Goal: Task Accomplishment & Management: Manage account settings

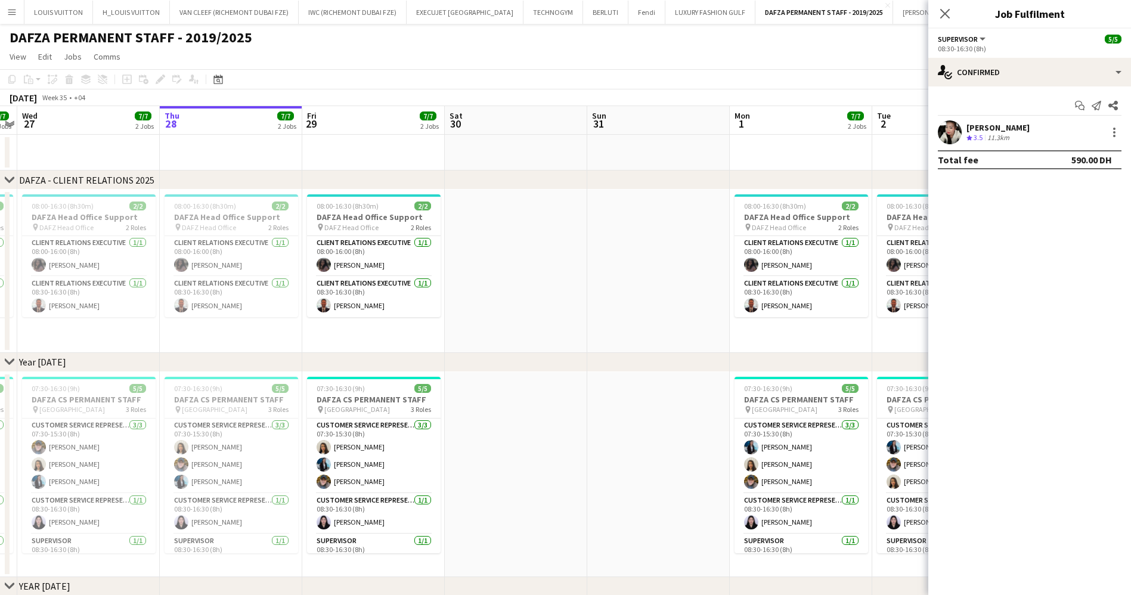
click at [659, 49] on app-page-menu "View Day view expanded Day view collapsed Month view Date picker Jump to [DATE]…" at bounding box center [565, 57] width 1131 height 23
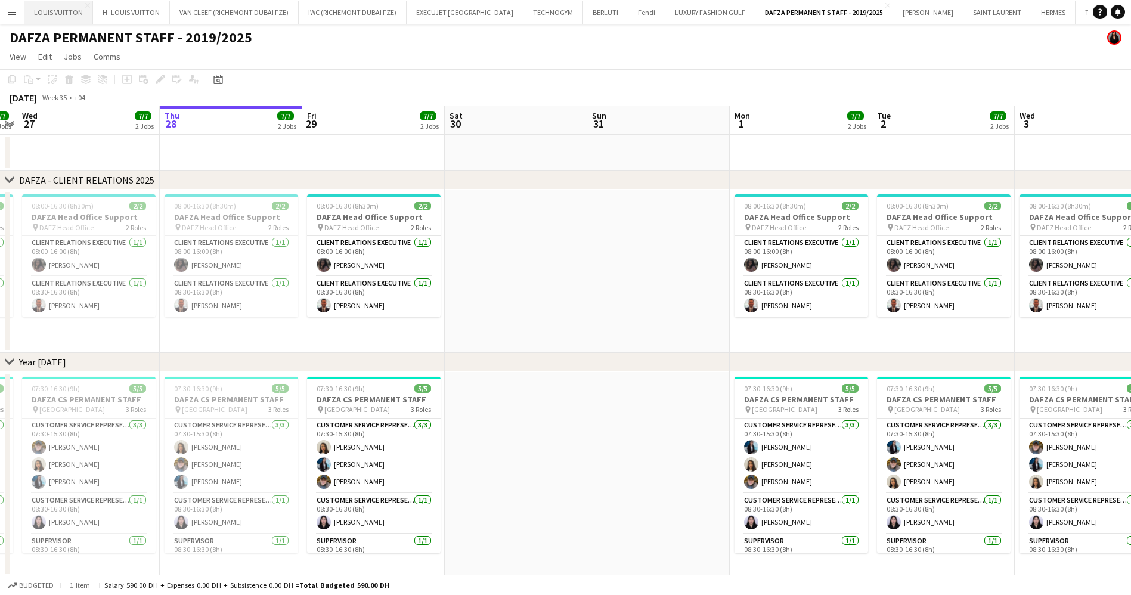
drag, startPoint x: 45, startPoint y: 13, endPoint x: 45, endPoint y: 1, distance: 11.3
click at [45, 12] on button "LOUIS VUITTON Close" at bounding box center [58, 12] width 69 height 23
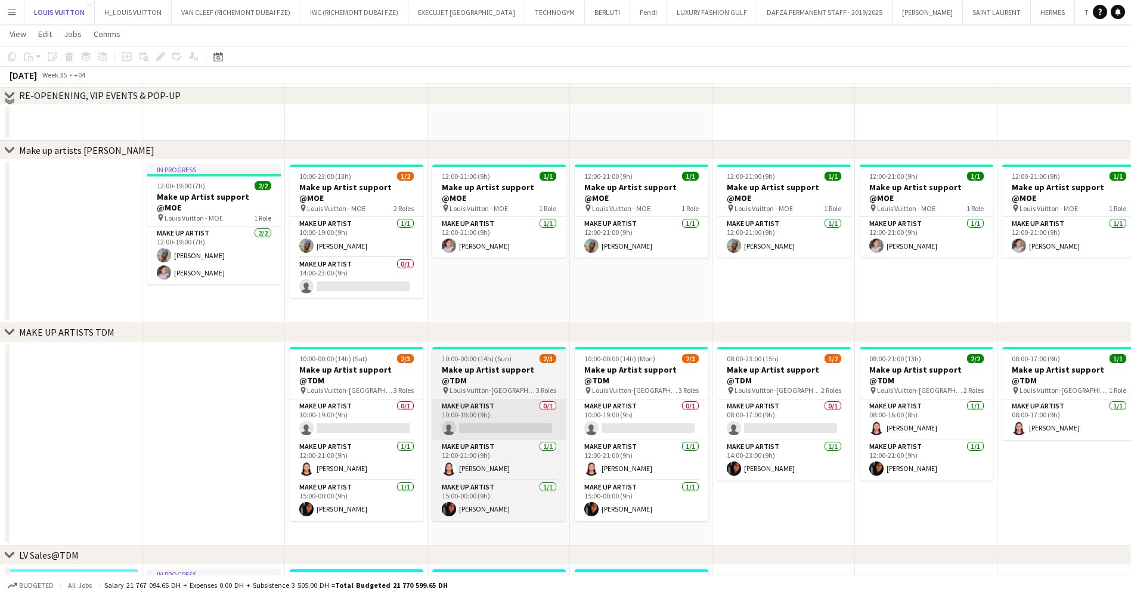
scroll to position [358, 0]
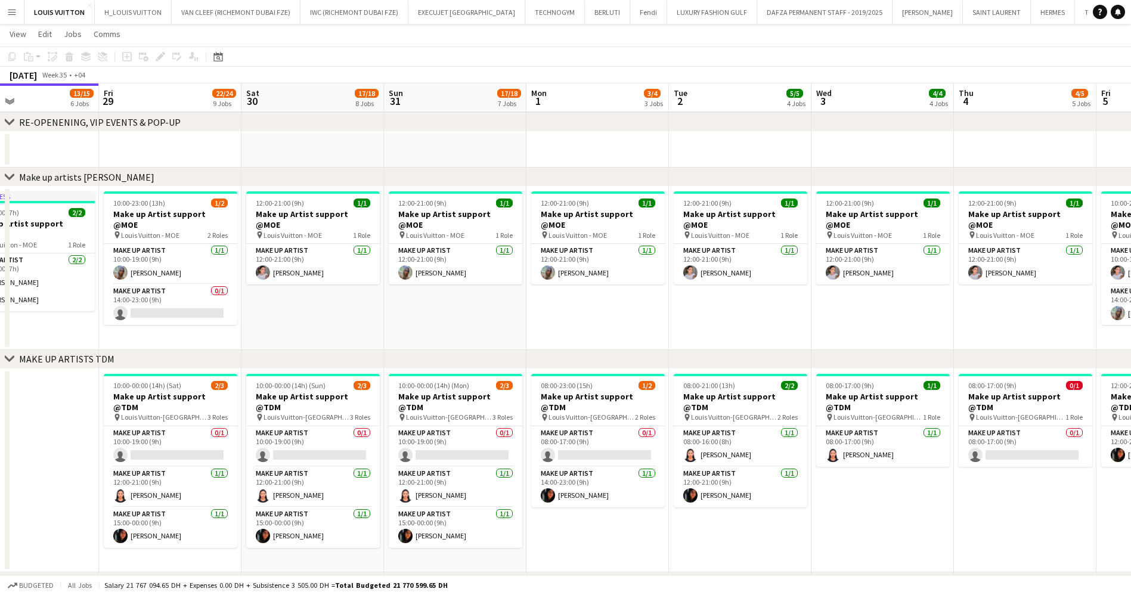
drag, startPoint x: 526, startPoint y: 318, endPoint x: 442, endPoint y: 319, distance: 84.1
drag, startPoint x: 665, startPoint y: 308, endPoint x: 511, endPoint y: 325, distance: 154.2
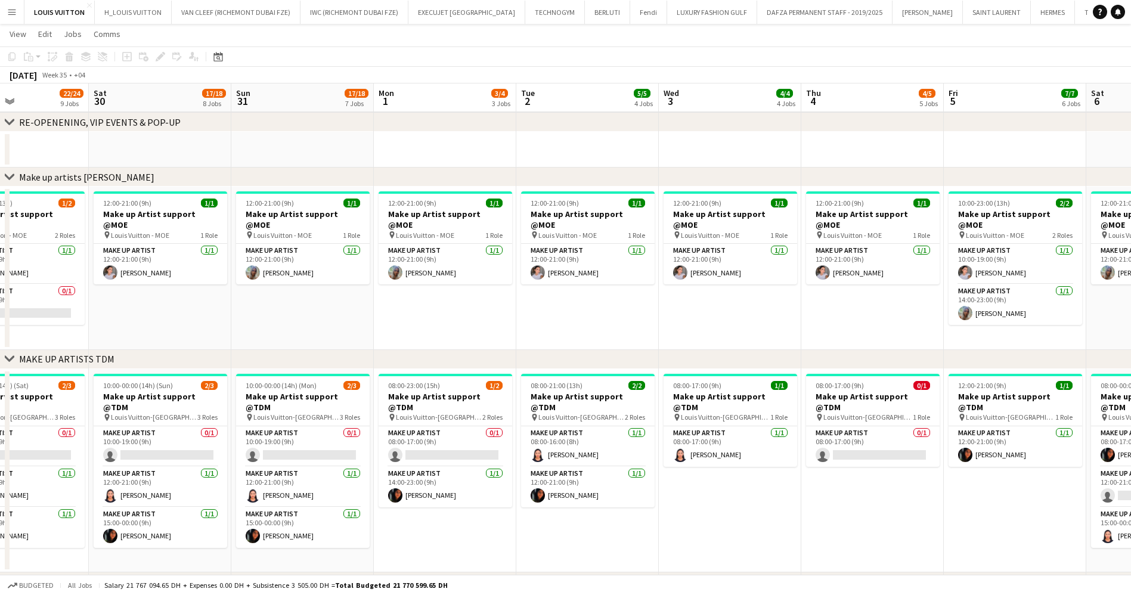
drag, startPoint x: 610, startPoint y: 317, endPoint x: 546, endPoint y: 322, distance: 64.6
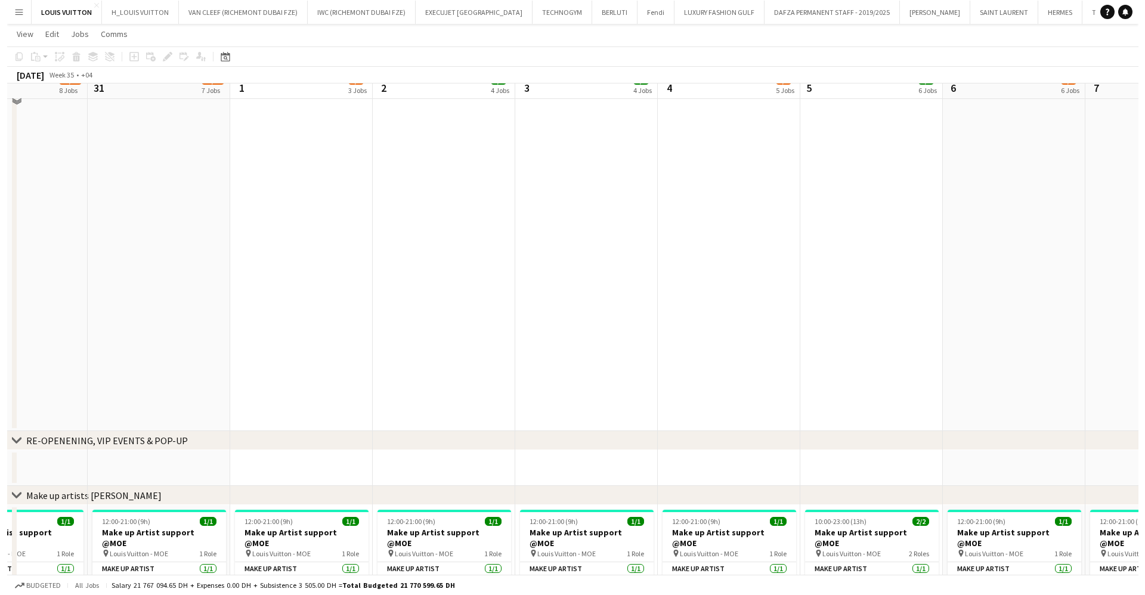
scroll to position [0, 0]
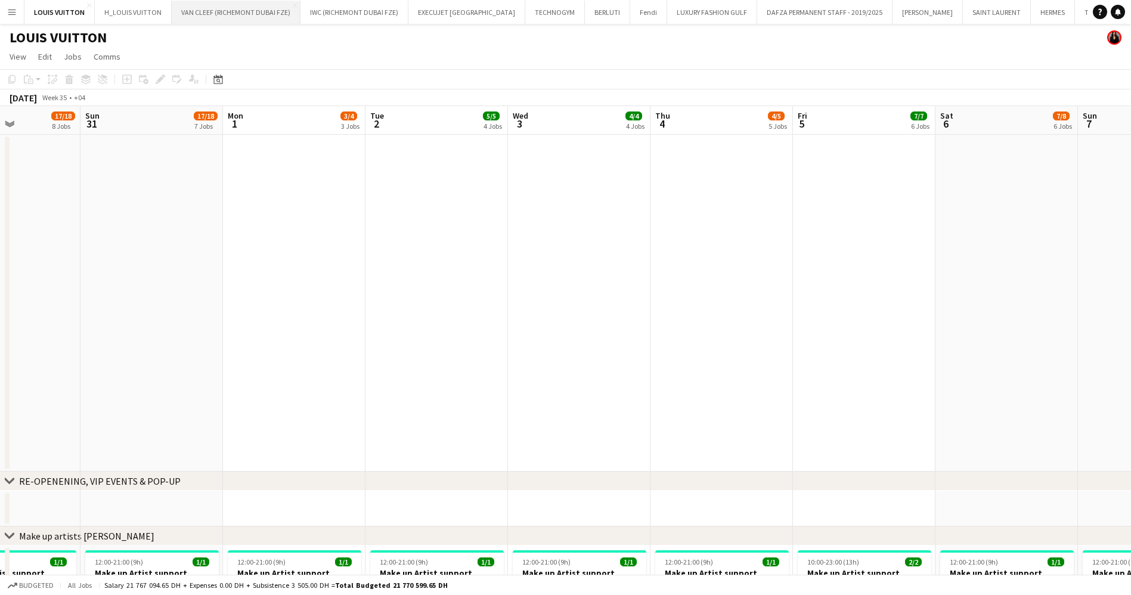
click at [194, 15] on button "VAN CLEEF (RICHEMONT DUBAI FZE) Close" at bounding box center [236, 12] width 129 height 23
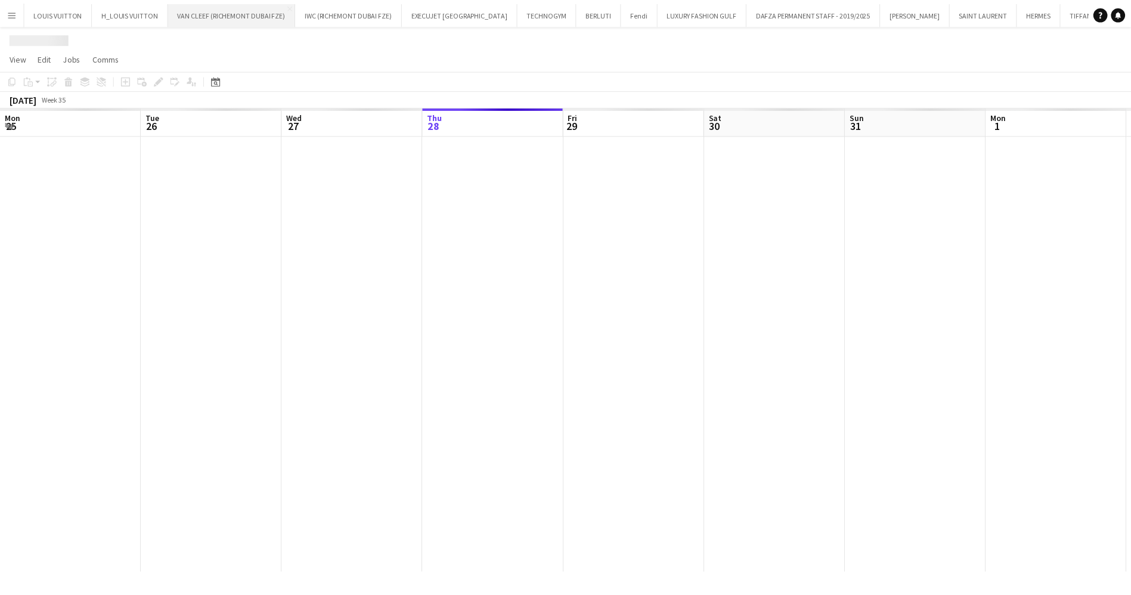
scroll to position [0, 285]
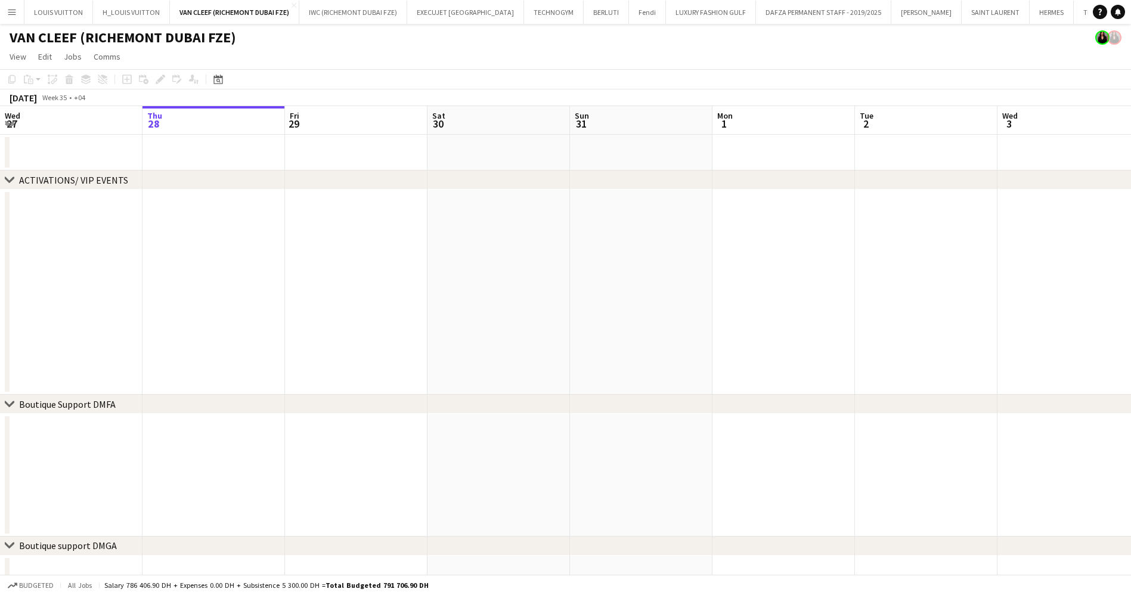
drag, startPoint x: 632, startPoint y: 272, endPoint x: 565, endPoint y: 278, distance: 68.2
click at [565, 278] on app-calendar-viewport "Mon 25 Tue 26 Wed 27 Thu 28 Fri 29 Sat 30 Sun 31 Mon 1 Tue 2 Wed 3 Thu 4 13/16 …" at bounding box center [565, 517] width 1131 height 823
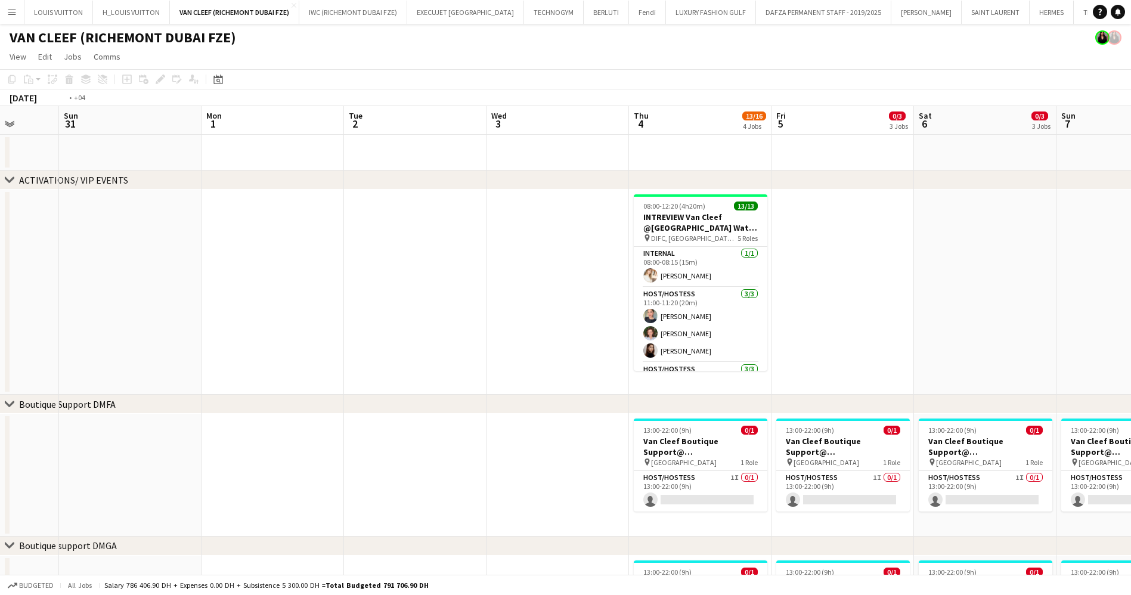
drag, startPoint x: 739, startPoint y: 315, endPoint x: 303, endPoint y: 381, distance: 440.7
click at [367, 371] on app-calendar-viewport "Wed 27 Thu 28 Fri 29 Sat 30 Sun 31 Mon 1 Tue 2 Wed 3 Thu 4 13/16 4 Jobs Fri 5 0…" at bounding box center [565, 517] width 1131 height 823
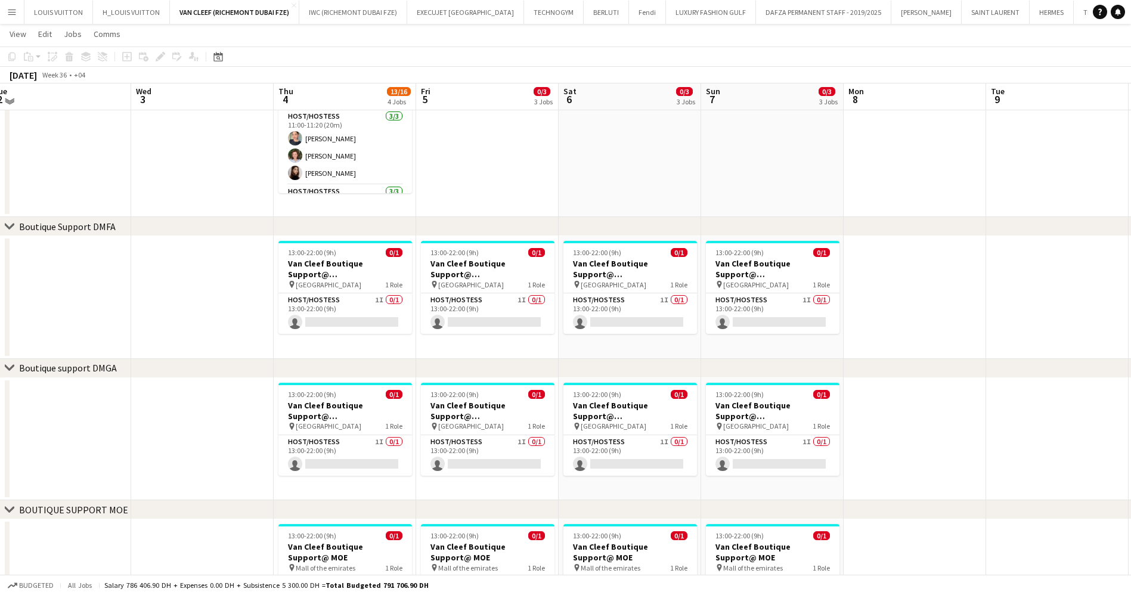
scroll to position [175, 0]
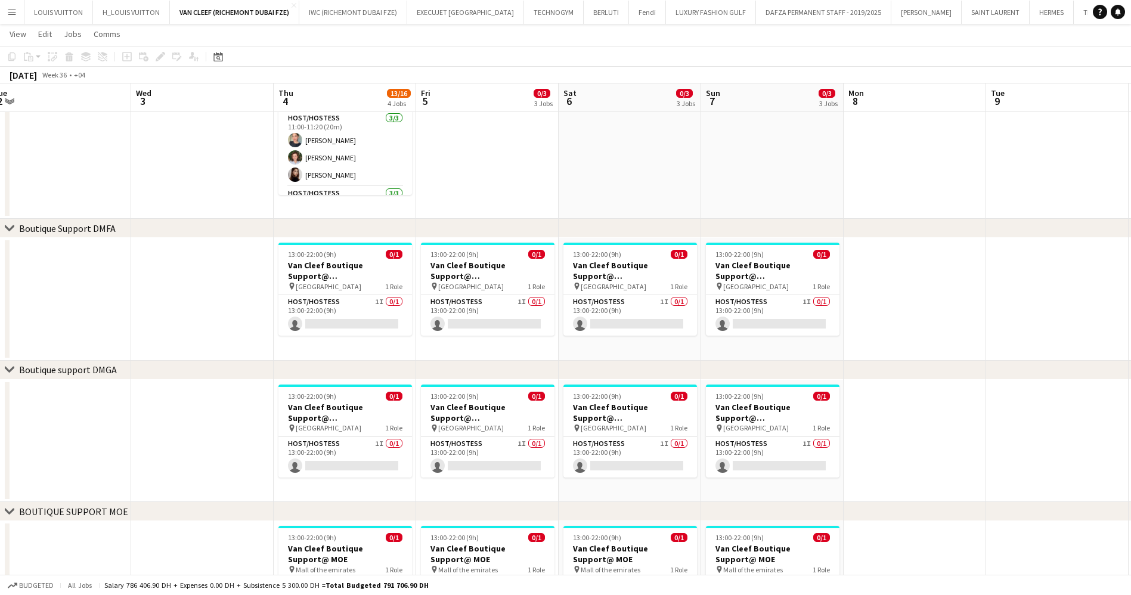
drag, startPoint x: 997, startPoint y: 378, endPoint x: 532, endPoint y: 383, distance: 465.6
click at [420, 379] on div "chevron-right Boutique support DMGA" at bounding box center [565, 370] width 1131 height 19
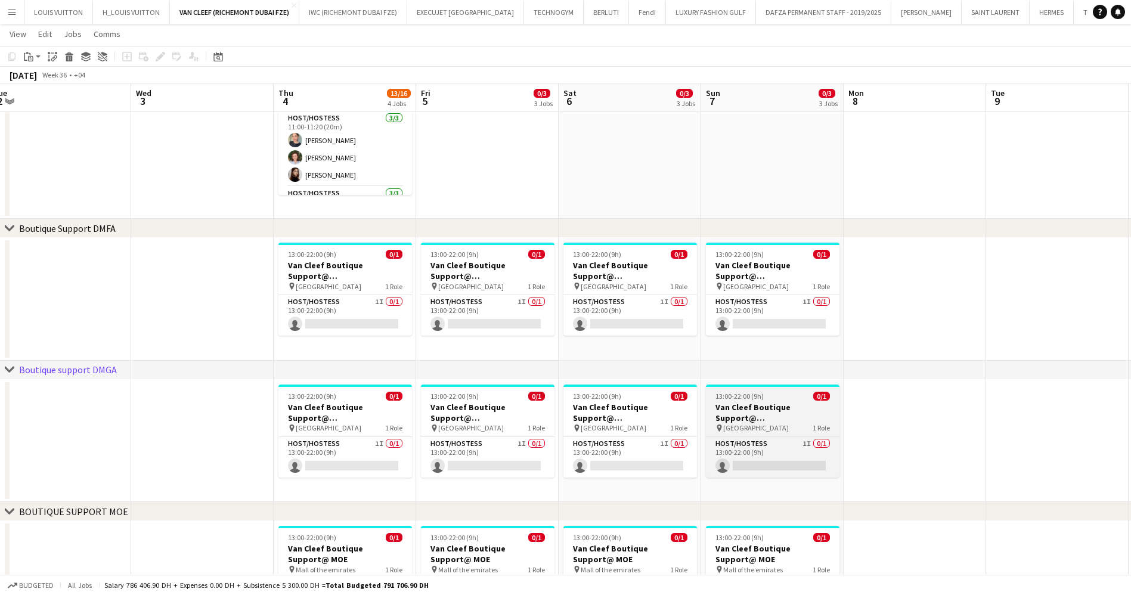
drag, startPoint x: 876, startPoint y: 430, endPoint x: 326, endPoint y: 434, distance: 550.2
click at [495, 436] on app-calendar-viewport "Sat 30 Sun 31 Mon 1 Tue 2 Wed 3 Thu 4 13/16 4 Jobs Fri 5 0/3 3 Jobs Sat 6 0/3 3…" at bounding box center [565, 313] width 1131 height 882
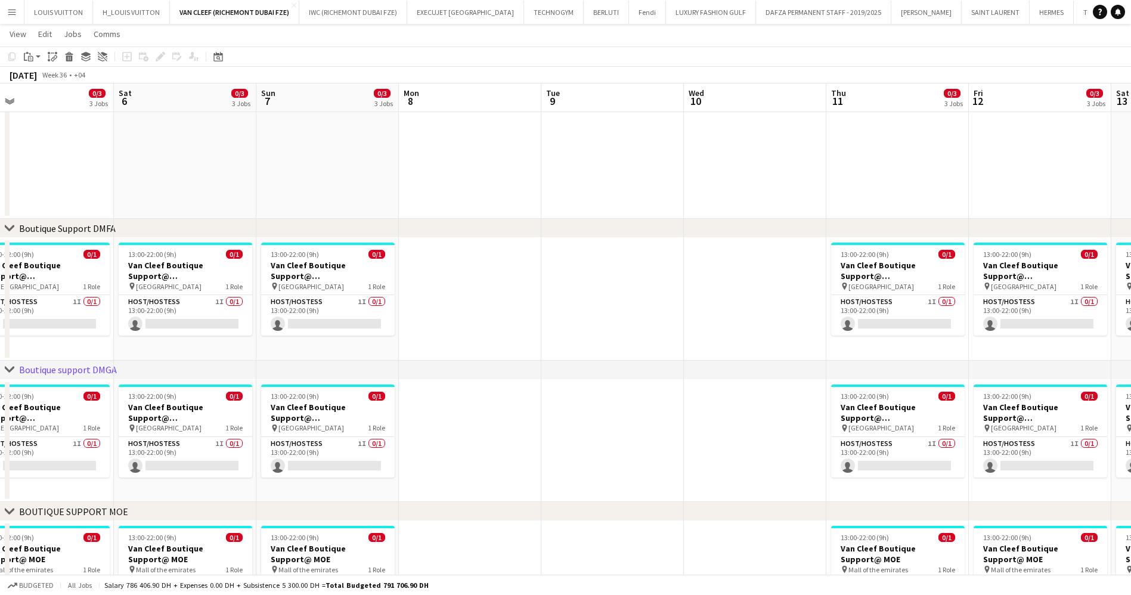
click at [322, 383] on app-calendar-viewport "Tue 2 Wed 3 Thu 4 13/16 4 Jobs Fri 5 0/3 3 Jobs Sat 6 0/3 3 Jobs Sun 7 0/3 3 Jo…" at bounding box center [565, 313] width 1131 height 882
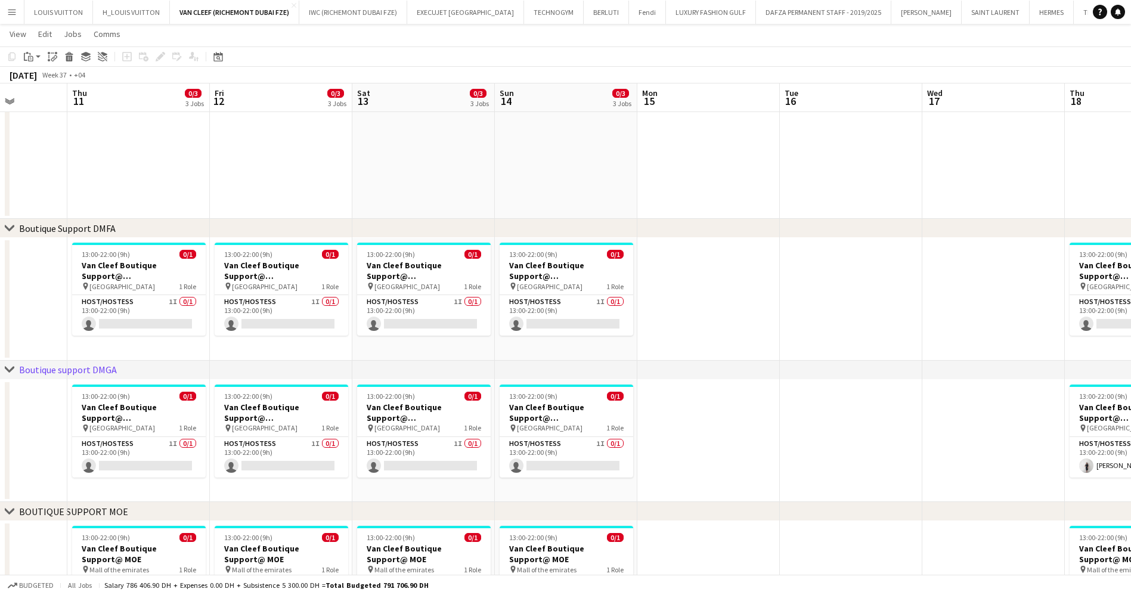
drag, startPoint x: 854, startPoint y: 348, endPoint x: 432, endPoint y: 348, distance: 422.0
click at [432, 348] on app-calendar-viewport "Mon 8 Tue 9 Wed 10 Thu 11 0/3 3 Jobs Fri 12 0/3 3 Jobs Sat 13 0/3 3 Jobs Sun 14…" at bounding box center [565, 313] width 1131 height 882
drag, startPoint x: 835, startPoint y: 334, endPoint x: 472, endPoint y: 372, distance: 365.0
click at [533, 369] on div "chevron-right ACTIVATIONS/ VIP EVENTS chevron-right Boutique Support DMFA chevr…" at bounding box center [565, 313] width 1131 height 882
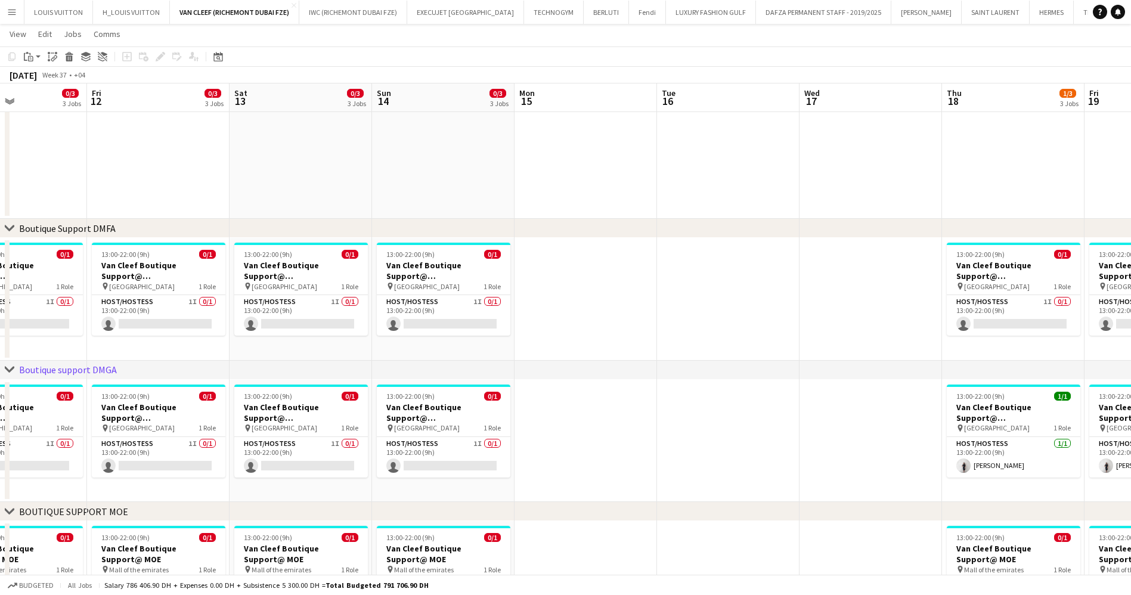
drag, startPoint x: 739, startPoint y: 347, endPoint x: 529, endPoint y: 365, distance: 210.0
click at [531, 365] on div "chevron-right ACTIVATIONS/ VIP EVENTS chevron-right Boutique Support DMFA chevr…" at bounding box center [565, 313] width 1131 height 882
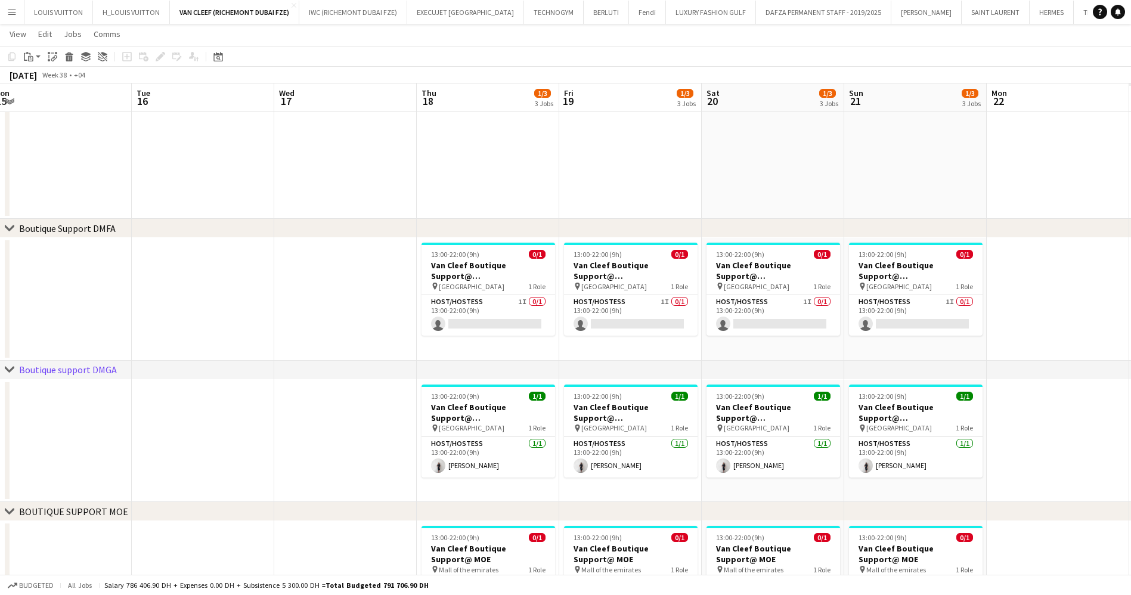
drag, startPoint x: 913, startPoint y: 482, endPoint x: 562, endPoint y: 499, distance: 352.1
click at [562, 499] on app-calendar-viewport "Fri 12 0/3 3 Jobs Sat 13 0/3 3 Jobs Sun 14 0/3 3 Jobs Mon 15 Tue 16 Wed 17 Thu …" at bounding box center [565, 313] width 1131 height 882
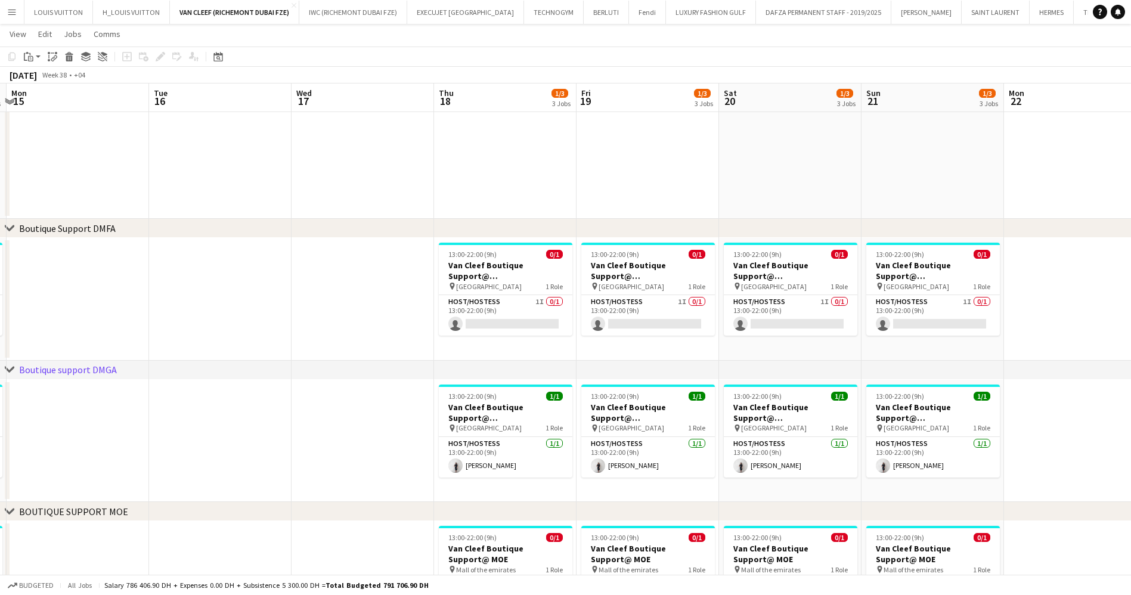
drag, startPoint x: 1072, startPoint y: 463, endPoint x: 547, endPoint y: 469, distance: 525.2
click at [547, 469] on app-calendar-viewport "Fri 12 0/3 3 Jobs Sat 13 0/3 3 Jobs Sun 14 0/3 3 Jobs Mon 15 Tue 16 Wed 17 Thu …" at bounding box center [565, 313] width 1131 height 882
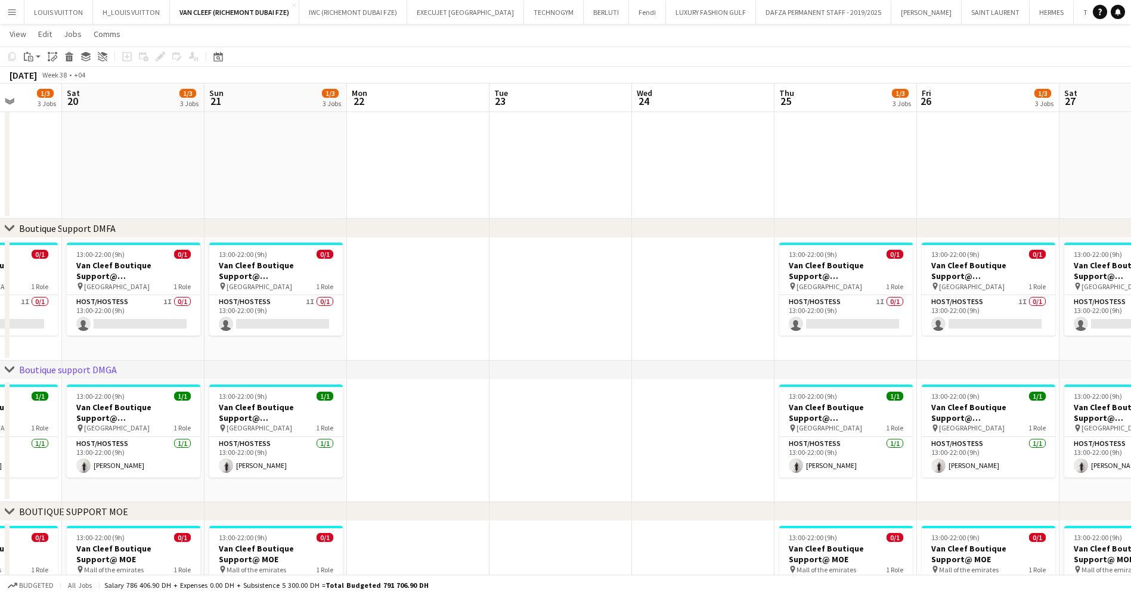
drag, startPoint x: 799, startPoint y: 471, endPoint x: 472, endPoint y: 498, distance: 328.4
click at [473, 498] on app-calendar-viewport "Tue 16 Wed 17 Thu 18 1/3 3 Jobs Fri 19 1/3 3 Jobs Sat 20 1/3 3 Jobs Sun 21 1/3 …" at bounding box center [565, 313] width 1131 height 882
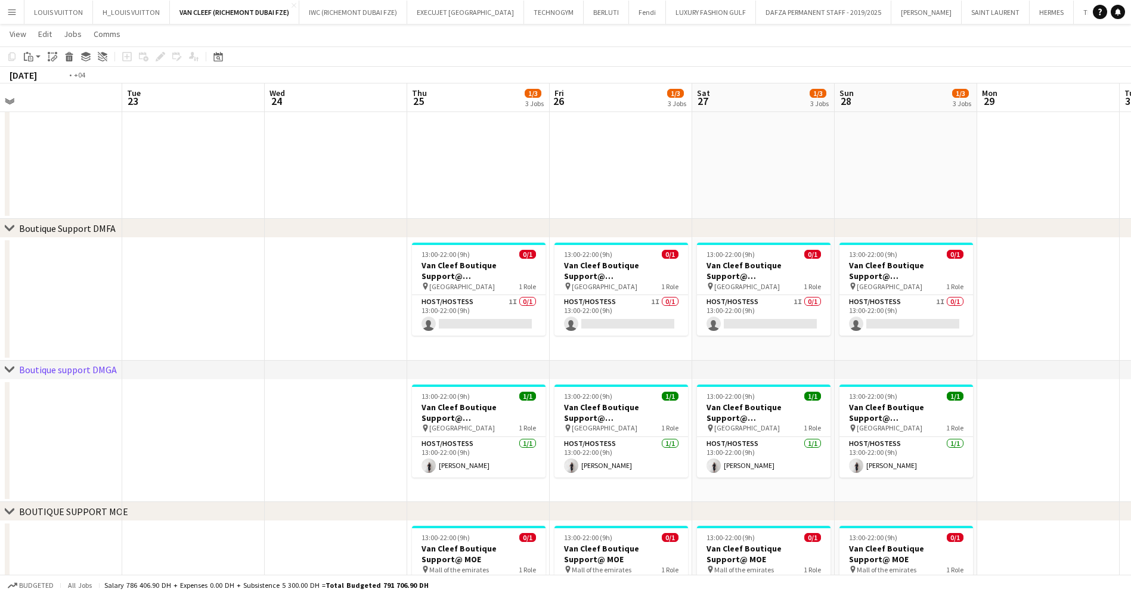
drag, startPoint x: 862, startPoint y: 487, endPoint x: 460, endPoint y: 491, distance: 402.4
click at [460, 491] on app-calendar-viewport "Fri 19 1/3 3 Jobs Sat 20 1/3 3 Jobs Sun 21 1/3 3 Jobs Mon 22 Tue 23 Wed 24 Thu …" at bounding box center [565, 313] width 1131 height 882
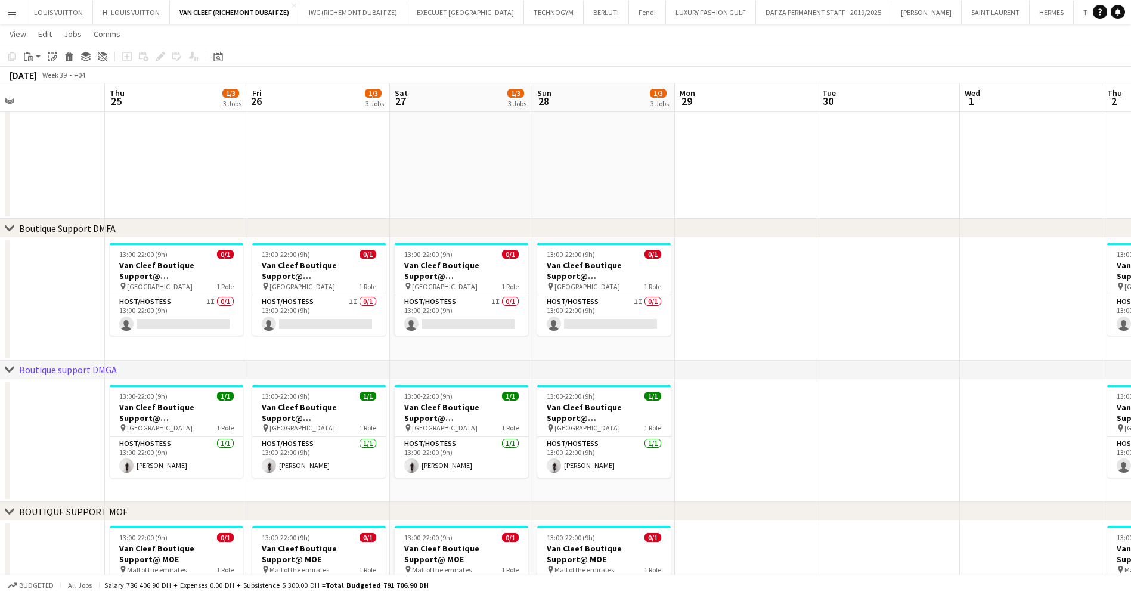
drag, startPoint x: 869, startPoint y: 472, endPoint x: 376, endPoint y: 478, distance: 493.0
click at [376, 478] on app-calendar-viewport "Sun 21 1/3 3 Jobs Mon 22 Tue 23 Wed 24 Thu 25 1/3 3 Jobs Fri 26 1/3 3 Jobs Sat …" at bounding box center [565, 313] width 1131 height 882
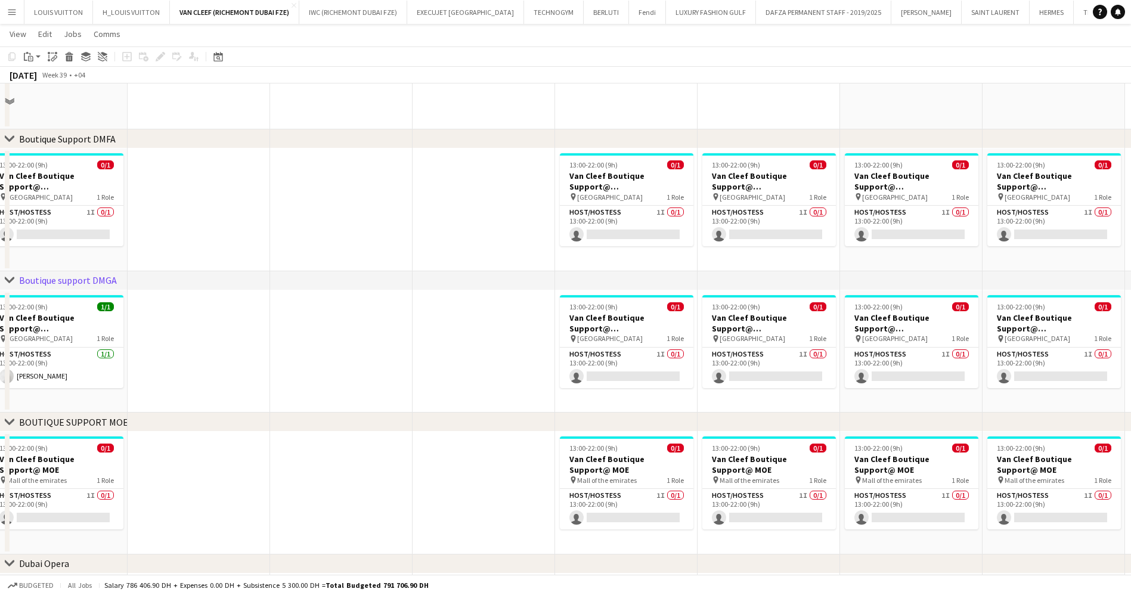
scroll to position [175, 0]
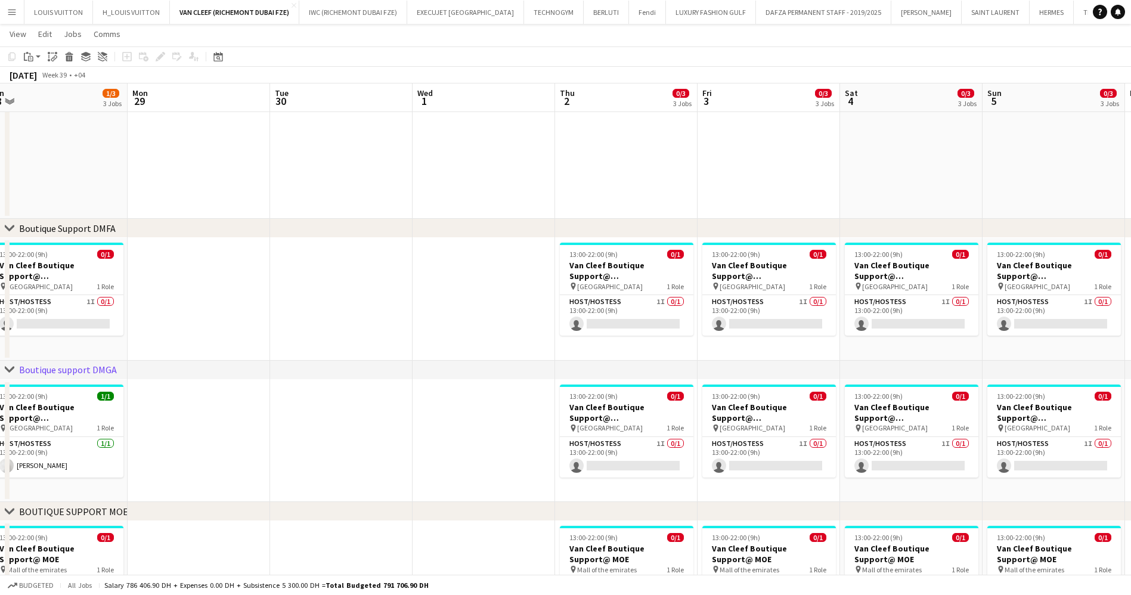
drag, startPoint x: 955, startPoint y: 411, endPoint x: 1000, endPoint y: 408, distance: 44.8
click at [993, 408] on app-calendar-viewport "Thu 25 1/3 3 Jobs Fri 26 1/3 3 Jobs Sat 27 1/3 3 Jobs Sun 28 1/3 3 Jobs Mon 29 …" at bounding box center [565, 313] width 1131 height 882
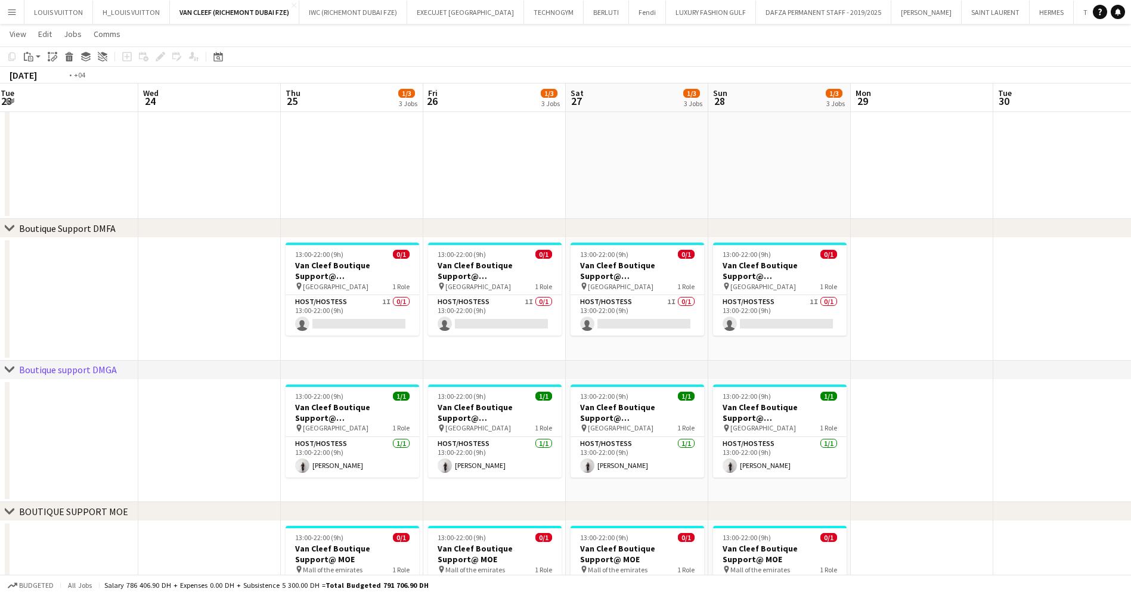
drag, startPoint x: 532, startPoint y: 443, endPoint x: 997, endPoint y: 424, distance: 464.7
click at [1041, 418] on app-calendar-viewport "Mon 22 Tue 23 Wed 24 Thu 25 1/3 3 Jobs Fri 26 1/3 3 Jobs Sat 27 1/3 3 Jobs Sun …" at bounding box center [565, 313] width 1131 height 882
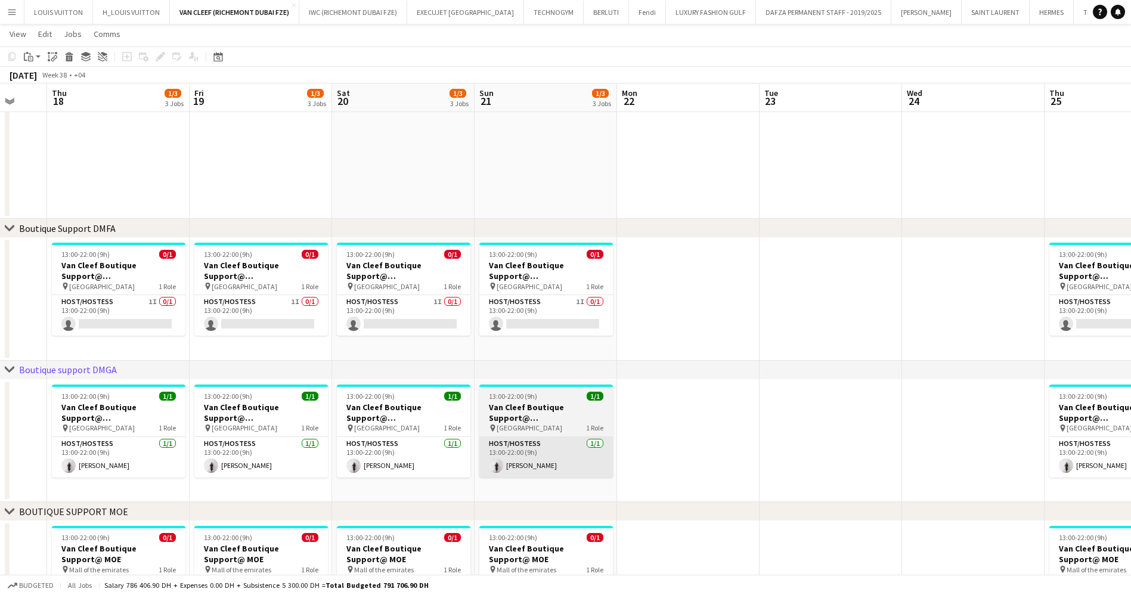
drag, startPoint x: 671, startPoint y: 432, endPoint x: 786, endPoint y: 438, distance: 115.2
click at [1049, 401] on app-calendar-viewport "Tue 16 Wed 17 Thu 18 1/3 3 Jobs Fri 19 1/3 3 Jobs Sat 20 1/3 3 Jobs Sun 21 1/3 …" at bounding box center [565, 313] width 1131 height 882
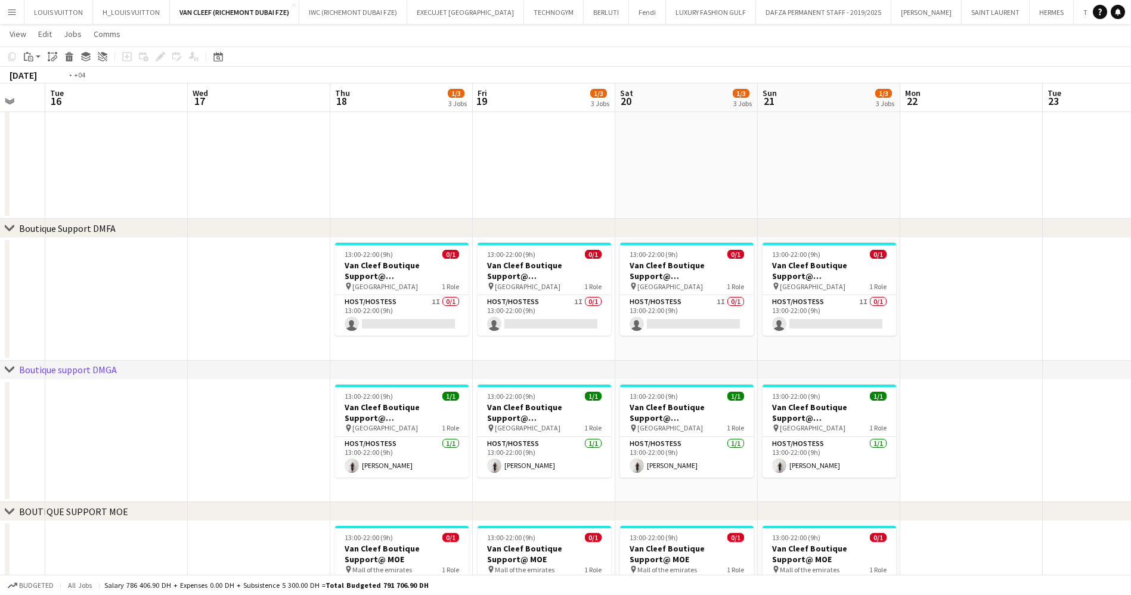
drag, startPoint x: 780, startPoint y: 434, endPoint x: 1000, endPoint y: 433, distance: 220.6
click at [980, 433] on app-calendar-viewport "Sun 14 0/3 3 Jobs Mon 15 Tue 16 Wed 17 Thu 18 1/3 3 Jobs Fri 19 1/3 3 Jobs Sat …" at bounding box center [565, 313] width 1131 height 882
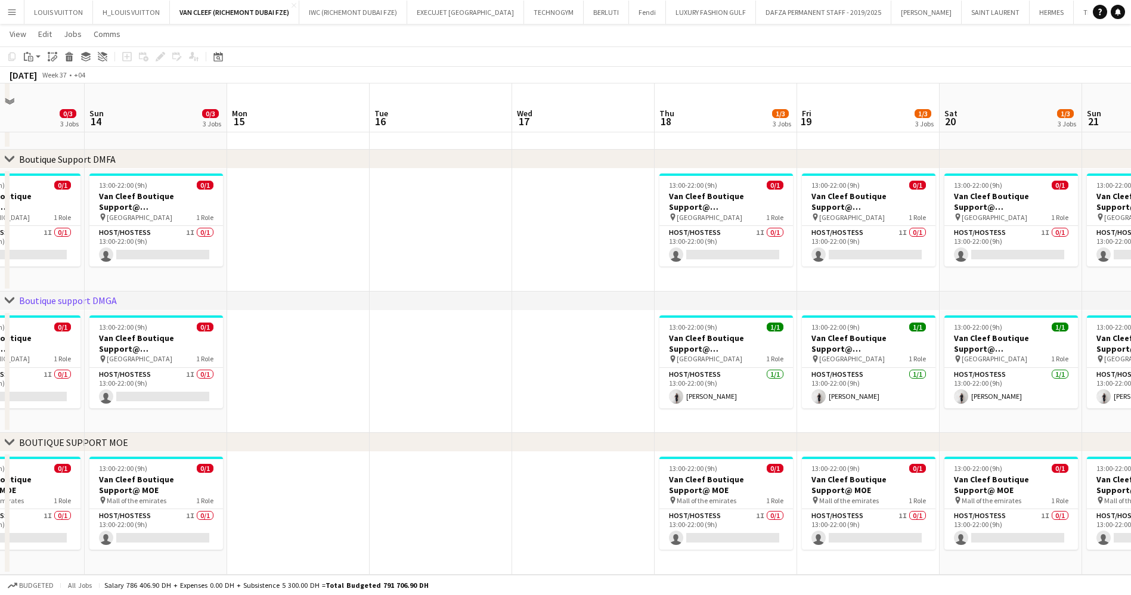
scroll to position [264, 0]
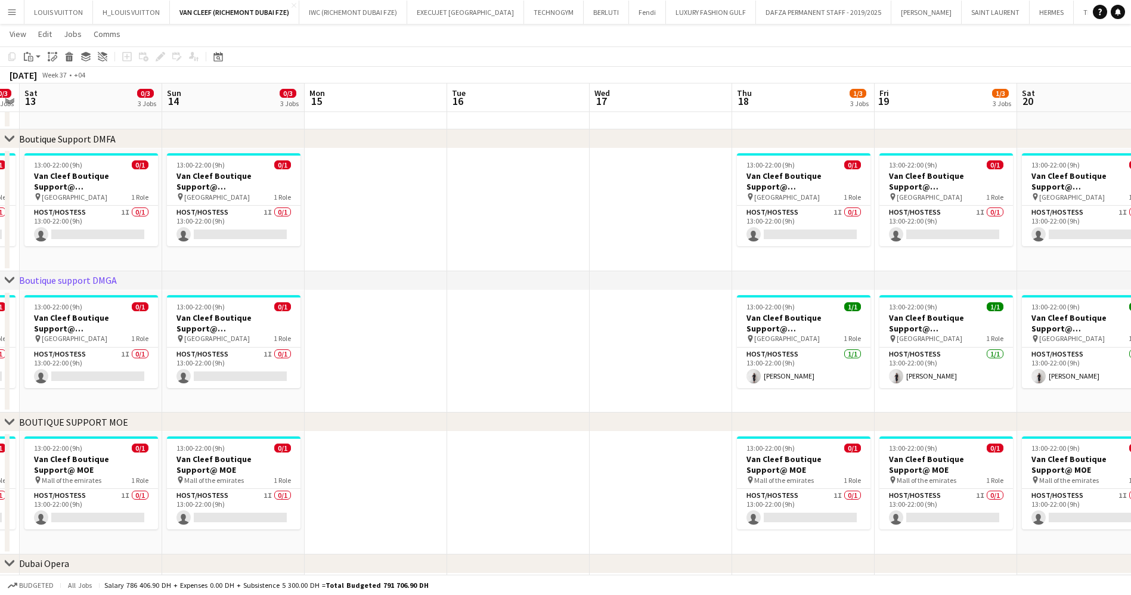
drag, startPoint x: 468, startPoint y: 386, endPoint x: 998, endPoint y: 335, distance: 532.4
click at [998, 335] on app-calendar-viewport "Thu 11 0/3 3 Jobs Fri 12 0/3 3 Jobs Sat 13 0/3 3 Jobs Sun 14 0/3 3 Jobs Mon 15 …" at bounding box center [565, 223] width 1131 height 882
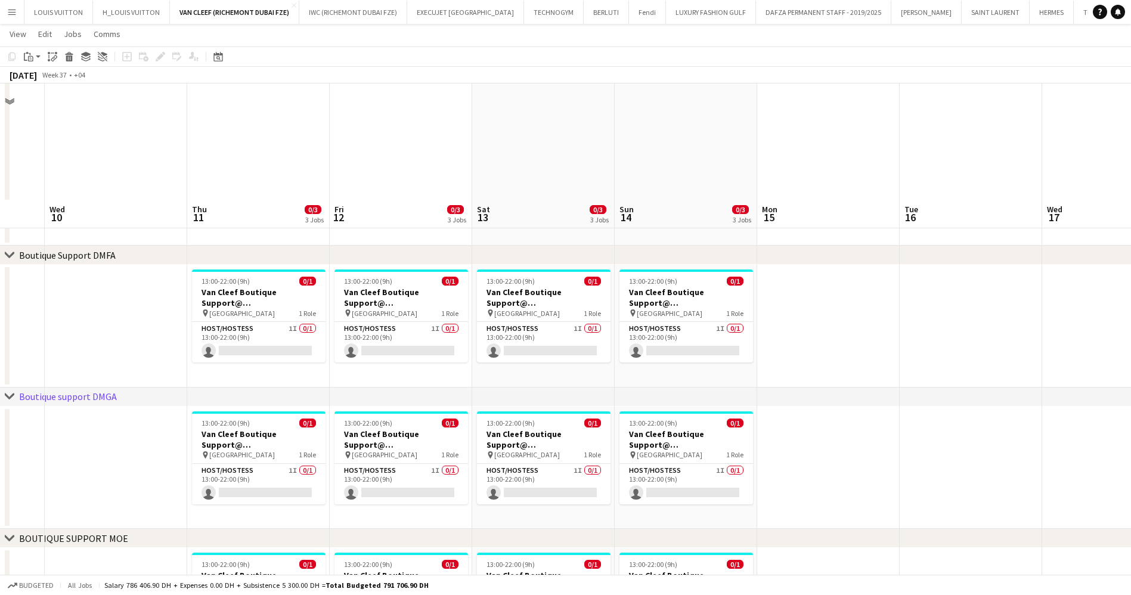
scroll to position [85, 0]
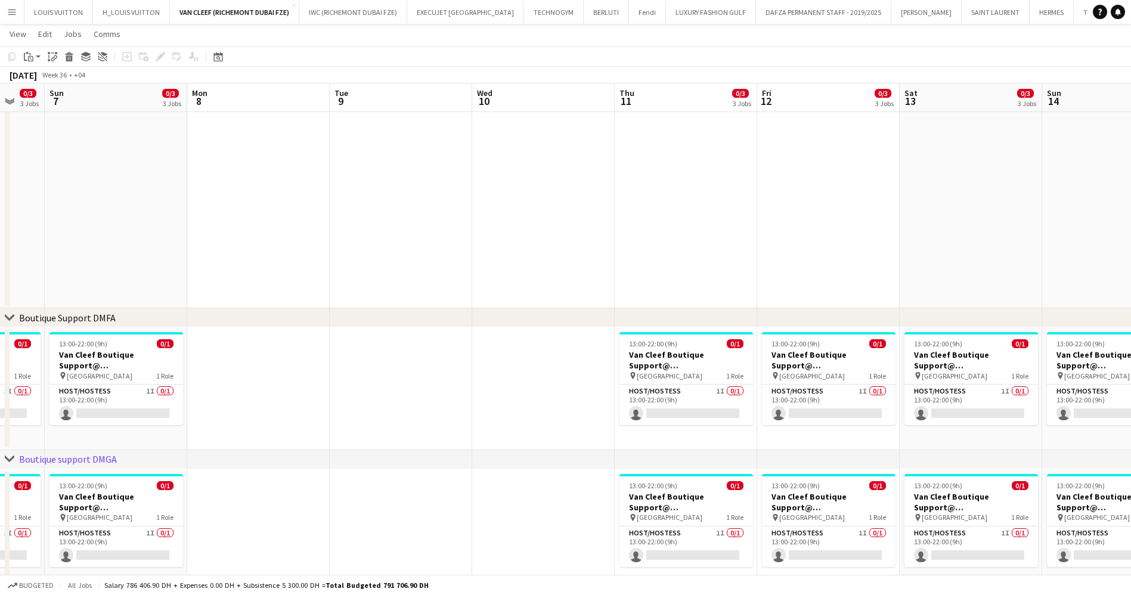
drag, startPoint x: 529, startPoint y: 351, endPoint x: 583, endPoint y: 368, distance: 57.1
click at [732, 346] on app-calendar-viewport "Fri 5 0/3 3 Jobs Sat 6 0/3 3 Jobs Sun 7 0/3 3 Jobs Mon 8 Tue 9 Wed 10 Thu 11 0/…" at bounding box center [565, 402] width 1131 height 882
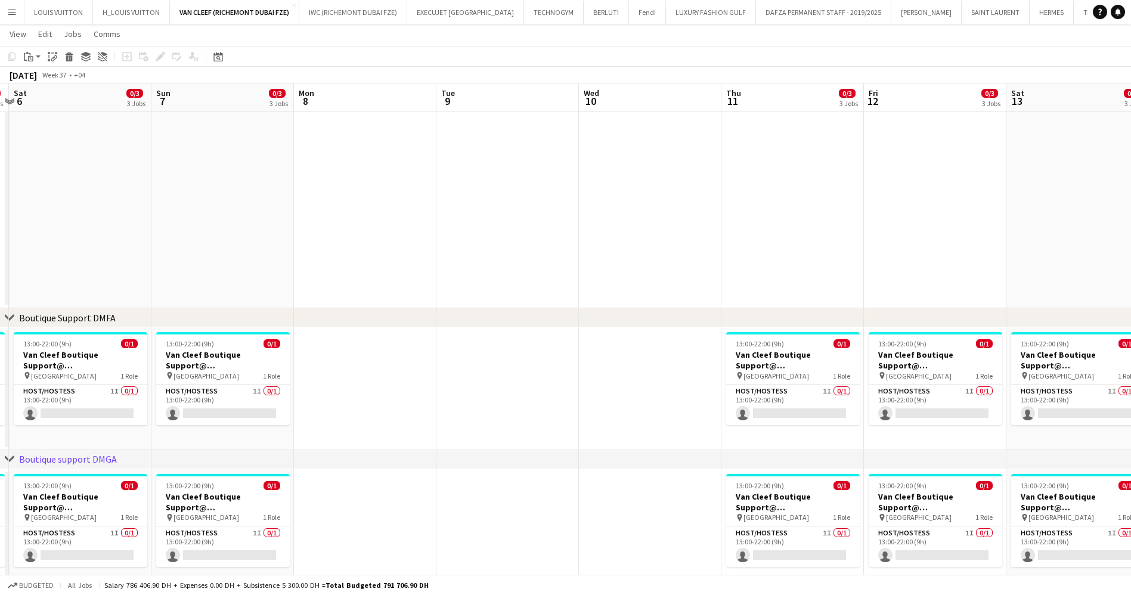
drag, startPoint x: 319, startPoint y: 368, endPoint x: 626, endPoint y: 352, distance: 307.4
click at [616, 345] on app-calendar-viewport "Thu 4 13/16 4 Jobs Fri 5 0/3 3 Jobs Sat 6 0/3 3 Jobs Sun 7 0/3 3 Jobs Mon 8 Tue…" at bounding box center [565, 402] width 1131 height 882
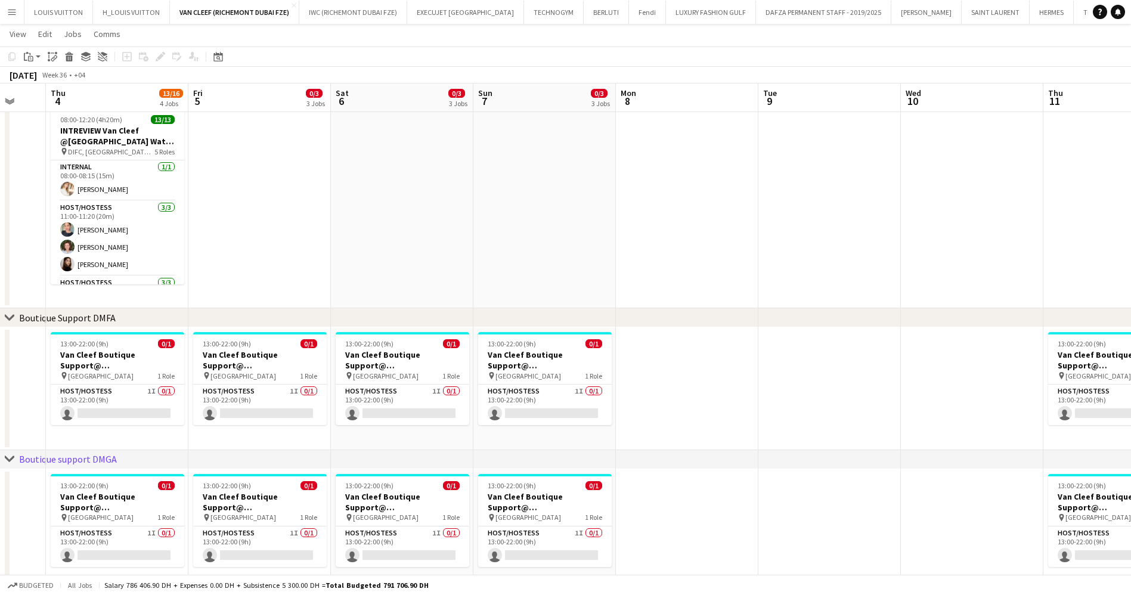
drag, startPoint x: 429, startPoint y: 355, endPoint x: 609, endPoint y: 339, distance: 181.4
click at [607, 339] on app-calendar-viewport "Tue 2 Wed 3 Thu 4 13/16 4 Jobs Fri 5 0/3 3 Jobs Sat 6 0/3 3 Jobs Sun 7 0/3 3 Jo…" at bounding box center [565, 402] width 1131 height 882
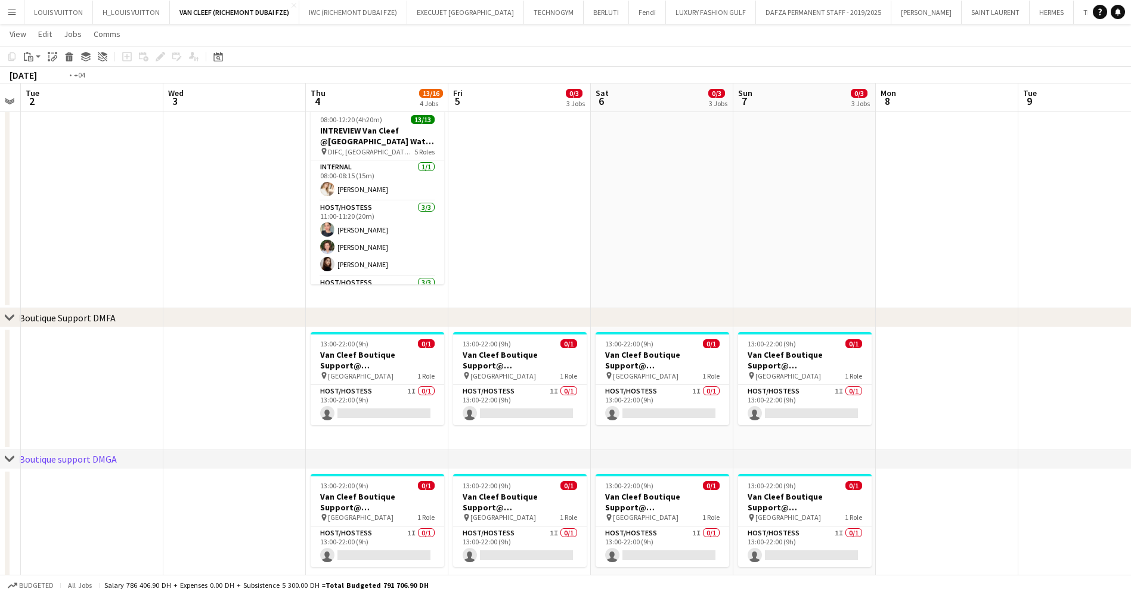
click at [877, 340] on app-calendar-viewport "Sun 31 Mon 1 Tue 2 Wed 3 Thu 4 13/16 4 Jobs Fri 5 0/3 3 Jobs Sat 6 0/3 3 Jobs S…" at bounding box center [565, 402] width 1131 height 882
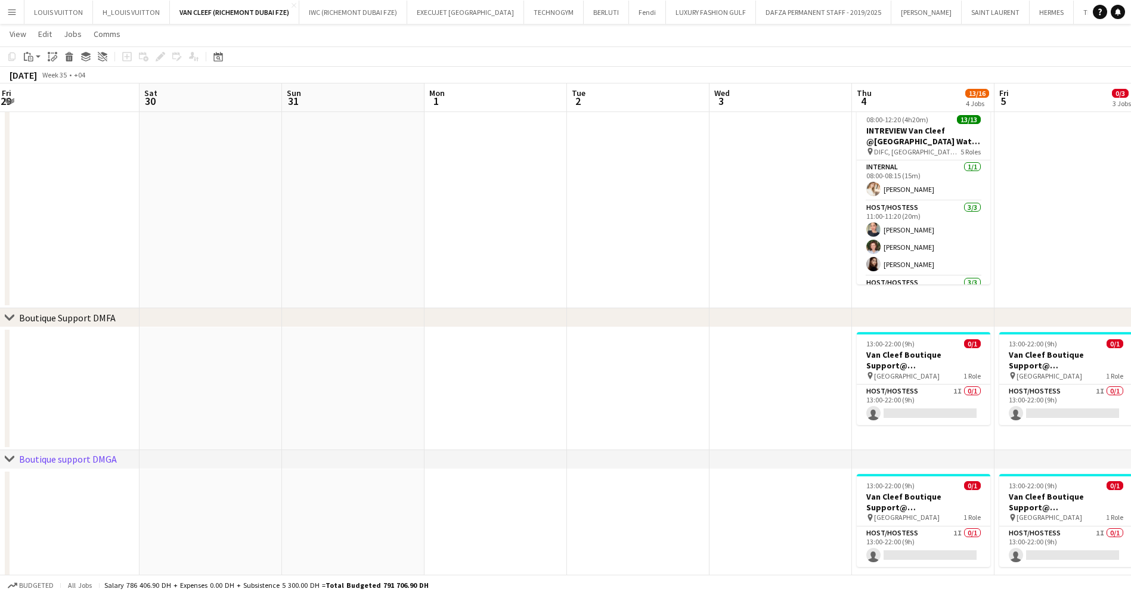
scroll to position [0, 321]
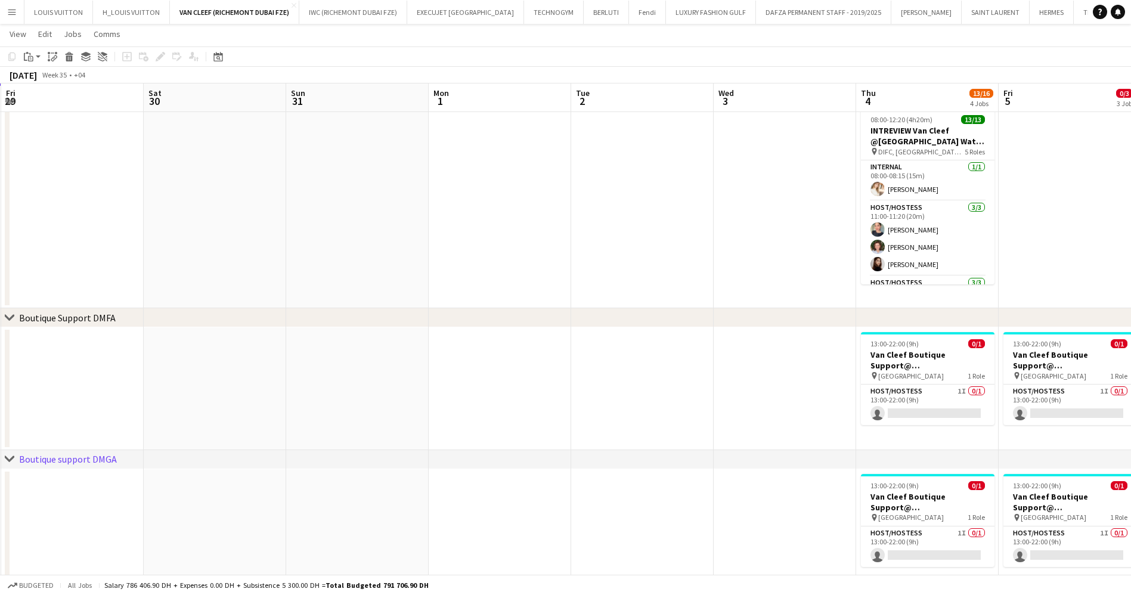
drag, startPoint x: 501, startPoint y: 373, endPoint x: 828, endPoint y: 352, distance: 327.3
click at [937, 340] on app-calendar-viewport "Wed 27 Thu 28 Fri 29 Sat 30 Sun 31 Mon 1 Tue 2 Wed 3 Thu 4 13/16 4 Jobs Fri 5 0…" at bounding box center [565, 402] width 1131 height 882
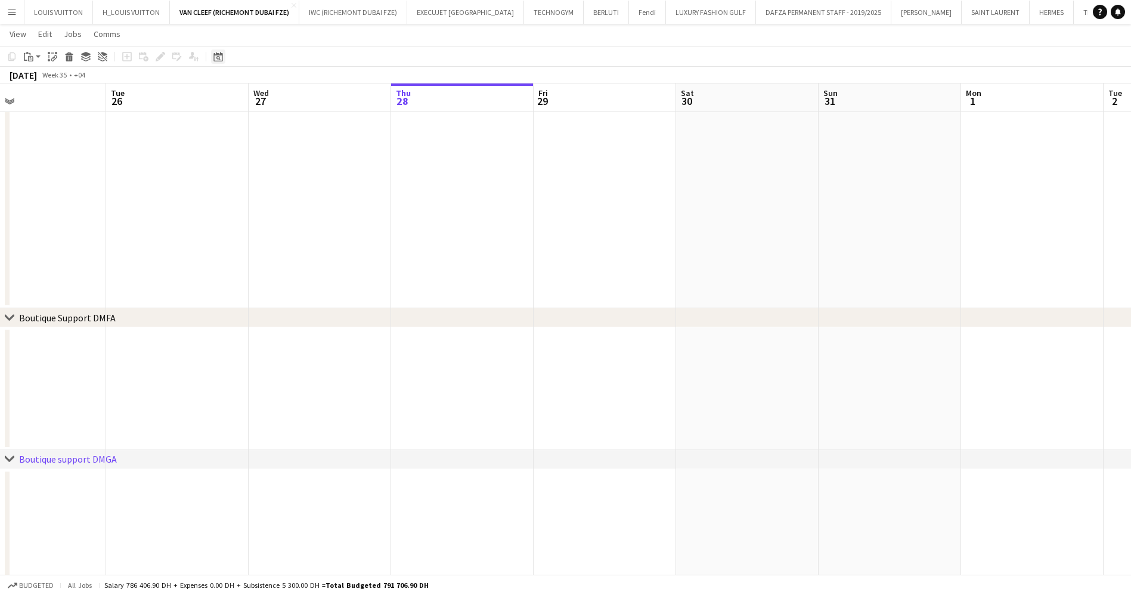
click at [215, 60] on icon "Date picker" at bounding box center [218, 57] width 10 height 10
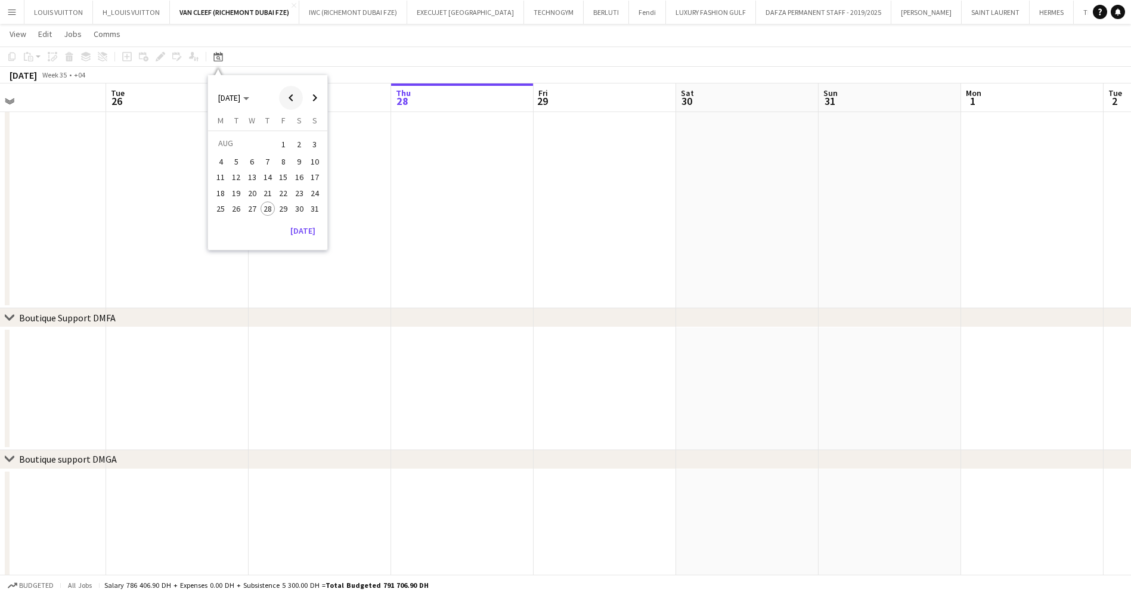
click at [287, 100] on span "Previous month" at bounding box center [291, 98] width 24 height 24
click at [286, 100] on span "Previous month" at bounding box center [291, 98] width 24 height 24
click at [221, 163] on span "2" at bounding box center [220, 161] width 14 height 14
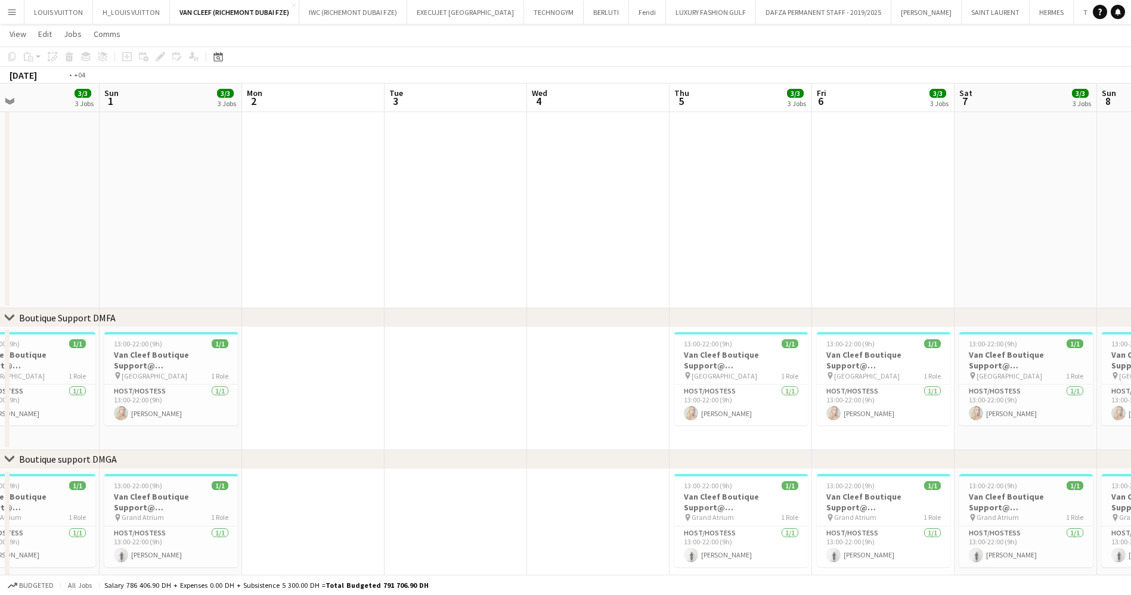
drag, startPoint x: 799, startPoint y: 342, endPoint x: 276, endPoint y: 351, distance: 522.9
click at [278, 351] on app-calendar-viewport "Wed 28 Thu 29 3/3 3 Jobs Fri 30 3/3 3 Jobs Sat 31 3/3 3 Jobs Sun 1 3/3 3 Jobs M…" at bounding box center [565, 402] width 1131 height 882
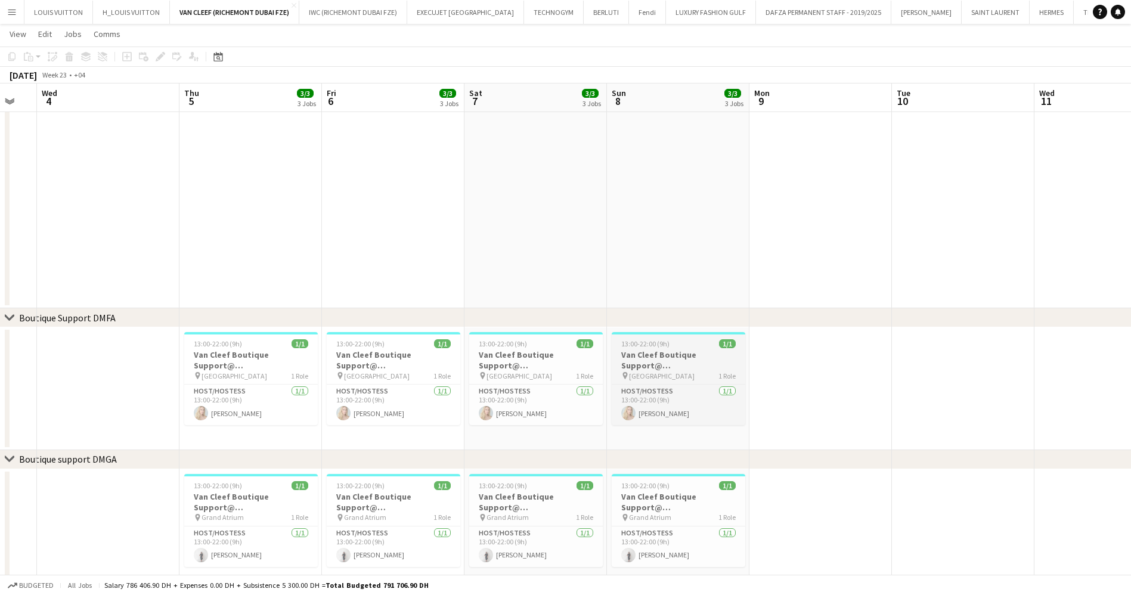
drag, startPoint x: 613, startPoint y: 348, endPoint x: 296, endPoint y: 351, distance: 317.1
click at [263, 358] on app-calendar-viewport "Sun 1 3/3 3 Jobs Mon 2 Tue 3 Wed 4 Thu 5 3/3 3 Jobs Fri 6 3/3 3 Jobs Sat 7 3/3 …" at bounding box center [565, 402] width 1131 height 882
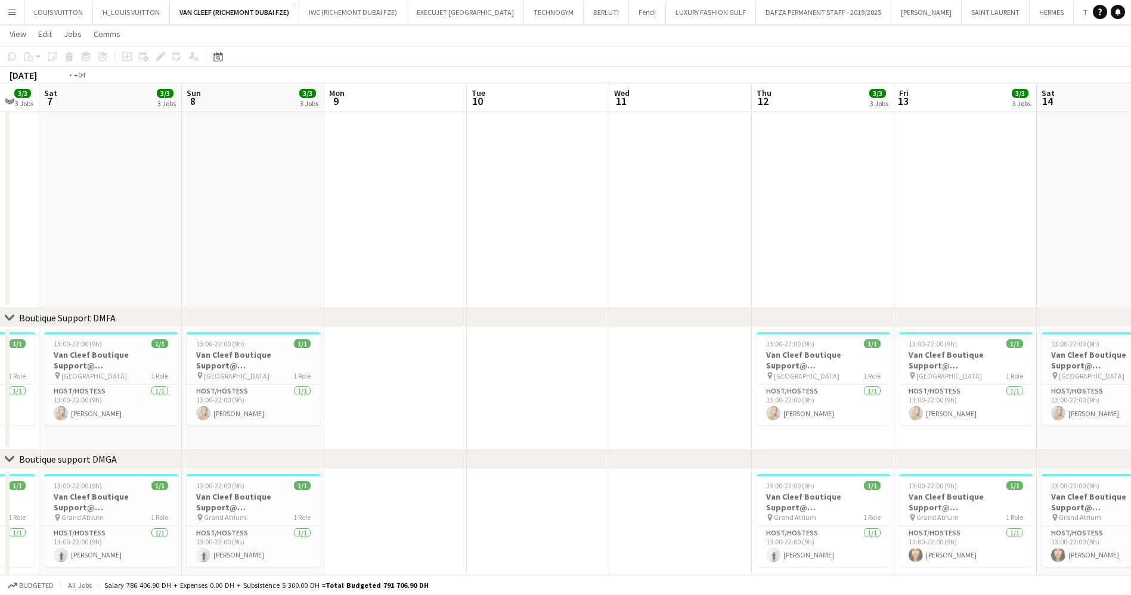
drag, startPoint x: 644, startPoint y: 348, endPoint x: 285, endPoint y: 353, distance: 358.9
click at [305, 353] on app-calendar-viewport "Wed 4 Thu 5 3/3 3 Jobs Fri 6 3/3 3 Jobs Sat 7 3/3 3 Jobs Sun 8 3/3 3 Jobs Mon 9…" at bounding box center [565, 402] width 1131 height 882
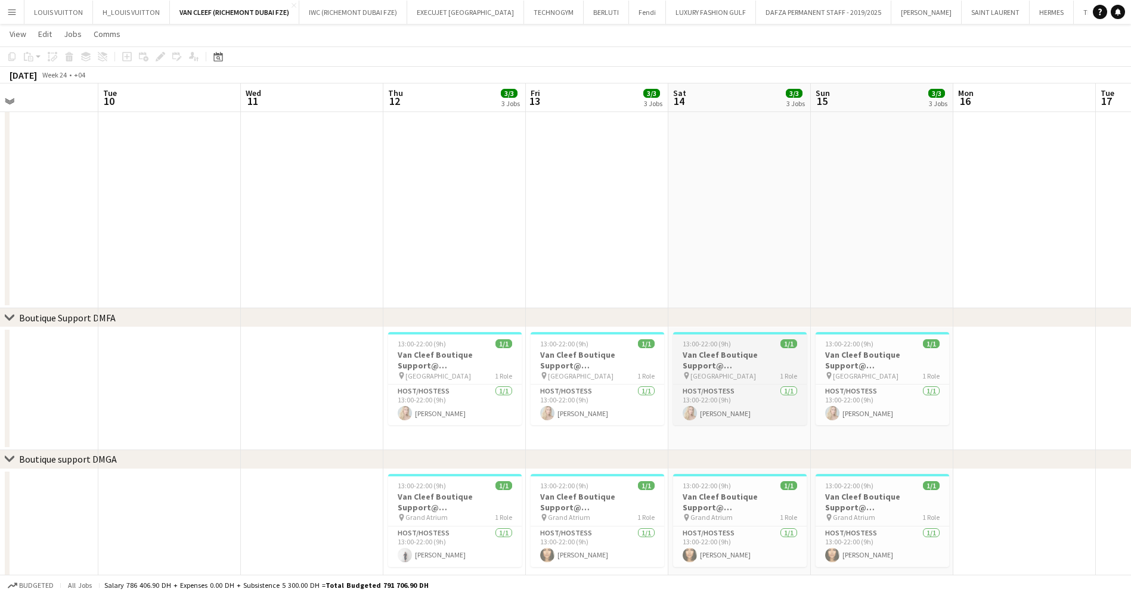
drag, startPoint x: 758, startPoint y: 342, endPoint x: 184, endPoint y: 351, distance: 574.1
click at [194, 355] on app-calendar-viewport "Sat 7 3/3 3 Jobs Sun 8 3/3 3 Jobs Mon 9 Tue 10 Wed 11 Thu 12 3/3 3 Jobs Fri 13 …" at bounding box center [565, 402] width 1131 height 882
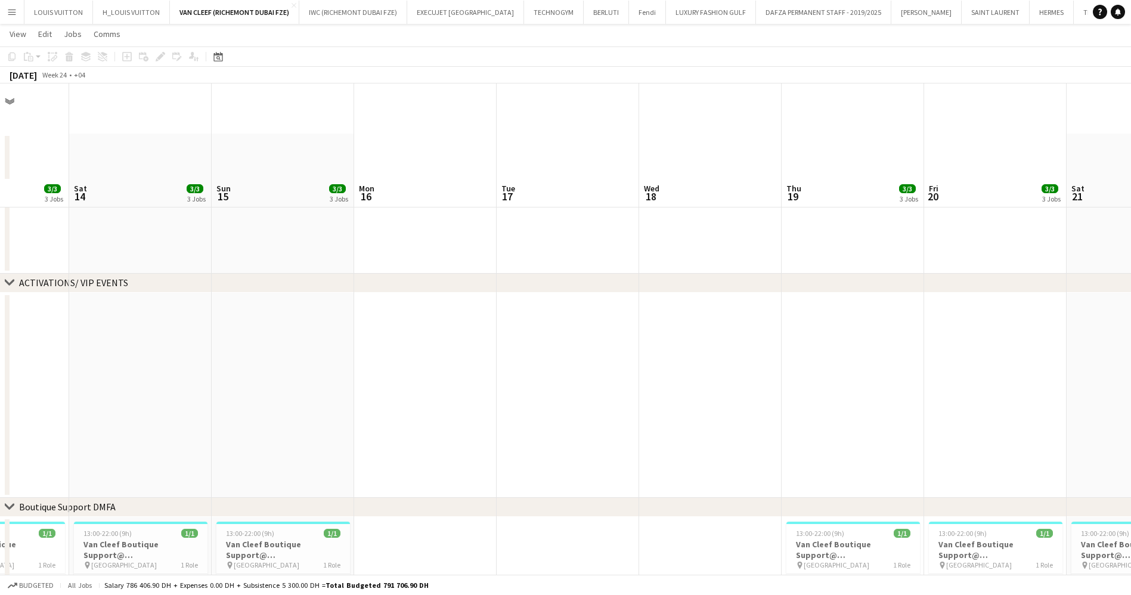
scroll to position [358, 0]
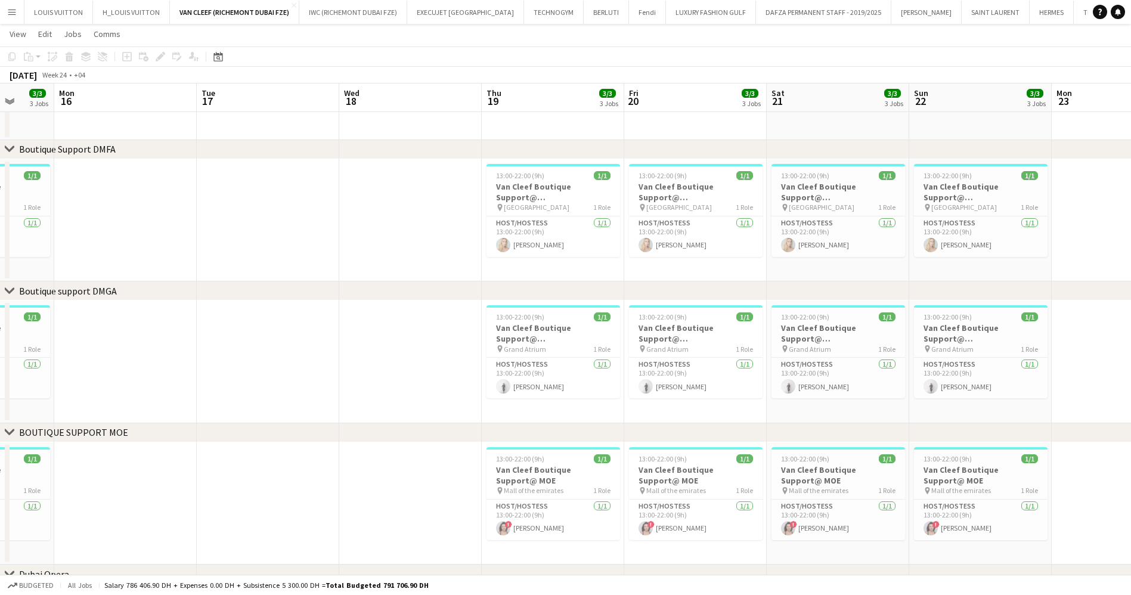
drag, startPoint x: 735, startPoint y: 230, endPoint x: 435, endPoint y: 230, distance: 299.8
click at [435, 230] on app-calendar-viewport "Fri 13 3/3 3 Jobs Sat 14 3/3 3 Jobs Sun 15 3/3 3 Jobs Mon 16 Tue 17 Wed 18 Thu …" at bounding box center [565, 181] width 1131 height 985
drag, startPoint x: 797, startPoint y: 216, endPoint x: 491, endPoint y: 256, distance: 308.5
click at [501, 256] on app-calendar-viewport "Fri 13 3/3 3 Jobs Sat 14 3/3 3 Jobs Sun 15 3/3 3 Jobs Mon 16 Tue 17 Wed 18 Thu …" at bounding box center [565, 181] width 1131 height 985
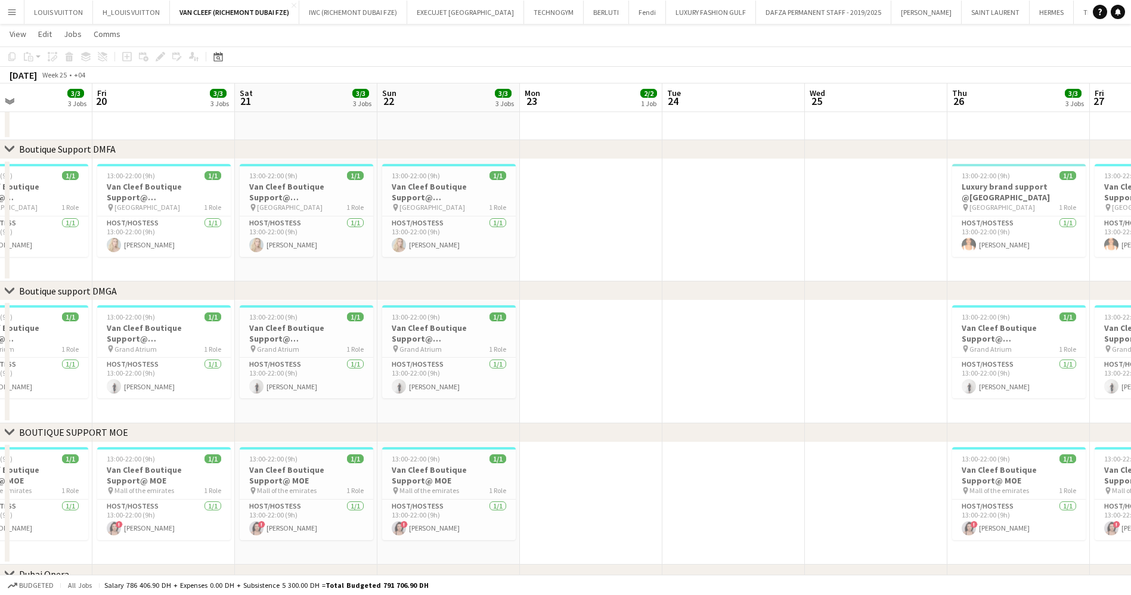
drag
click at [479, 280] on app-calendar-viewport "Mon 16 Tue 17 Wed 18 Thu 19 3/3 3 Jobs Fri 20 3/3 3 Jobs Sat 21 3/3 3 Jobs Sun …" at bounding box center [565, 181] width 1131 height 985
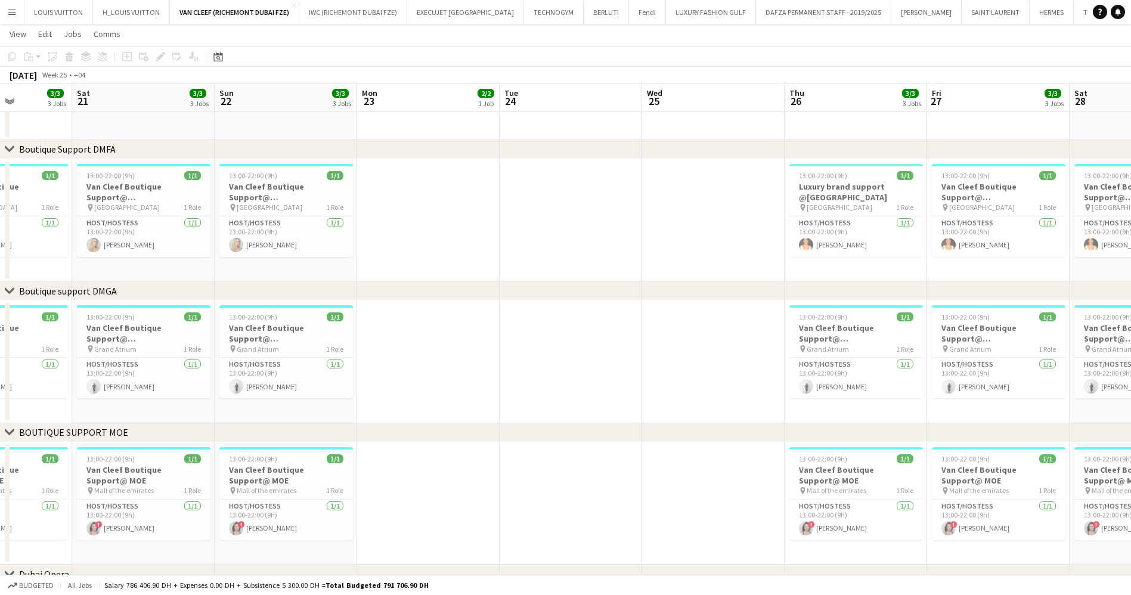
click at [450, 244] on app-calendar-viewport "Wed 18 Thu 19 3/3 3 Jobs Fri 20 3/3 3 Jobs Sat 21 3/3 3 Jobs Sun 22 3/3 3 Jobs …" at bounding box center [565, 181] width 1131 height 985
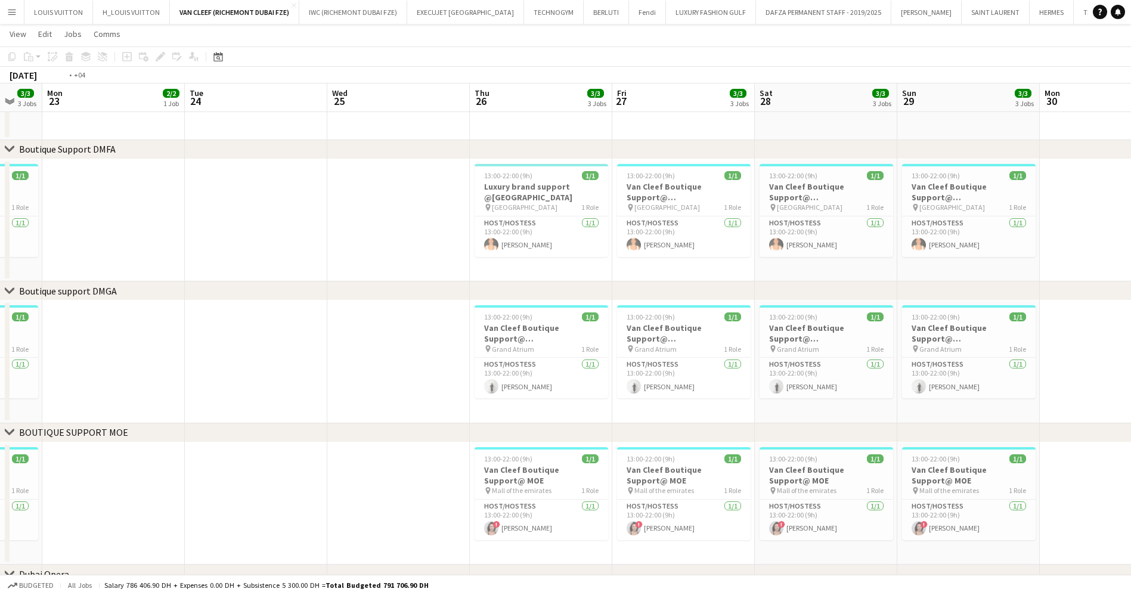
click at [449, 259] on app-calendar-viewport "Fri 20 3/3 3 Jobs Sat 21 3/3 3 Jobs Sun 22 3/3 3 Jobs Mon 23 2/2 1 Job Tue 24 W…" at bounding box center [565, 181] width 1131 height 985
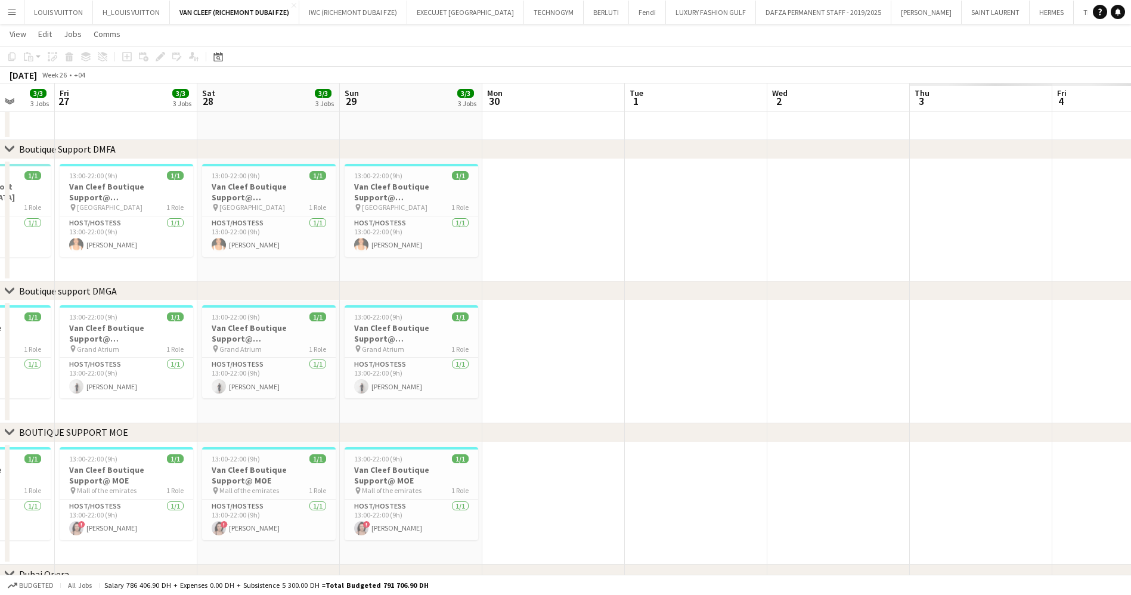
click at [49, 327] on app-calendar-viewport "Tue 24 Wed 25 Thu 26 3/3 3 Jobs Fri 27 3/3 3 Jobs Sat 28 3/3 3 Jobs Sun 29 3/3 …" at bounding box center [565, 181] width 1131 height 985
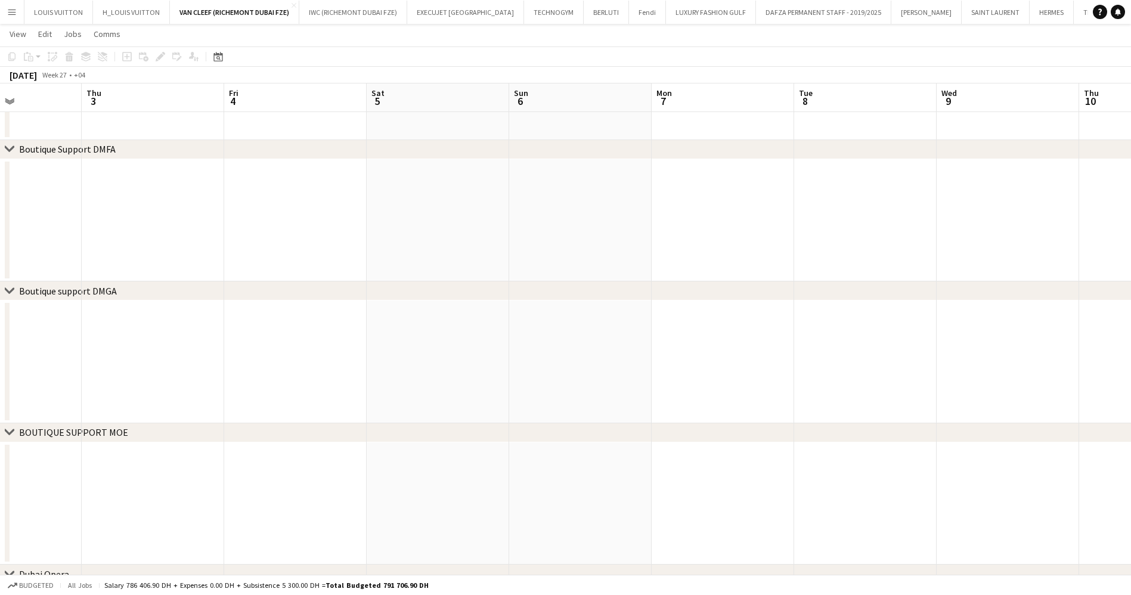
click at [168, 342] on app-calendar-viewport "Mon 30 Tue 1 Wed 2 Thu 3 Fri 4 Sat 5 Sun 6 Mon 7 Tue 8 Wed 9 Thu 10 Fri 11 Sat …" at bounding box center [565, 181] width 1131 height 985
click at [188, 344] on app-calendar-viewport "Thu 3 Fri 4 Sat 5 Sun 6 Mon 7 Tue 8 Wed 9 Thu 10 Fri 11 Sat 12 Sun 13 Mon 14 Tu…" at bounding box center [565, 181] width 1131 height 985
click at [386, 274] on app-calendar-viewport "Mon 7 Tue 8 Wed 9 Thu 10 Fri 11 Sat 12 Sun 13 Mon 14 Tue 15 Wed 16 Thu 17 Fri 1…" at bounding box center [565, 181] width 1131 height 985
click at [491, 237] on app-calendar-viewport "Thu 10 Fri 11 Sat 12 Sun 13 Mon 14 Tue 15 Wed 16 Thu 17 Fri 18 Sat 19 Sun 20 Mo…" at bounding box center [565, 181] width 1131 height 985
click at [239, 266] on app-calendar-viewport "Tue 15 Wed 16 Thu 17 Fri 18 Sat 19 Sun 20 Mon 21 Tue 22 Wed 23 Thu 24 Fri 25 Sa…" at bounding box center [565, 181] width 1131 height 985
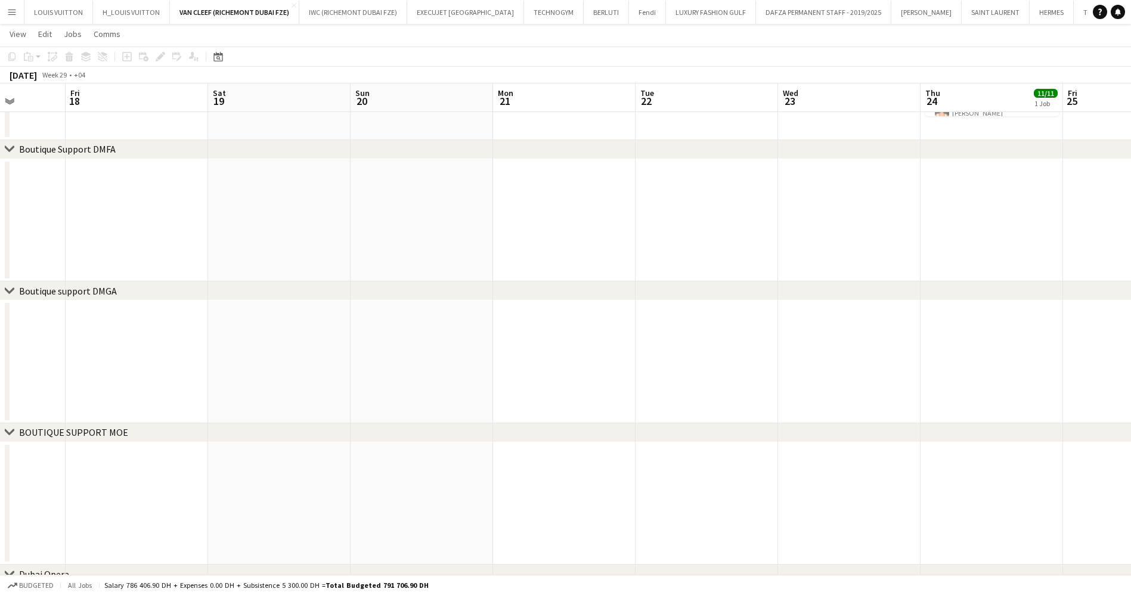
click at [315, 259] on app-calendar-viewport "Tue 15 Wed 16 Thu 17 Fri 18 Sat 19 Sun 20 Mon 21 Tue 22 Wed 23 Thu 24 11/11 1 J…" at bounding box center [565, 181] width 1131 height 985
click at [380, 232] on app-calendar-viewport "Thu 17 Fri 18 Sat 19 Sun 20 Mon 21 Tue 22 Wed 23 Thu 24 11/11 1 Job Fri 25 Sat …" at bounding box center [565, 181] width 1131 height 985
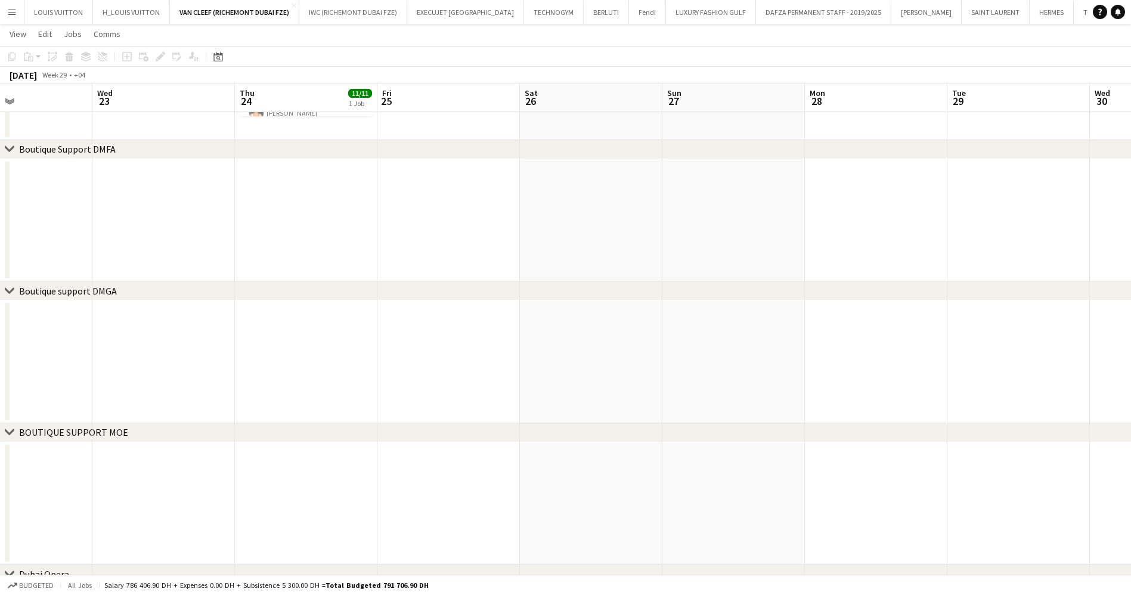
click at [292, 258] on app-calendar-viewport "Sat 19 Sun 20 Mon 21 Tue 22 Wed 23 Thu 24 11/11 1 Job Fri 25 Sat 26 Sun 27 Mon …" at bounding box center [565, 181] width 1131 height 985
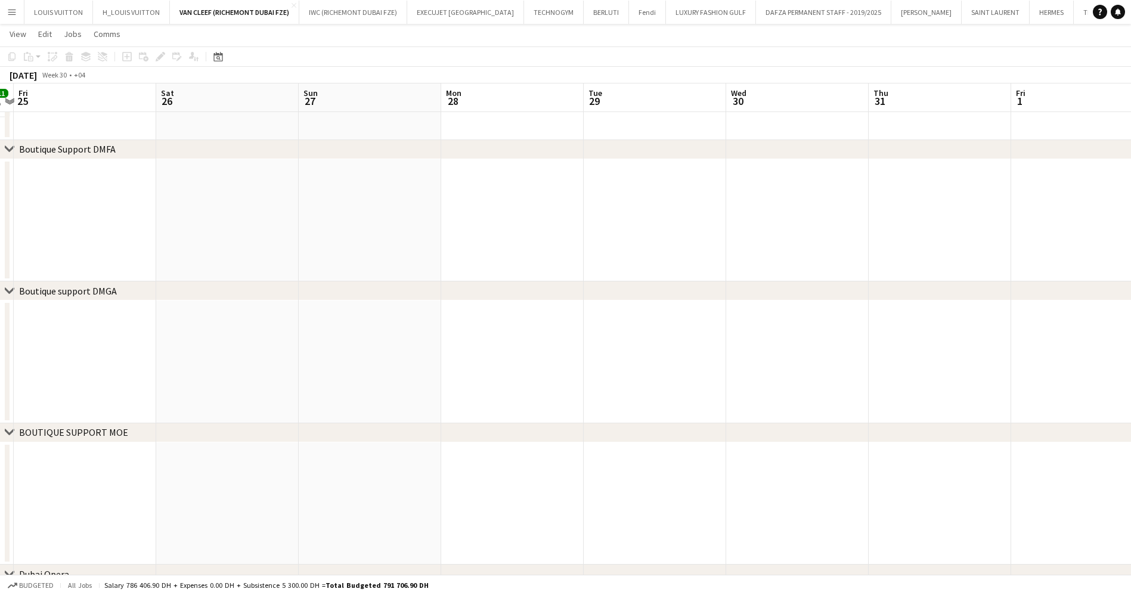
click at [314, 259] on app-calendar-viewport "Tue 22 Wed 23 Thu 24 11/11 1 Job Fri 25 Sat 26 Sun 27 Mon 28 Tue 29 Wed 30 Thu …" at bounding box center [565, 181] width 1131 height 985
click at [271, 258] on app-calendar-viewport "Fri 25 Sat 26 Sun 27 Mon 28 Tue 29 Wed 30 Thu 31 Fri 1 Sat 2 Sun 3 Mon 4 Tue 5 …" at bounding box center [565, 181] width 1131 height 985
click at [143, 234] on app-calendar-viewport "Tue 29 Wed 30 Thu 31 Fri 1 Sat 2 Sun 3 Mon 4 Tue 5 Wed 6 Thu 7 Fri 8 Sat 9 Sun …" at bounding box center [565, 181] width 1131 height 985
click at [147, 233] on div "chevron-right ACTIVATIONS/ VIP EVENTS chevron-right Boutique Support DMFA chevr…" at bounding box center [565, 181] width 1131 height 985
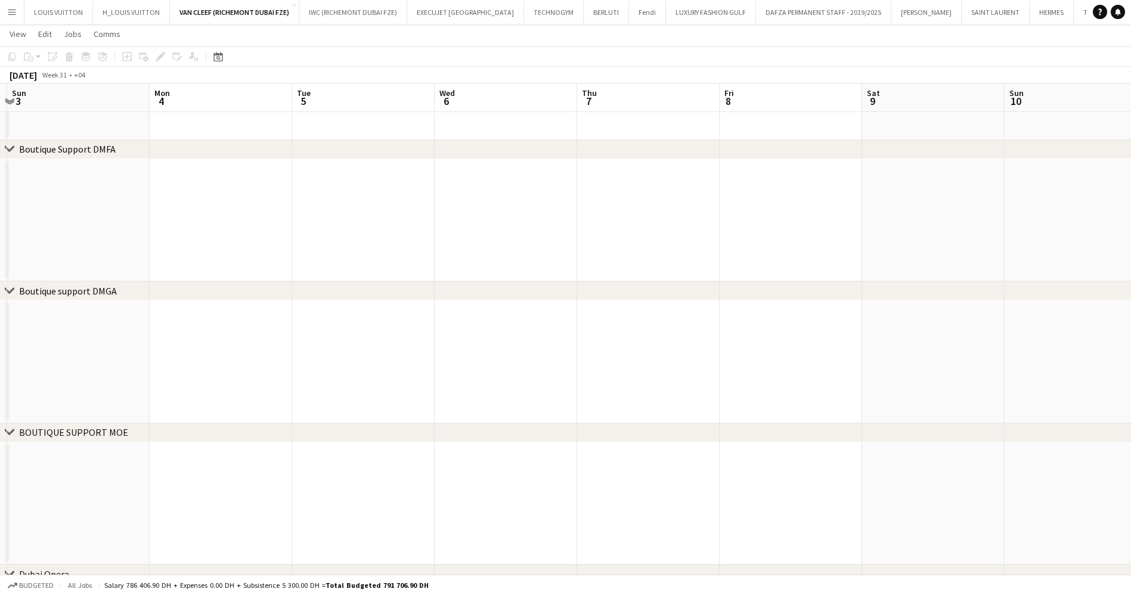
click at [149, 216] on div "chevron-right ACTIVATIONS/ VIP EVENTS chevron-right Boutique Support DMFA chevr…" at bounding box center [565, 181] width 1131 height 985
click at [219, 54] on icon at bounding box center [217, 57] width 9 height 10
click at [310, 101] on span "Next month" at bounding box center [315, 98] width 24 height 24
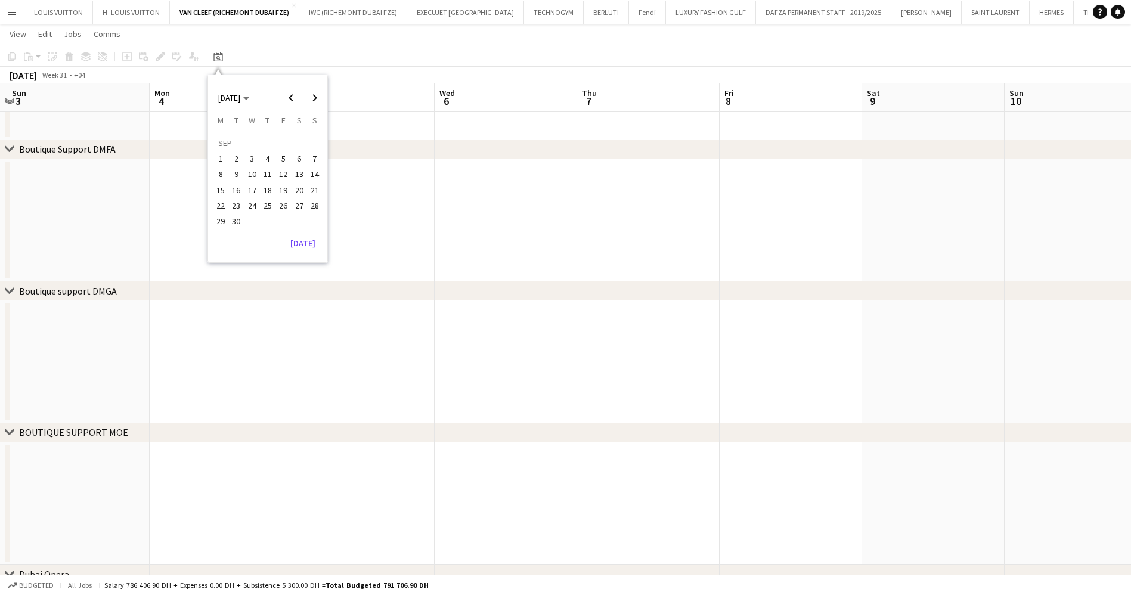
click at [272, 157] on span "4" at bounding box center [267, 158] width 14 height 14
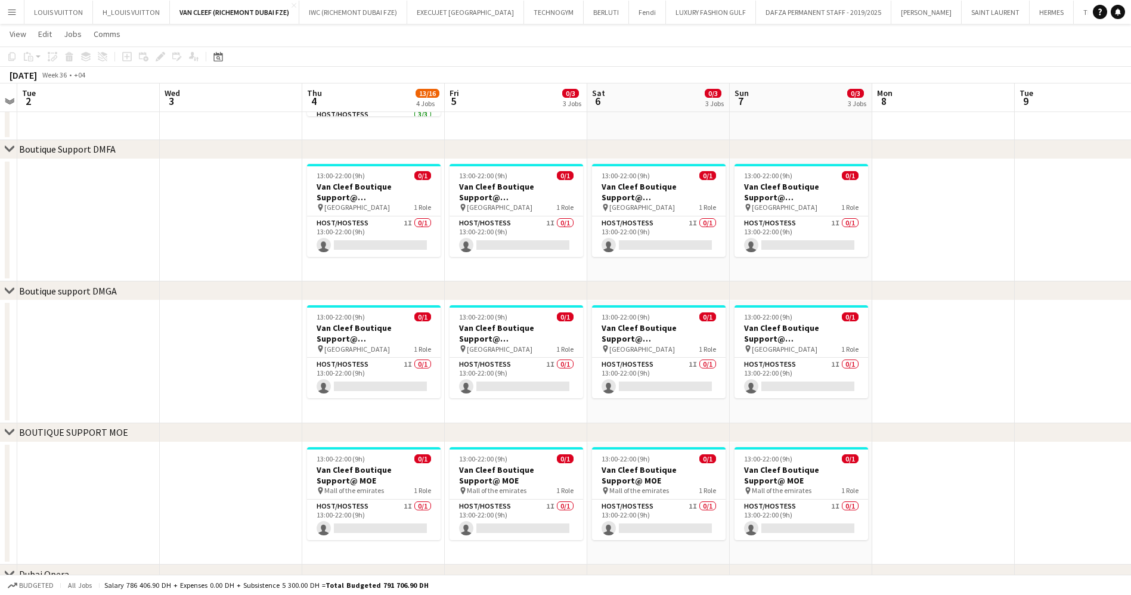
click at [355, 240] on app-calendar-viewport "Sat 30 Sun 31 Mon 1 Tue 2 Wed 3 Thu 4 13/16 4 Jobs Fri 5 0/3 3 Jobs Sat 6 0/3 3…" at bounding box center [565, 181] width 1131 height 985
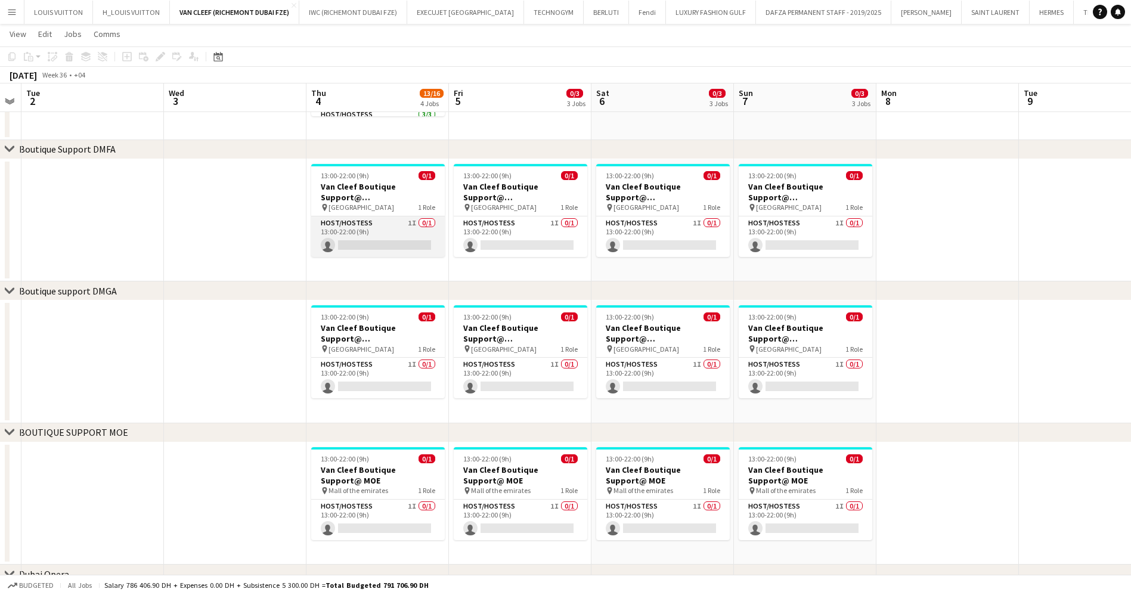
click at [364, 241] on app-card-role "Host/Hostess 1I 0/1 13:00-22:00 (9h) single-neutral-actions" at bounding box center [378, 236] width 134 height 41
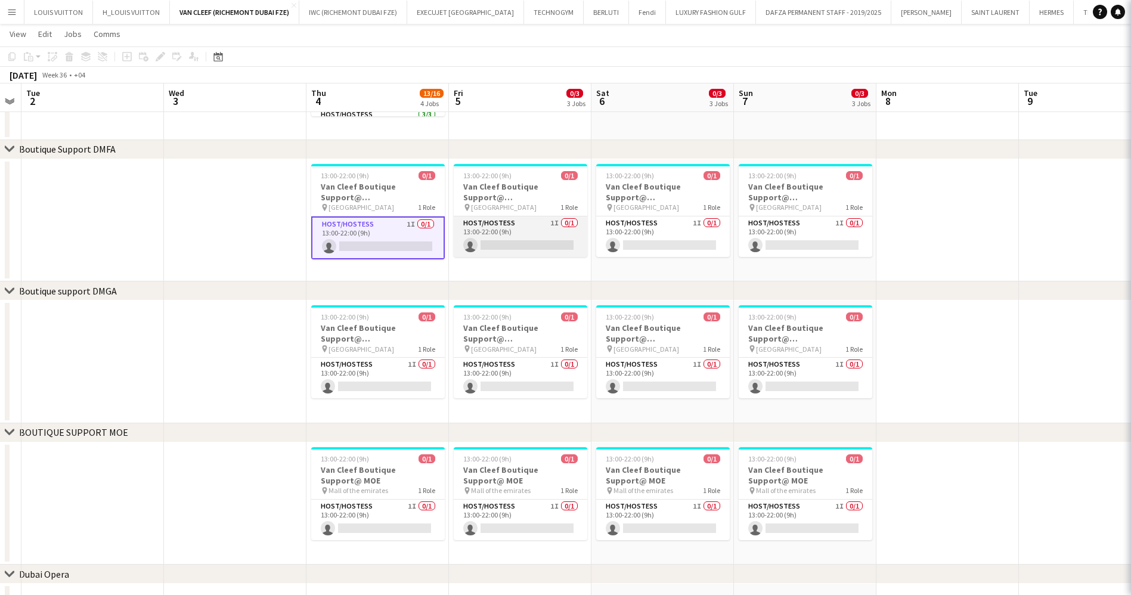
click at [542, 244] on app-card-role "Host/Hostess 1I 0/1 13:00-22:00 (9h) single-neutral-actions" at bounding box center [521, 236] width 134 height 41
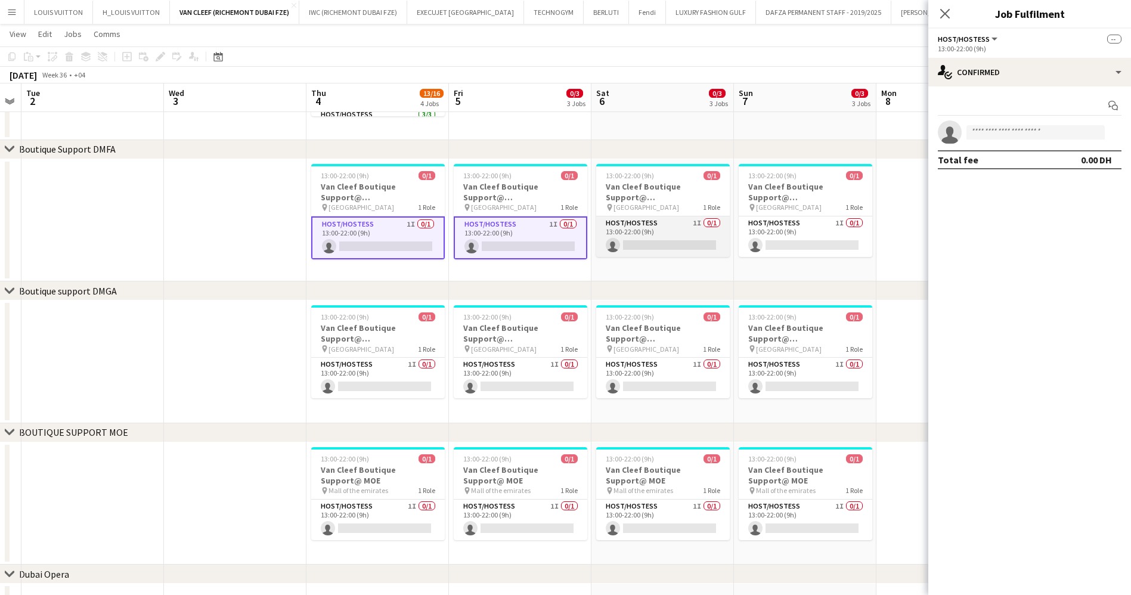
click at [657, 234] on app-card-role "Host/Hostess 1I 0/1 13:00-22:00 (9h) single-neutral-actions" at bounding box center [663, 236] width 134 height 41
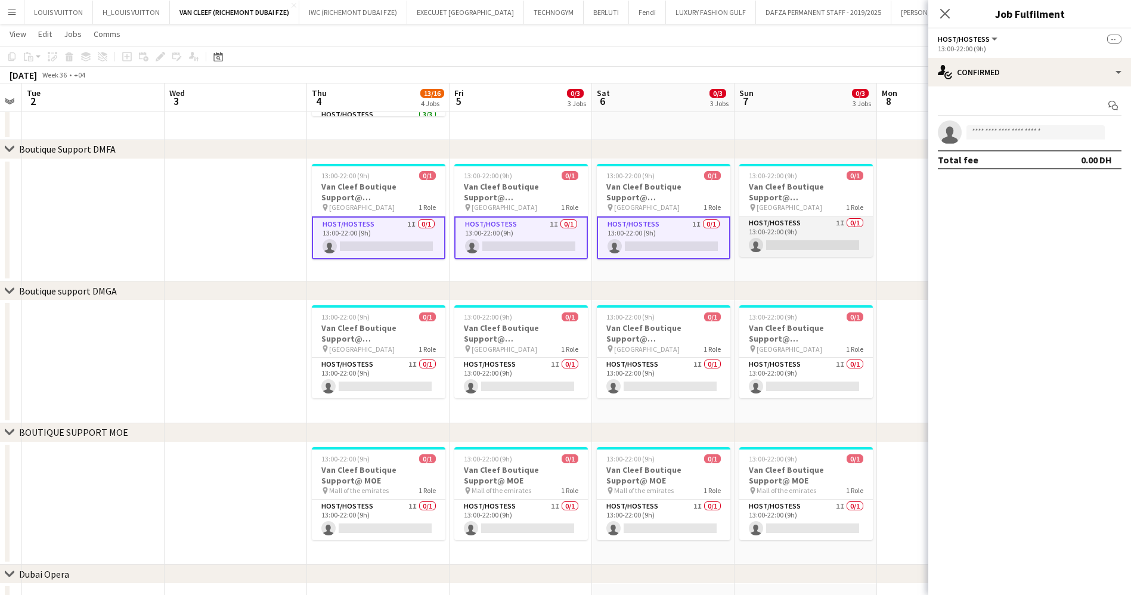
click at [838, 234] on app-card-role "Host/Hostess 1I 0/1 13:00-22:00 (9h) single-neutral-actions" at bounding box center [806, 236] width 134 height 41
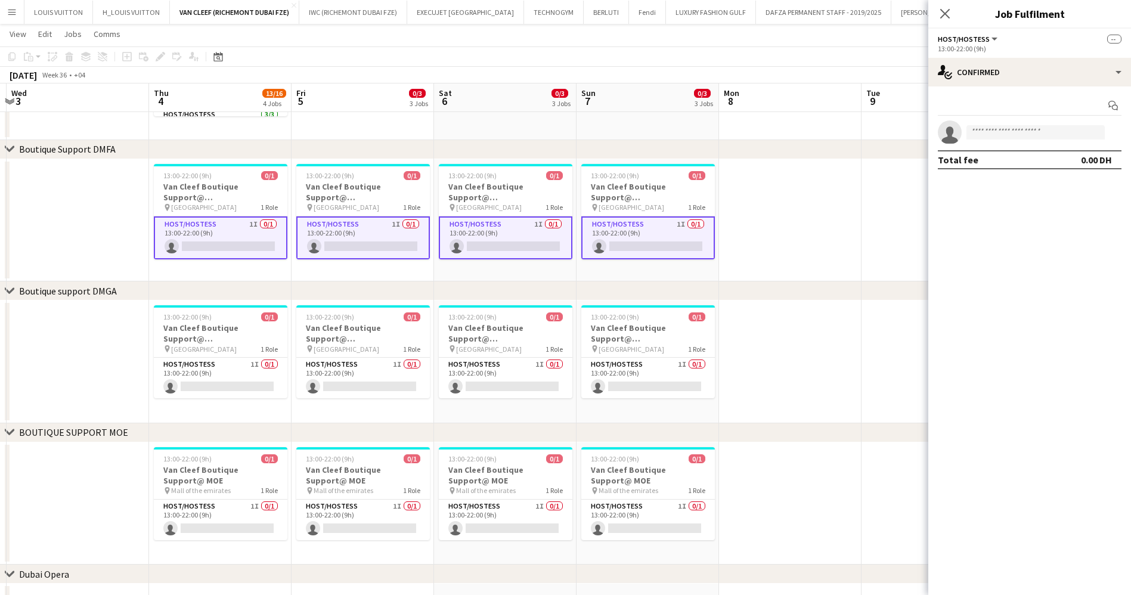
click at [73, 268] on app-calendar-viewport "Sat 30 Sun 31 Mon 1 Tue 2 Wed 3 Thu 4 13/16 4 Jobs Fri 5 0/3 3 Jobs Sat 6 0/3 3…" at bounding box center [565, 181] width 1131 height 985
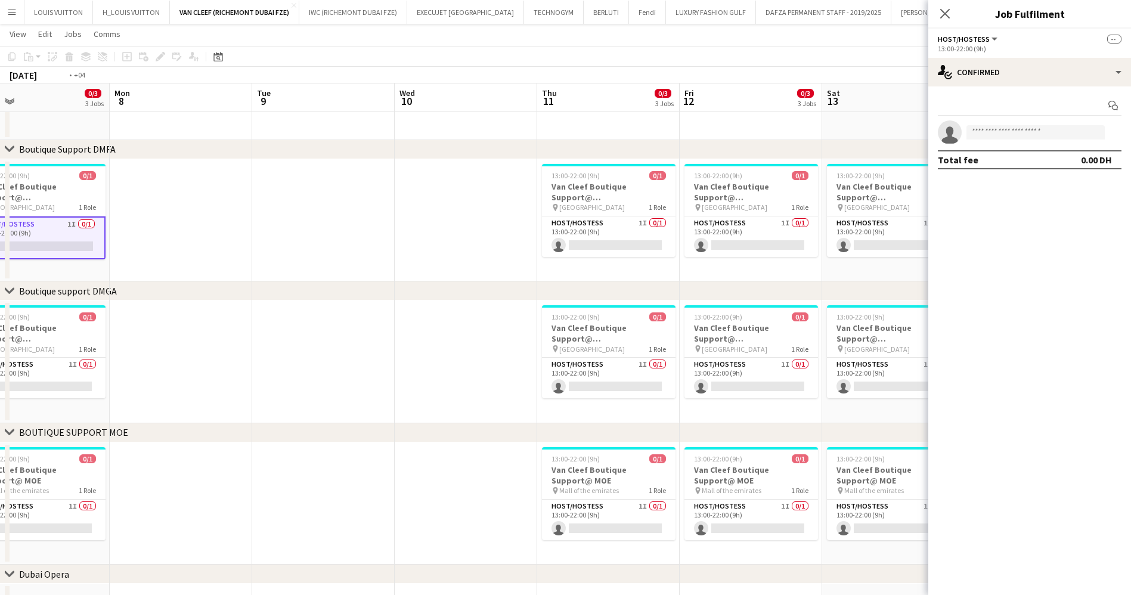
click at [159, 238] on app-calendar-viewport "Fri 5 0/3 3 Jobs Sat 6 0/3 3 Jobs Sun 7 0/3 3 Jobs Mon 8 Tue 9 Wed 10 Thu 11 0/…" at bounding box center [565, 181] width 1131 height 985
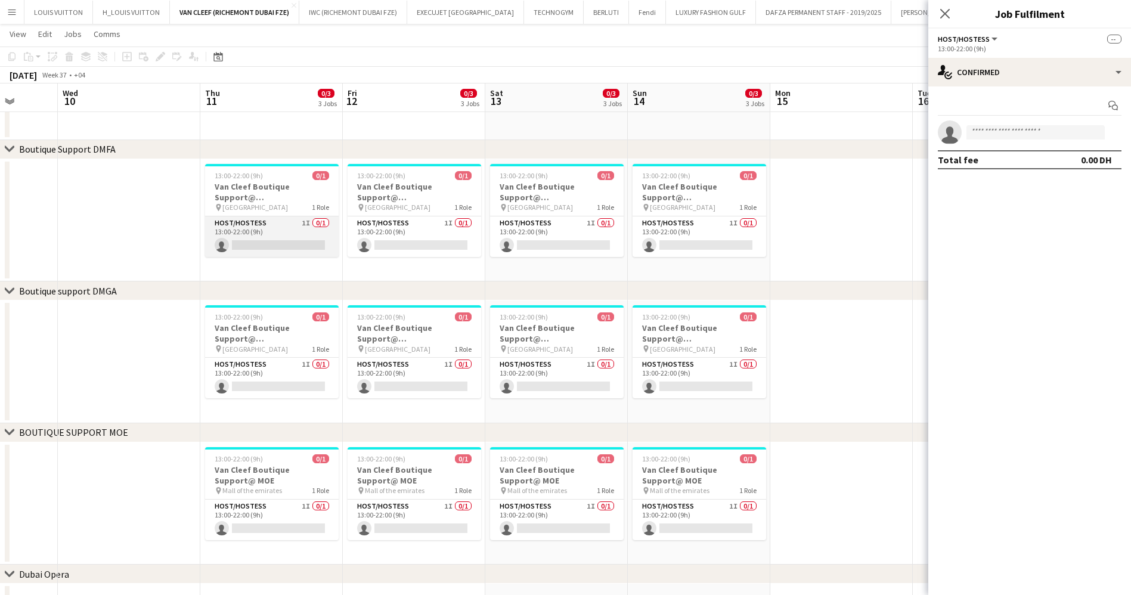
click at [284, 238] on app-card-role "Host/Hostess 1I 0/1 13:00-22:00 (9h) single-neutral-actions" at bounding box center [272, 236] width 134 height 41
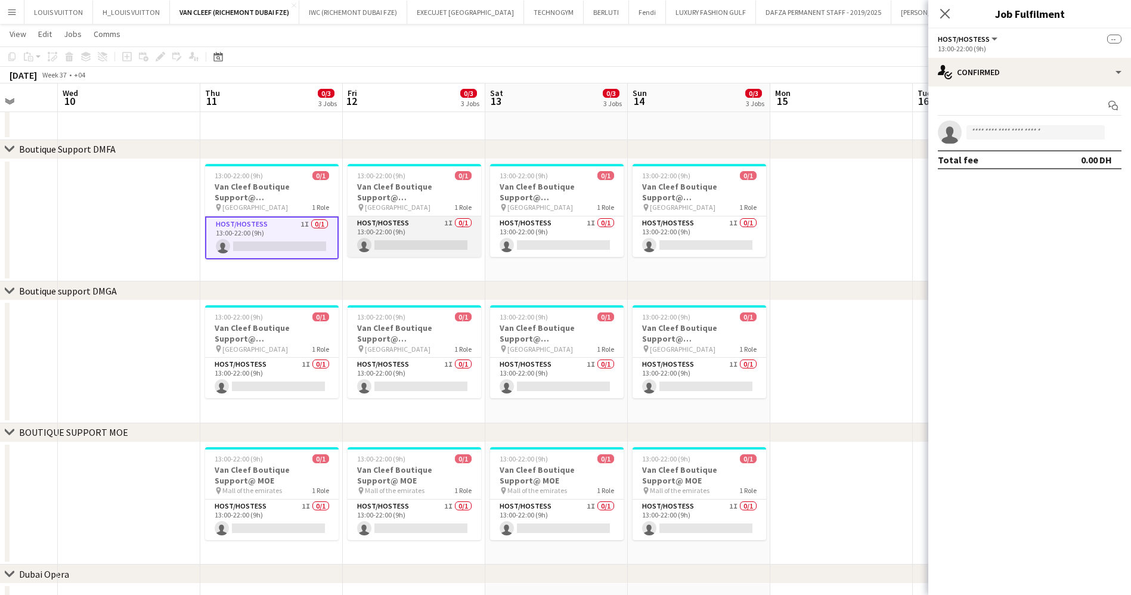
click at [389, 227] on app-card-role "Host/Hostess 1I 0/1 13:00-22:00 (9h) single-neutral-actions" at bounding box center [415, 236] width 134 height 41
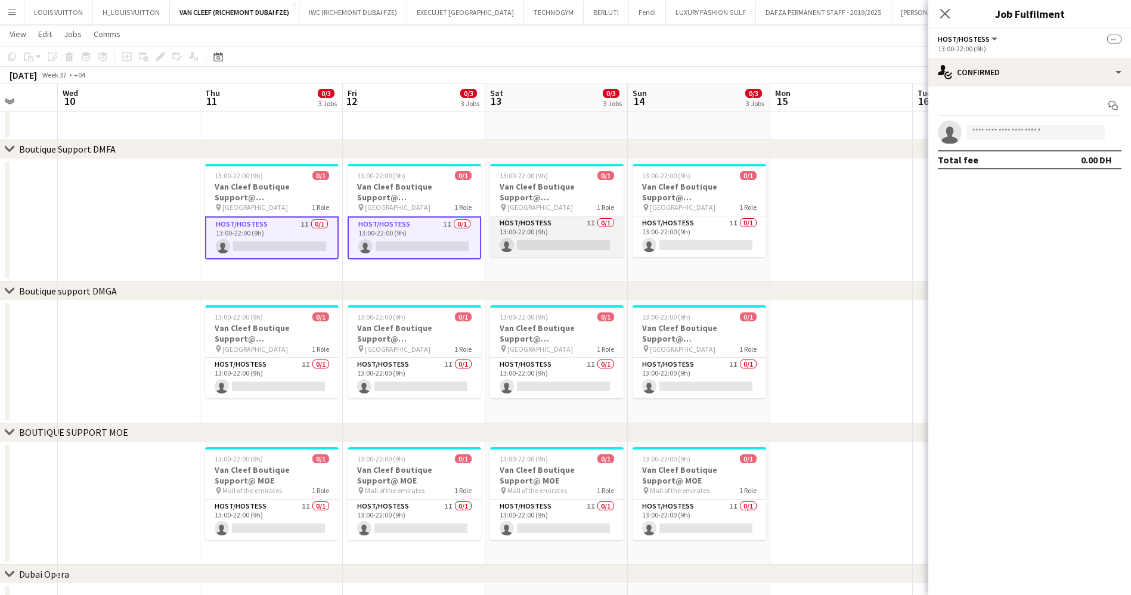
click at [548, 224] on app-card-role "Host/Hostess 1I 0/1 13:00-22:00 (9h) single-neutral-actions" at bounding box center [557, 236] width 134 height 41
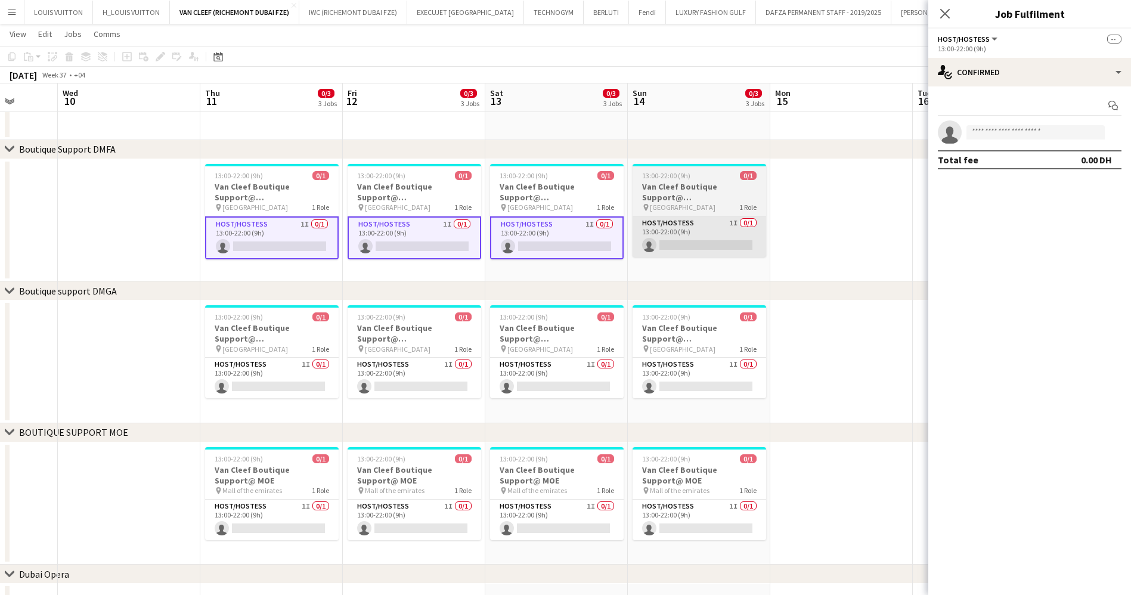
click at [658, 225] on app-card-role "Host/Hostess 1I 0/1 13:00-22:00 (9h) single-neutral-actions" at bounding box center [699, 236] width 134 height 41
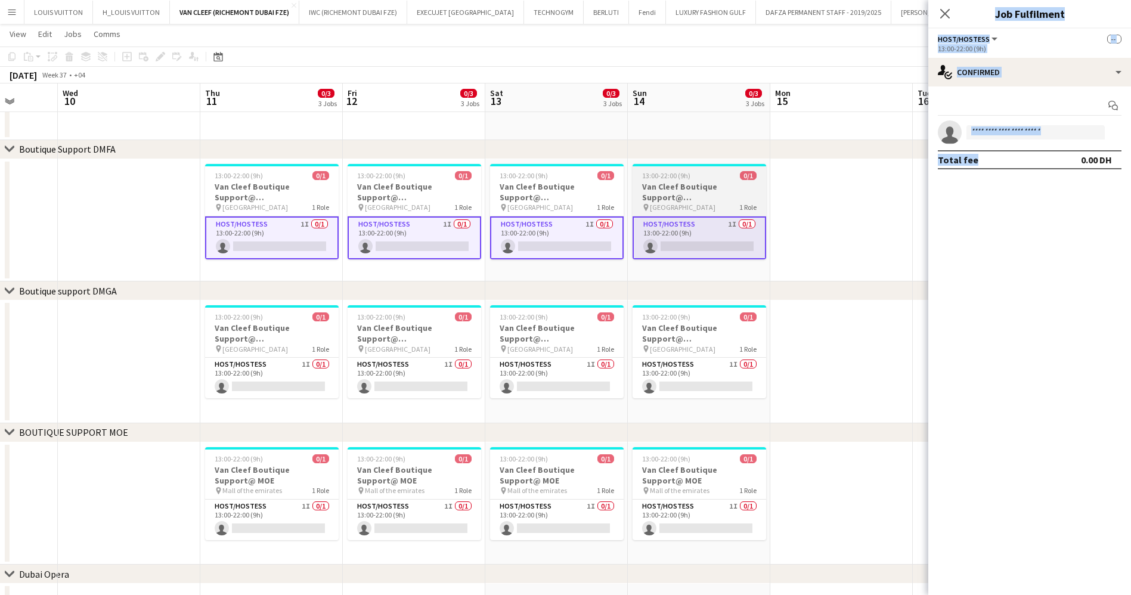
click at [683, 221] on body "Menu Boards Boards Boards All jobs Status Workforce Workforce My Workforce Recr…" at bounding box center [565, 168] width 1131 height 1052
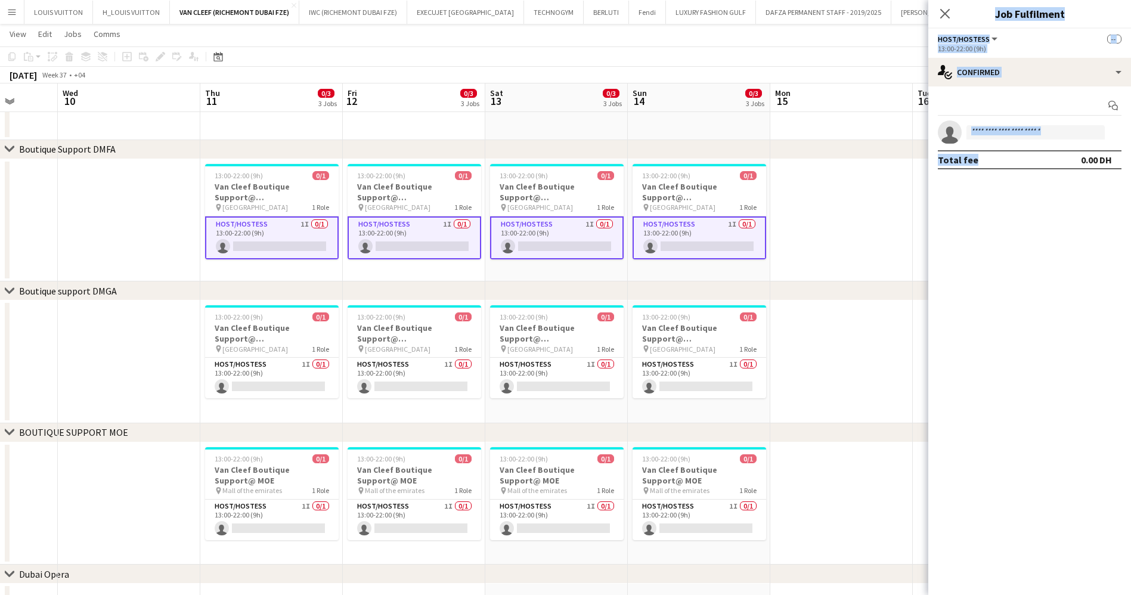
click at [588, 240] on app-calendar-viewport "Sun 7 0/3 3 Jobs Mon 8 Tue 9 Wed 10 Thu 11 0/3 3 Jobs Fri 12 0/3 3 Jobs Sat 13 …" at bounding box center [565, 181] width 1131 height 985
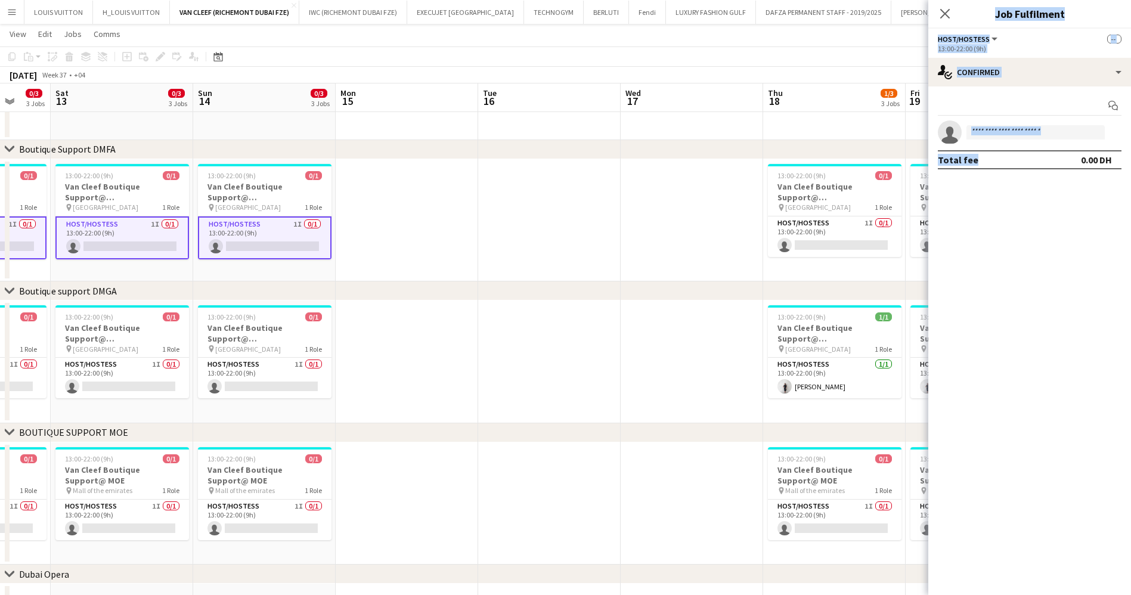
click at [460, 255] on app-calendar-viewport "Wed 10 Thu 11 0/3 3 Jobs Fri 12 0/3 3 Jobs Sat 13 0/3 3 Jobs Sun 14 0/3 3 Jobs …" at bounding box center [565, 181] width 1131 height 985
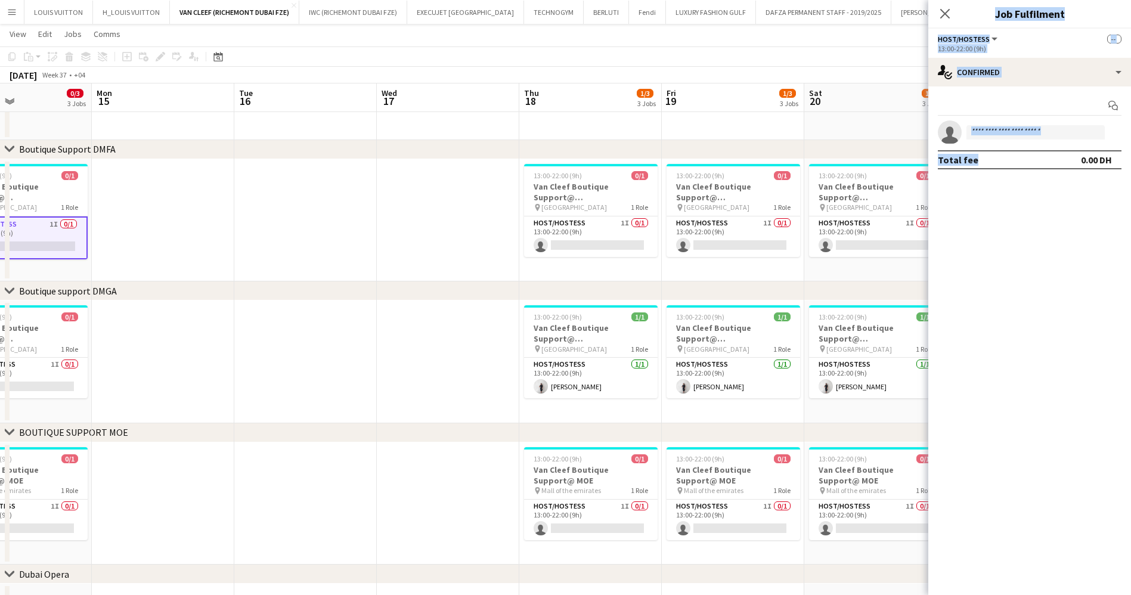
click at [361, 266] on app-calendar-viewport "Thu 11 0/3 3 Jobs Fri 12 0/3 3 Jobs Sat 13 0/3 3 Jobs Sun 14 0/3 3 Jobs Mon 15 …" at bounding box center [565, 181] width 1131 height 985
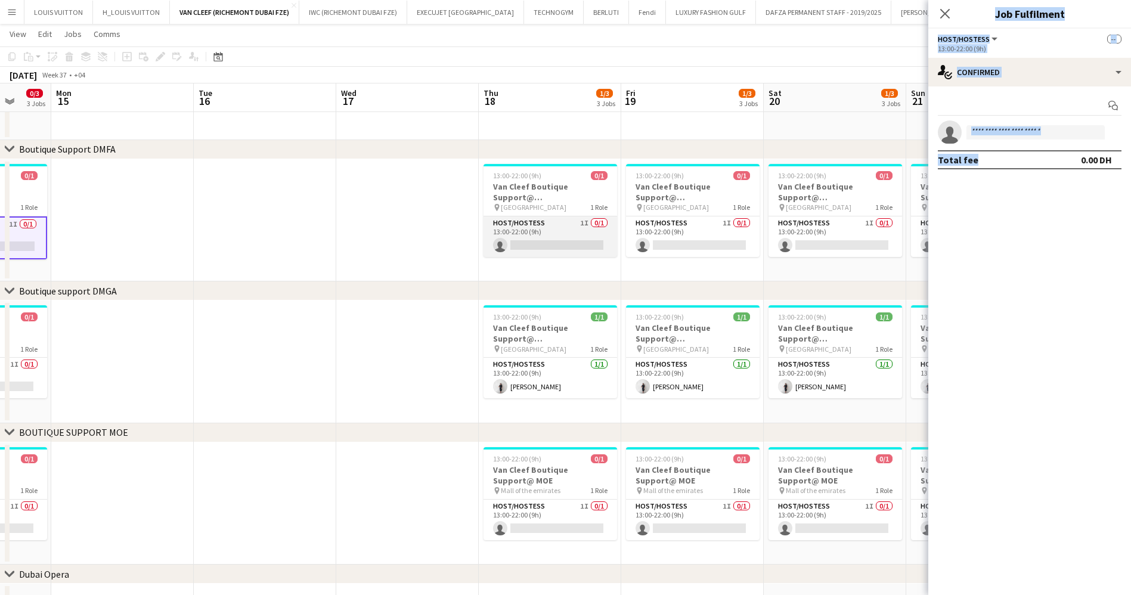
click at [569, 238] on app-card-role "Host/Hostess 1I 0/1 13:00-22:00 (9h) single-neutral-actions" at bounding box center [550, 236] width 134 height 41
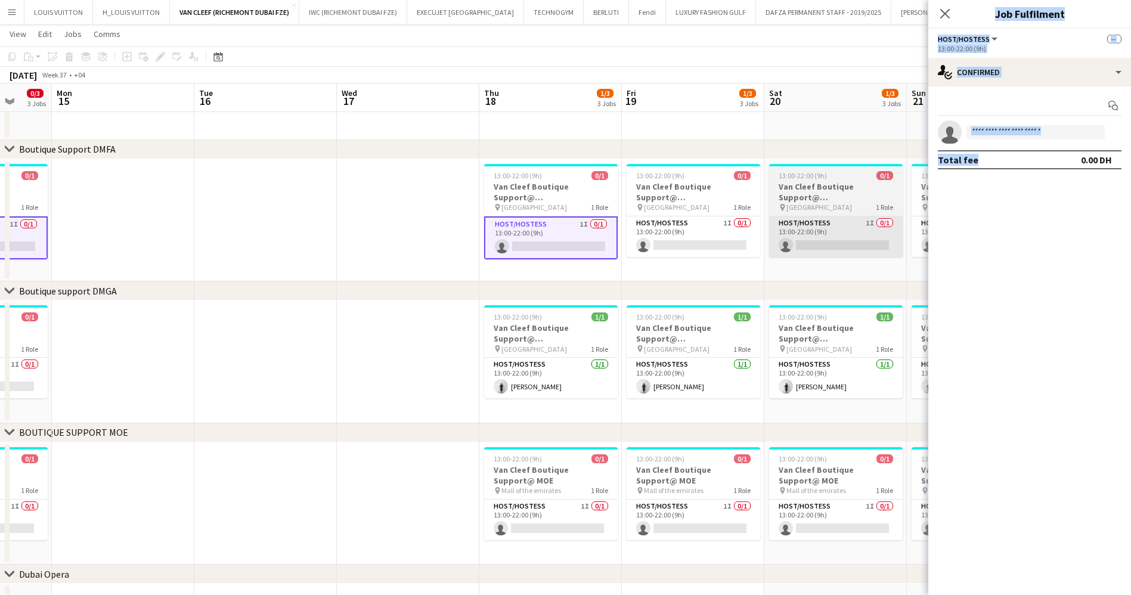
click at [694, 224] on app-card-role "Host/Hostess 1I 0/1 13:00-22:00 (9h) single-neutral-actions" at bounding box center [693, 236] width 134 height 41
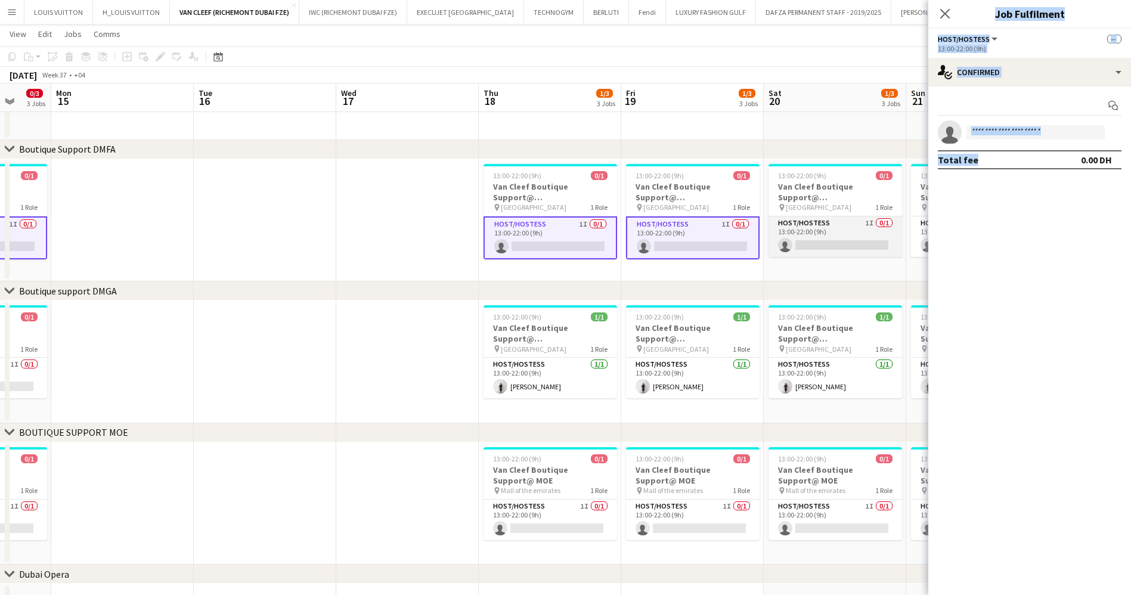
click at [840, 219] on app-card-role "Host/Hostess 1I 0/1 13:00-22:00 (9h) single-neutral-actions" at bounding box center [835, 236] width 134 height 41
click at [463, 228] on app-calendar-viewport "Fri 12 0/3 3 Jobs Sat 13 0/3 3 Jobs Sun 14 0/3 3 Jobs Mon 15 Tue 16 Wed 17 Thu …" at bounding box center [565, 181] width 1131 height 985
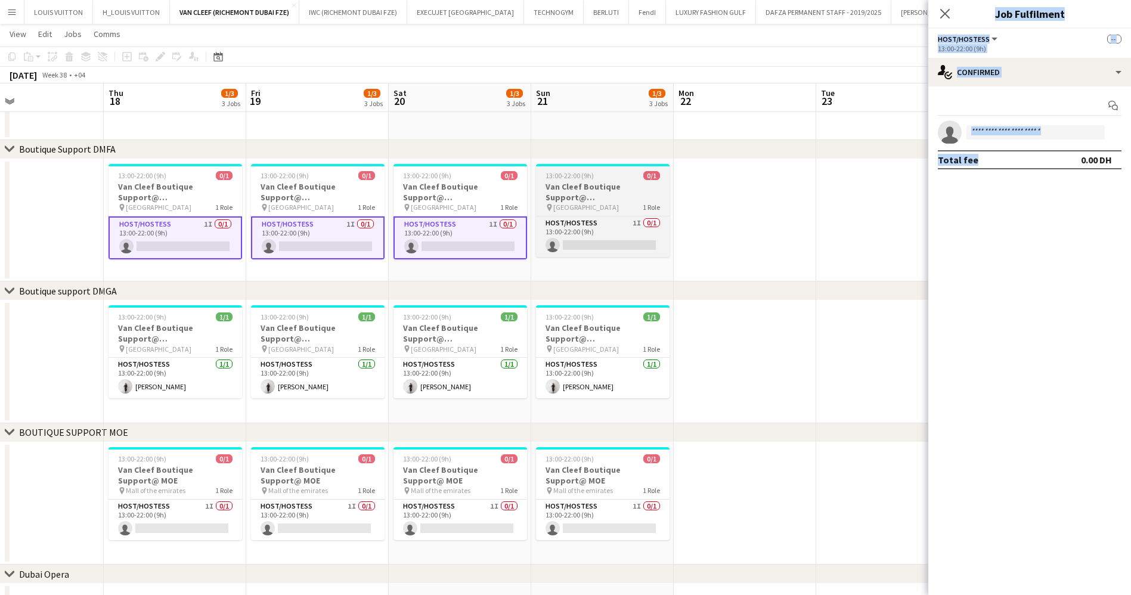
click at [593, 213] on app-job-card "13:00-22:00 (9h) 0/1 Van Cleef Boutique Support@ [GEOGRAPHIC_DATA] pin [GEOGRAP…" at bounding box center [603, 210] width 134 height 93
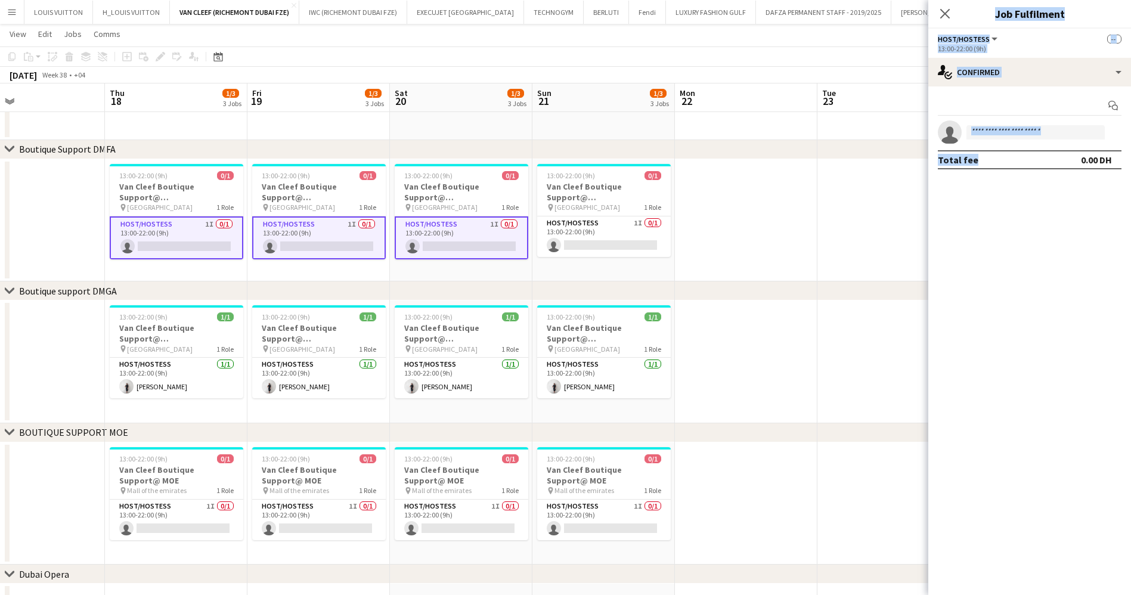
click at [462, 253] on app-calendar-viewport "Sun 14 0/3 3 Jobs Mon 15 Tue 16 Wed 17 Thu 18 1/3 3 Jobs Fri 19 1/3 3 Jobs Sat …" at bounding box center [565, 181] width 1131 height 985
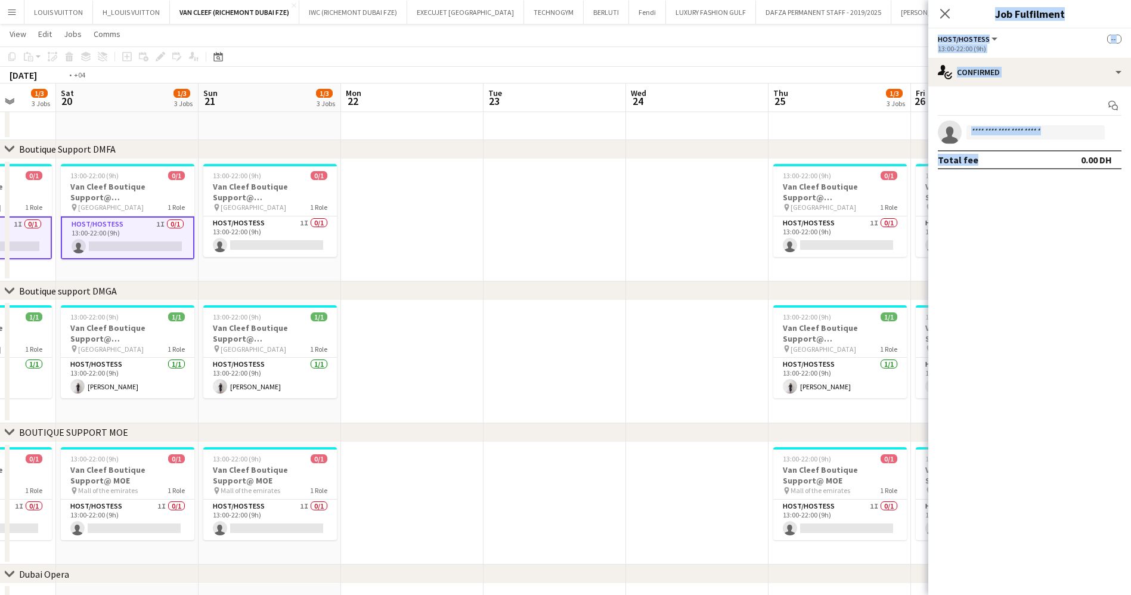
click at [247, 275] on app-calendar-viewport "Wed 17 Thu 18 1/3 3 Jobs Fri 19 1/3 3 Jobs Sat 20 1/3 3 Jobs Sun 21 1/3 3 Jobs …" at bounding box center [565, 181] width 1131 height 985
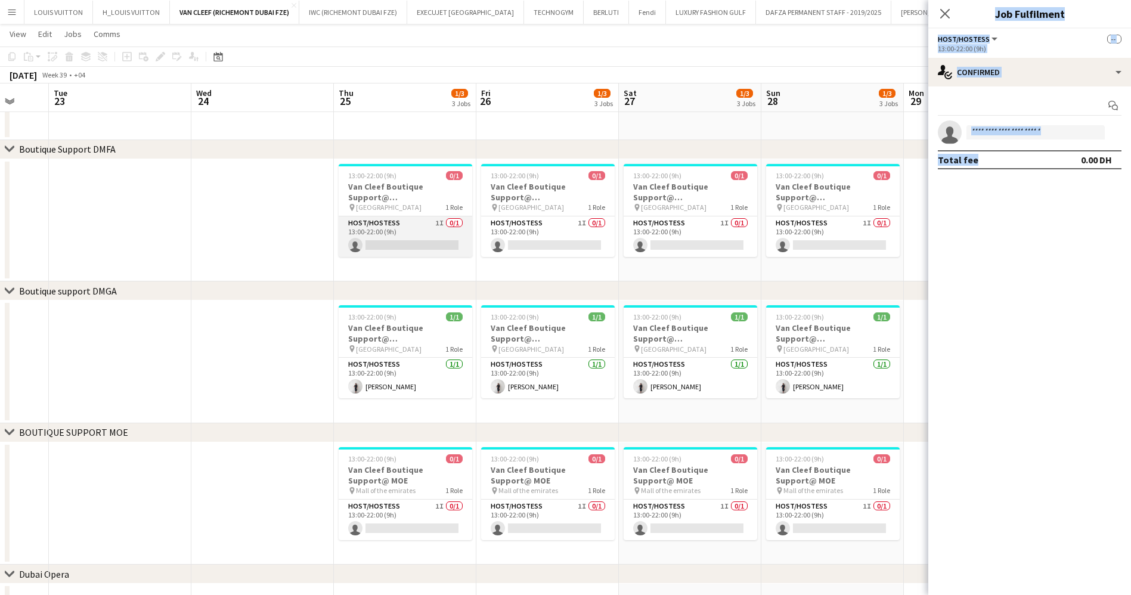
click at [408, 245] on app-card-role "Host/Hostess 1I 0/1 13:00-22:00 (9h) single-neutral-actions" at bounding box center [406, 236] width 134 height 41
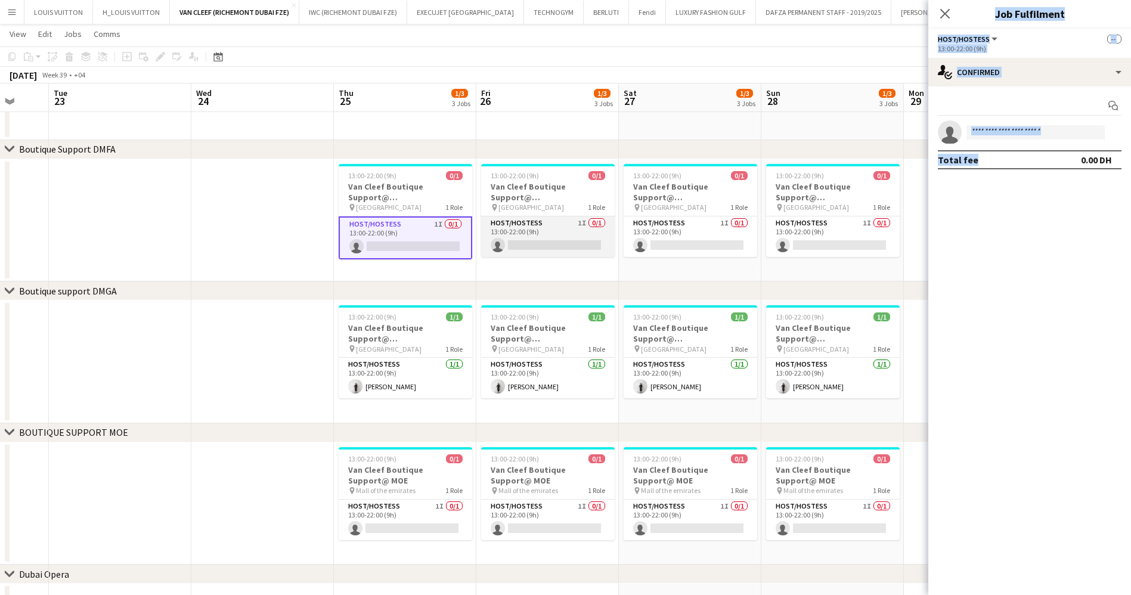
click at [516, 229] on app-card-role "Host/Hostess 1I 0/1 13:00-22:00 (9h) single-neutral-actions" at bounding box center [548, 236] width 134 height 41
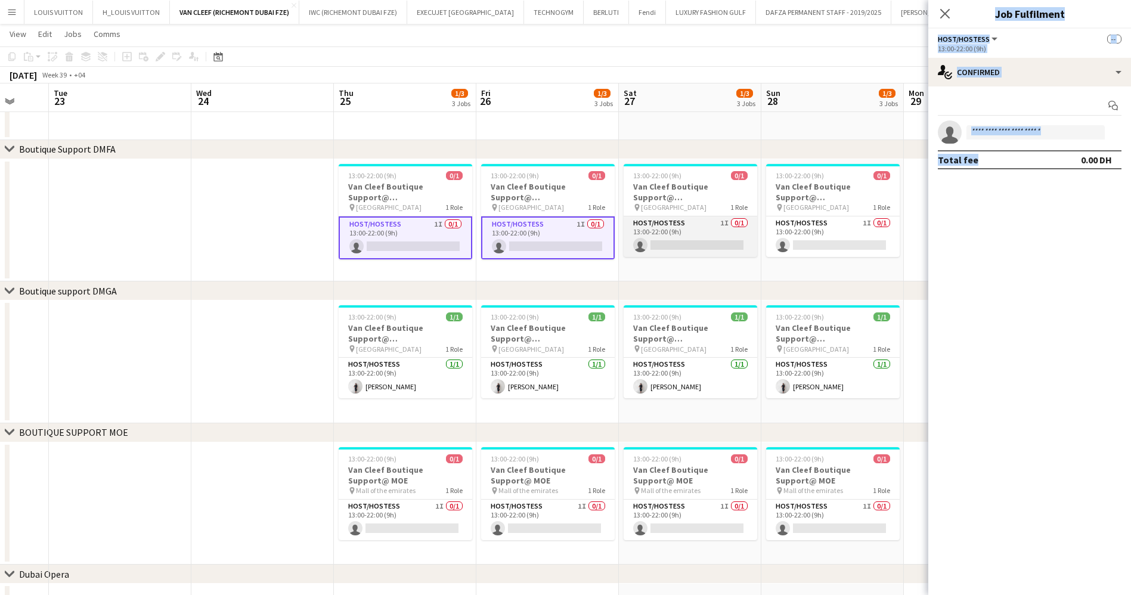
click at [686, 225] on app-card-role "Host/Hostess 1I 0/1 13:00-22:00 (9h) single-neutral-actions" at bounding box center [691, 236] width 134 height 41
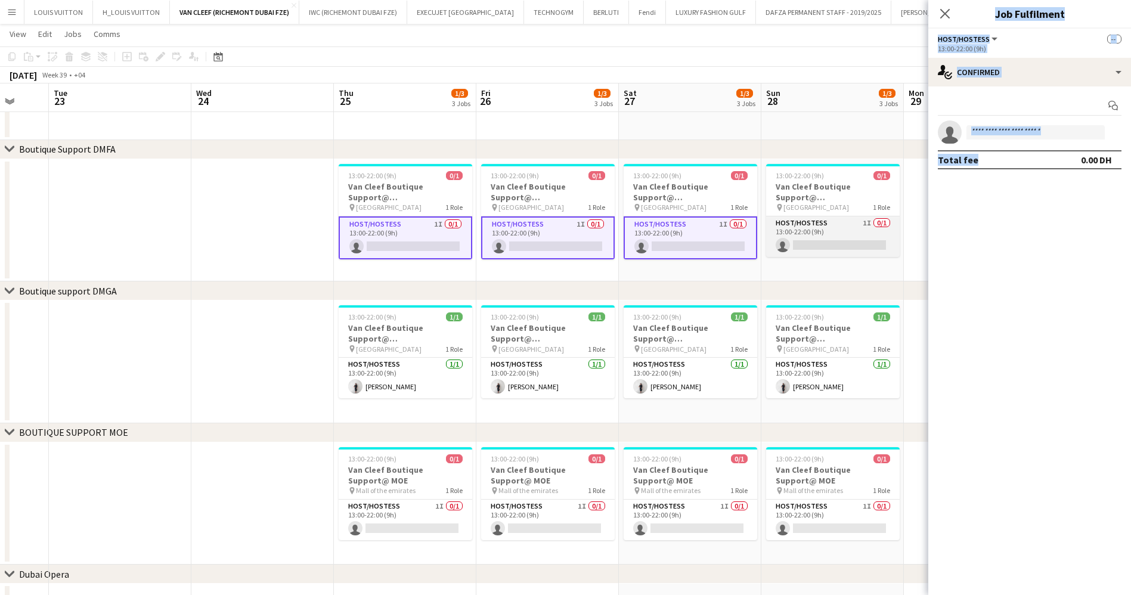
click at [833, 225] on app-card-role "Host/Hostess 1I 0/1 13:00-22:00 (9h) single-neutral-actions" at bounding box center [833, 236] width 134 height 41
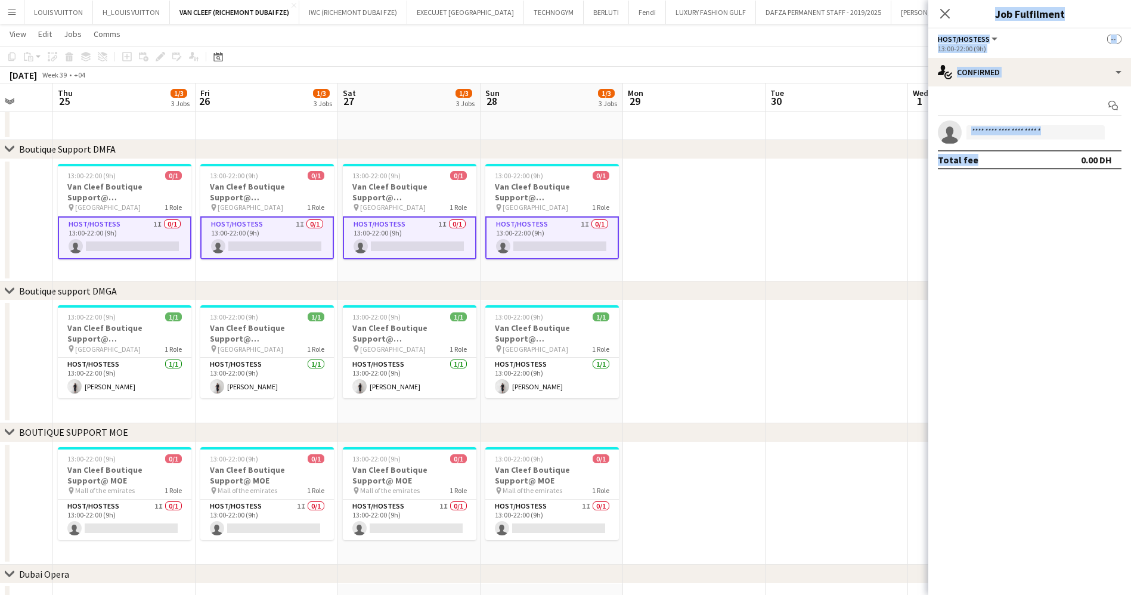
click at [264, 261] on app-calendar-viewport "Mon 22 Tue 23 Wed 24 Thu 25 1/3 3 Jobs Fri 26 1/3 3 Jobs Sat 27 1/3 3 Jobs Sun …" at bounding box center [565, 181] width 1131 height 985
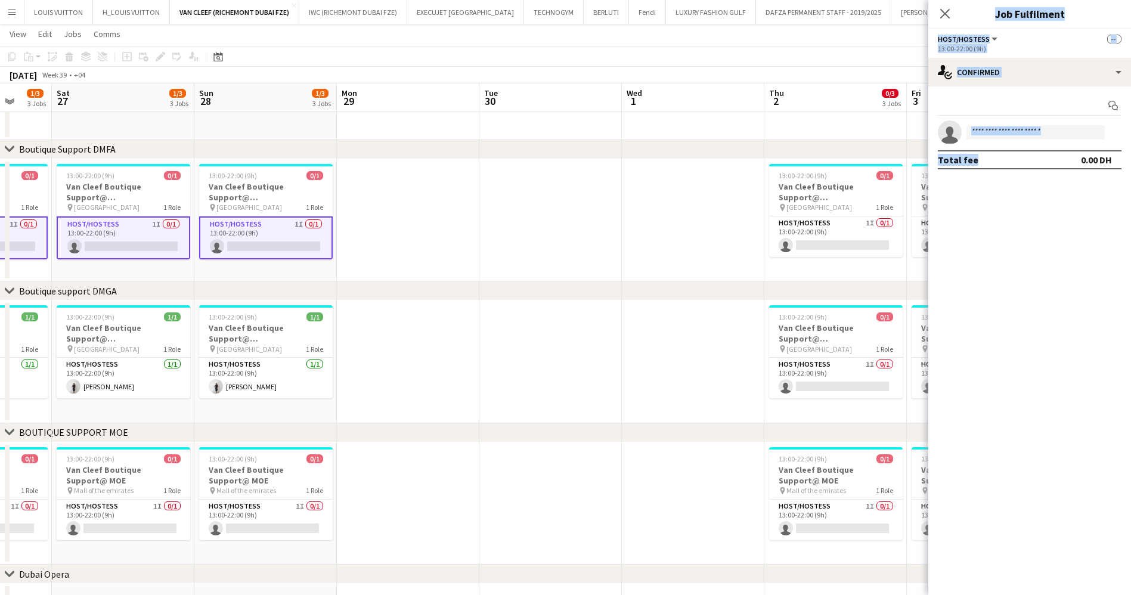
scroll to position [0, 377]
click at [234, 266] on app-calendar-viewport "Wed 24 Thu 25 1/3 3 Jobs Fri 26 1/3 3 Jobs Sat 27 1/3 3 Jobs Sun 28 1/3 3 Jobs …" at bounding box center [565, 181] width 1131 height 985
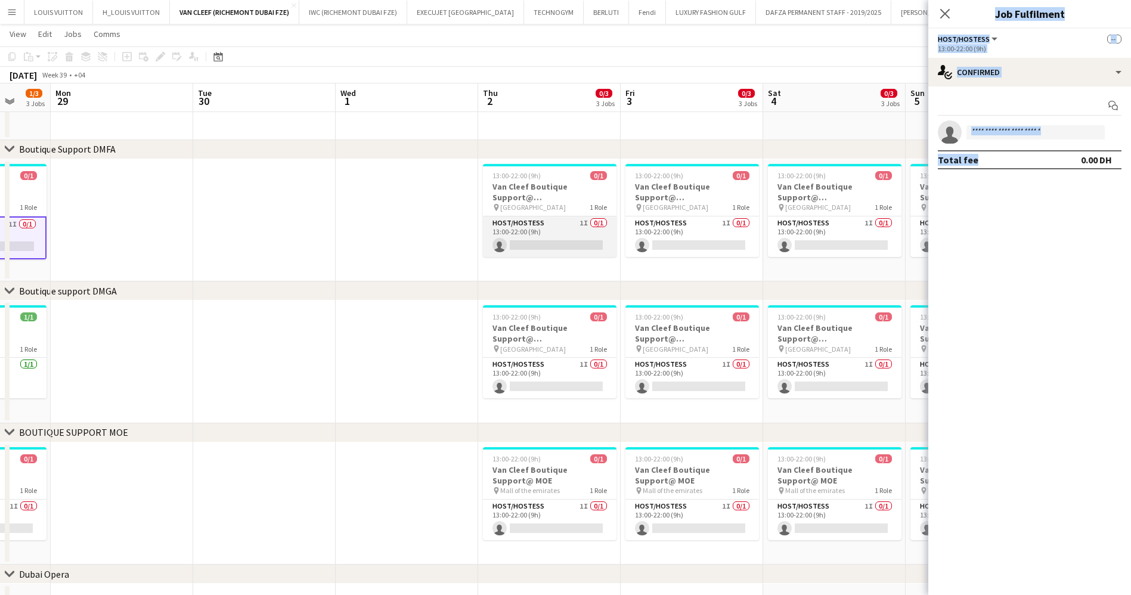
click at [545, 252] on app-card-role "Host/Hostess 1I 0/1 13:00-22:00 (9h) single-neutral-actions" at bounding box center [550, 236] width 134 height 41
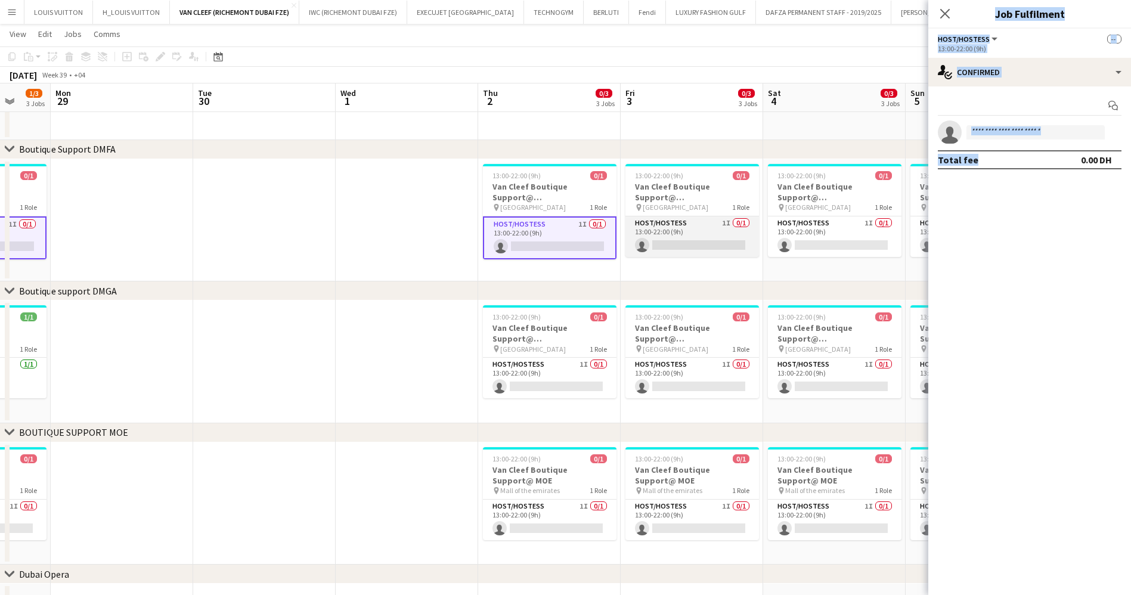
click at [667, 237] on app-card-role "Host/Hostess 1I 0/1 13:00-22:00 (9h) single-neutral-actions" at bounding box center [692, 236] width 134 height 41
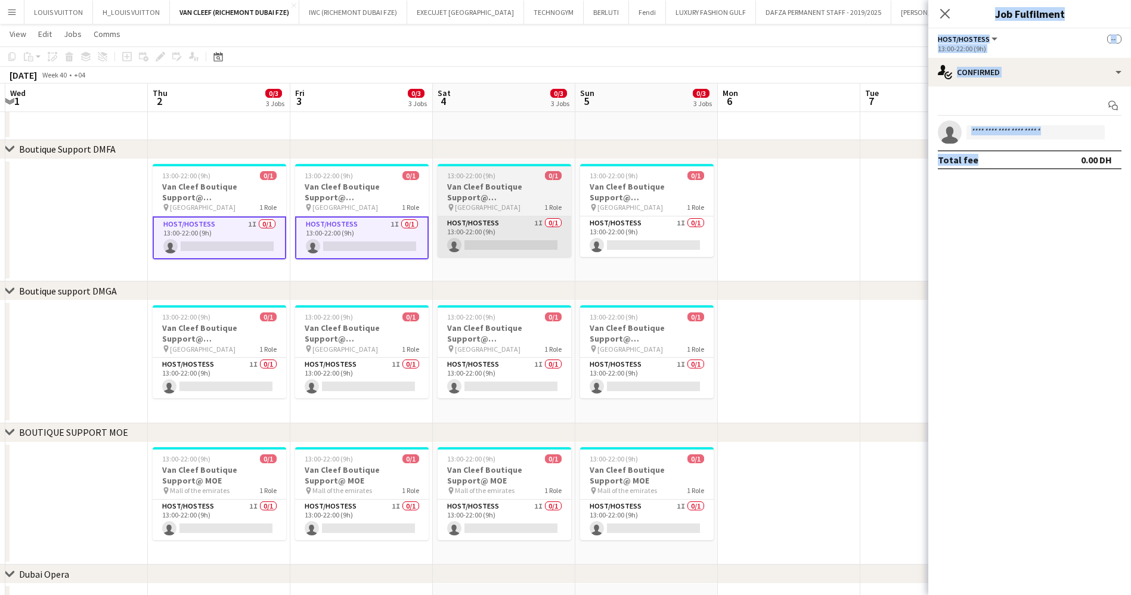
click at [400, 267] on app-calendar-viewport "Sun 28 1/3 3 Jobs Mon 29 Tue 30 Wed 1 Thu 2 0/3 3 Jobs Fri 3 0/3 3 Jobs Sat 4 0…" at bounding box center [565, 181] width 1131 height 985
click at [502, 254] on app-card-role "Host/Hostess 1I 0/1 13:00-22:00 (9h) single-neutral-actions" at bounding box center [503, 236] width 134 height 41
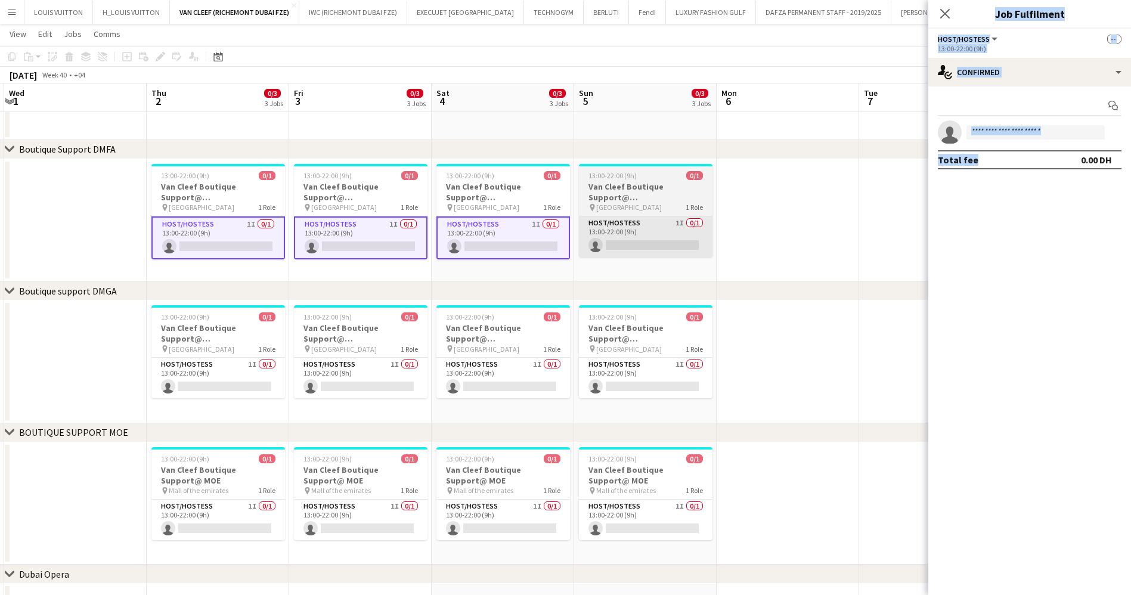
click at [635, 238] on app-card-role "Host/Hostess 1I 0/1 13:00-22:00 (9h) single-neutral-actions" at bounding box center [646, 236] width 134 height 41
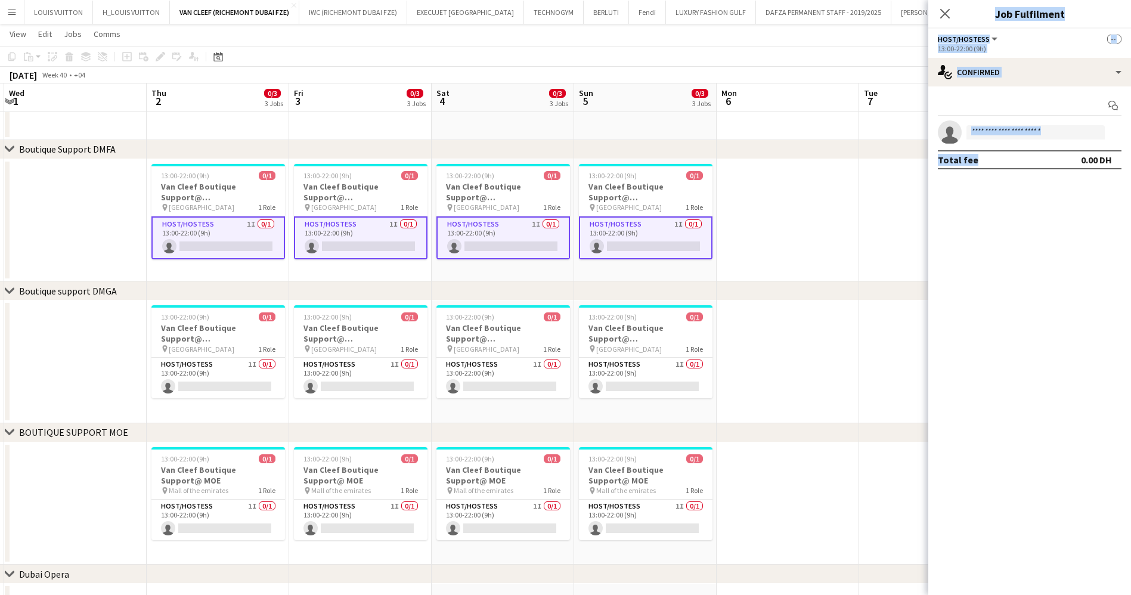
scroll to position [0, 423]
click at [1103, 130] on input at bounding box center [1035, 132] width 138 height 14
click at [1095, 128] on input at bounding box center [1035, 132] width 138 height 14
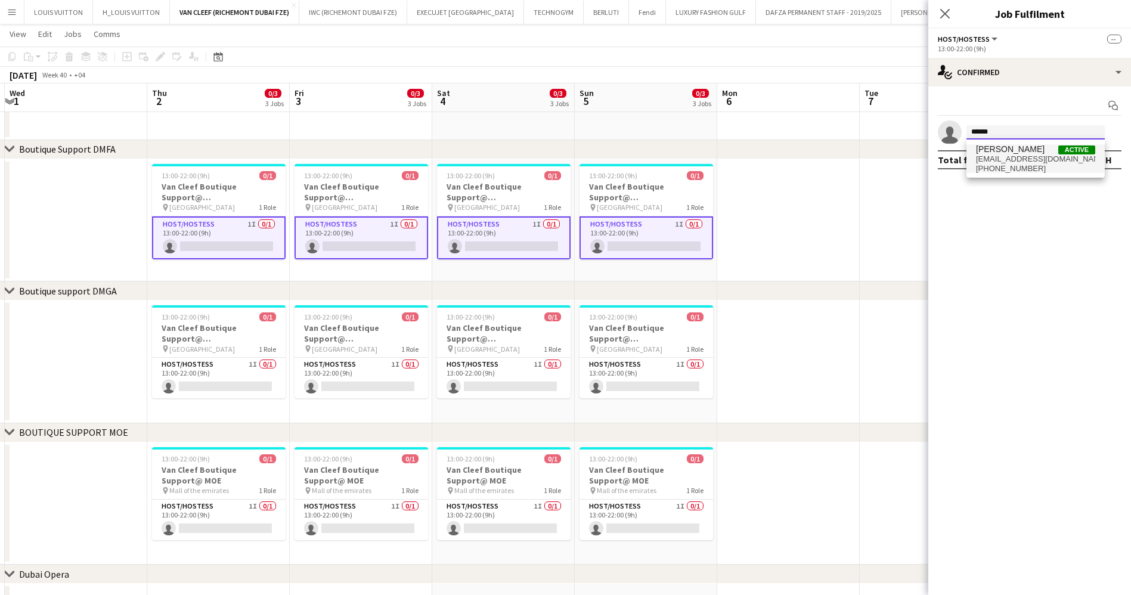
type input "******"
click at [1004, 147] on span "[PERSON_NAME]" at bounding box center [1010, 149] width 69 height 10
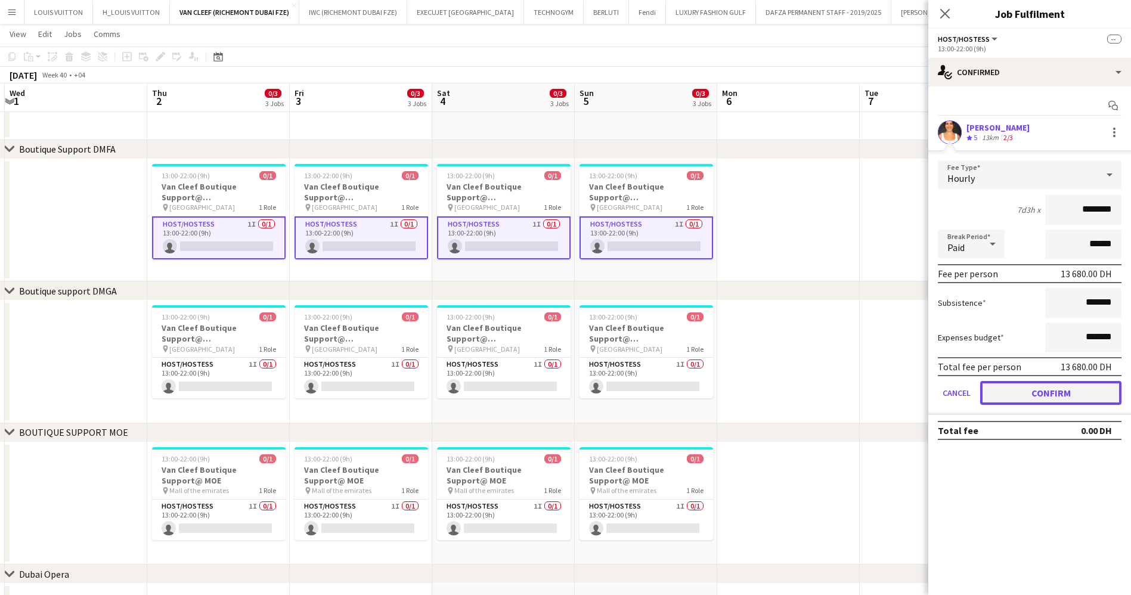
click at [1037, 382] on button "Confirm" at bounding box center [1050, 393] width 141 height 24
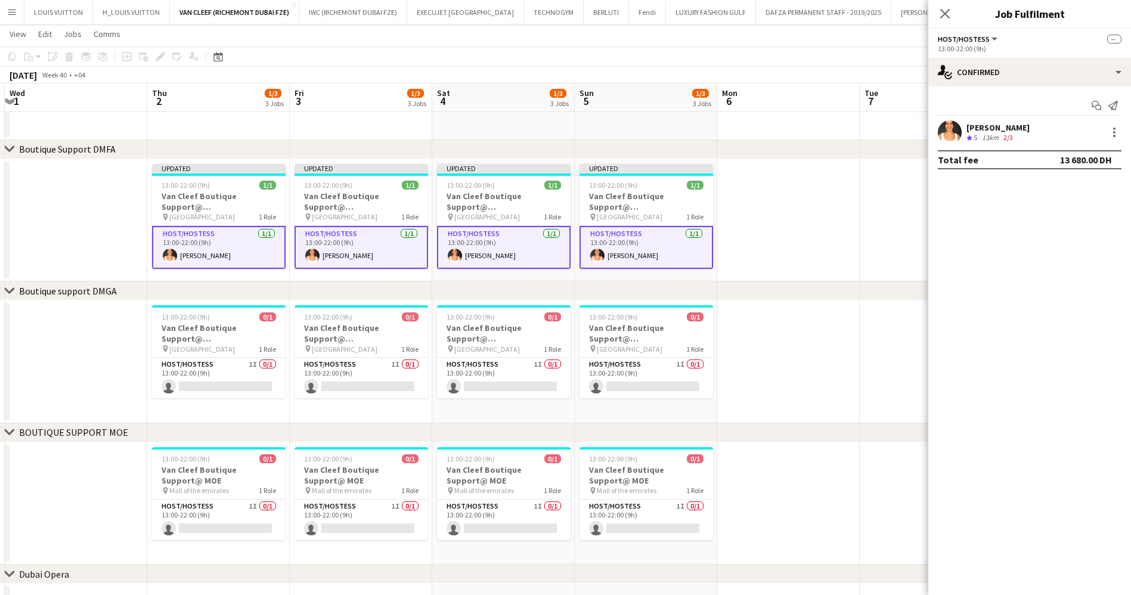
click at [858, 55] on app-toolbar "Copy Paste Paste Ctrl+V Paste with crew Ctrl+Shift+V Paste linked Job [GEOGRAPH…" at bounding box center [565, 56] width 1131 height 20
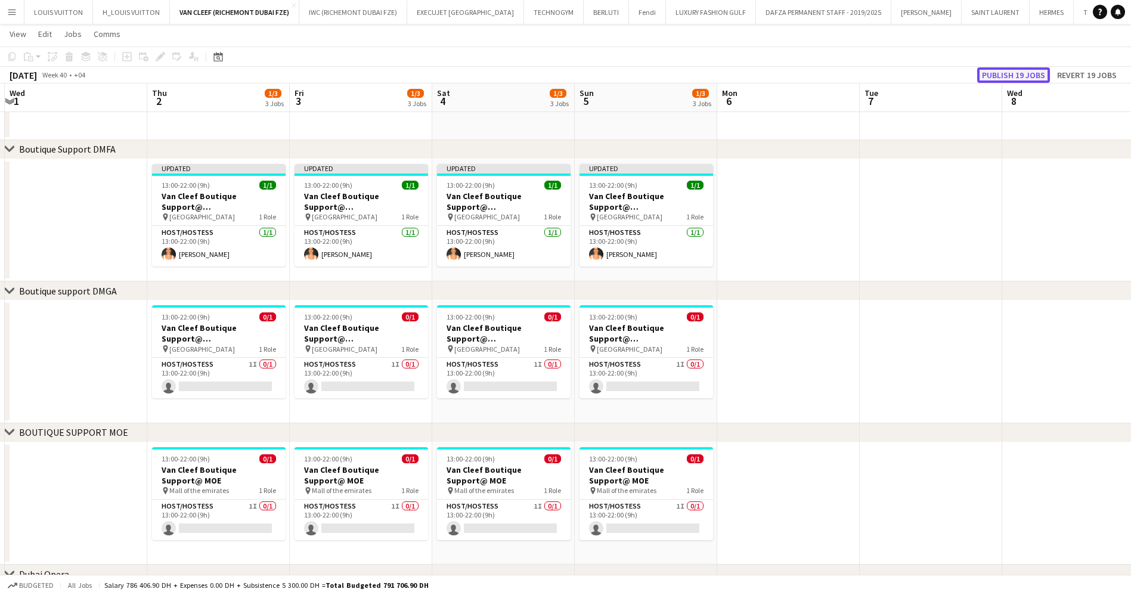
click at [1035, 69] on button "Publish 19 jobs" at bounding box center [1013, 74] width 73 height 15
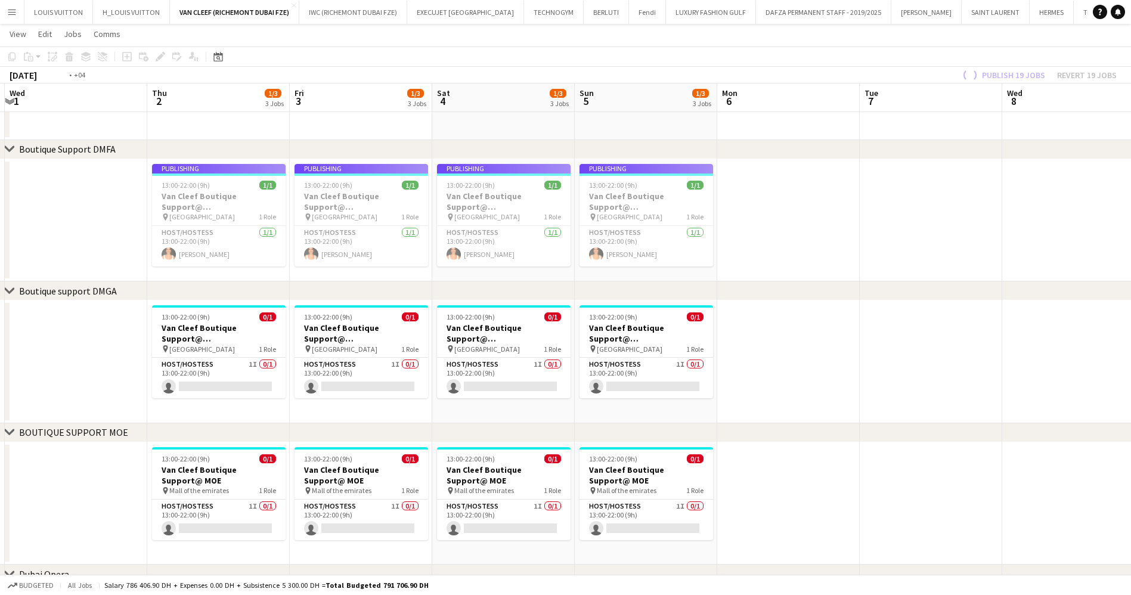
click at [826, 223] on app-calendar-viewport "Sun 28 2/3 3 Jobs Mon 29 Tue 30 Wed 1 Thu 2 1/3 3 Jobs Fri 3 1/3 3 Jobs Sat 4 1…" at bounding box center [565, 181] width 1131 height 985
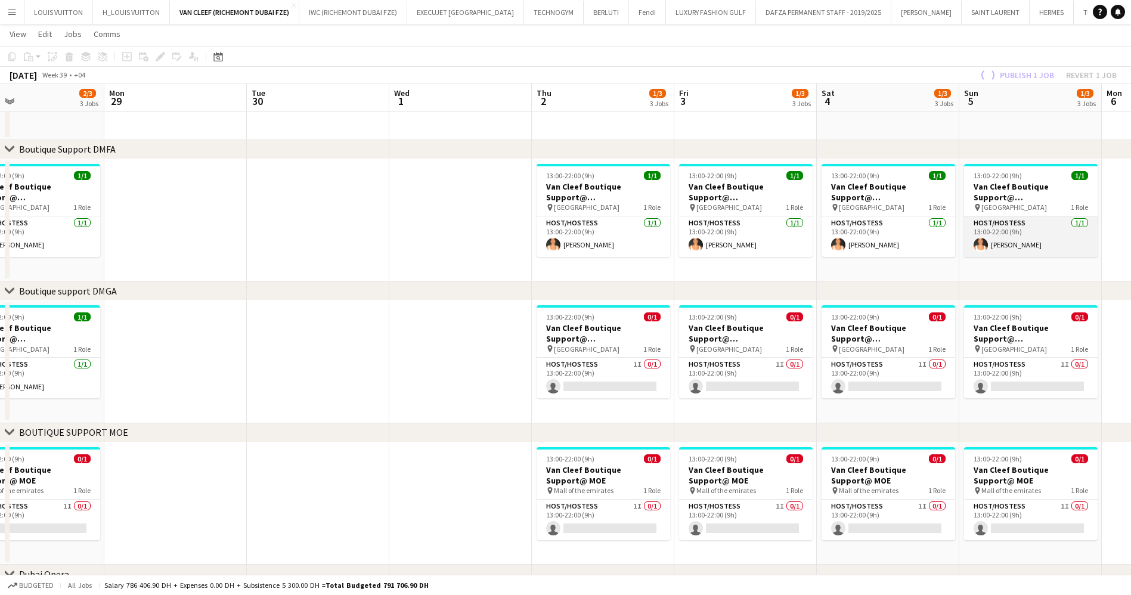
click at [1035, 247] on app-card-role "Host/Hostess [DATE] 13:00-22:00 (9h) [PERSON_NAME]" at bounding box center [1031, 236] width 134 height 41
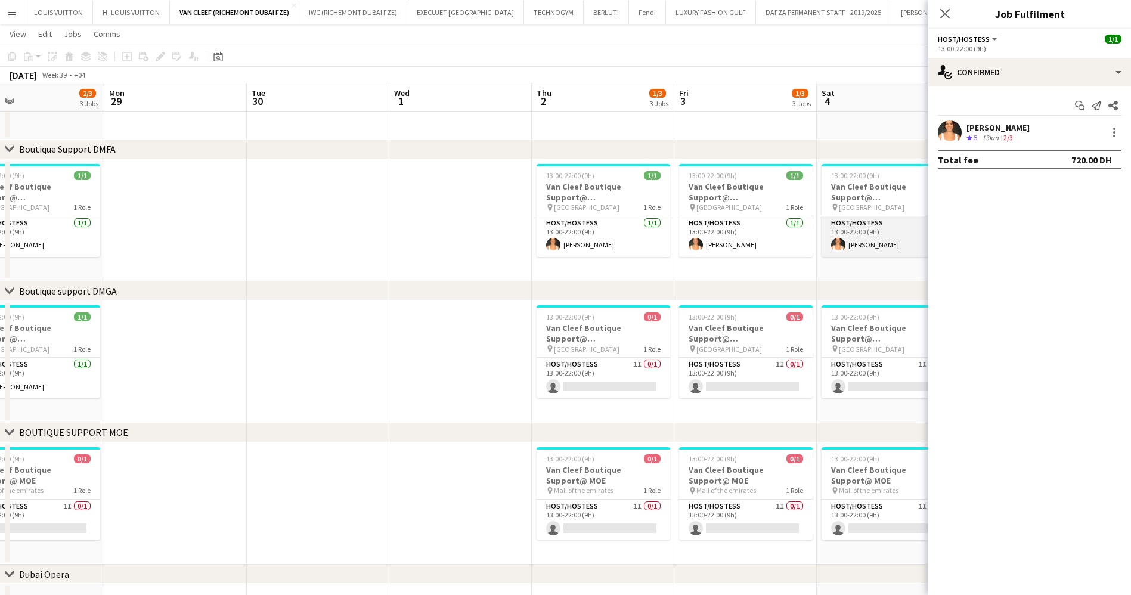
click at [873, 245] on app-card-role "Host/Hostess [DATE] 13:00-22:00 (9h) [PERSON_NAME]" at bounding box center [888, 236] width 134 height 41
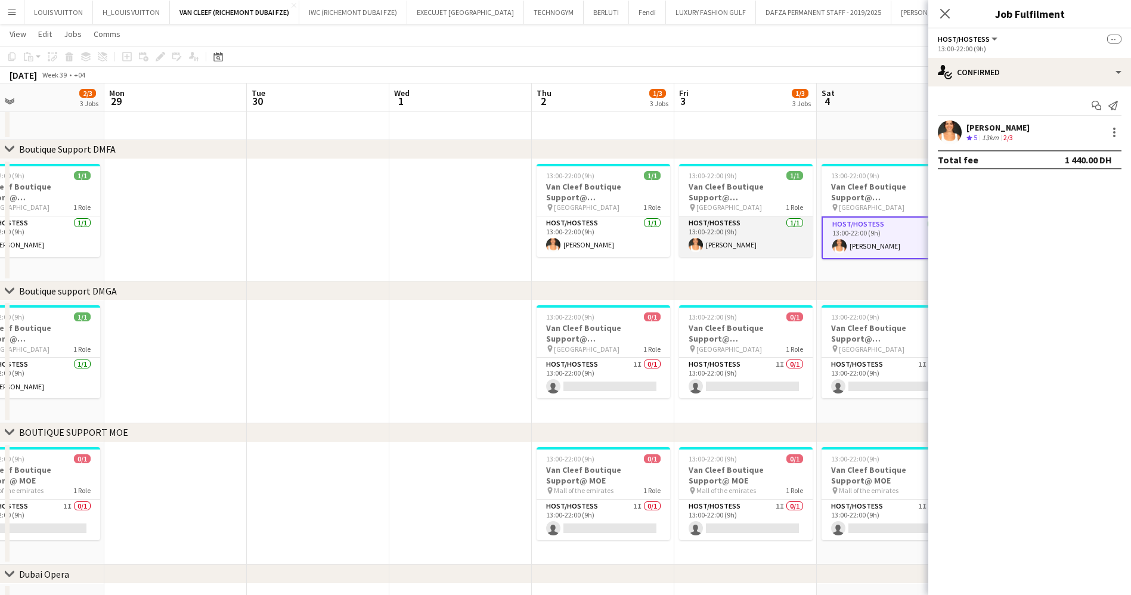
click at [761, 255] on app-card-role "Host/Hostess [DATE] 13:00-22:00 (9h) [PERSON_NAME]" at bounding box center [746, 236] width 134 height 41
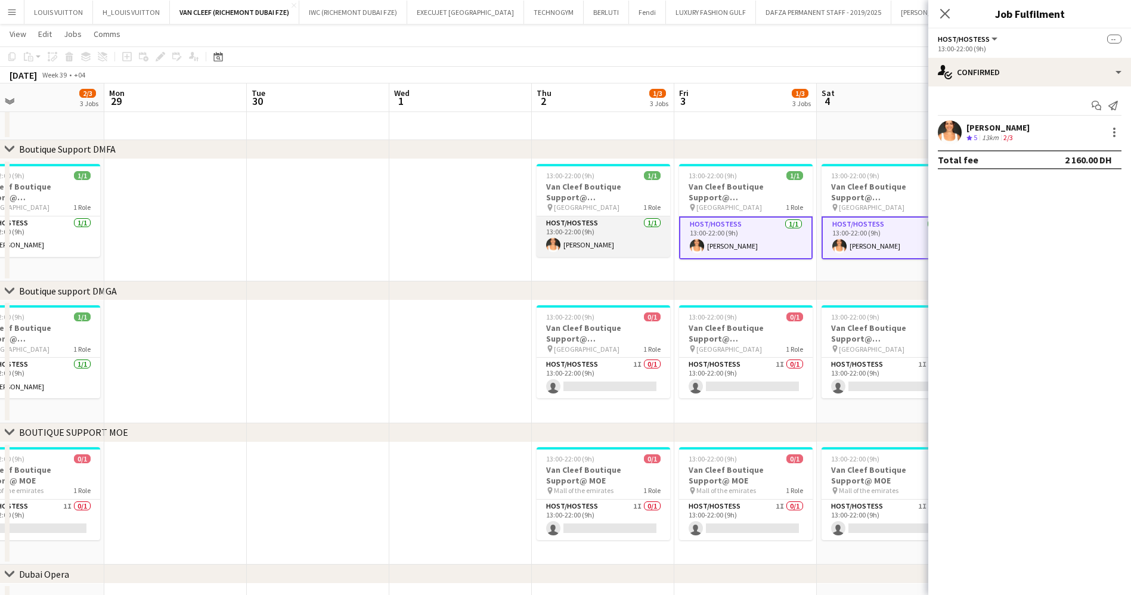
click at [643, 248] on app-card-role "Host/Hostess [DATE] 13:00-22:00 (9h) [PERSON_NAME]" at bounding box center [603, 236] width 134 height 41
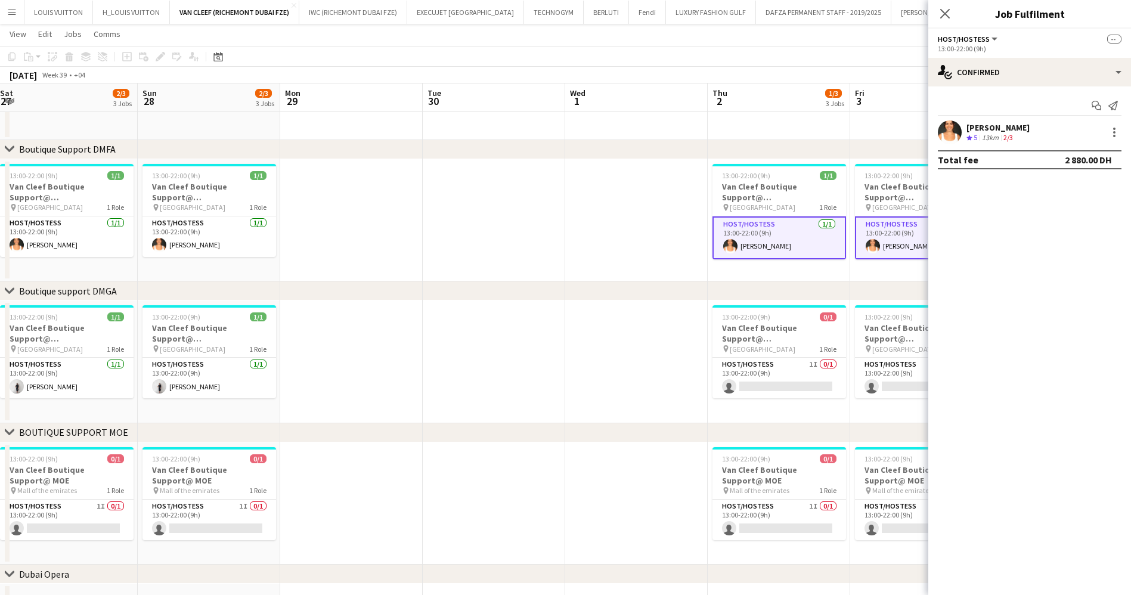
click at [947, 228] on body "Menu Boards Boards Boards All jobs Status Workforce Workforce My Workforce Recr…" at bounding box center [565, 168] width 1131 height 1052
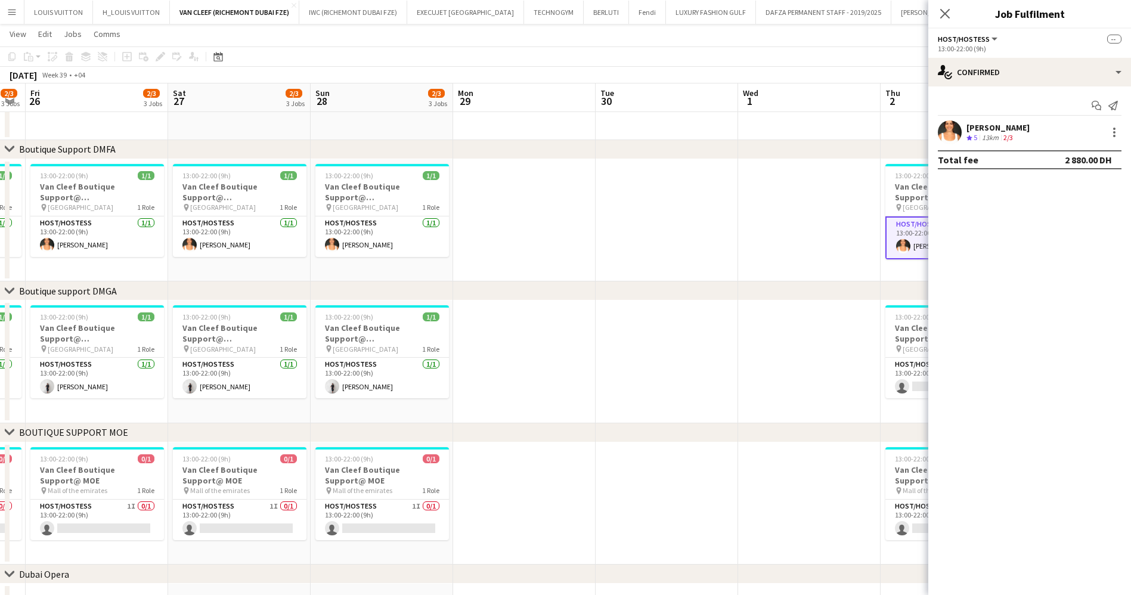
click at [906, 241] on app-calendar-viewport "Wed 24 Thu 25 2/3 3 Jobs Fri 26 2/3 3 Jobs Sat 27 2/3 3 Jobs Sun 28 2/3 3 Jobs …" at bounding box center [565, 181] width 1131 height 985
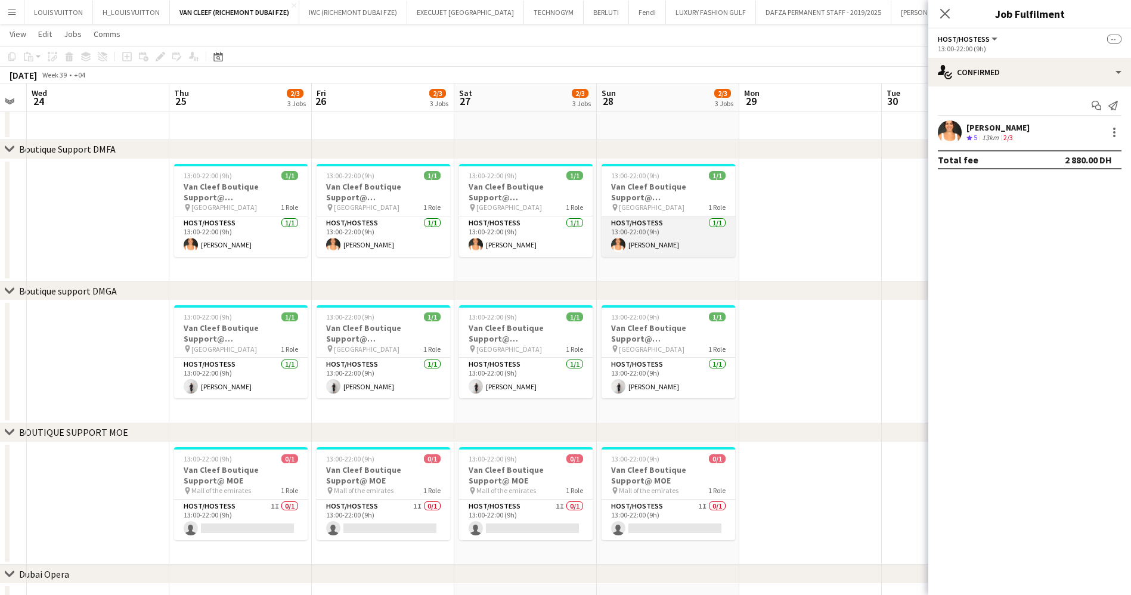
click at [646, 226] on app-card-role "Host/Hostess [DATE] 13:00-22:00 (9h) [PERSON_NAME]" at bounding box center [668, 236] width 134 height 41
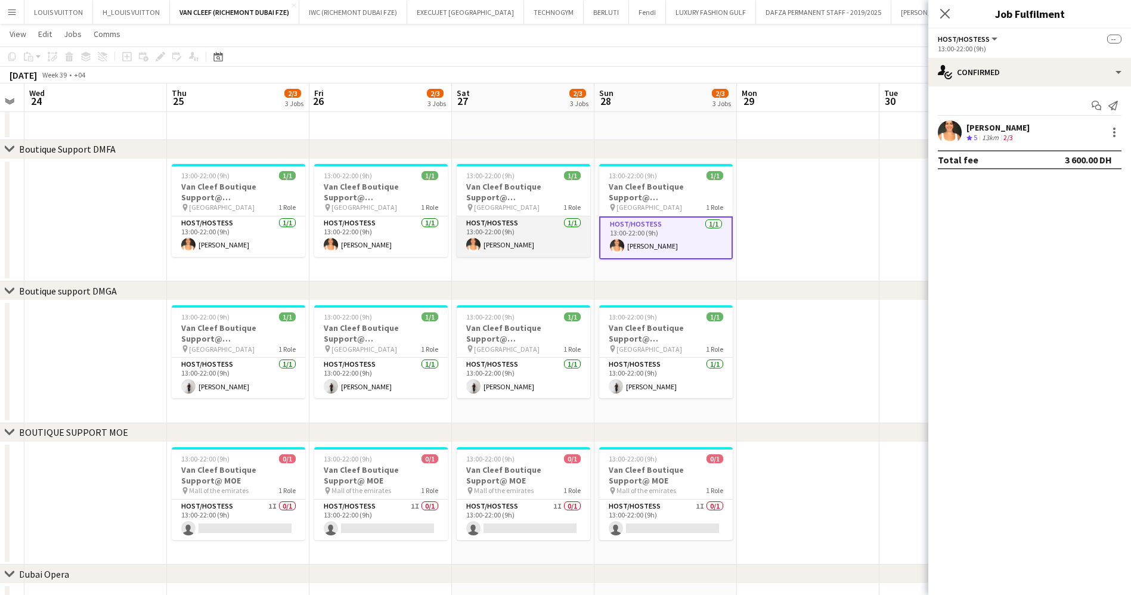
click at [467, 253] on app-card-role "Host/Hostess [DATE] 13:00-22:00 (9h) [PERSON_NAME]" at bounding box center [524, 236] width 134 height 41
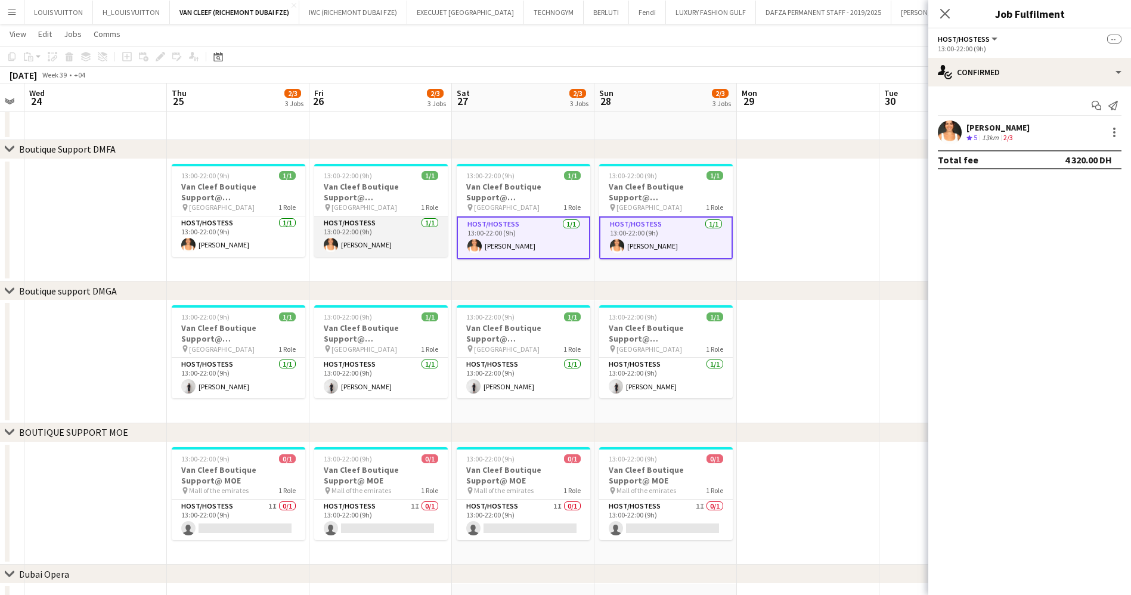
click at [403, 240] on app-card-role "Host/Hostess [DATE] 13:00-22:00 (9h) [PERSON_NAME]" at bounding box center [381, 236] width 134 height 41
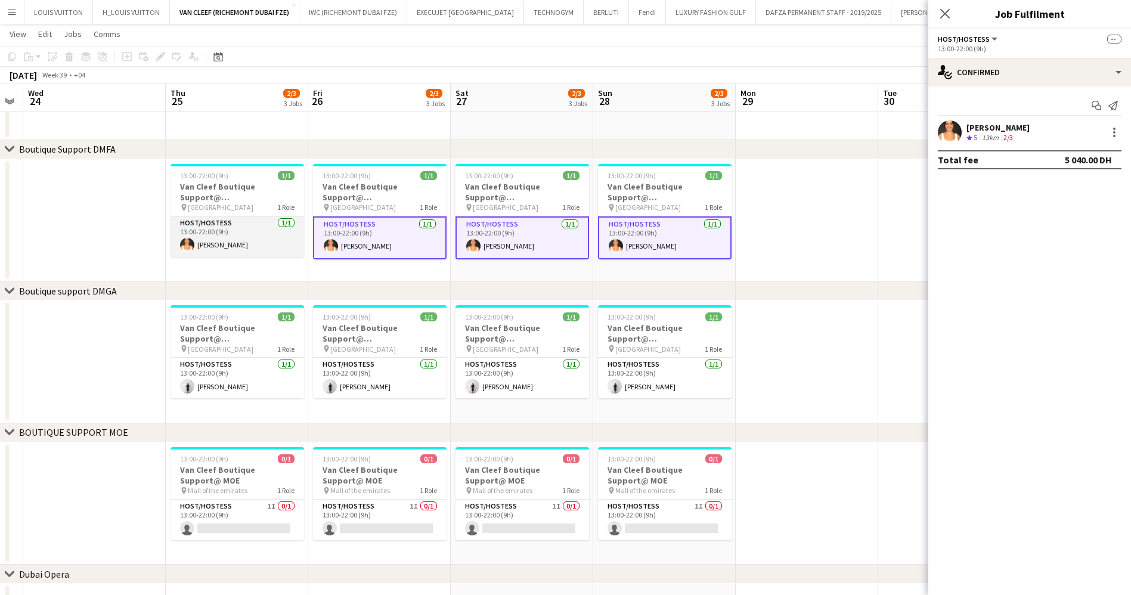
click at [234, 243] on app-card-role "Host/Hostess [DATE] 13:00-22:00 (9h) [PERSON_NAME]" at bounding box center [237, 236] width 134 height 41
click at [866, 190] on app-calendar-viewport "Mon 22 Tue 23 Wed 24 Thu 25 2/3 3 Jobs Fri 26 2/3 3 Jobs Sat 27 2/3 3 Jobs Sun …" at bounding box center [565, 181] width 1131 height 985
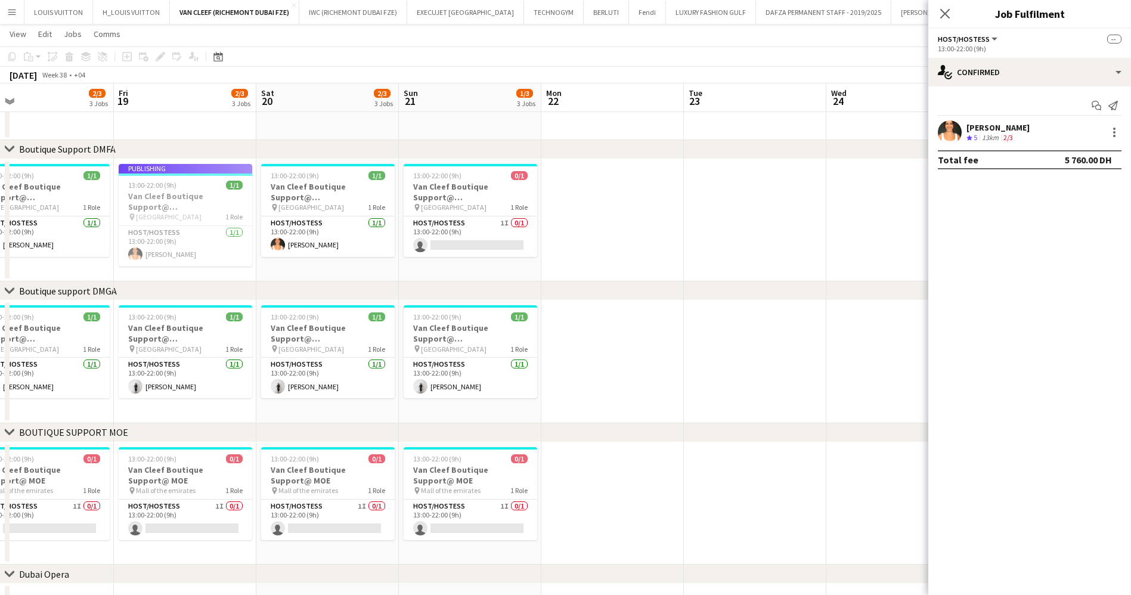
click at [877, 229] on app-calendar-viewport "Tue 16 Wed 17 Thu 18 2/3 3 Jobs Fri 19 2/3 3 Jobs Sat 20 2/3 3 Jobs Sun 21 1/3 …" at bounding box center [565, 181] width 1131 height 985
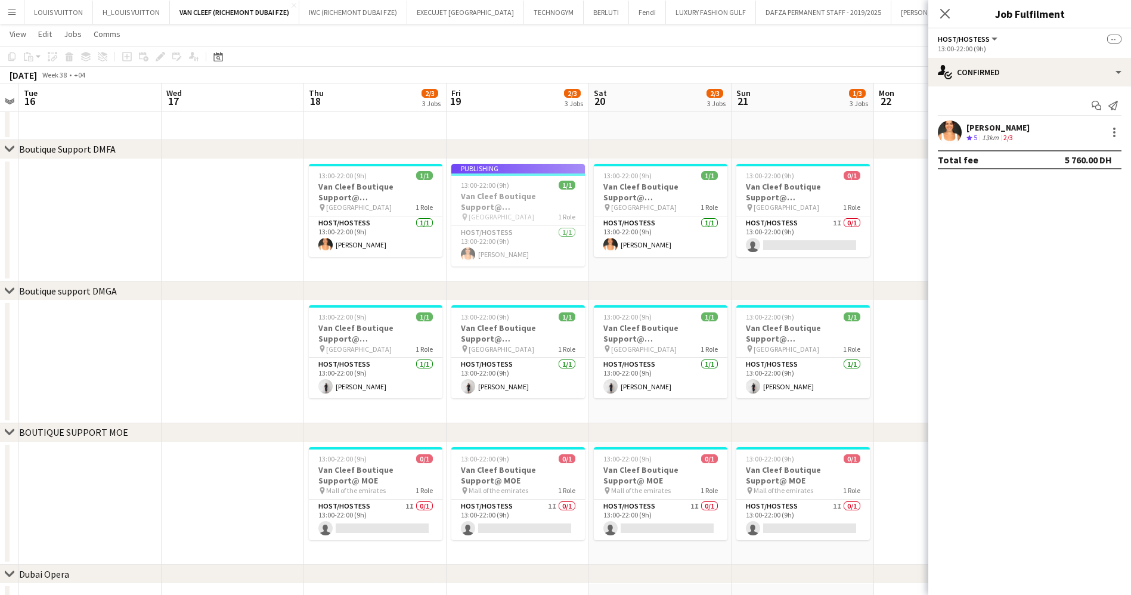
scroll to position [0, 369]
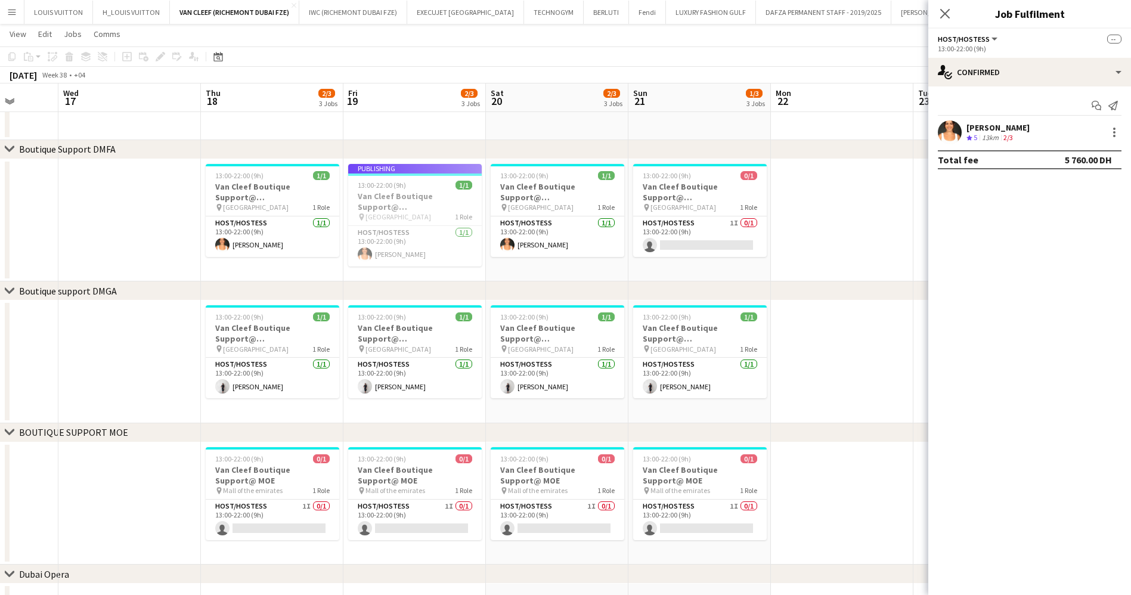
click at [877, 269] on app-calendar-viewport "Sun 14 1/3 3 Jobs Mon 15 Tue 16 Wed 17 Thu 18 2/3 3 Jobs Fri 19 2/3 3 Jobs Sat …" at bounding box center [565, 181] width 1131 height 985
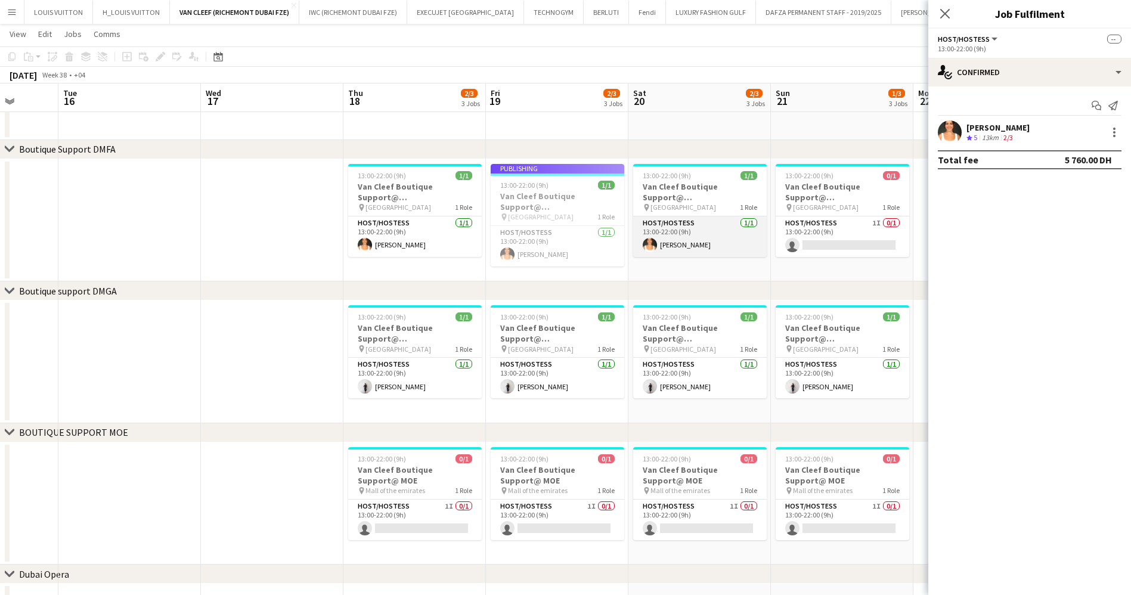
click at [709, 245] on app-card-role "Host/Hostess [DATE] 13:00-22:00 (9h) [PERSON_NAME]" at bounding box center [700, 236] width 134 height 41
click at [562, 244] on app-job-card "Publishing 13:00-22:00 (9h) 1/1 Van Cleef Boutique Support@ [GEOGRAPHIC_DATA] p…" at bounding box center [558, 215] width 134 height 103
click at [1115, 135] on div at bounding box center [1114, 136] width 2 height 2
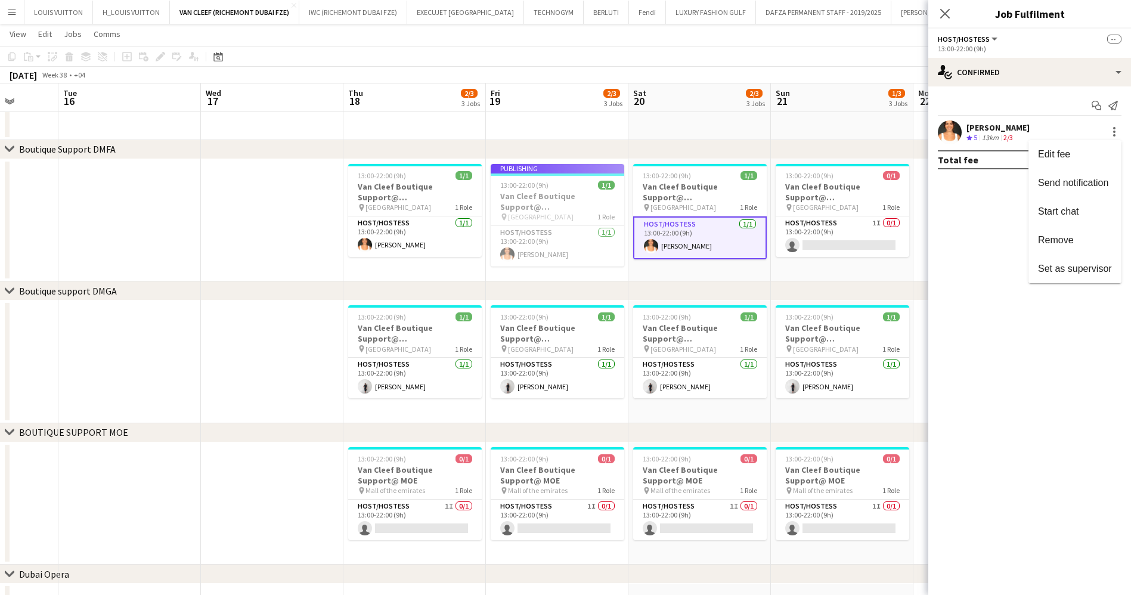
click at [1080, 243] on span "Remove" at bounding box center [1075, 240] width 74 height 11
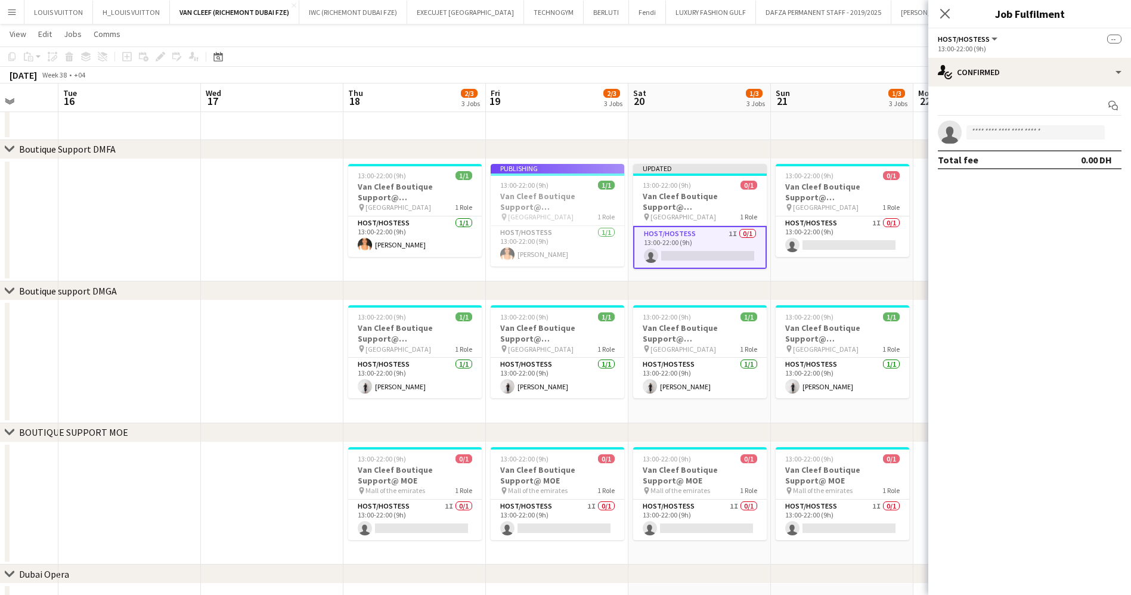
click at [811, 64] on app-toolbar "Copy Paste Paste Ctrl+V Paste with crew Ctrl+Shift+V Paste linked Job [GEOGRAPH…" at bounding box center [565, 56] width 1131 height 20
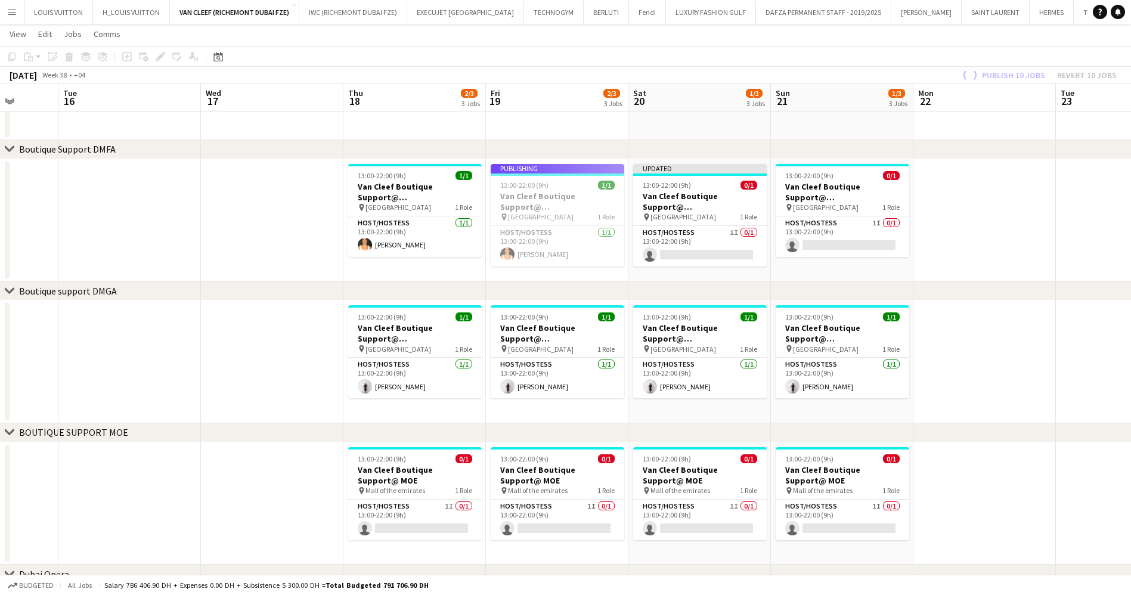
click at [1023, 73] on div "Publish 10 jobs Revert 10 jobs" at bounding box center [1037, 74] width 185 height 15
click at [805, 199] on app-calendar-viewport "Sat 13 1/3 3 Jobs Sun 14 1/3 3 Jobs Mon 15 Tue 16 Wed 17 Thu 18 2/3 3 Jobs Fri …" at bounding box center [565, 181] width 1131 height 985
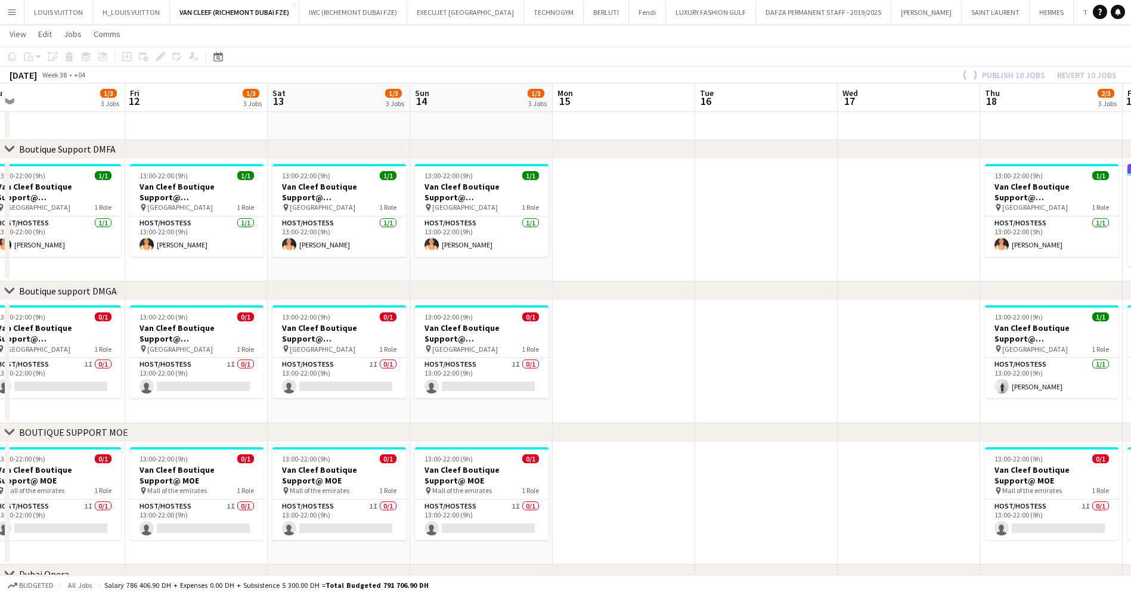
click at [868, 213] on app-calendar-viewport "Wed 10 Thu 11 1/3 3 Jobs Fri 12 1/3 3 Jobs Sat 13 1/3 3 Jobs Sun 14 1/3 3 Jobs …" at bounding box center [565, 181] width 1131 height 985
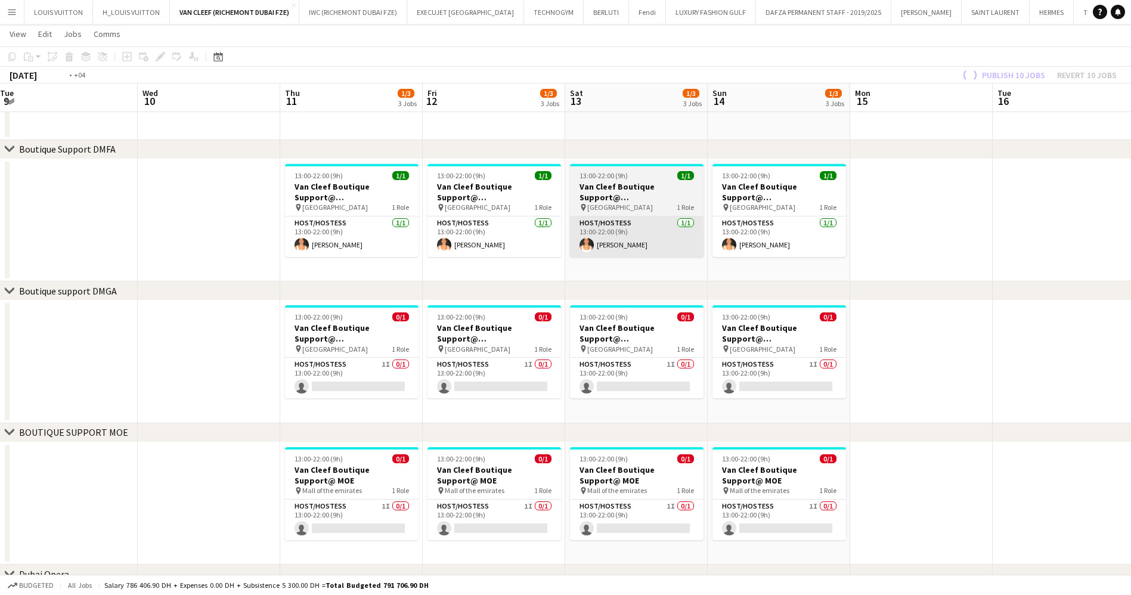
click at [1084, 242] on app-calendar-viewport "Sun 7 1/3 3 Jobs Mon 8 Tue 9 Wed 10 Thu 11 1/3 3 Jobs Fri 12 1/3 3 Jobs Sat 13 …" at bounding box center [565, 181] width 1131 height 985
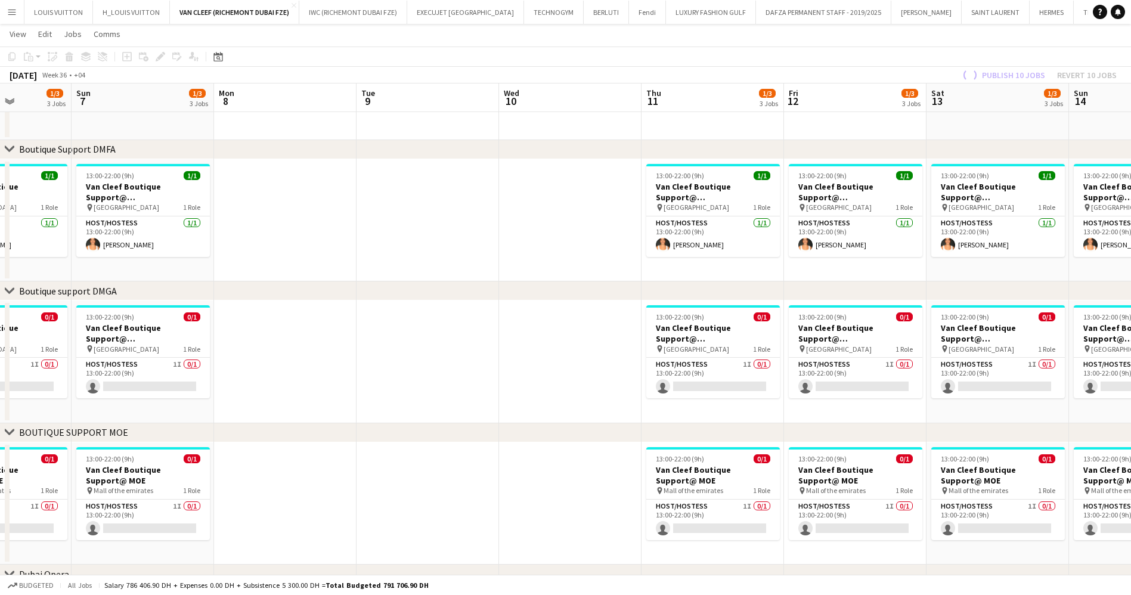
click at [957, 253] on app-calendar-viewport "Thu 4 14/16 4 Jobs Fri 5 1/3 3 Jobs Sat 6 1/3 3 Jobs Sun 7 1/3 3 Jobs Mon 8 Tue…" at bounding box center [565, 181] width 1131 height 985
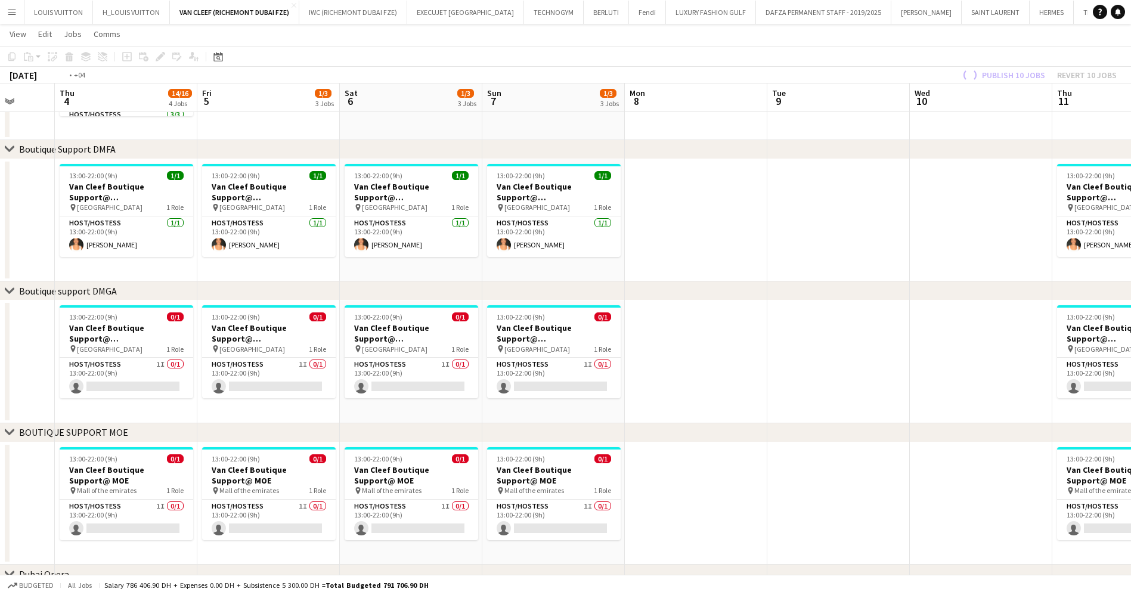
click at [826, 260] on app-calendar-viewport "Tue 2 Wed 3 Thu 4 14/16 4 Jobs Fri 5 1/3 3 Jobs Sat 6 1/3 3 Jobs Sun 7 1/3 3 Jo…" at bounding box center [565, 181] width 1131 height 985
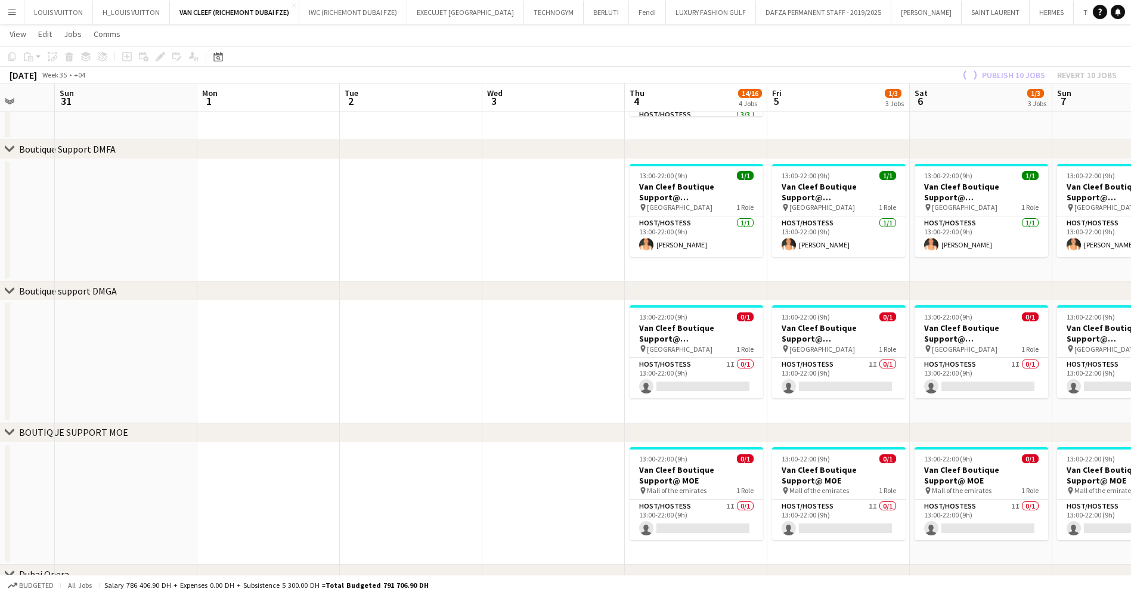
scroll to position [0, 364]
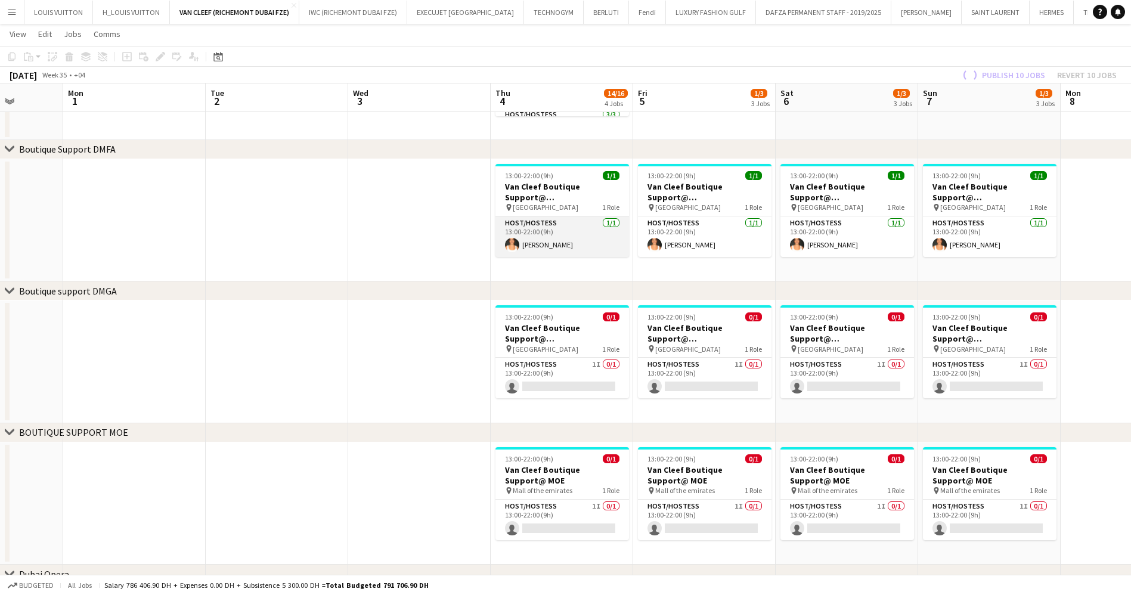
click at [557, 246] on app-card-role "Host/Hostess [DATE] 13:00-22:00 (9h) [PERSON_NAME]" at bounding box center [562, 236] width 134 height 41
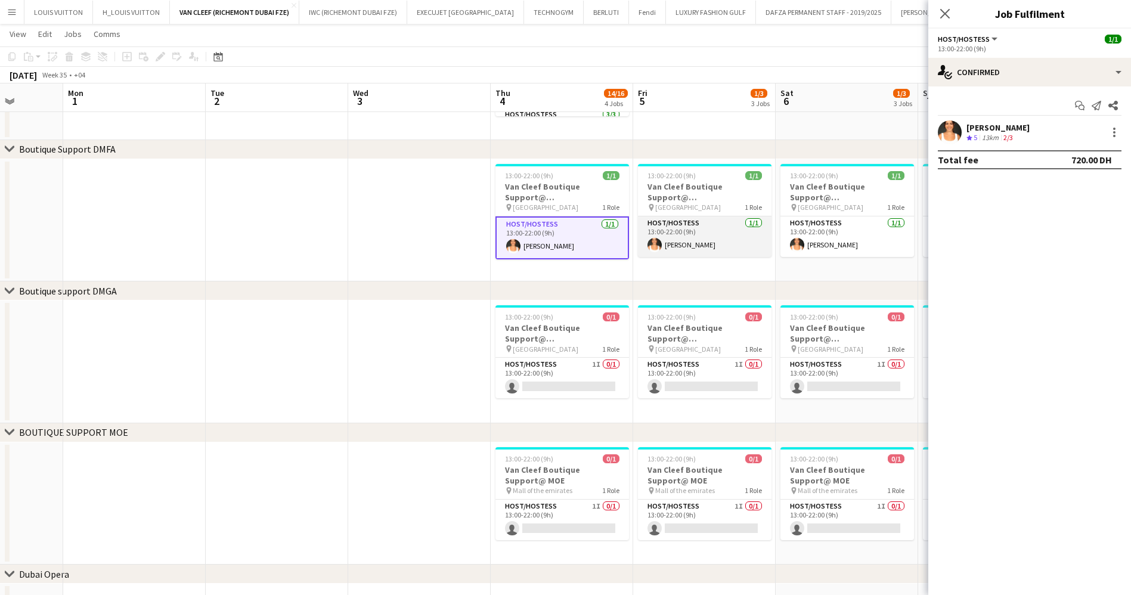
click at [697, 233] on app-card-role "Host/Hostess [DATE] 13:00-22:00 (9h) [PERSON_NAME]" at bounding box center [705, 236] width 134 height 41
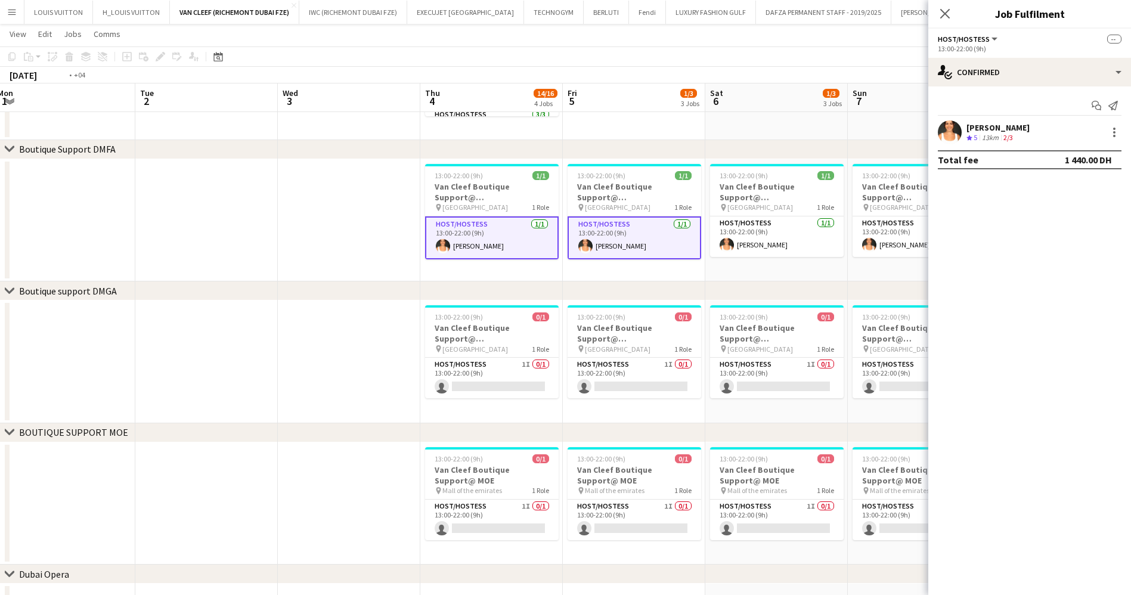
click at [520, 270] on app-calendar-viewport "Fri 29 Sat 30 Sun 31 Mon 1 Tue 2 Wed 3 Thu 4 14/16 4 Jobs Fri 5 1/3 3 Jobs Sat …" at bounding box center [565, 181] width 1131 height 985
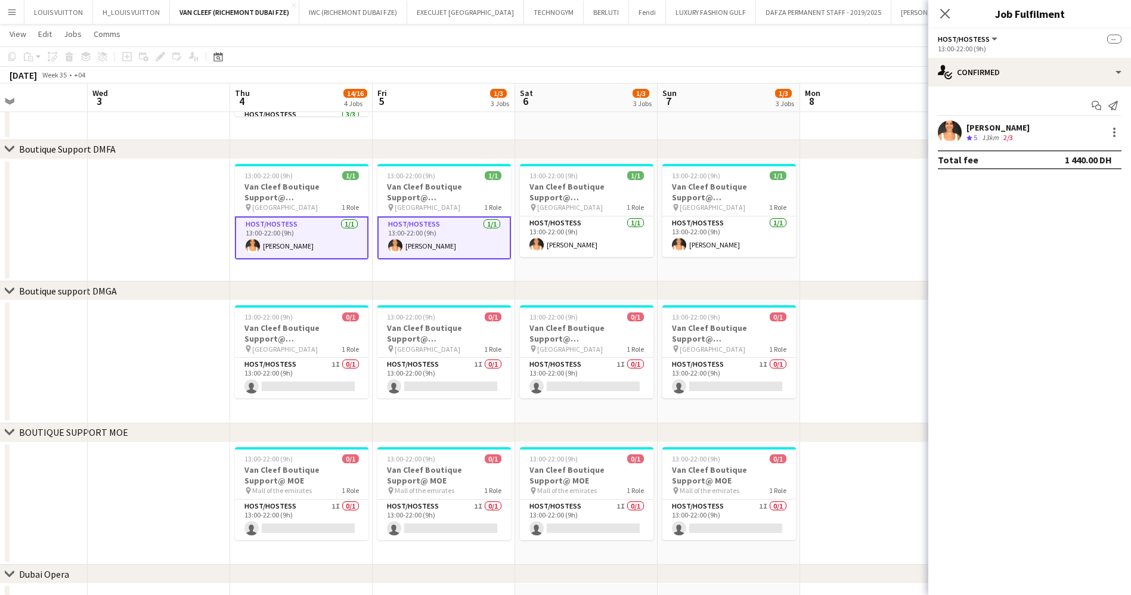
click at [560, 269] on app-date-cell "13:00-22:00 (9h) 1/1 Van Cleef Boutique Support@ [GEOGRAPHIC_DATA] pin [GEOGRAP…" at bounding box center [586, 220] width 142 height 123
click at [623, 243] on app-card-role "Host/Hostess [DATE] 13:00-22:00 (9h) [PERSON_NAME]" at bounding box center [587, 236] width 134 height 41
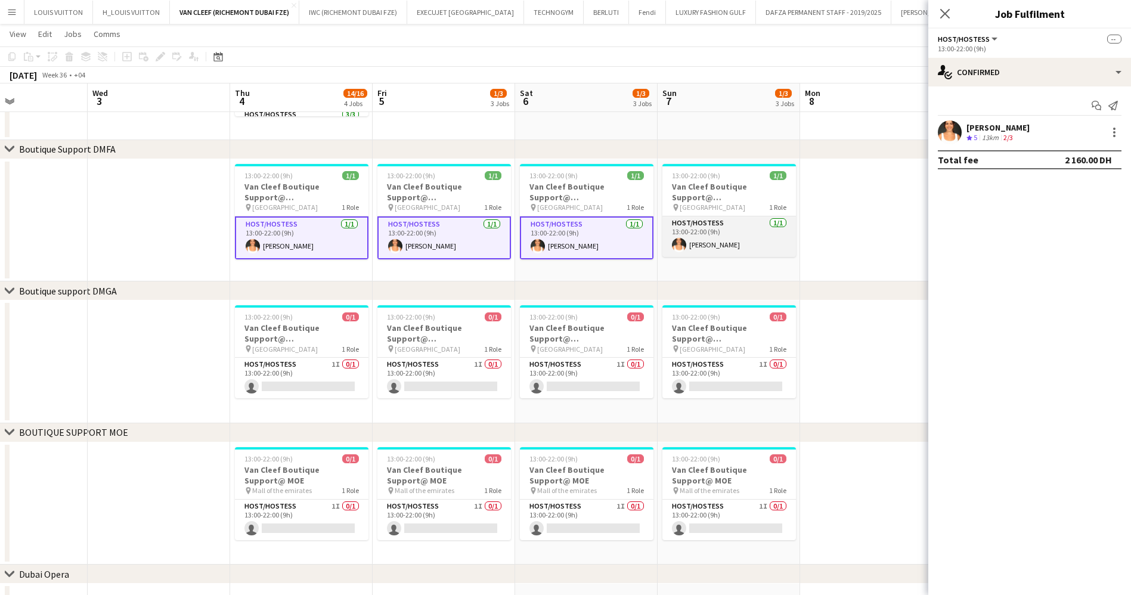
click at [724, 240] on app-card-role "Host/Hostess [DATE] 13:00-22:00 (9h) [PERSON_NAME]" at bounding box center [729, 236] width 134 height 41
click at [346, 269] on app-calendar-viewport "Sat 30 Sun 31 Mon 1 Tue 2 Wed 3 Thu 4 14/16 4 Jobs Fri 5 1/3 3 Jobs Sat 6 1/3 3…" at bounding box center [565, 181] width 1131 height 985
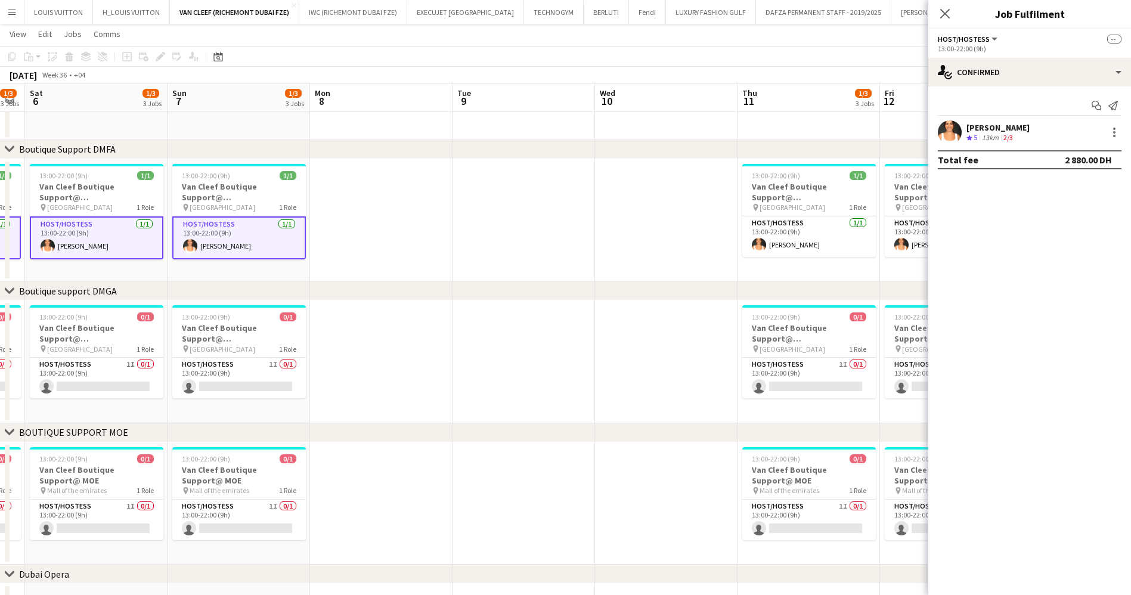
click at [389, 262] on app-calendar-viewport "Wed 3 Thu 4 14/16 4 Jobs Fri 5 1/3 3 Jobs Sat 6 1/3 3 Jobs Sun 7 1/3 3 Jobs Mon…" at bounding box center [565, 181] width 1131 height 985
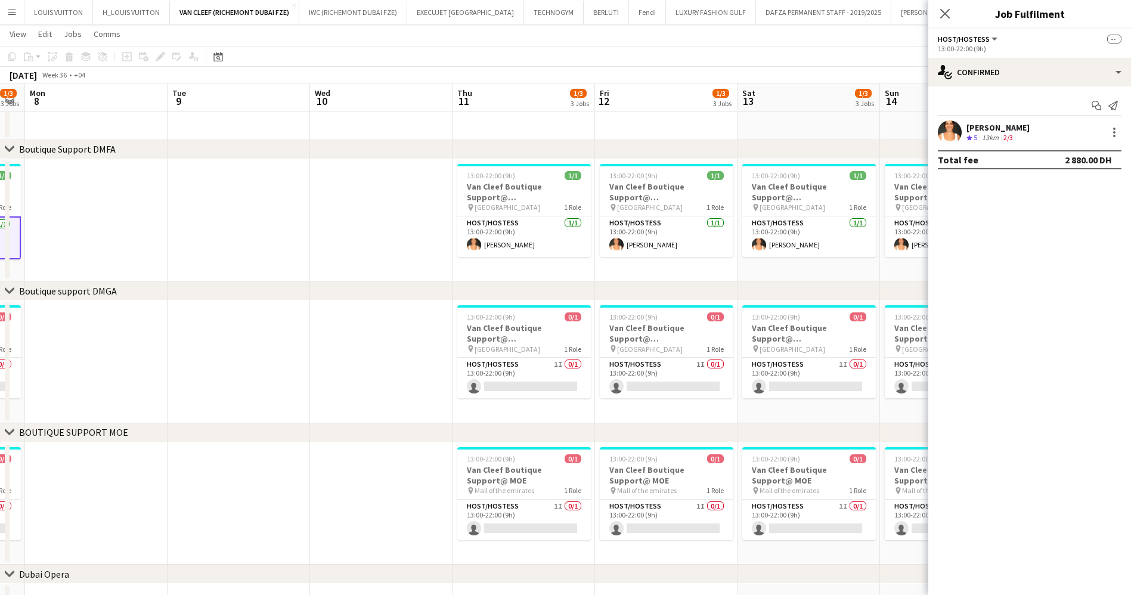
scroll to position [0, 410]
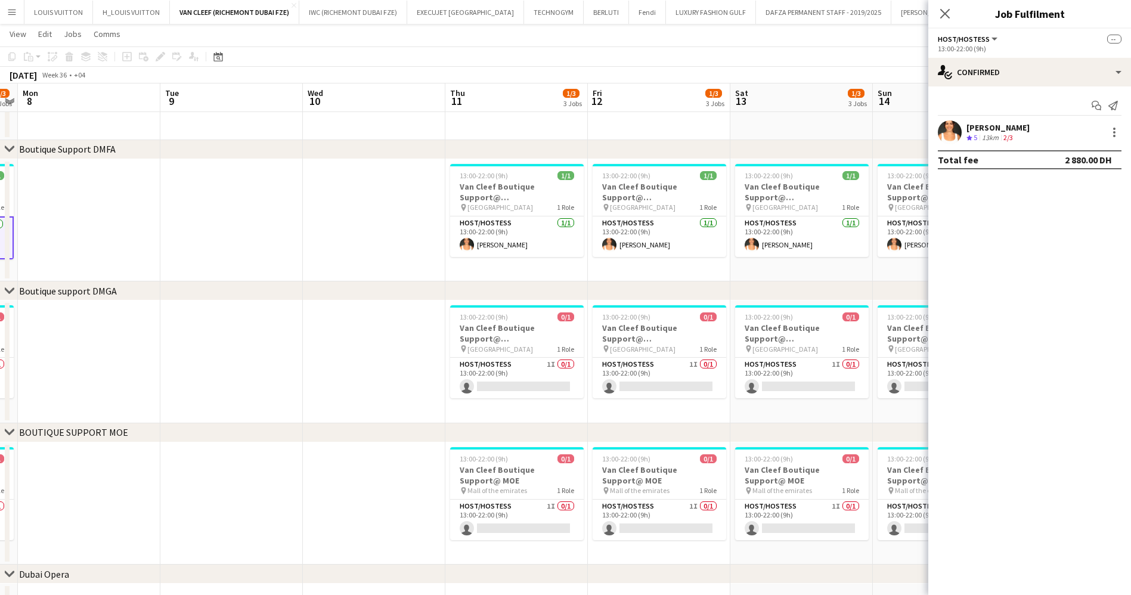
click at [585, 241] on app-date-cell "13:00-22:00 (9h) 1/1 Van Cleef Boutique Support@ [GEOGRAPHIC_DATA] pin [GEOGRAP…" at bounding box center [516, 220] width 142 height 123
click at [516, 247] on app-card-role "Host/Hostess [DATE] 13:00-22:00 (9h) [PERSON_NAME]" at bounding box center [517, 236] width 134 height 41
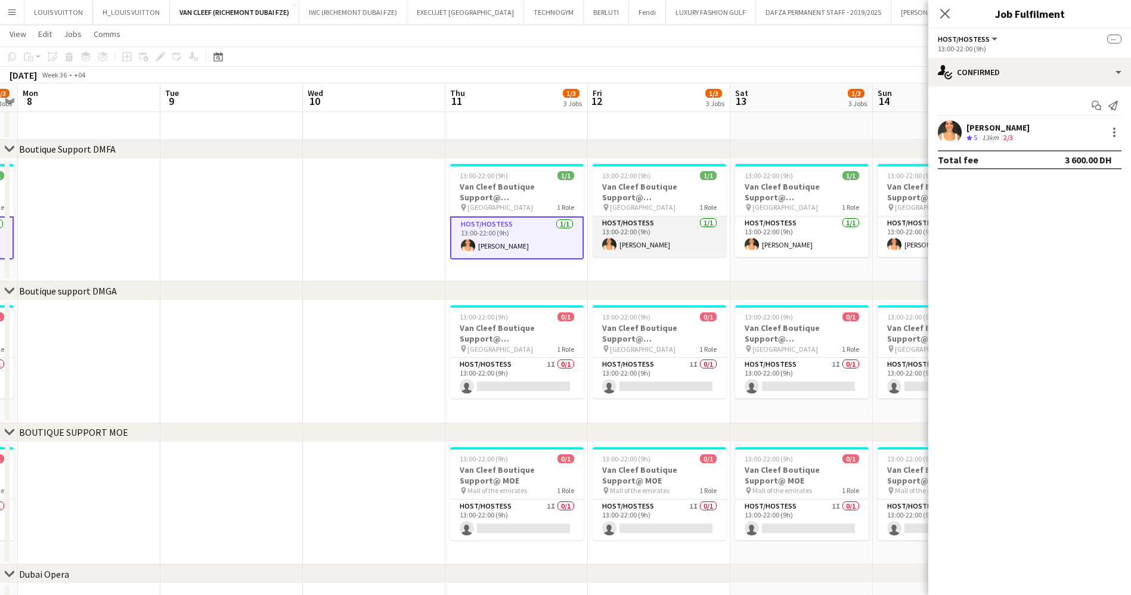
click at [678, 229] on app-card-role "Host/Hostess [DATE] 13:00-22:00 (9h) [PERSON_NAME]" at bounding box center [660, 236] width 134 height 41
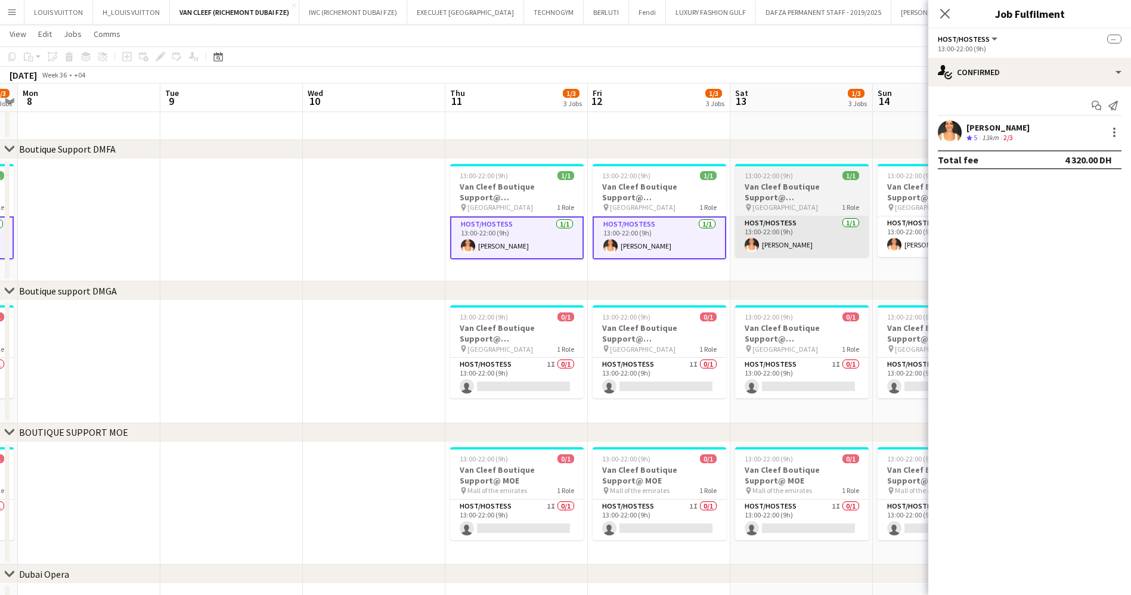
click at [772, 229] on app-card-role "Host/Hostess [DATE] 13:00-22:00 (9h) [PERSON_NAME]" at bounding box center [802, 236] width 134 height 41
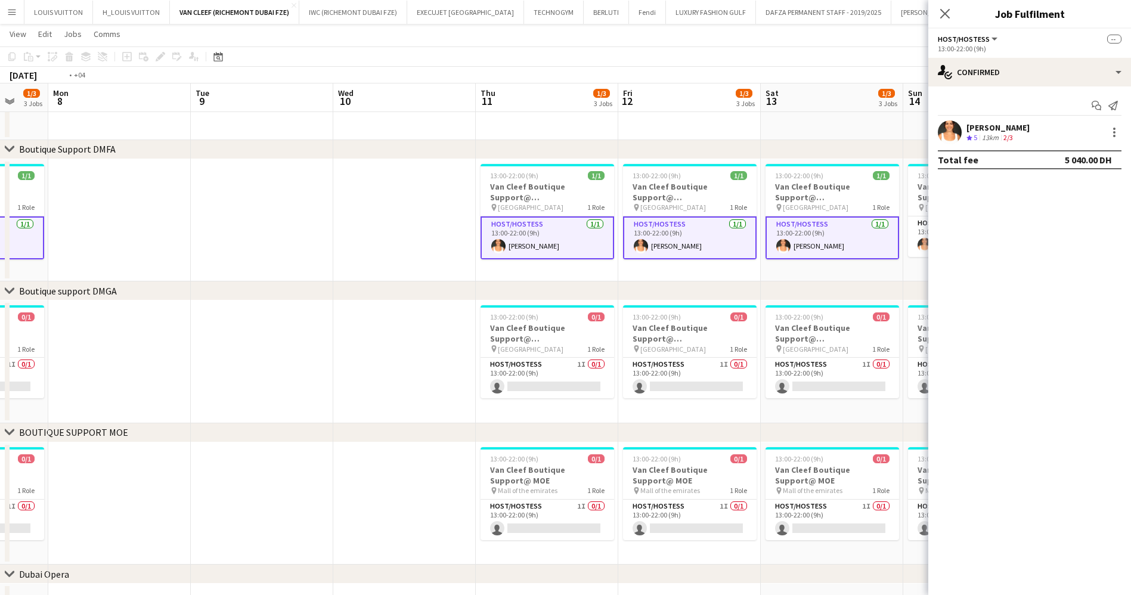
click at [557, 253] on app-calendar-viewport "Fri 5 1/3 3 Jobs Sat 6 1/3 3 Jobs Sun 7 1/3 3 Jobs Mon 8 Tue 9 Wed 10 Thu 11 1/…" at bounding box center [565, 181] width 1131 height 985
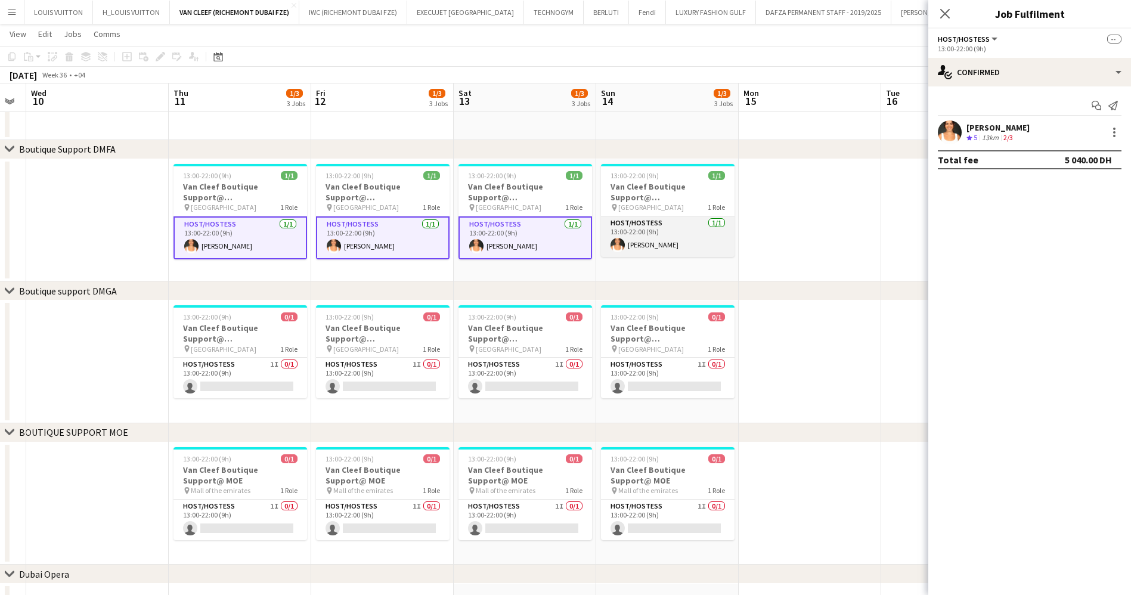
click at [638, 227] on app-card-role "Host/Hostess [DATE] 13:00-22:00 (9h) [PERSON_NAME]" at bounding box center [668, 236] width 134 height 41
click at [430, 272] on app-calendar-viewport "Sun 7 1/3 3 Jobs Mon 8 Tue 9 Wed 10 Thu 11 1/3 3 Jobs Fri 12 1/3 3 Jobs Sat 13 …" at bounding box center [565, 181] width 1131 height 985
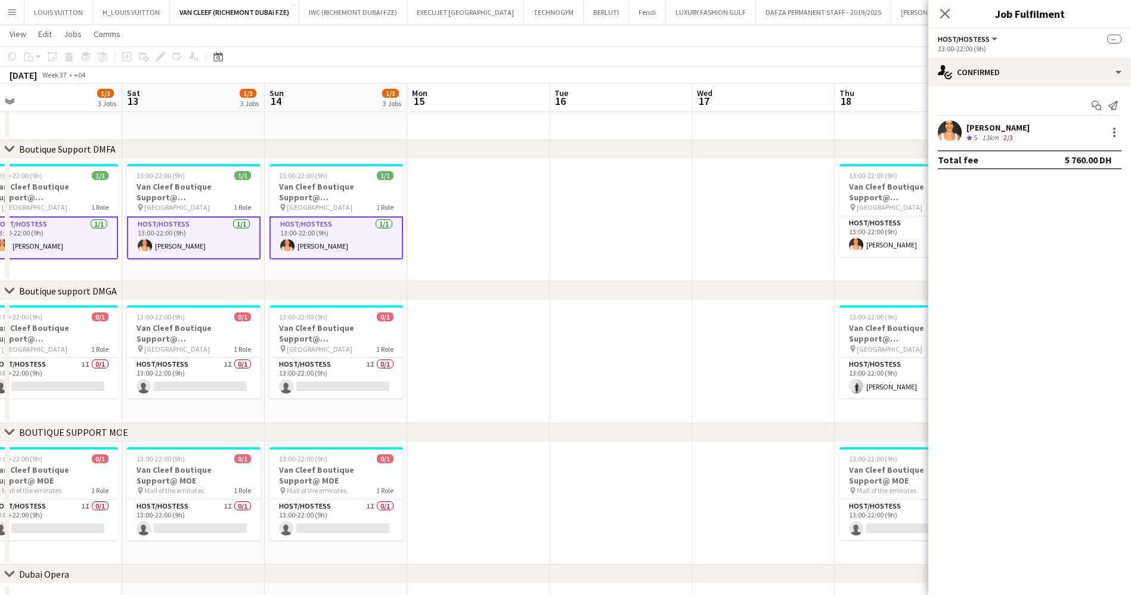
click at [421, 272] on app-calendar-viewport "Tue 9 Wed 10 Thu 11 1/3 3 Jobs Fri 12 1/3 3 Jobs Sat 13 1/3 3 Jobs Sun 14 1/3 3…" at bounding box center [565, 181] width 1131 height 985
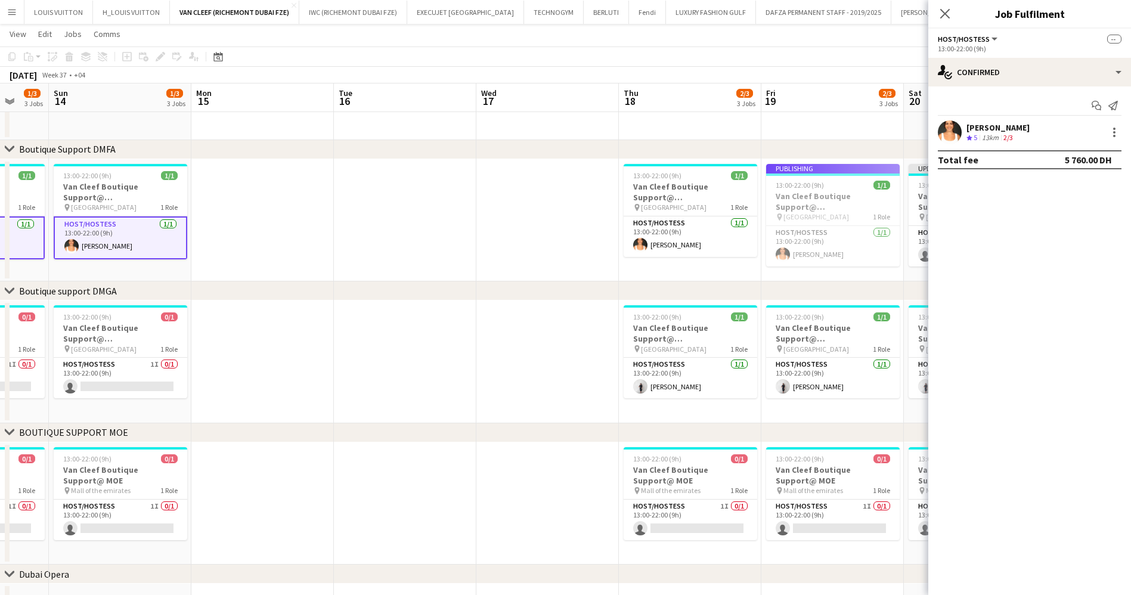
click at [328, 284] on div "chevron-right ACTIVATIONS/ VIP EVENTS chevron-right Boutique Support DMFA chevr…" at bounding box center [565, 181] width 1131 height 985
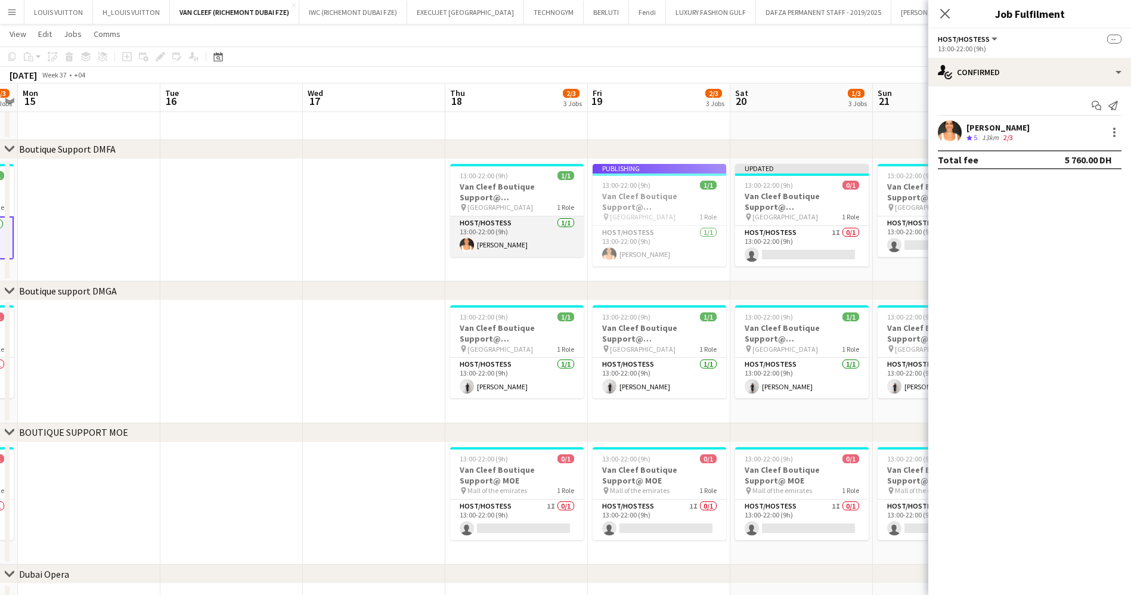
click at [486, 249] on app-card-role "Host/Hostess [DATE] 13:00-22:00 (9h) [PERSON_NAME]" at bounding box center [517, 236] width 134 height 41
click at [594, 243] on app-job-card "Publishing 13:00-22:00 (9h) 1/1 Van Cleef Boutique Support@ [GEOGRAPHIC_DATA] p…" at bounding box center [660, 215] width 134 height 103
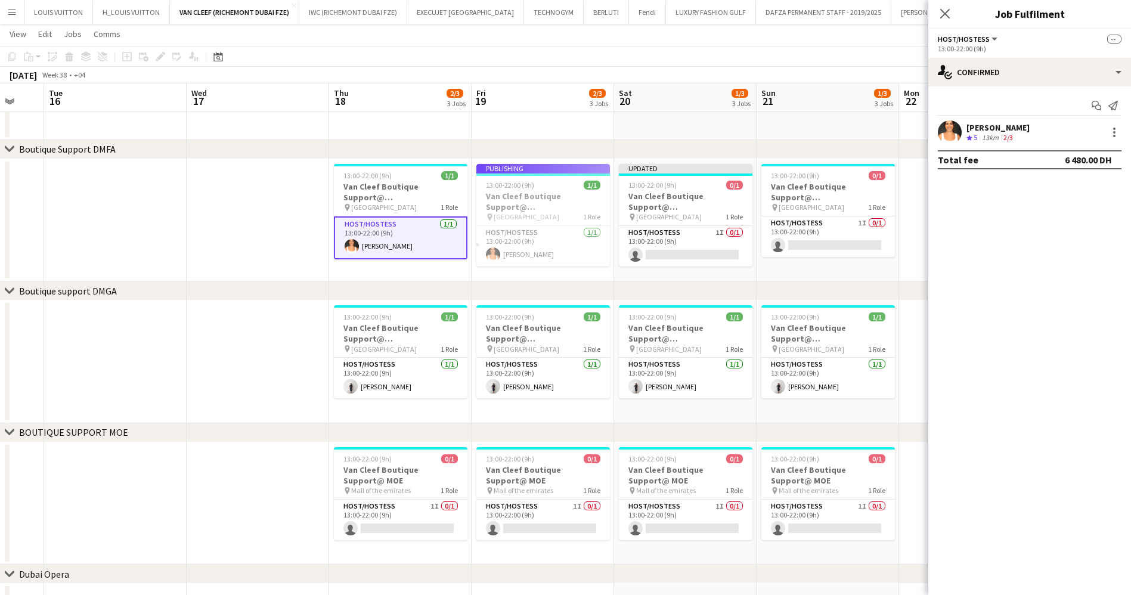
click at [442, 276] on app-calendar-viewport "Sat 13 1/3 3 Jobs Sun 14 1/3 3 Jobs Mon 15 Tue 16 Wed 17 Thu 18 2/3 3 Jobs Fri …" at bounding box center [565, 181] width 1131 height 985
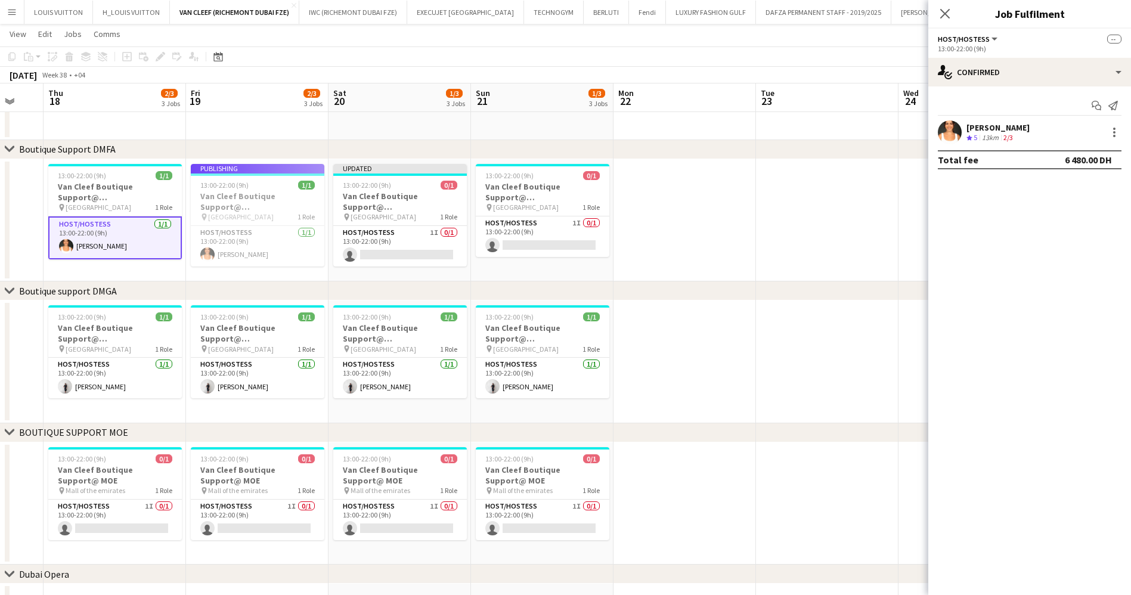
click at [417, 275] on app-calendar-viewport "Mon 15 Tue 16 Wed 17 Thu 18 2/3 3 Jobs Fri 19 2/3 3 Jobs Sat 20 1/3 3 Jobs Sun …" at bounding box center [565, 181] width 1131 height 985
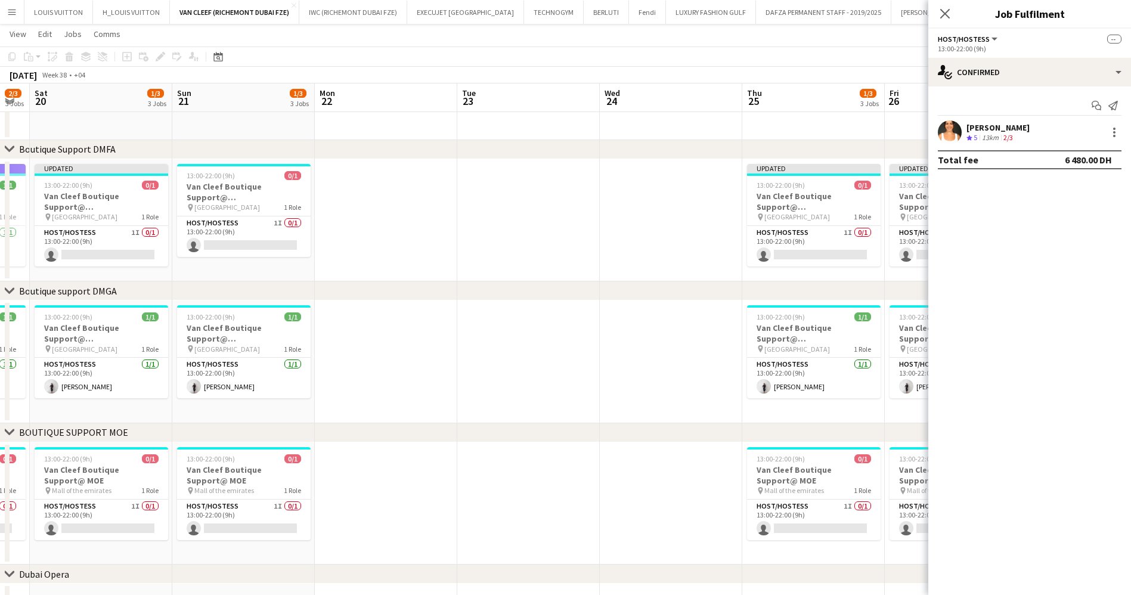
click at [343, 286] on div "chevron-right ACTIVATIONS/ VIP EVENTS chevron-right Boutique Support DMFA chevr…" at bounding box center [565, 181] width 1131 height 985
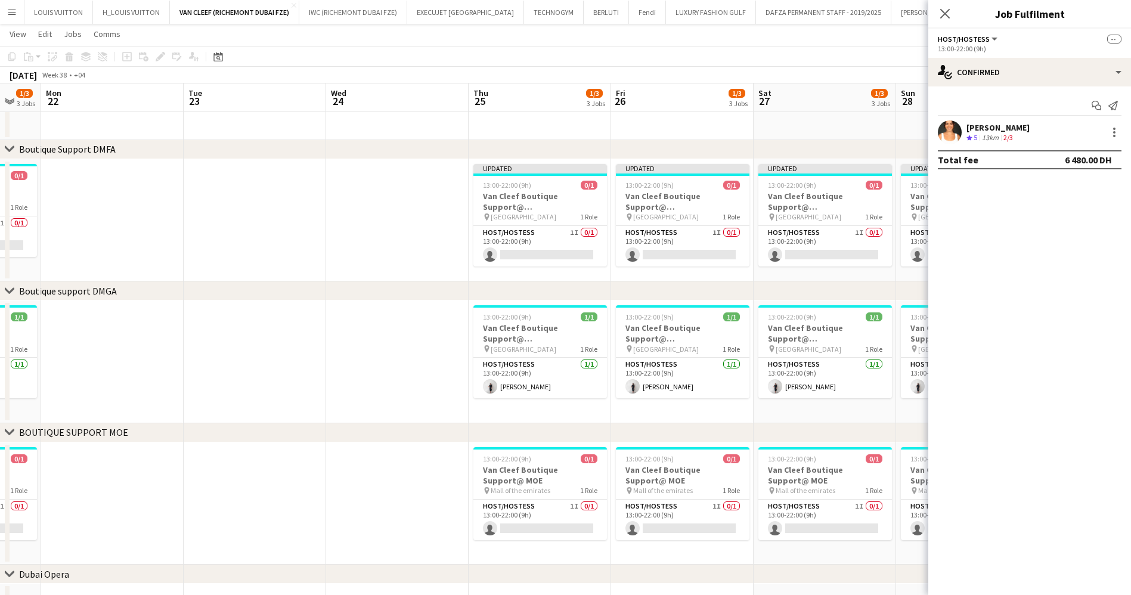
click at [237, 299] on div "chevron-right ACTIVATIONS/ VIP EVENTS chevron-right Boutique Support DMFA chevr…" at bounding box center [565, 181] width 1131 height 985
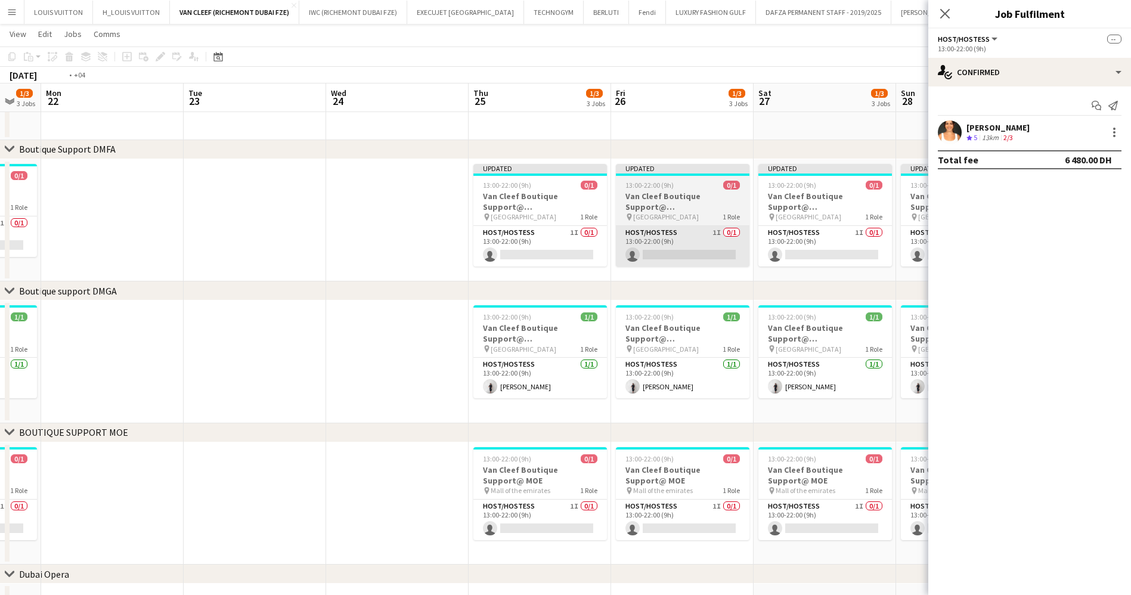
click at [376, 275] on app-calendar-viewport "Fri 19 2/3 3 Jobs Sat 20 1/3 3 Jobs Sun 21 1/3 3 Jobs Mon 22 Tue 23 Wed 24 Thu …" at bounding box center [565, 181] width 1131 height 985
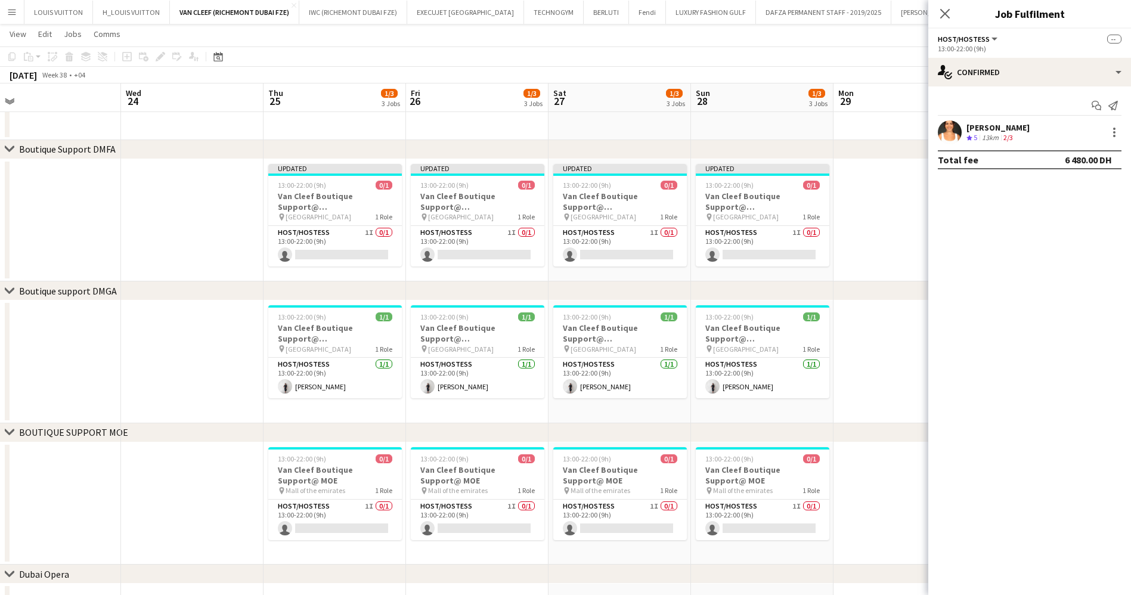
click at [448, 259] on app-calendar-viewport "Sat 20 1/3 3 Jobs Sun 21 1/3 3 Jobs Mon 22 Tue 23 Wed 24 Thu 25 1/3 3 Jobs Fri …" at bounding box center [565, 181] width 1131 height 985
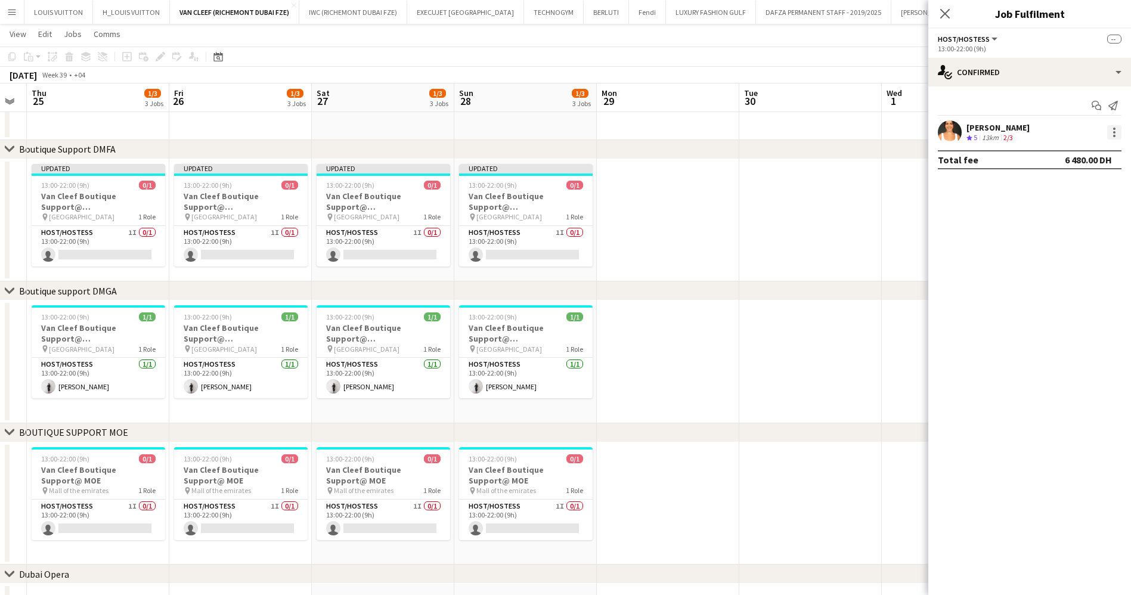
click at [1118, 131] on div at bounding box center [1114, 132] width 14 height 14
click at [1070, 232] on button "Remove" at bounding box center [1074, 240] width 93 height 29
click at [900, 77] on div "[DATE] Week 39 • +04 Publish 9 jobs Revert 9 jobs" at bounding box center [565, 75] width 1131 height 17
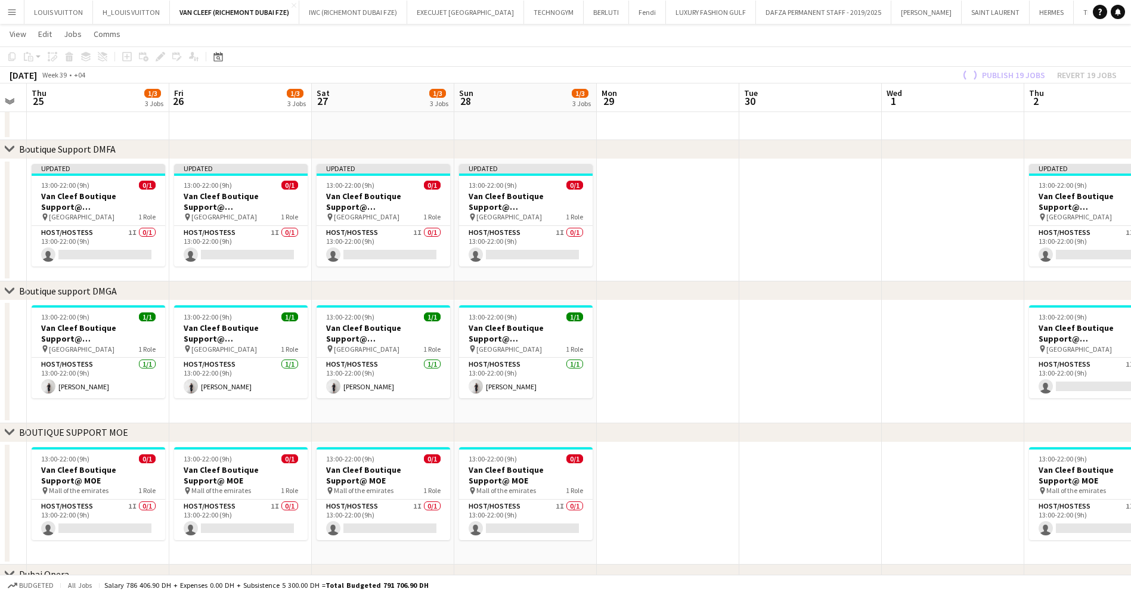
click at [454, 268] on app-calendar-viewport "Mon 22 Tue 23 Wed 24 Thu 25 1/3 3 Jobs Fri 26 1/3 3 Jobs Sat 27 1/3 3 Jobs Sun …" at bounding box center [565, 181] width 1131 height 985
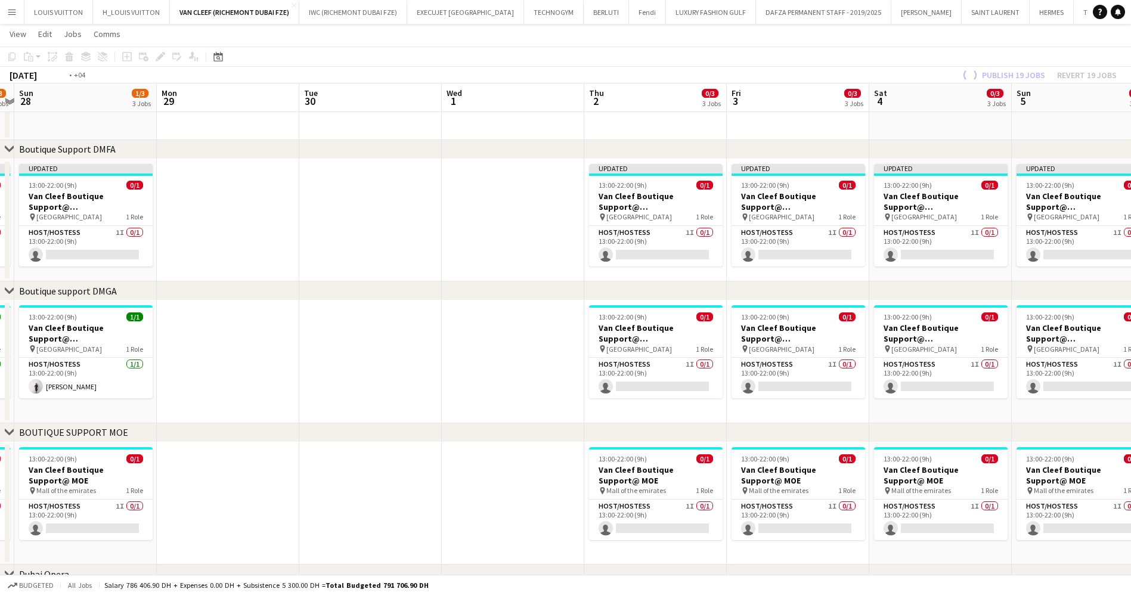
click at [519, 296] on div "chevron-right ACTIVATIONS/ VIP EVENTS chevron-right Boutique Support DMFA chevr…" at bounding box center [565, 181] width 1131 height 985
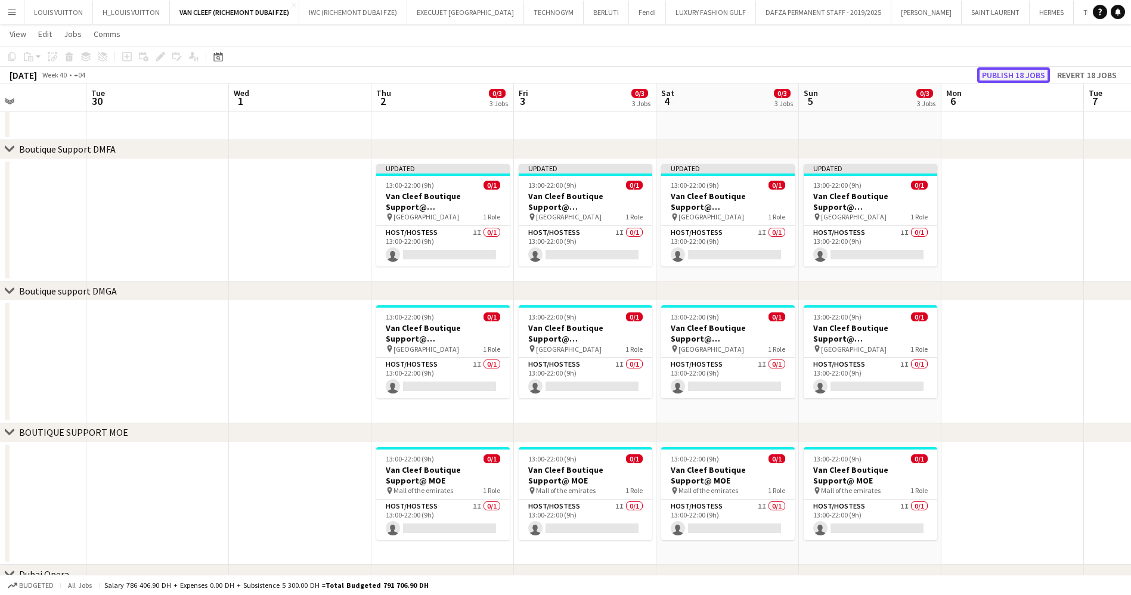
click at [1013, 79] on button "Publish 18 jobs" at bounding box center [1013, 74] width 73 height 15
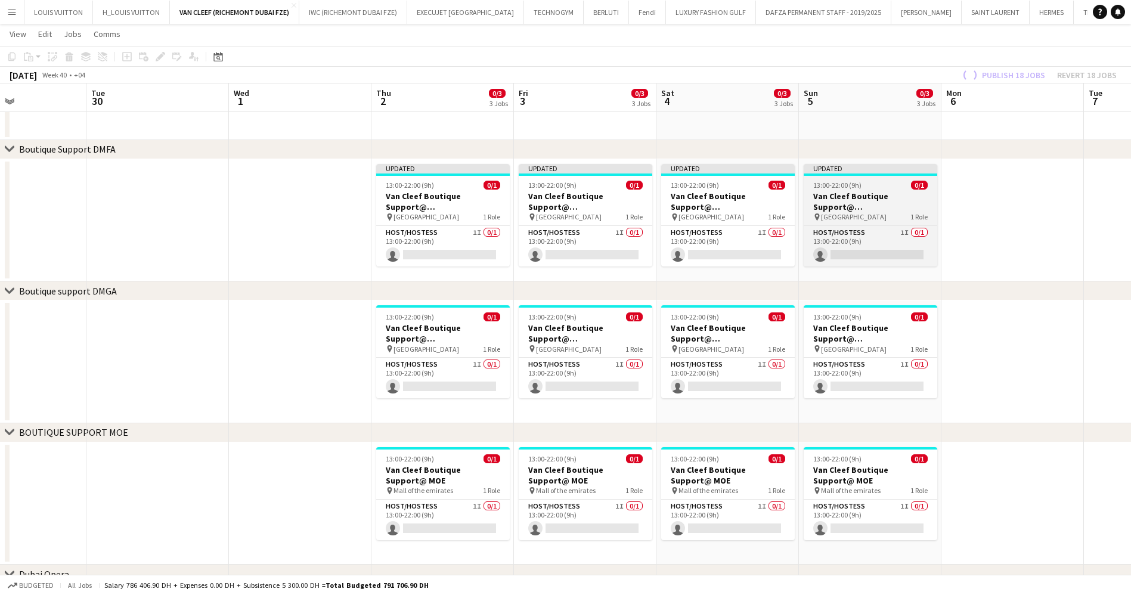
drag, startPoint x: 768, startPoint y: 236, endPoint x: 778, endPoint y: 237, distance: 10.2
click at [767, 237] on app-calendar-viewport "Sat 27 1/3 3 Jobs Sun 28 1/3 3 Jobs Mon 29 Tue 30 Wed 1 Thu 2 0/3 3 Jobs Fri 3 …" at bounding box center [565, 181] width 1131 height 985
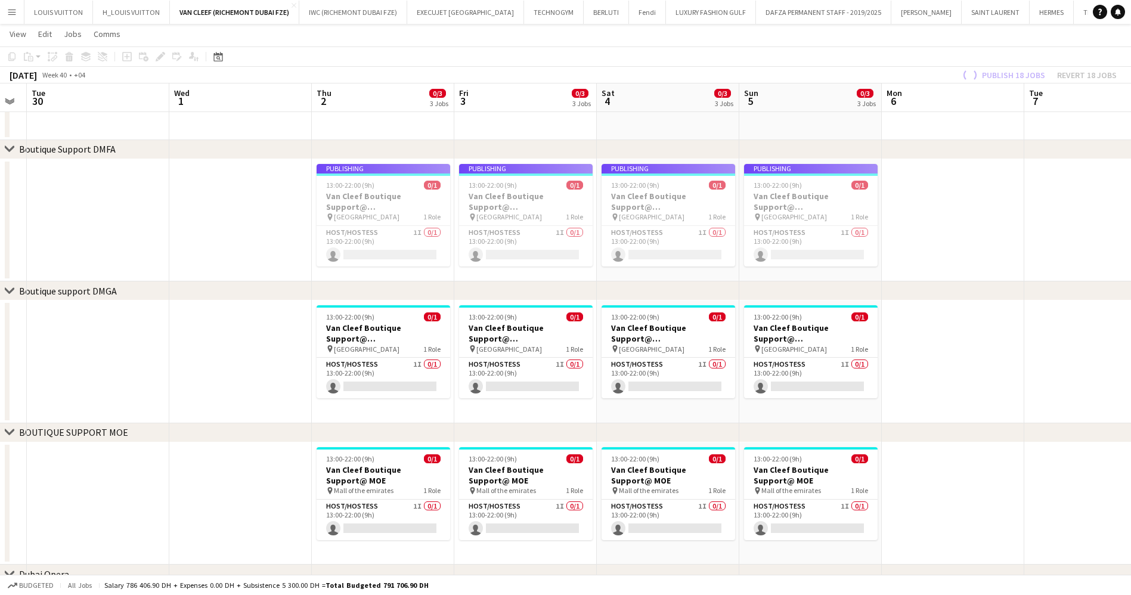
click at [432, 258] on app-calendar-viewport "Sat 27 1/3 3 Jobs Sun 28 1/3 3 Jobs Mon 29 Tue 30 Wed 1 Thu 2 0/3 3 Jobs Fri 3 …" at bounding box center [565, 181] width 1131 height 985
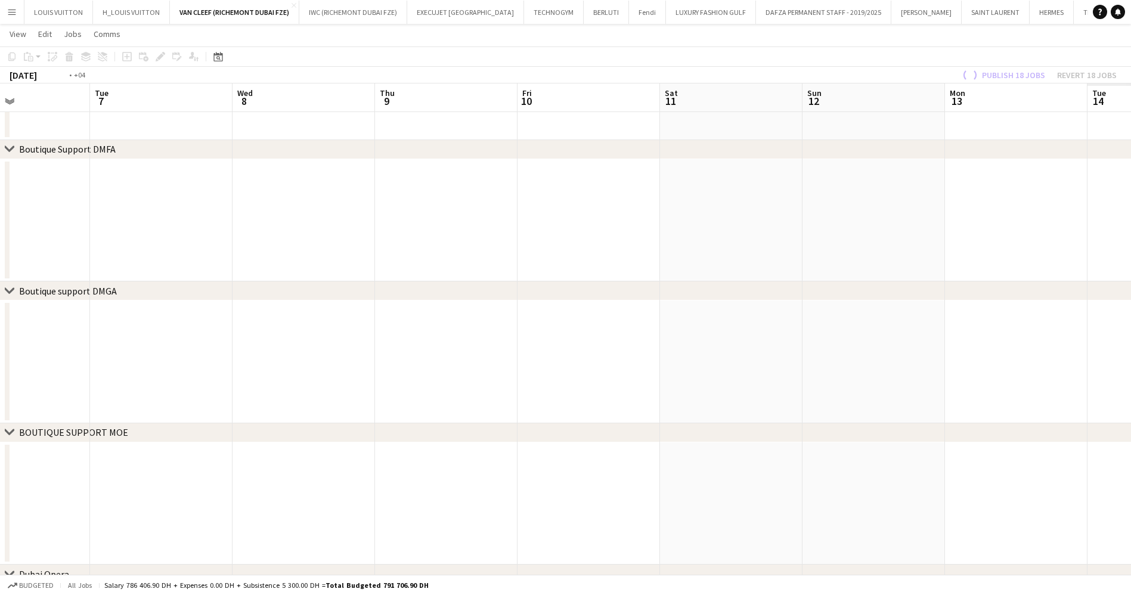
drag, startPoint x: 694, startPoint y: 250, endPoint x: 284, endPoint y: 248, distance: 410.7
click at [213, 260] on app-calendar-viewport "Fri 3 0/3 3 Jobs Sat 4 0/3 3 Jobs Sun 5 0/3 3 Jobs Mon 6 Tue 7 Wed 8 Thu 9 Fri …" at bounding box center [565, 181] width 1131 height 985
drag, startPoint x: 688, startPoint y: 224, endPoint x: 435, endPoint y: 246, distance: 254.3
click at [397, 255] on app-calendar-viewport "Sun 5 0/3 3 Jobs Mon 6 Tue 7 Wed 8 Thu 9 Fri 10 Sat 11 Sun 12 Mon 13 Tue 14 Wed…" at bounding box center [565, 181] width 1131 height 985
drag, startPoint x: 492, startPoint y: 229, endPoint x: 926, endPoint y: 228, distance: 434.6
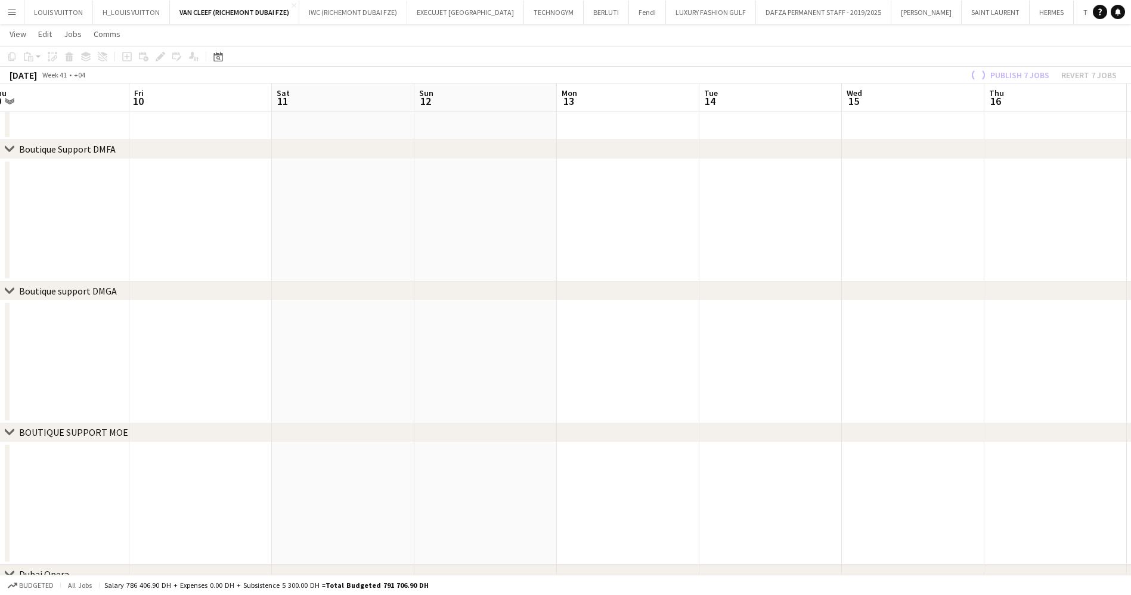
click at [926, 228] on app-calendar-viewport "Tue 7 Wed 8 Thu 9 Fri 10 Sat 11 Sun 12 Mon 13 Tue 14 Wed 15 Thu 16 Fri 17 Sat 1…" at bounding box center [565, 181] width 1131 height 985
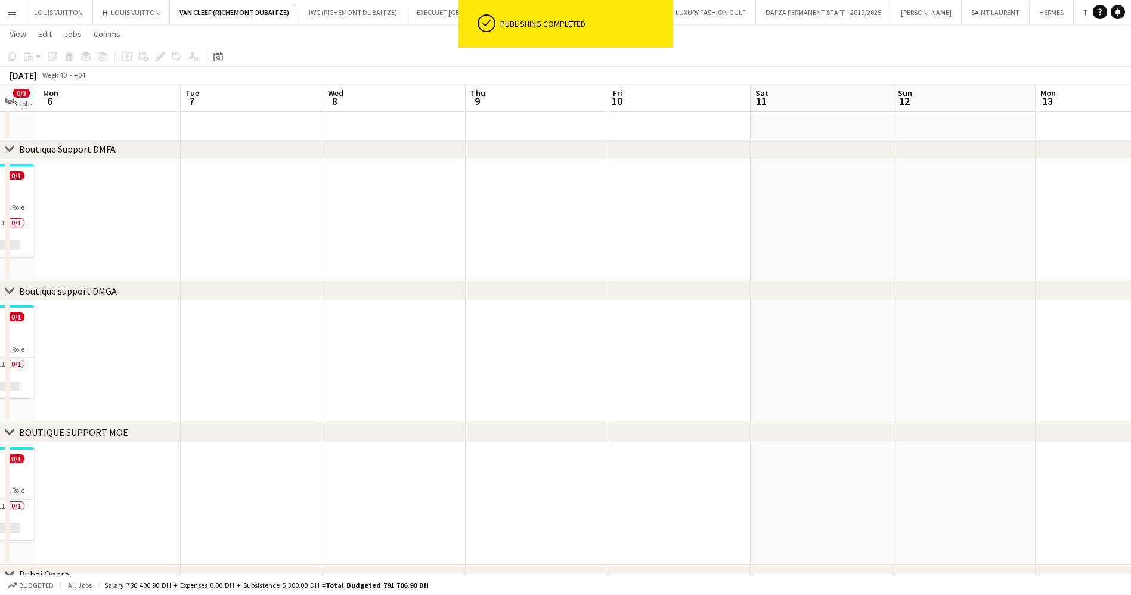
drag, startPoint x: 553, startPoint y: 228, endPoint x: 1144, endPoint y: 228, distance: 590.7
click at [1130, 228] on html "ok-circled Publishing completed Menu Boards Boards Boards All jobs Status Workf…" at bounding box center [565, 168] width 1131 height 1052
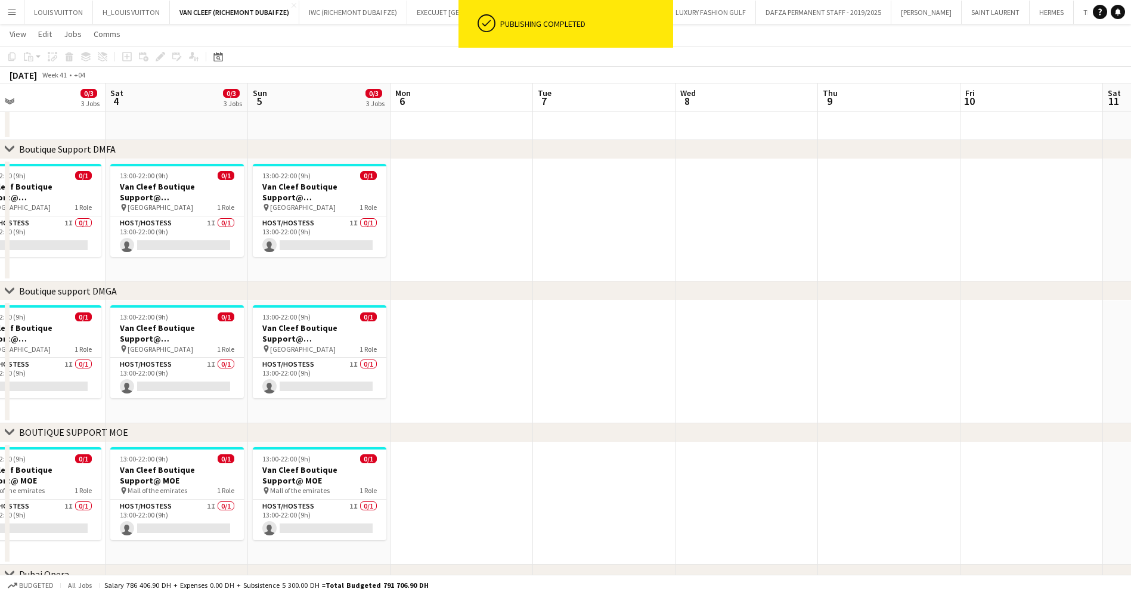
drag, startPoint x: 963, startPoint y: 255, endPoint x: 1000, endPoint y: 251, distance: 37.8
click at [1012, 255] on app-calendar-viewport "Wed 1 Thu 2 0/3 3 Jobs Fri 3 0/3 3 Jobs Sat 4 0/3 3 Jobs Sun 5 0/3 3 Jobs Mon 6…" at bounding box center [565, 181] width 1131 height 985
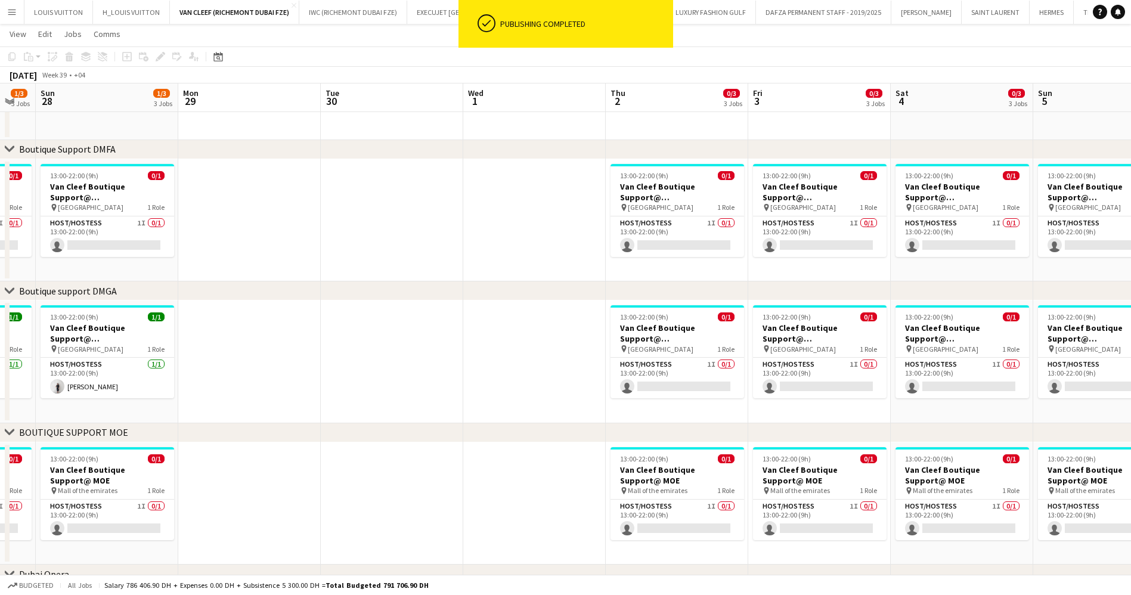
drag, startPoint x: 485, startPoint y: 256, endPoint x: 1124, endPoint y: 265, distance: 638.5
click at [1108, 265] on app-calendar-viewport "Fri 26 1/3 3 Jobs Sat 27 1/3 3 Jobs Sun 28 1/3 3 Jobs Mon 29 Tue 30 Wed 1 Thu 2…" at bounding box center [565, 181] width 1131 height 985
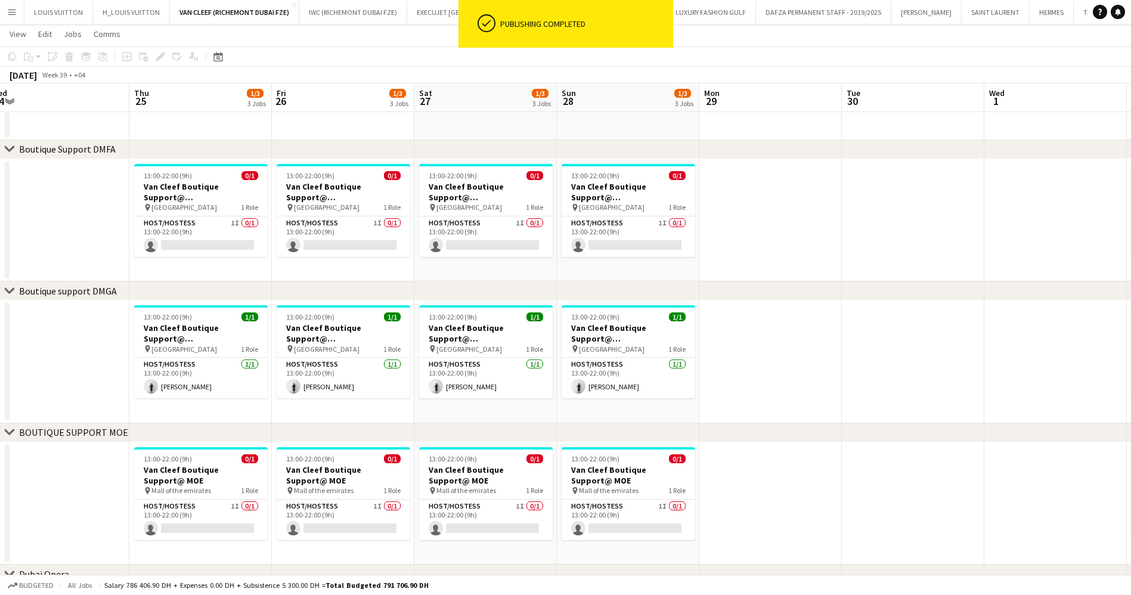
drag, startPoint x: 765, startPoint y: 274, endPoint x: 1050, endPoint y: 262, distance: 285.2
click at [1040, 264] on app-calendar-viewport "Tue 23 Wed 24 Thu 25 1/3 3 Jobs Fri 26 1/3 3 Jobs Sat 27 1/3 3 Jobs Sun 28 1/3 …" at bounding box center [565, 181] width 1131 height 985
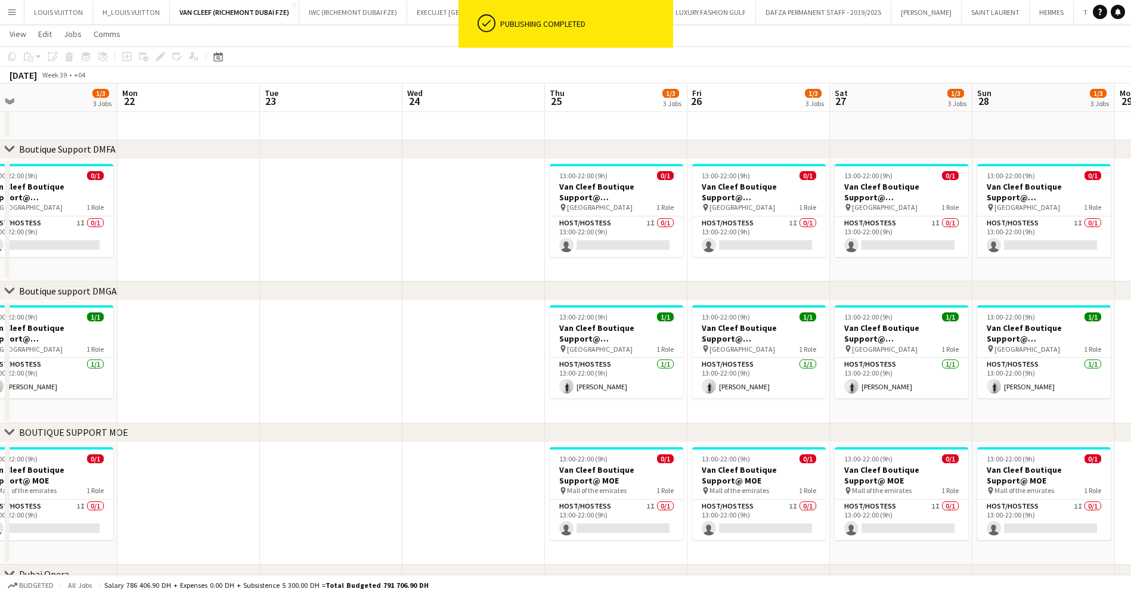
drag, startPoint x: 555, startPoint y: 275, endPoint x: 969, endPoint y: 281, distance: 413.7
click at [969, 281] on div "chevron-right ACTIVATIONS/ VIP EVENTS chevron-right Boutique Support DMFA chevr…" at bounding box center [565, 181] width 1131 height 985
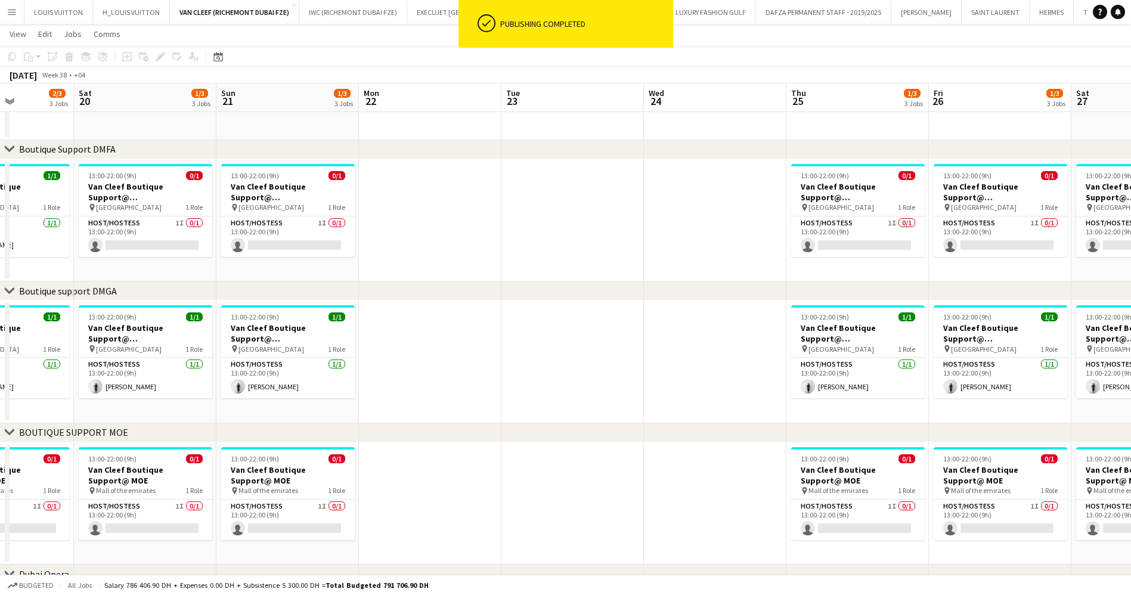
drag, startPoint x: 900, startPoint y: 231, endPoint x: 944, endPoint y: 221, distance: 45.7
click at [942, 222] on app-calendar-viewport "Thu 18 1/3 3 Jobs Fri 19 2/3 3 Jobs Sat 20 1/3 3 Jobs Sun 21 1/3 3 Jobs Mon 22 …" at bounding box center [565, 181] width 1131 height 985
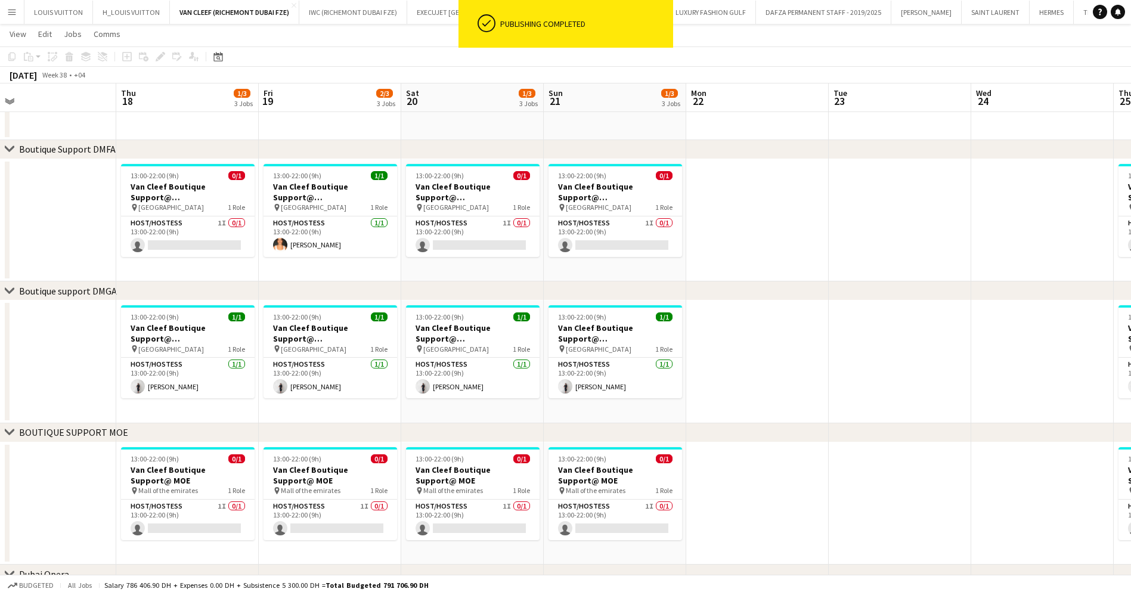
scroll to position [0, 349]
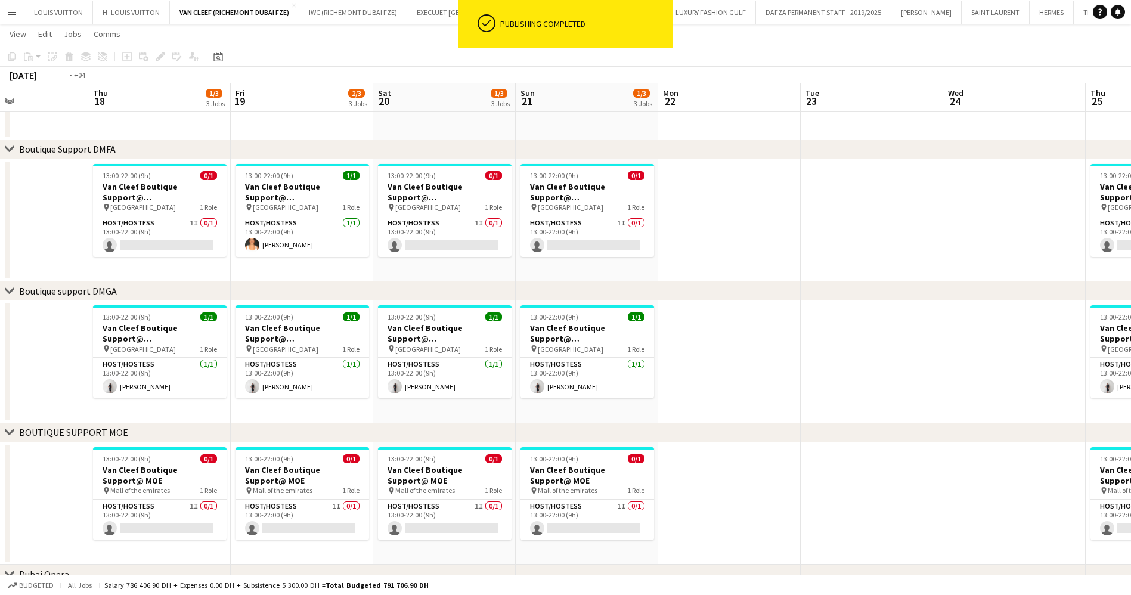
drag, startPoint x: 575, startPoint y: 217, endPoint x: 932, endPoint y: 212, distance: 356.5
click at [931, 212] on app-calendar-viewport "Mon 15 Tue 16 Wed 17 Thu 18 1/3 3 Jobs Fri 19 2/3 3 Jobs Sat 20 1/3 3 Jobs Sun …" at bounding box center [565, 181] width 1131 height 985
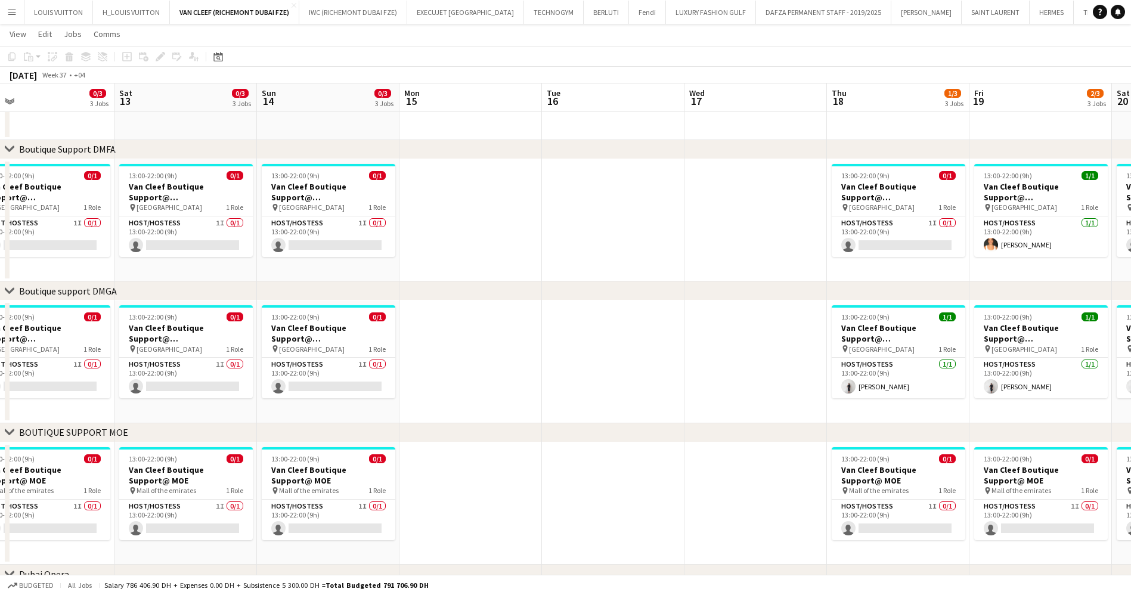
drag, startPoint x: 382, startPoint y: 217, endPoint x: 727, endPoint y: 220, distance: 345.7
click at [727, 220] on app-calendar-viewport "Wed 10 Thu 11 0/3 3 Jobs Fri 12 0/3 3 Jobs Sat 13 0/3 3 Jobs Sun 14 0/3 3 Jobs …" at bounding box center [565, 181] width 1131 height 985
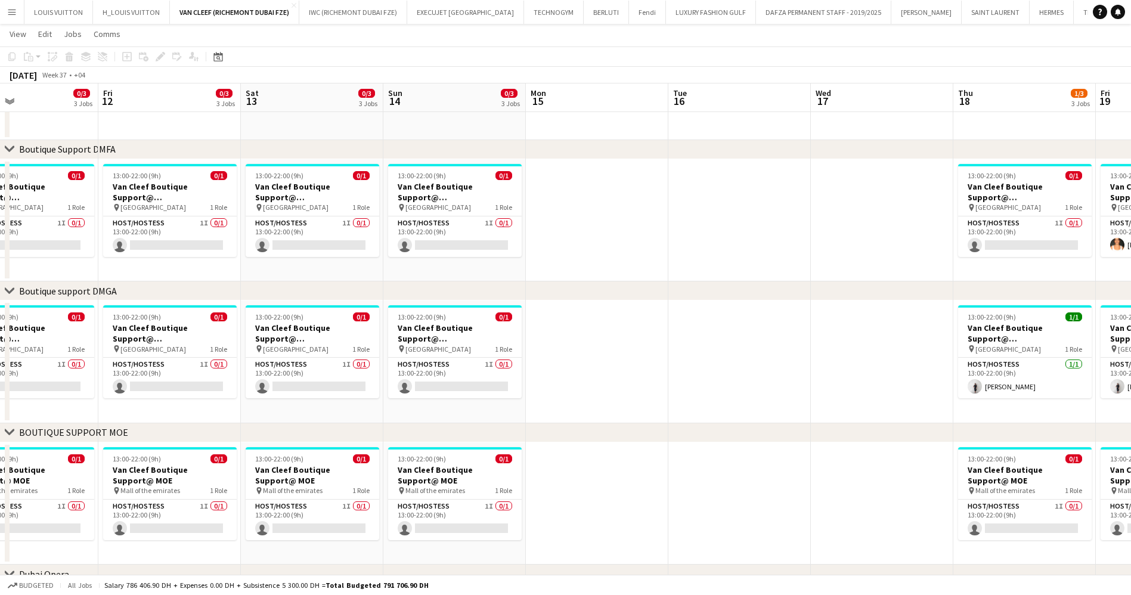
drag, startPoint x: 516, startPoint y: 237, endPoint x: 964, endPoint y: 247, distance: 449.0
click at [964, 247] on app-calendar-viewport "Wed 10 Thu 11 0/3 3 Jobs Fri 12 0/3 3 Jobs Sat 13 0/3 3 Jobs Sun 14 0/3 3 Jobs …" at bounding box center [565, 181] width 1131 height 985
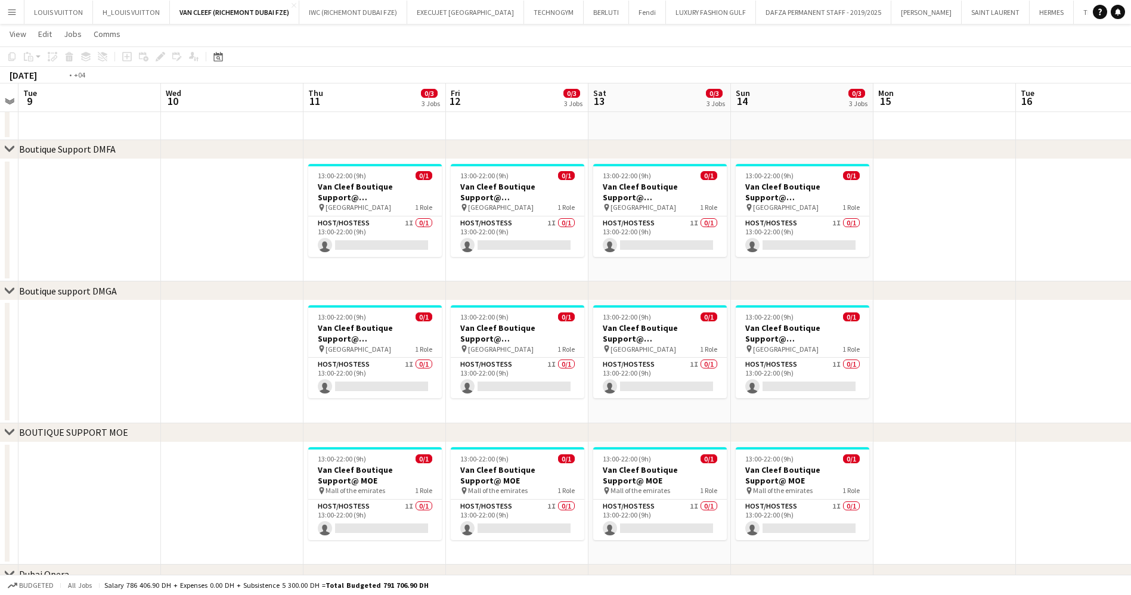
click at [948, 231] on app-calendar-viewport "Sun 7 0/3 3 Jobs Mon 8 Tue 9 Wed 10 Thu 11 0/3 3 Jobs Fri 12 0/3 3 Jobs Sat 13 …" at bounding box center [565, 181] width 1131 height 985
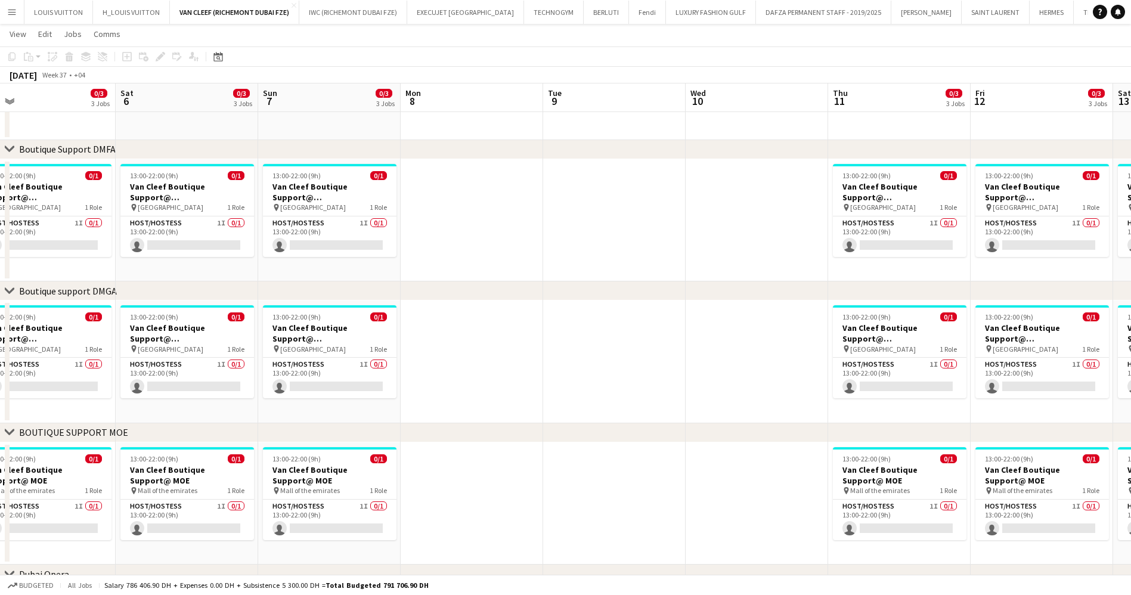
drag, startPoint x: 627, startPoint y: 194, endPoint x: 863, endPoint y: 210, distance: 236.0
click at [987, 207] on app-calendar-viewport "Wed 3 Thu 4 13/16 4 Jobs Fri 5 0/3 3 Jobs Sat 6 0/3 3 Jobs Sun 7 0/3 3 Jobs Mon…" at bounding box center [565, 181] width 1131 height 985
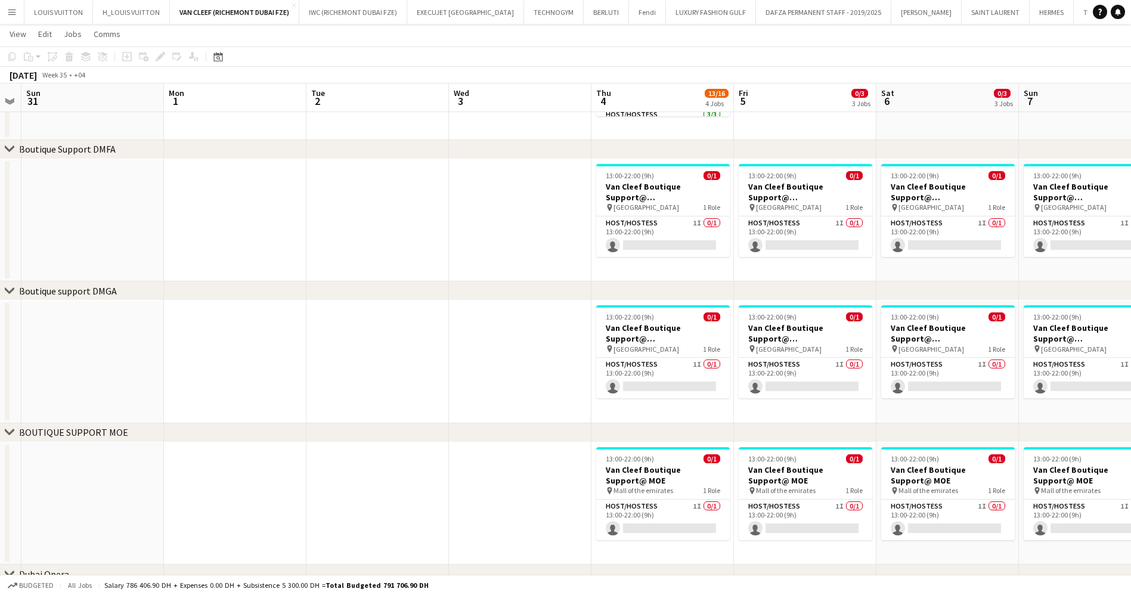
drag, startPoint x: 583, startPoint y: 228, endPoint x: 903, endPoint y: 228, distance: 320.1
click at [902, 228] on app-calendar-viewport "Fri 29 Sat 30 Sun 31 Mon 1 Tue 2 Wed 3 Thu 4 13/16 4 Jobs Fri 5 0/3 3 Jobs Sat …" at bounding box center [565, 181] width 1131 height 985
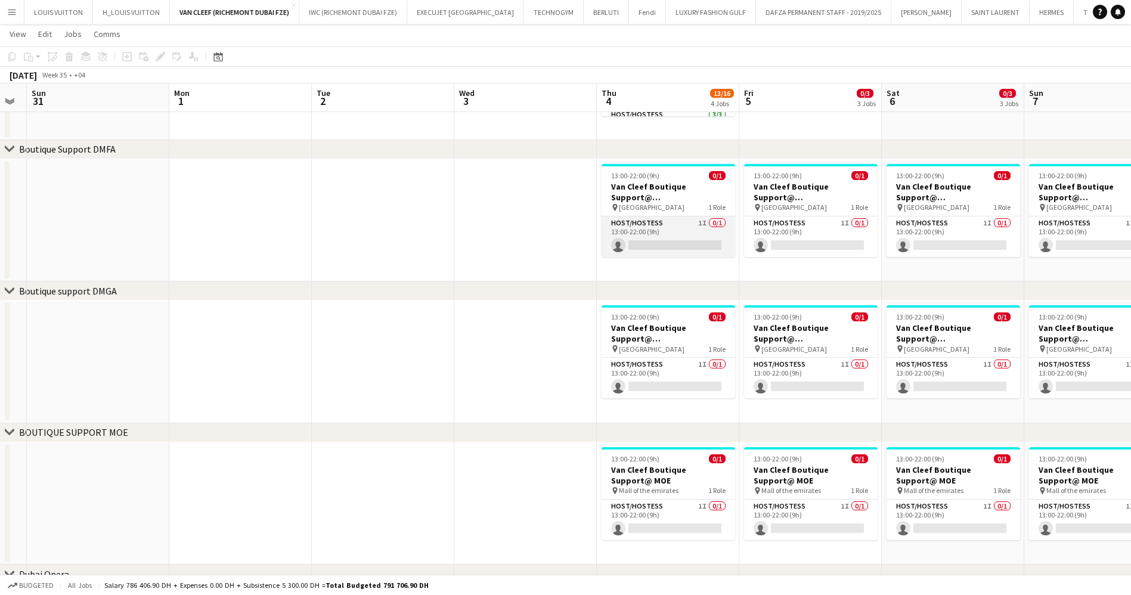
click at [658, 245] on app-card-role "Host/Hostess 1I 0/1 13:00-22:00 (9h) single-neutral-actions" at bounding box center [668, 236] width 134 height 41
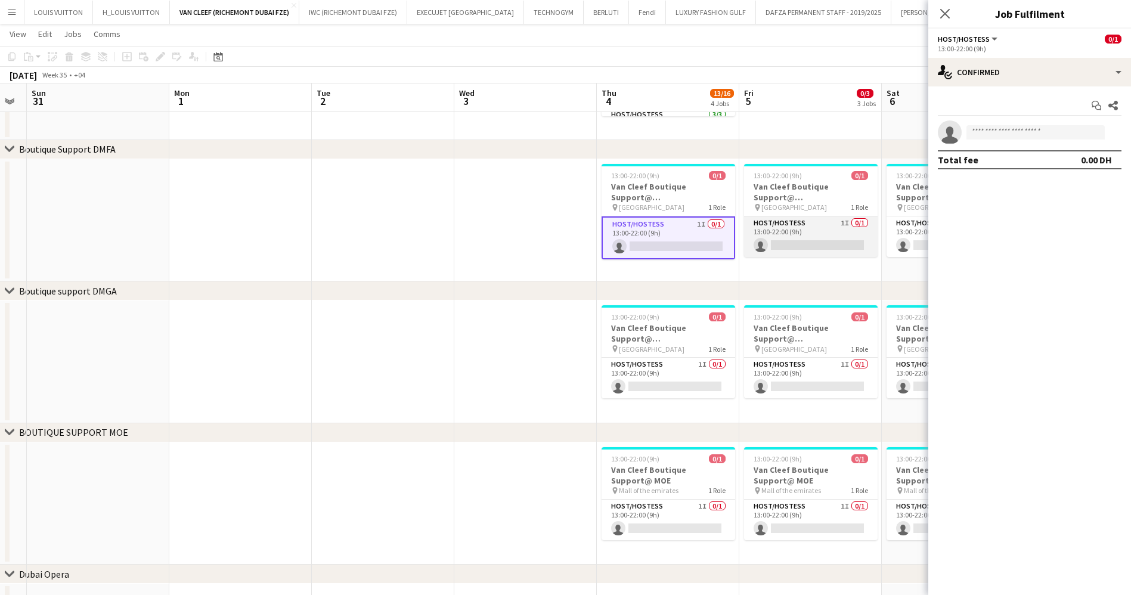
click at [793, 229] on app-card-role "Host/Hostess 1I 0/1 13:00-22:00 (9h) single-neutral-actions" at bounding box center [811, 236] width 134 height 41
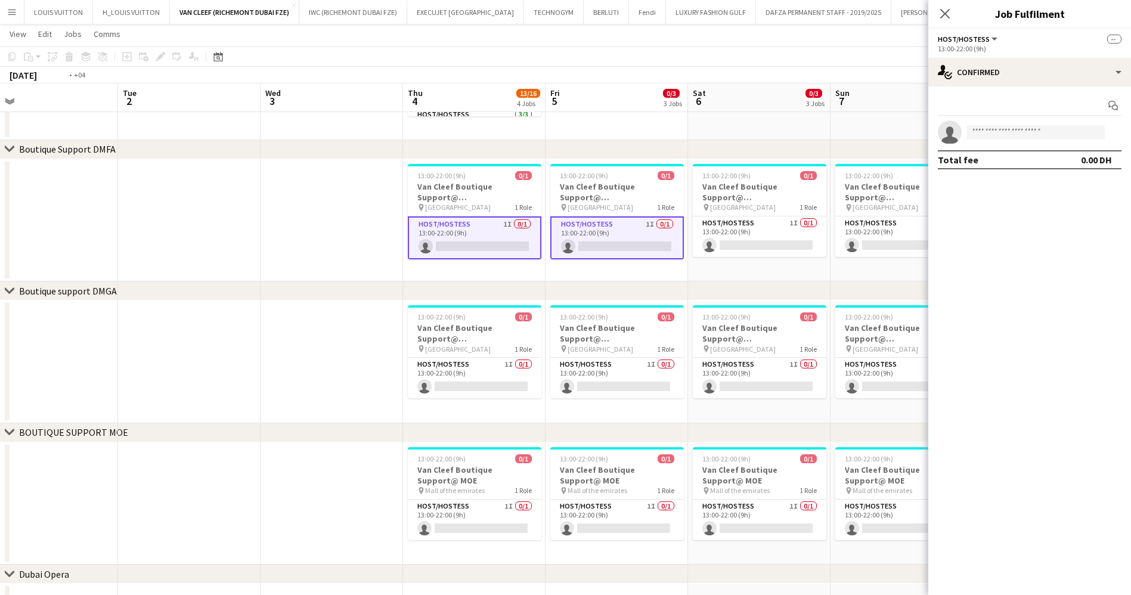
drag, startPoint x: 830, startPoint y: 228, endPoint x: 487, endPoint y: 266, distance: 344.9
click at [488, 266] on app-calendar-viewport "Fri 29 Sat 30 Sun 31 Mon 1 Tue 2 Wed 3 Thu 4 13/16 4 Jobs Fri 5 0/3 3 Jobs Sat …" at bounding box center [565, 181] width 1131 height 985
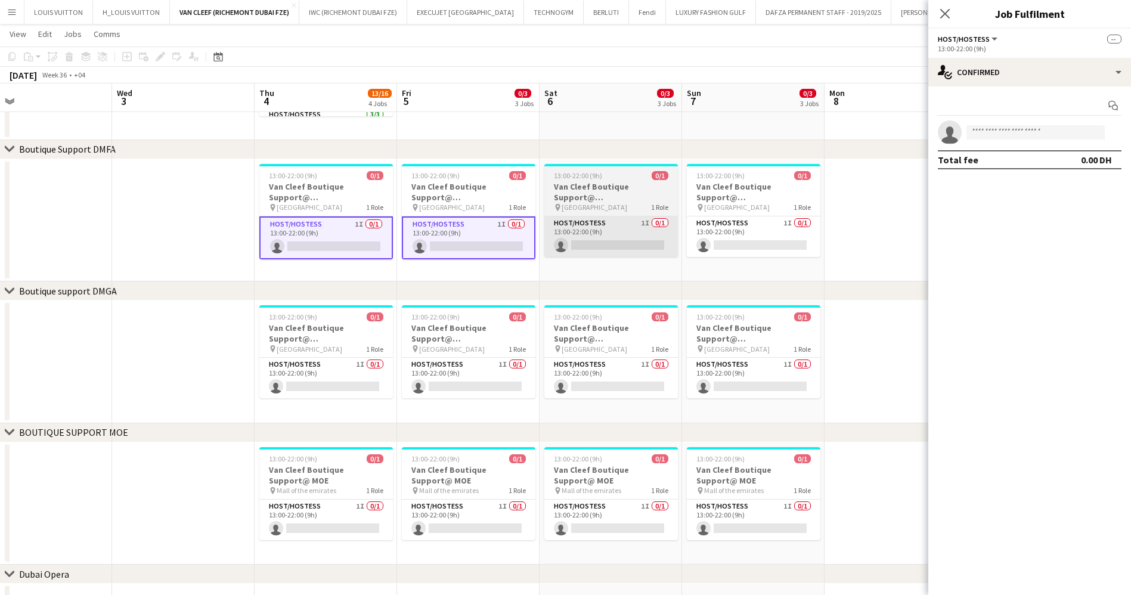
click at [621, 255] on app-card-role "Host/Hostess 1I 0/1 13:00-22:00 (9h) single-neutral-actions" at bounding box center [611, 236] width 134 height 41
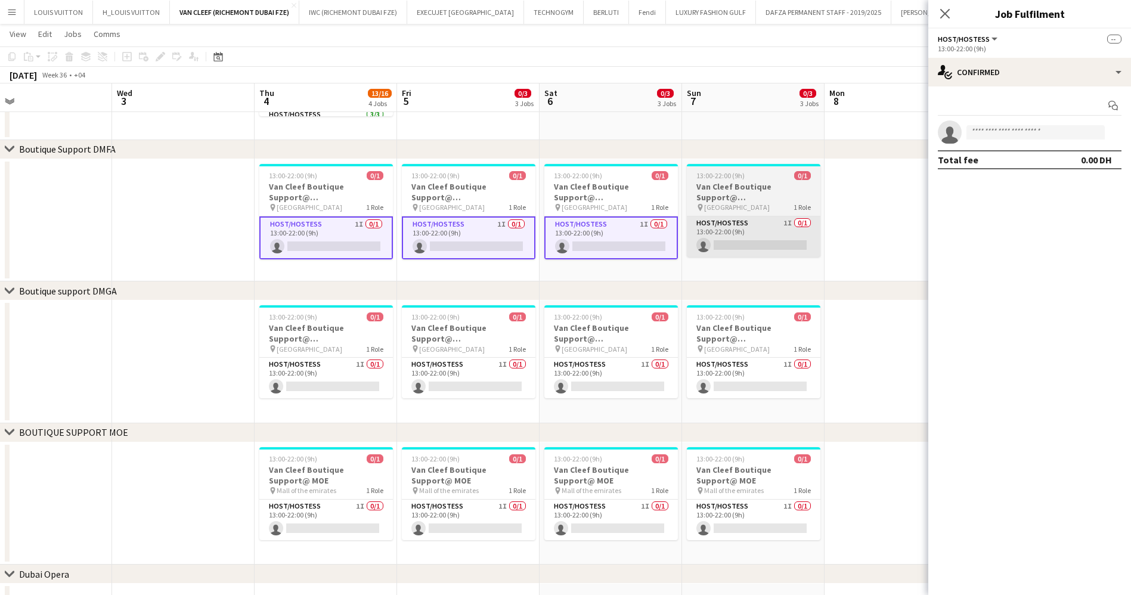
click at [735, 225] on app-card-role "Host/Hostess 1I 0/1 13:00-22:00 (9h) single-neutral-actions" at bounding box center [754, 236] width 134 height 41
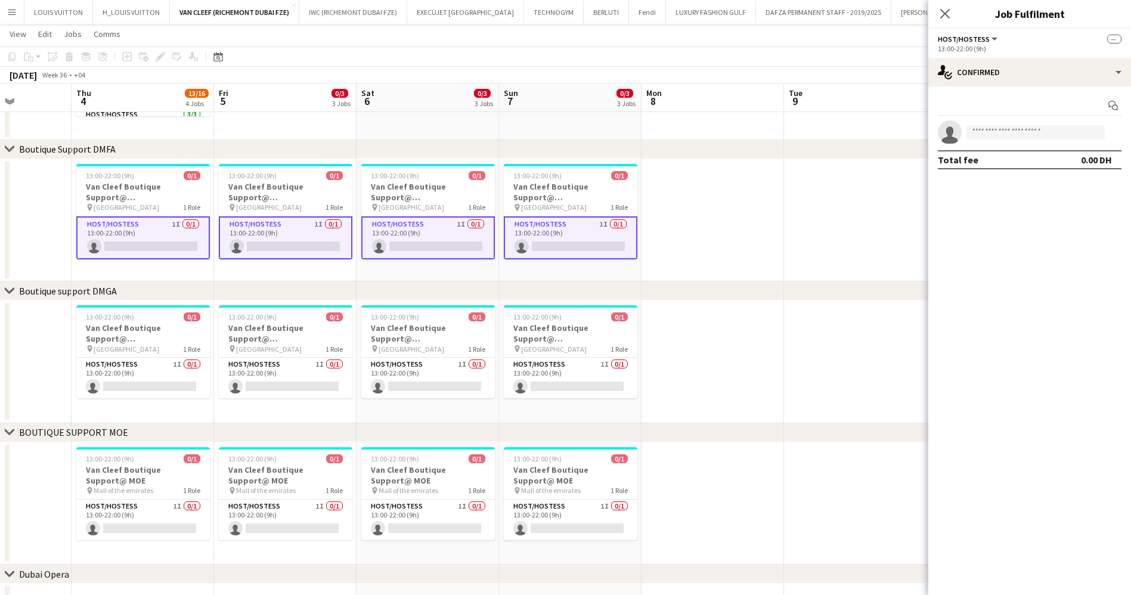
drag, startPoint x: 779, startPoint y: 226, endPoint x: 473, endPoint y: 259, distance: 307.6
click at [487, 254] on app-calendar-viewport "Sun 31 Mon 1 Tue 2 Wed 3 Thu 4 13/16 4 Jobs Fri 5 0/3 3 Jobs Sat 6 0/3 3 Jobs S…" at bounding box center [565, 181] width 1131 height 985
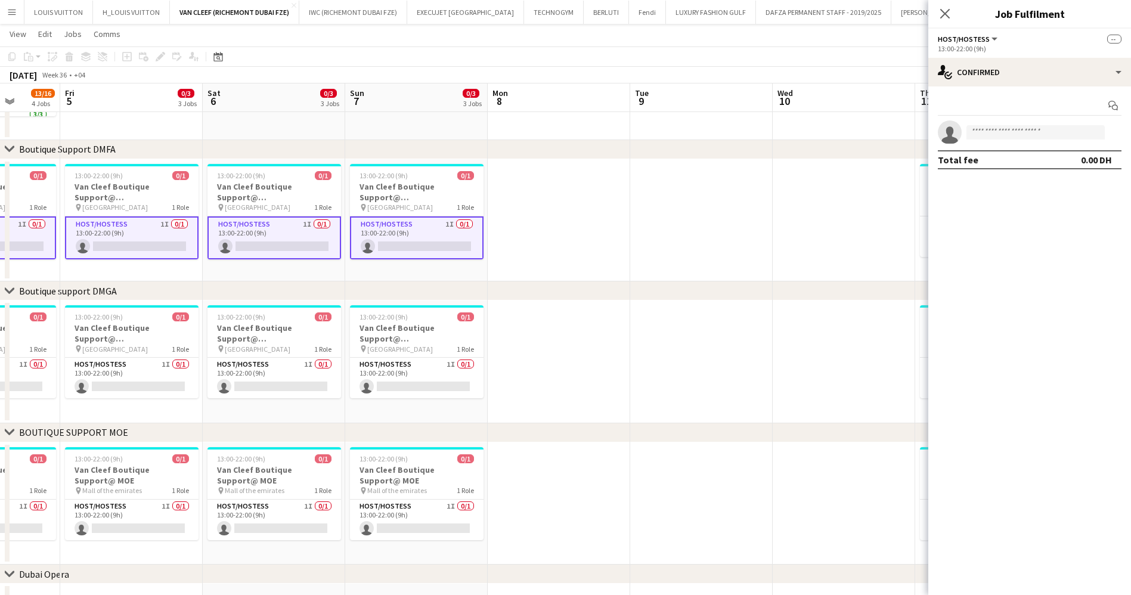
drag, startPoint x: 685, startPoint y: 240, endPoint x: 480, endPoint y: 256, distance: 205.1
click at [397, 265] on app-calendar-viewport "Tue 2 Wed 3 Thu 4 13/16 4 Jobs Fri 5 0/3 3 Jobs Sat 6 0/3 3 Jobs Sun 7 0/3 3 Jo…" at bounding box center [565, 181] width 1131 height 985
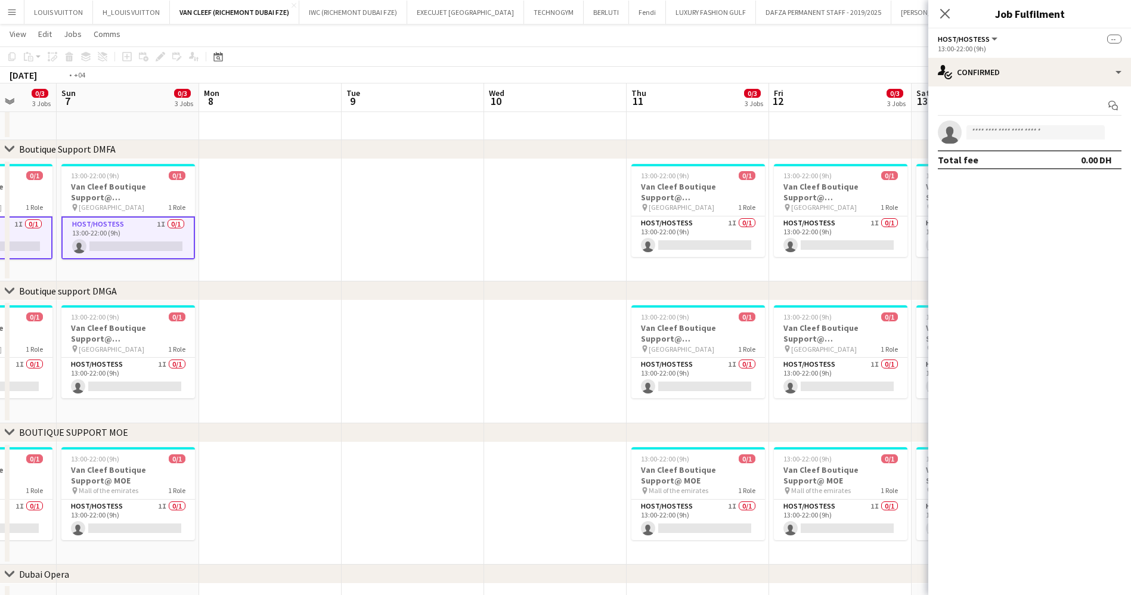
drag, startPoint x: 408, startPoint y: 252, endPoint x: 377, endPoint y: 257, distance: 32.0
click at [379, 257] on app-calendar-viewport "Thu 4 13/16 4 Jobs Fri 5 0/3 3 Jobs Sat 6 0/3 3 Jobs Sun 7 0/3 3 Jobs Mon 8 Tue…" at bounding box center [565, 181] width 1131 height 985
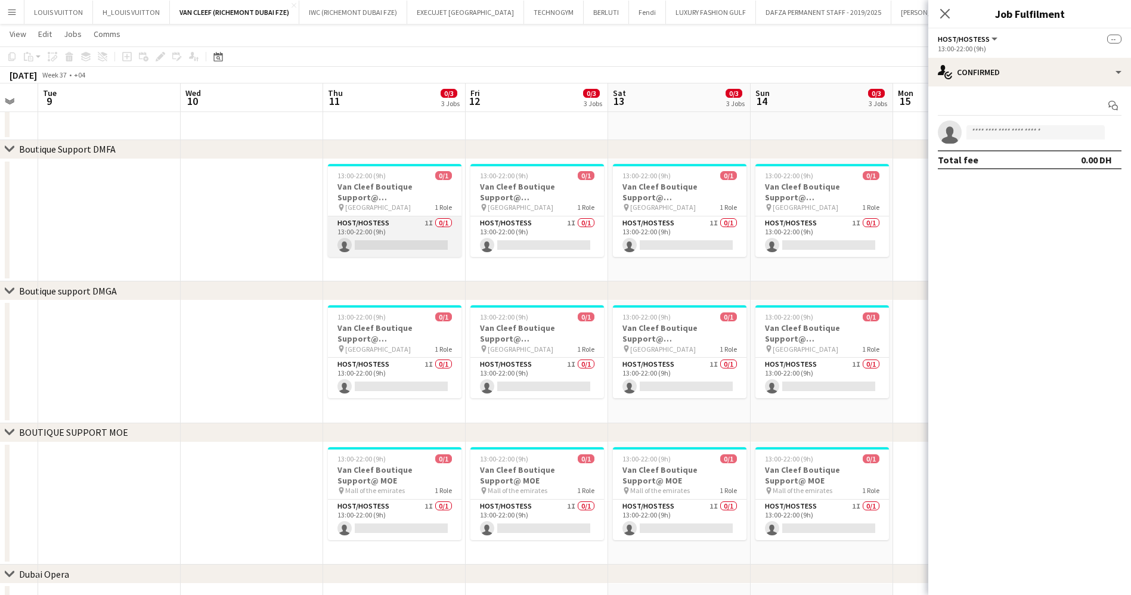
click at [424, 254] on app-card-role "Host/Hostess 1I 0/1 13:00-22:00 (9h) single-neutral-actions" at bounding box center [395, 236] width 134 height 41
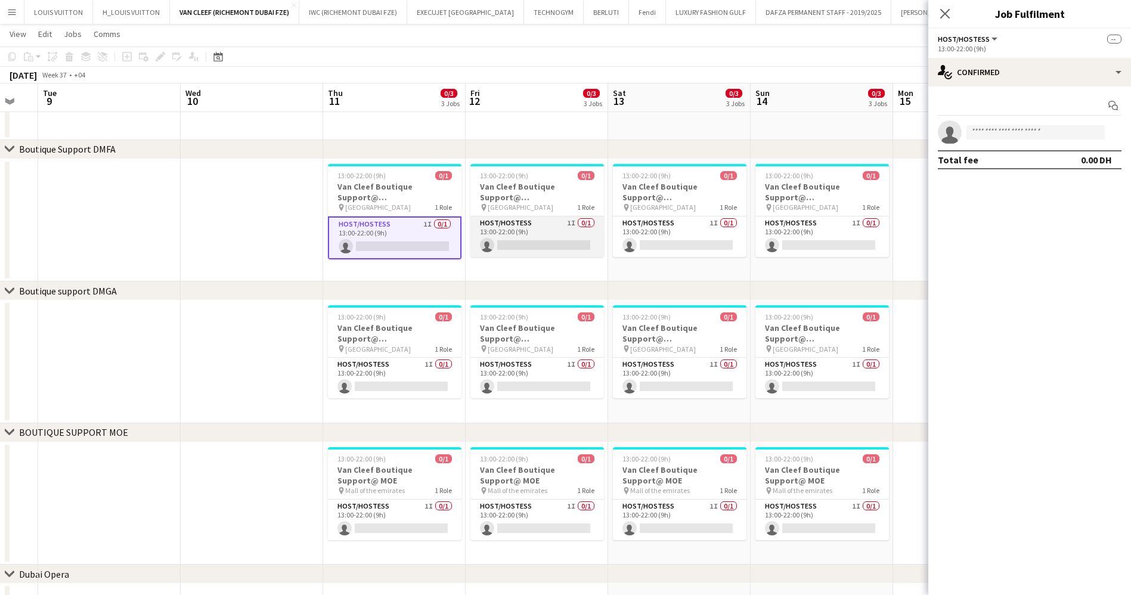
click at [566, 226] on app-card-role "Host/Hostess 1I 0/1 13:00-22:00 (9h) single-neutral-actions" at bounding box center [537, 236] width 134 height 41
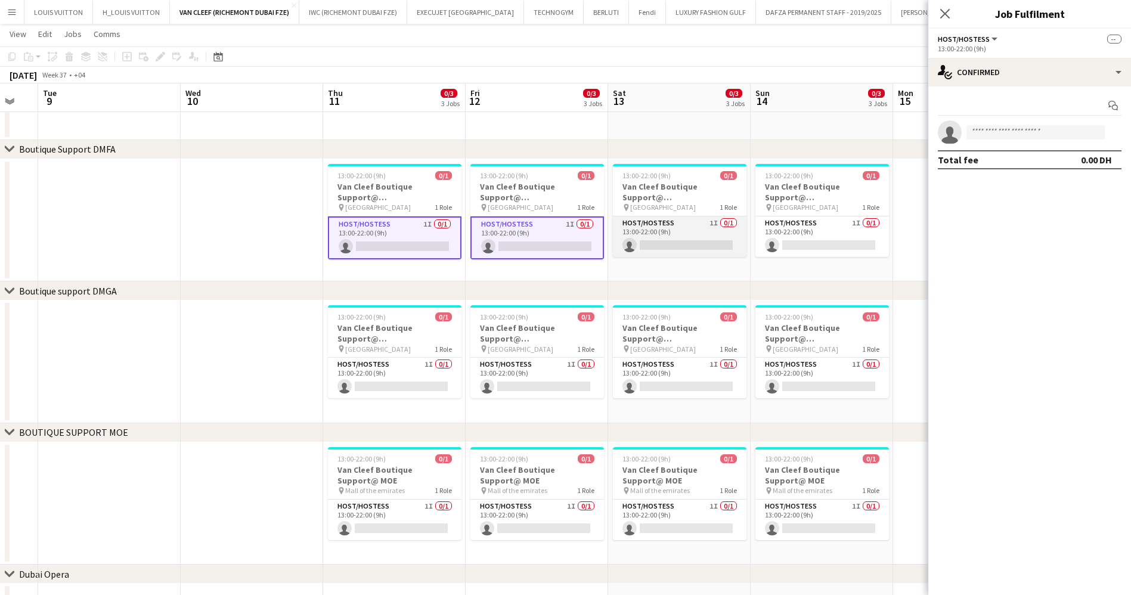
click at [715, 225] on app-card-role "Host/Hostess 1I 0/1 13:00-22:00 (9h) single-neutral-actions" at bounding box center [680, 236] width 134 height 41
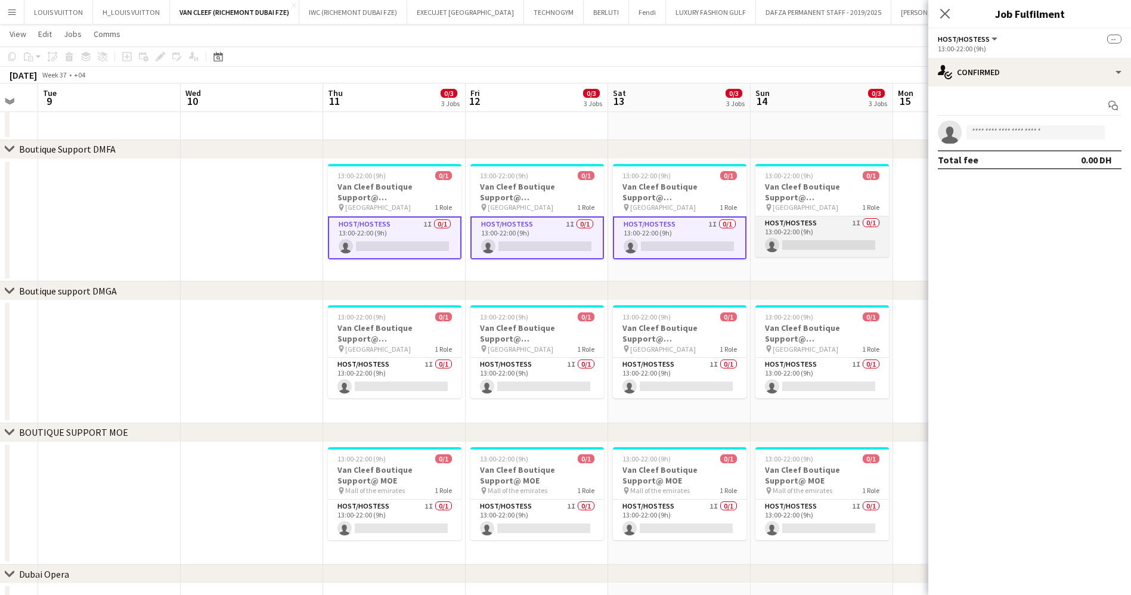
click at [831, 225] on app-card-role "Host/Hostess 1I 0/1 13:00-22:00 (9h) single-neutral-actions" at bounding box center [822, 236] width 134 height 41
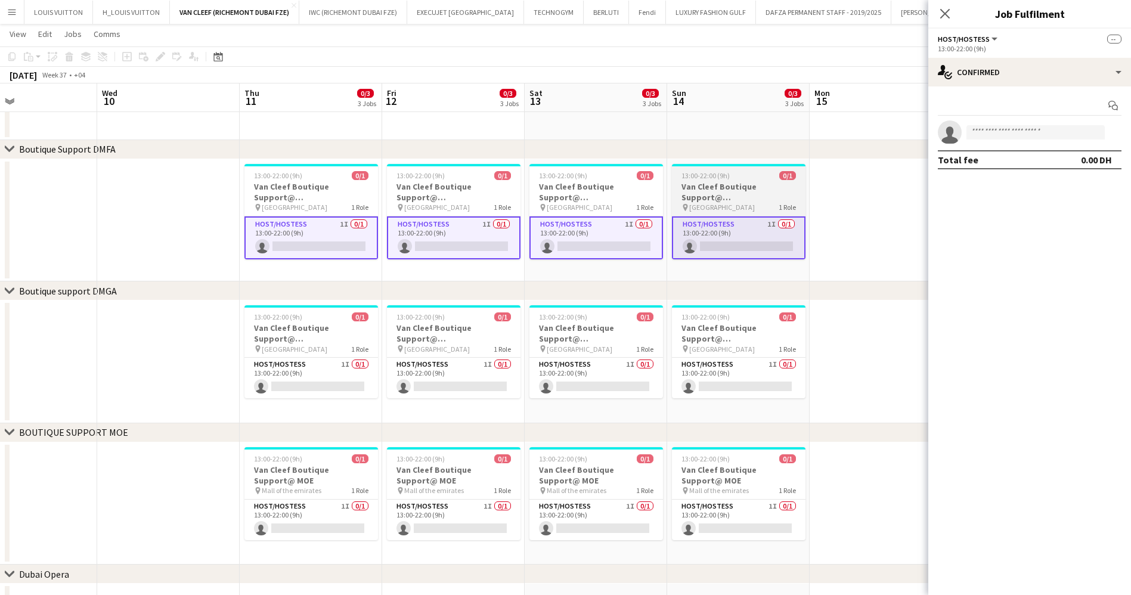
drag, startPoint x: 808, startPoint y: 226, endPoint x: 274, endPoint y: 242, distance: 534.3
click at [297, 237] on app-calendar-viewport "Sat 6 0/3 3 Jobs Sun 7 0/3 3 Jobs Mon 8 Tue 9 Wed 10 Thu 11 0/3 3 Jobs Fri 12 0…" at bounding box center [565, 181] width 1131 height 985
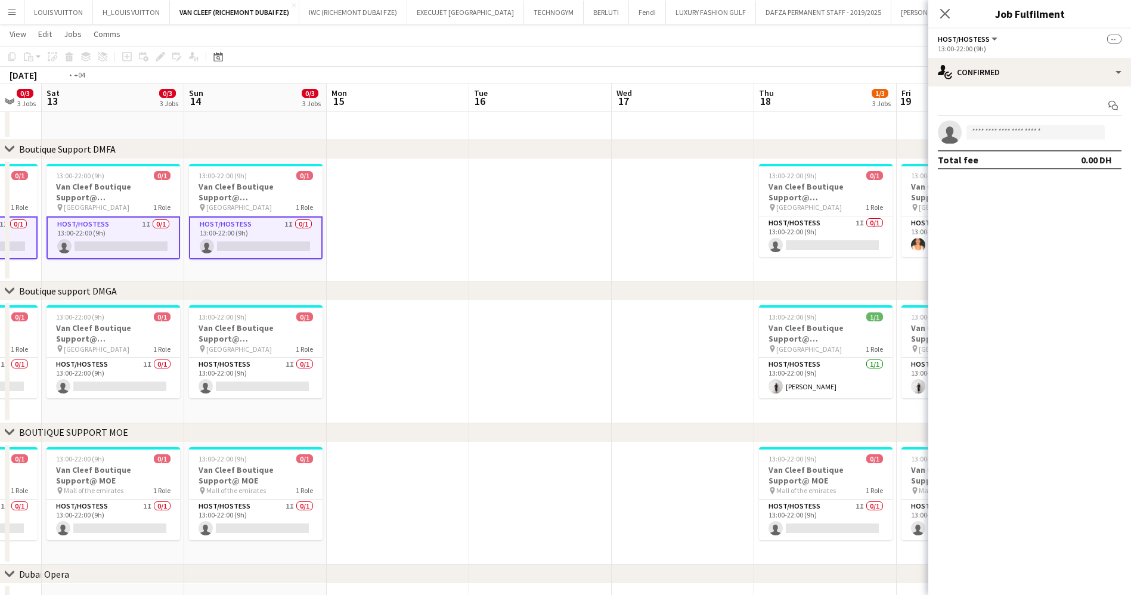
drag, startPoint x: 474, startPoint y: 228, endPoint x: 302, endPoint y: 246, distance: 172.7
click at [227, 258] on app-calendar-viewport "Wed 10 Thu 11 0/3 3 Jobs Fri 12 0/3 3 Jobs Sat 13 0/3 3 Jobs Sun 14 0/3 3 Jobs …" at bounding box center [565, 181] width 1131 height 985
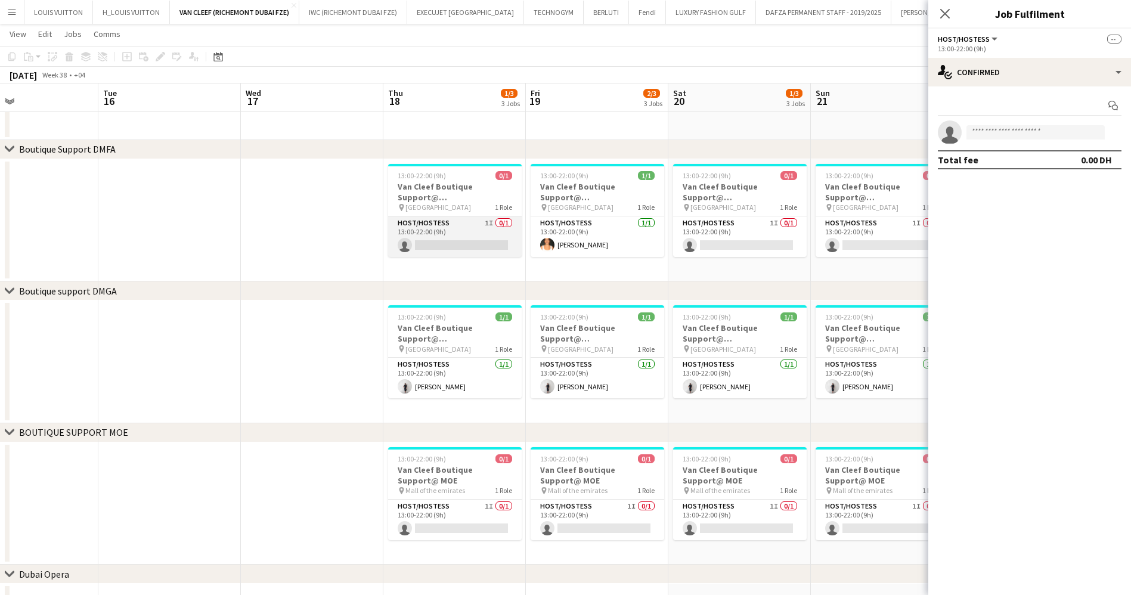
click at [476, 234] on app-card-role "Host/Hostess 1I 0/1 13:00-22:00 (9h) single-neutral-actions" at bounding box center [455, 236] width 134 height 41
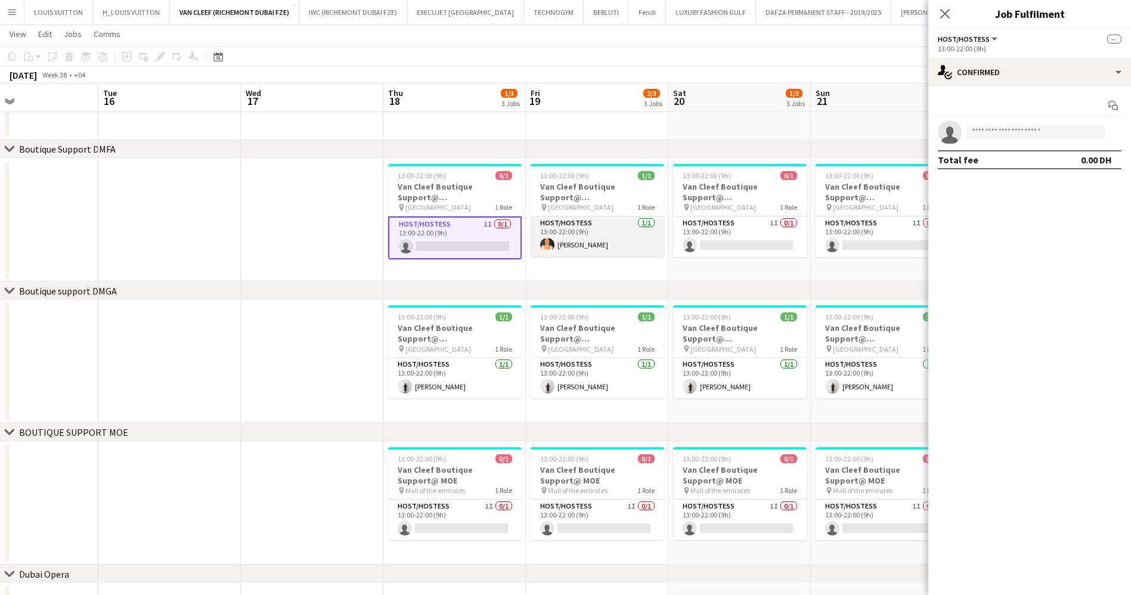
click at [553, 234] on app-card-role "Host/Hostess [DATE] 13:00-22:00 (9h) [PERSON_NAME]" at bounding box center [598, 236] width 134 height 41
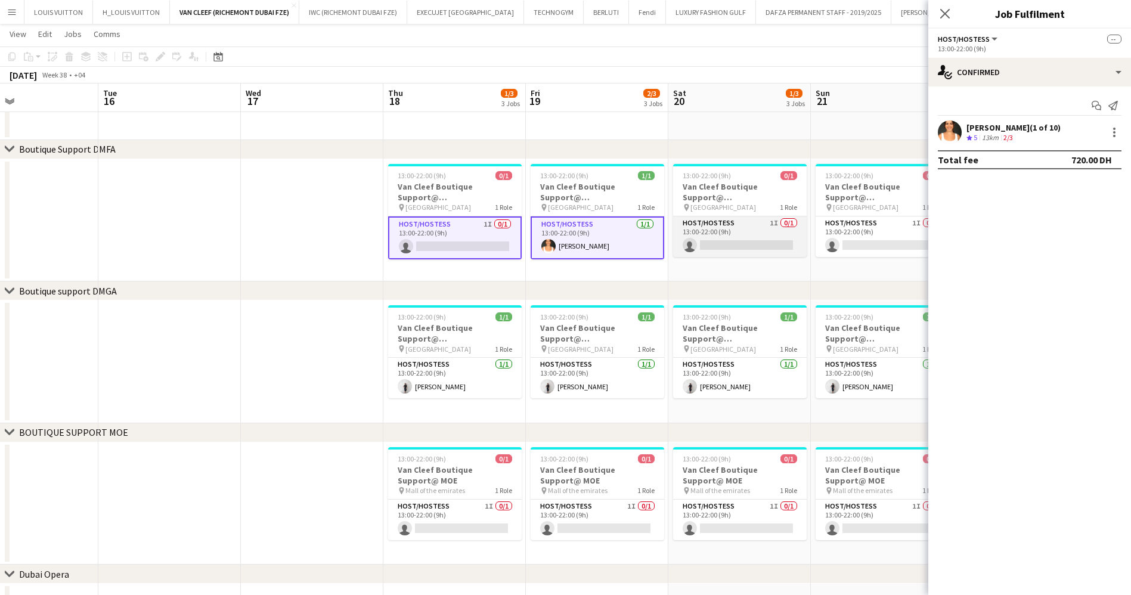
click at [754, 231] on app-card-role "Host/Hostess 1I 0/1 13:00-22:00 (9h) single-neutral-actions" at bounding box center [740, 236] width 134 height 41
click at [1113, 126] on div at bounding box center [1114, 132] width 14 height 14
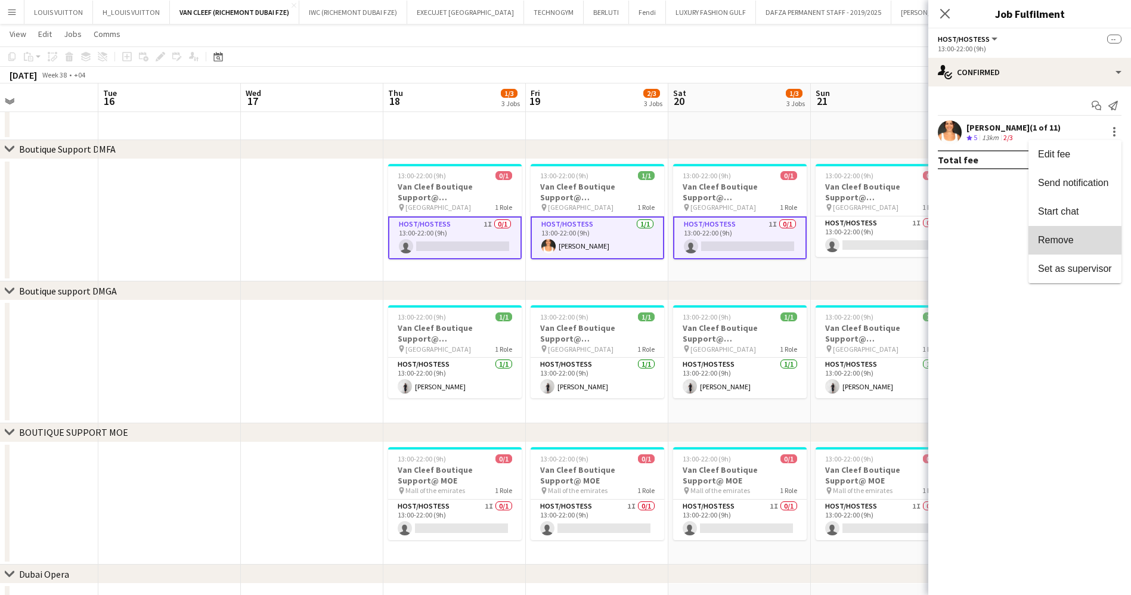
click at [1071, 244] on span "Remove" at bounding box center [1056, 240] width 36 height 10
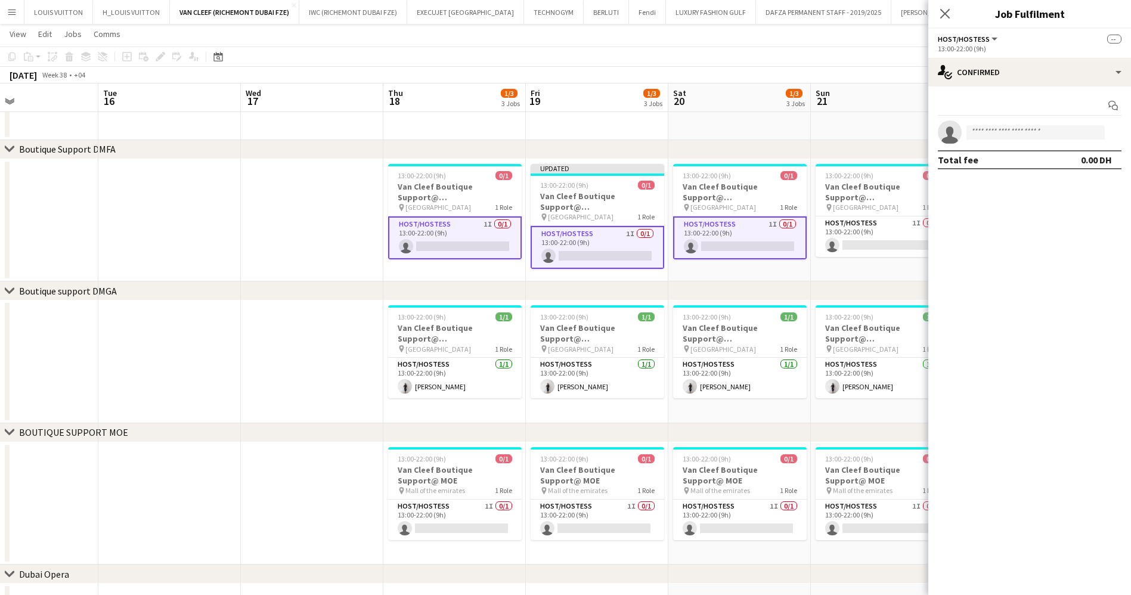
click at [898, 58] on app-toolbar "Copy Paste Paste Ctrl+V Paste with crew Ctrl+Shift+V Paste linked Job [GEOGRAPH…" at bounding box center [565, 56] width 1131 height 20
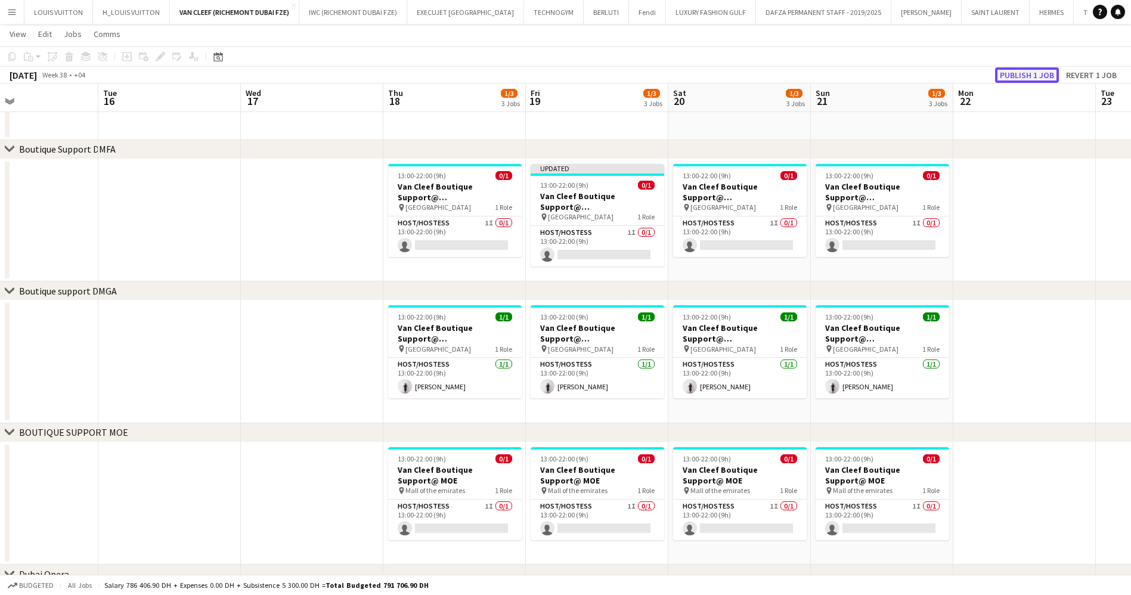
click at [1024, 72] on button "Publish 1 job" at bounding box center [1027, 74] width 64 height 15
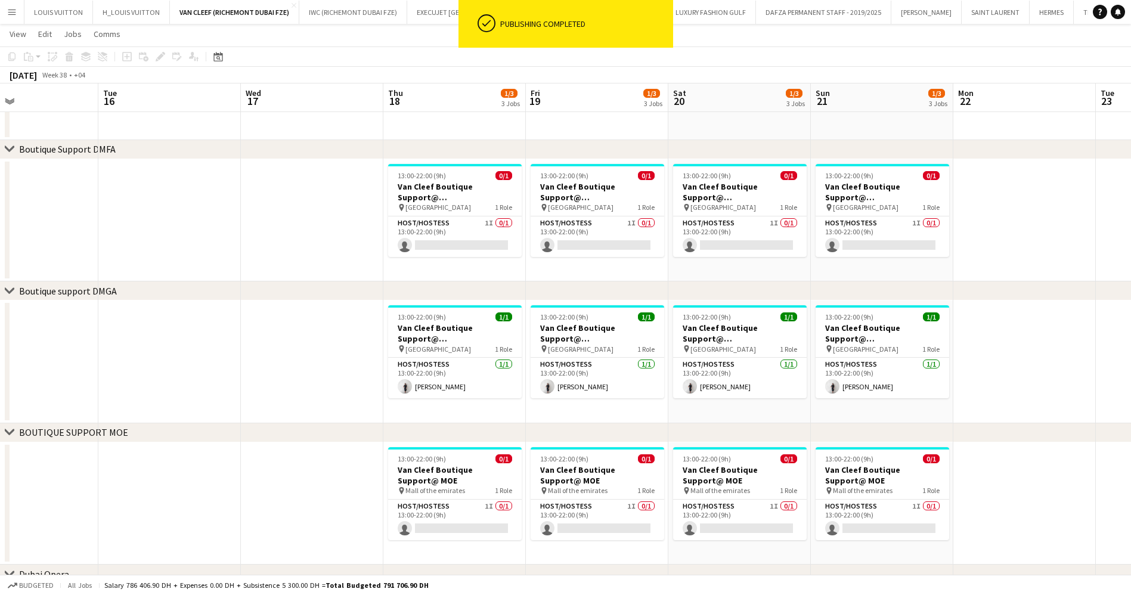
drag, startPoint x: 758, startPoint y: 188, endPoint x: 493, endPoint y: 221, distance: 267.2
click at [519, 218] on app-calendar-viewport "Sat 13 0/3 3 Jobs Sun 14 0/3 3 Jobs Mon 15 Tue 16 Wed 17 Thu 18 1/3 3 Jobs Fri …" at bounding box center [565, 181] width 1131 height 985
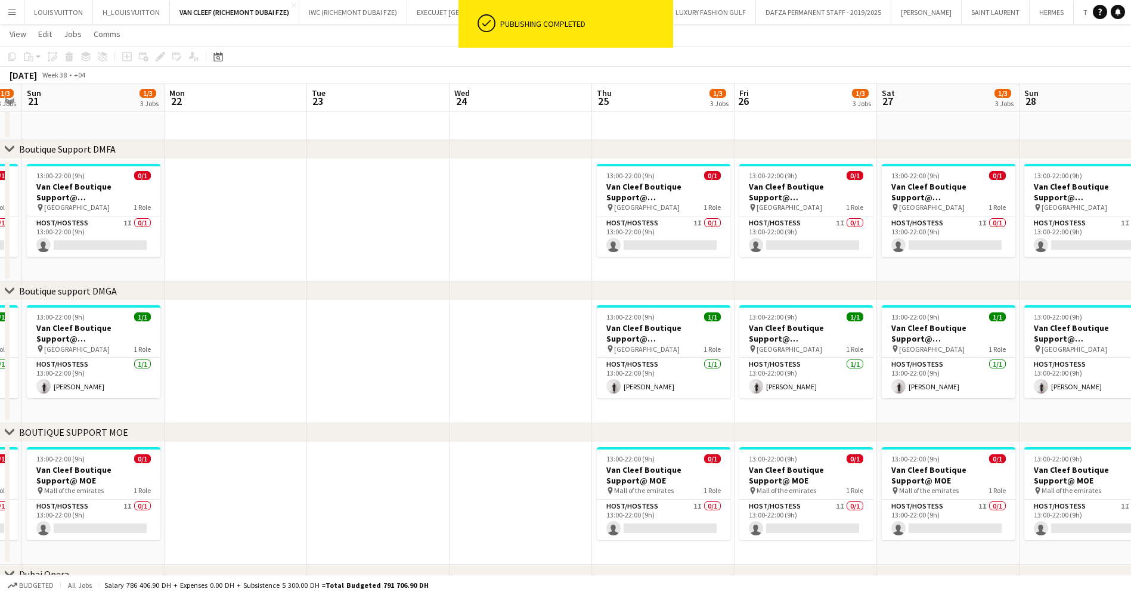
drag, startPoint x: 412, startPoint y: 200, endPoint x: 703, endPoint y: 222, distance: 291.2
click at [410, 201] on app-calendar-viewport "Thu 18 1/3 3 Jobs Fri 19 1/3 3 Jobs Sat 20 1/3 3 Jobs Sun 21 1/3 3 Jobs Mon 22 …" at bounding box center [565, 181] width 1131 height 985
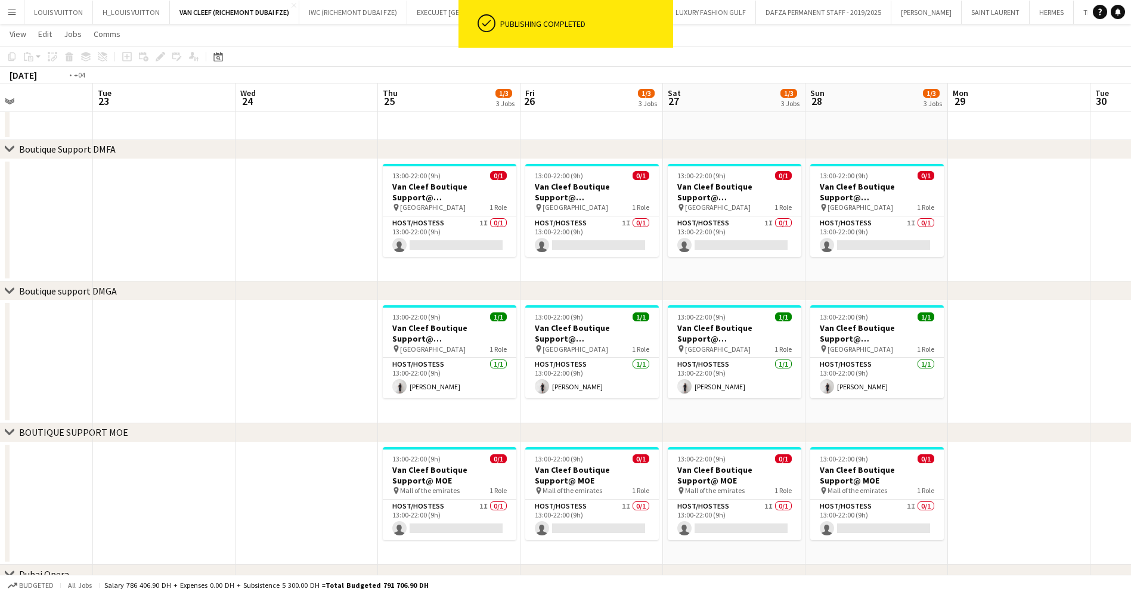
drag, startPoint x: 703, startPoint y: 222, endPoint x: 378, endPoint y: 260, distance: 327.1
click at [342, 277] on app-calendar-viewport "Fri 19 1/3 3 Jobs Sat 20 1/3 3 Jobs Sun 21 1/3 3 Jobs Mon 22 Tue 23 Wed 24 Thu …" at bounding box center [565, 181] width 1131 height 985
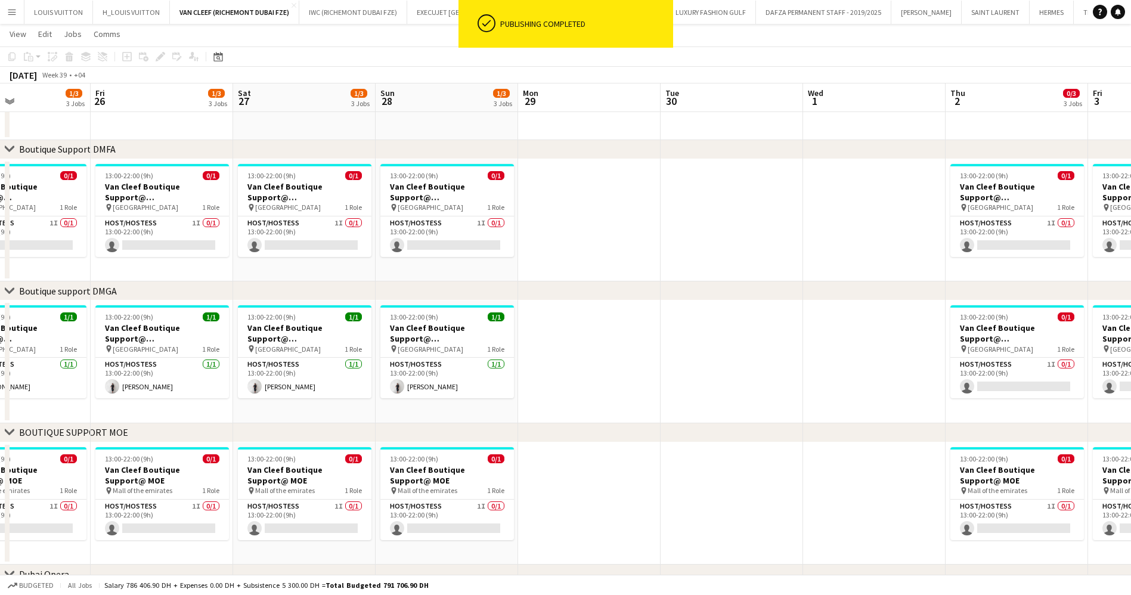
drag, startPoint x: 541, startPoint y: 246, endPoint x: 376, endPoint y: 272, distance: 167.1
click at [379, 271] on app-calendar-viewport "Mon 22 Tue 23 Wed 24 Thu 25 1/3 3 Jobs Fri 26 1/3 3 Jobs Sat 27 1/3 3 Jobs Sun …" at bounding box center [565, 181] width 1131 height 985
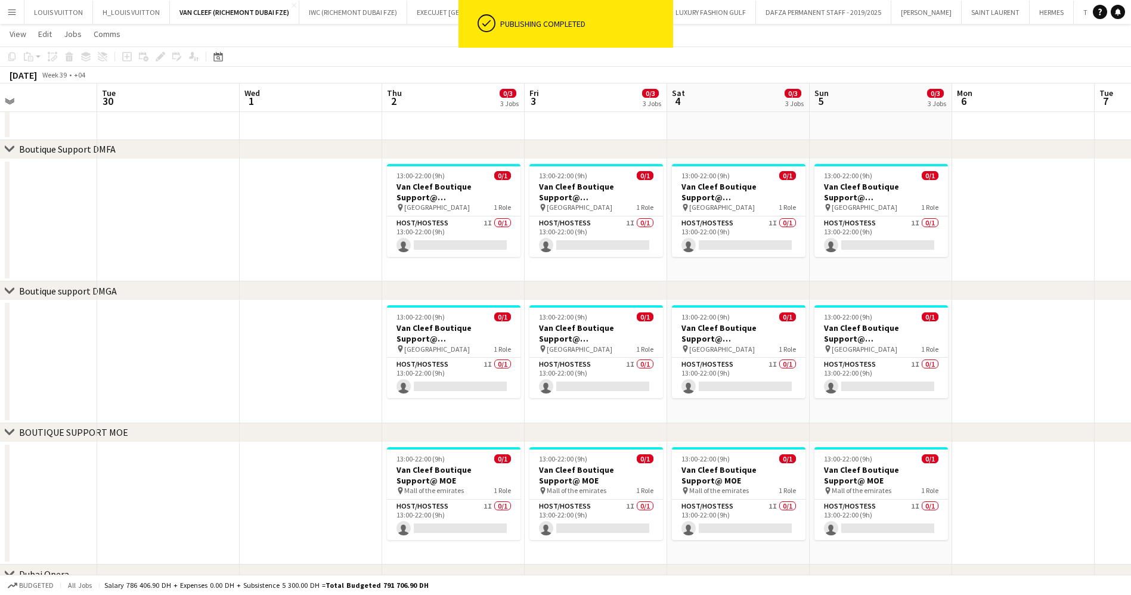
drag, startPoint x: 632, startPoint y: 252, endPoint x: 410, endPoint y: 268, distance: 223.6
click at [364, 284] on div "chevron-right ACTIVATIONS/ VIP EVENTS chevron-right Boutique Support DMFA chevr…" at bounding box center [565, 181] width 1131 height 985
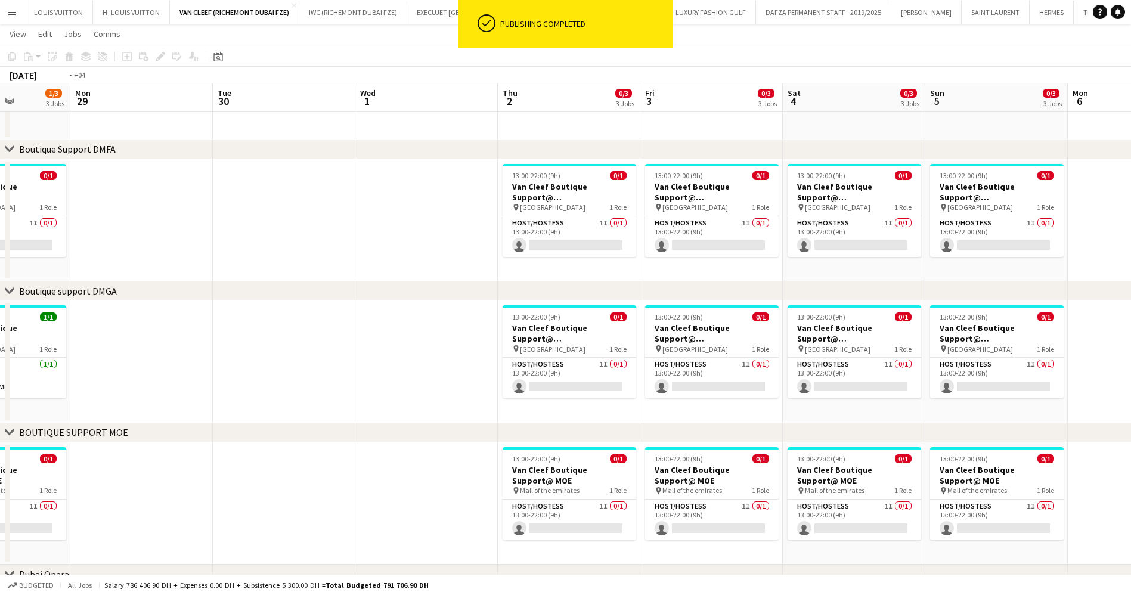
drag, startPoint x: 709, startPoint y: 249, endPoint x: 527, endPoint y: 246, distance: 181.8
click at [265, 312] on app-calendar-viewport "Fri 26 1/3 3 Jobs Sat 27 1/3 3 Jobs Sun 28 1/3 3 Jobs Mon 29 Tue 30 Wed 1 Thu 2…" at bounding box center [565, 181] width 1131 height 985
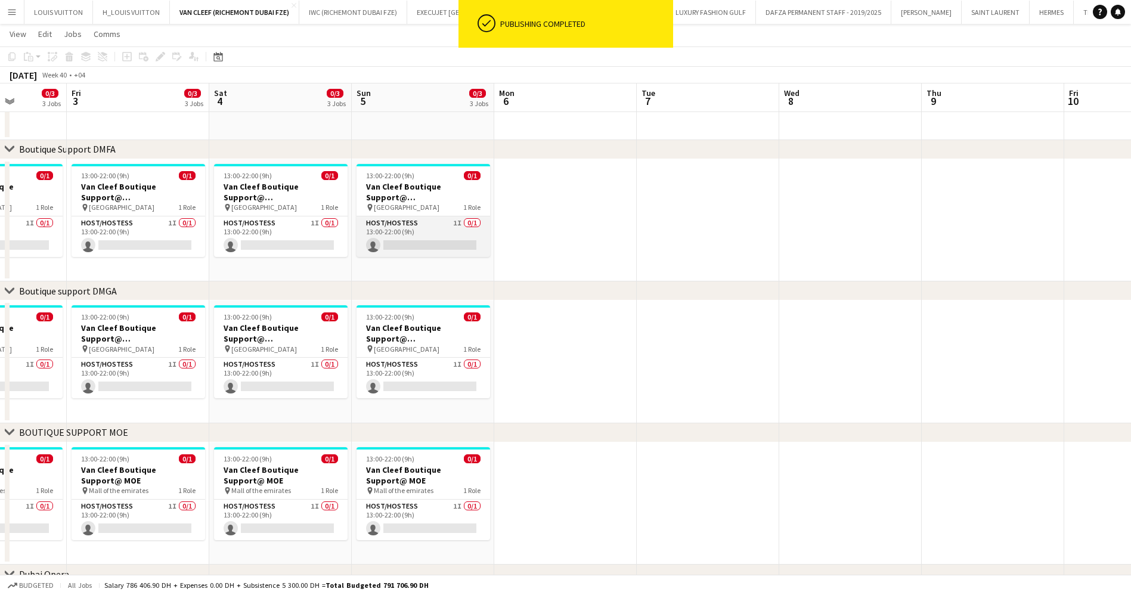
click at [432, 249] on app-card-role "Host/Hostess 1I 0/1 13:00-22:00 (9h) single-neutral-actions" at bounding box center [423, 236] width 134 height 41
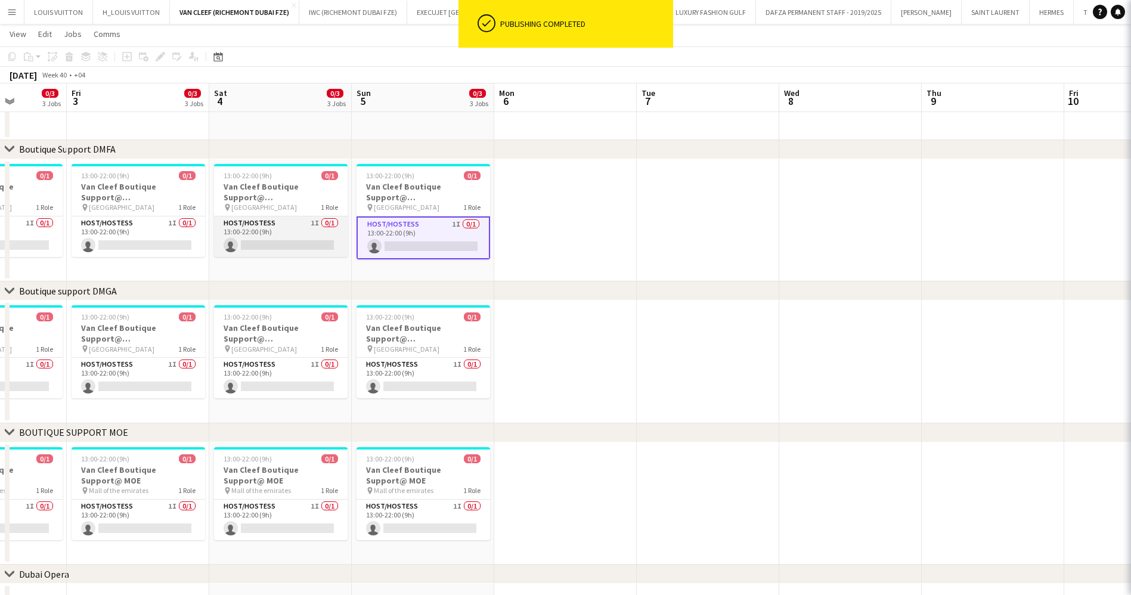
click at [275, 246] on app-card-role "Host/Hostess 1I 0/1 13:00-22:00 (9h) single-neutral-actions" at bounding box center [281, 236] width 134 height 41
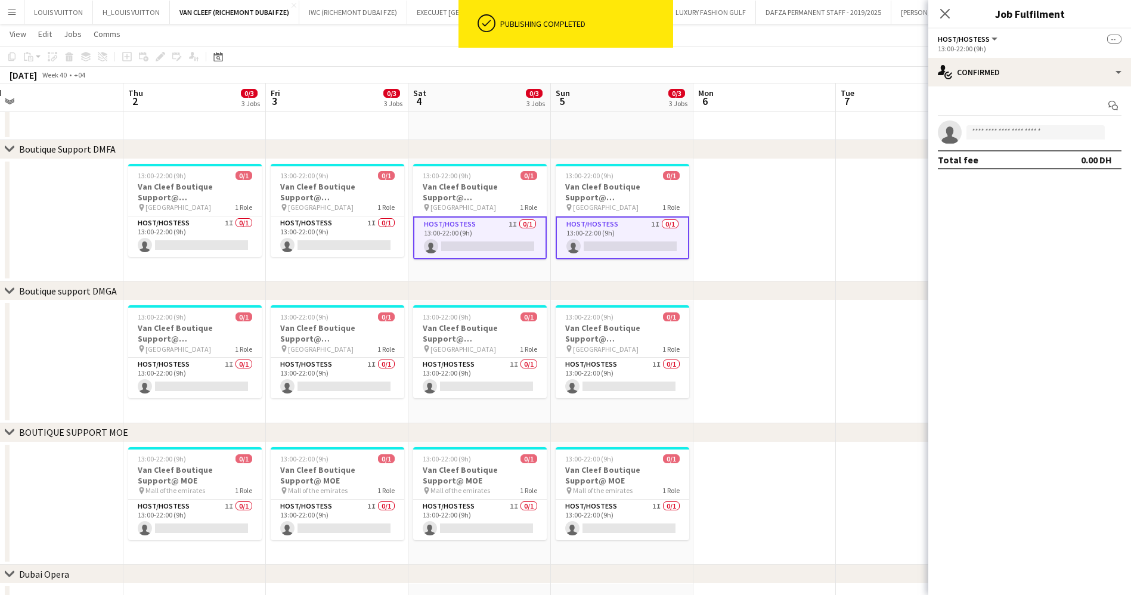
drag, startPoint x: 457, startPoint y: 225, endPoint x: 740, endPoint y: 221, distance: 283.2
click at [740, 221] on app-calendar-viewport "Mon 29 Tue 30 Wed 1 Thu 2 0/3 3 Jobs Fri 3 0/3 3 Jobs Sat 4 0/3 3 Jobs Sun 5 0/…" at bounding box center [565, 181] width 1131 height 985
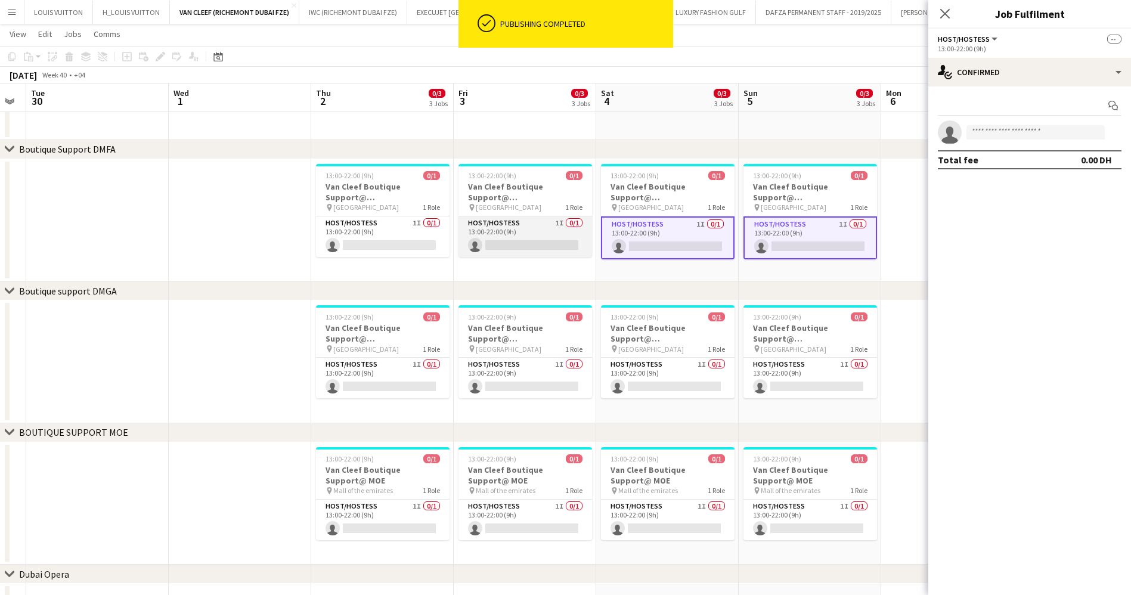
click at [559, 229] on app-card-role "Host/Hostess 1I 0/1 13:00-22:00 (9h) single-neutral-actions" at bounding box center [525, 236] width 134 height 41
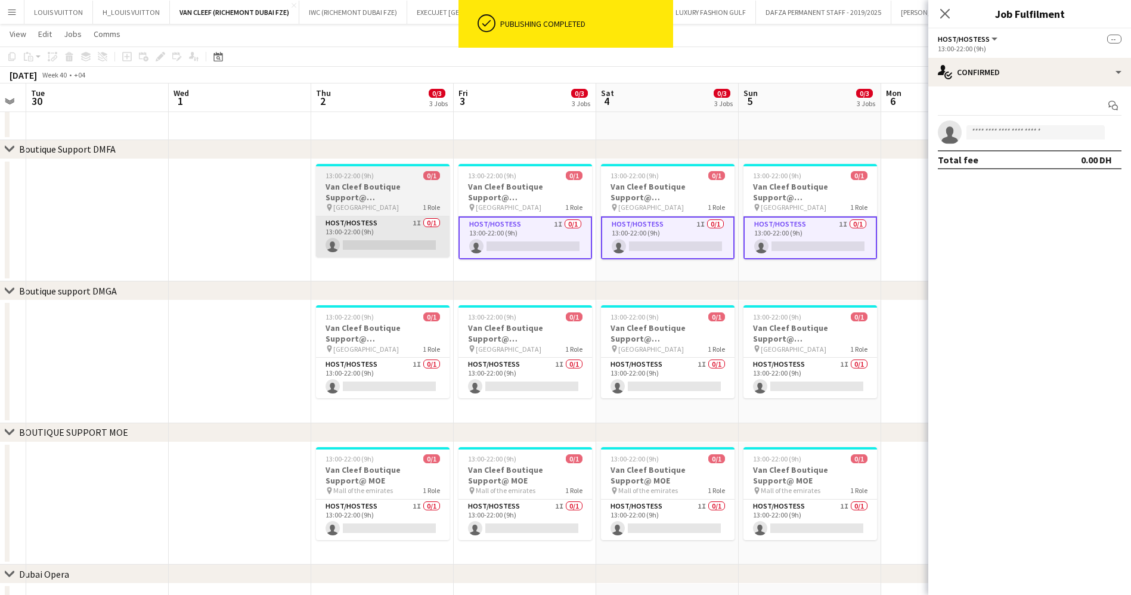
click at [367, 234] on app-card-role "Host/Hostess 1I 0/1 13:00-22:00 (9h) single-neutral-actions" at bounding box center [383, 236] width 134 height 41
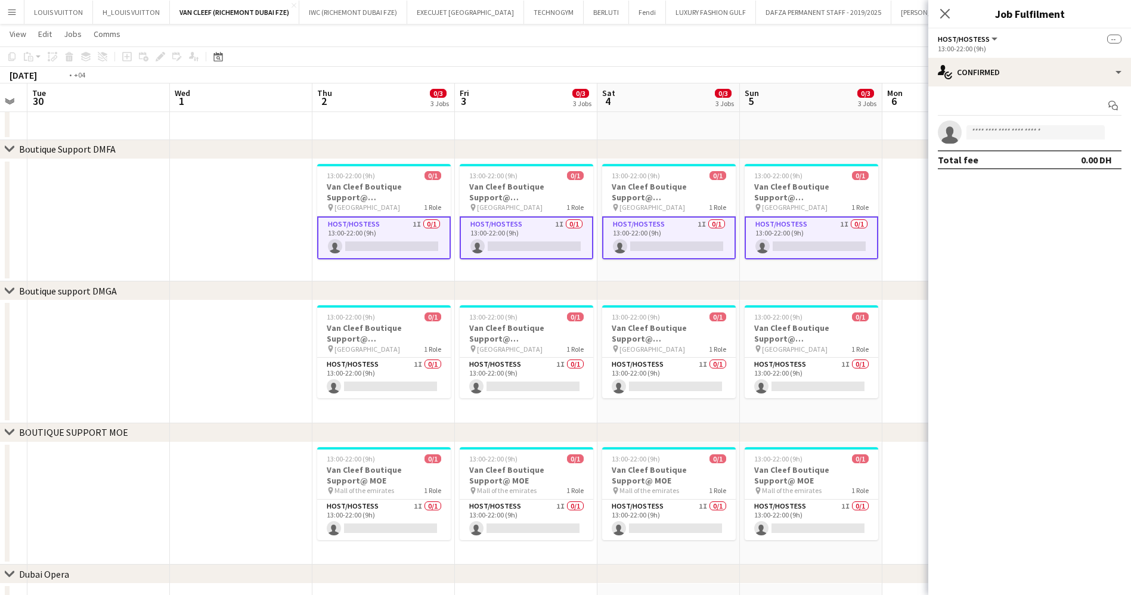
drag, startPoint x: 572, startPoint y: 237, endPoint x: 544, endPoint y: 252, distance: 32.0
click at [671, 236] on app-calendar-viewport "Sun 28 1/3 3 Jobs Mon 29 Tue 30 Wed 1 Thu 2 0/3 3 Jobs Fri 3 0/3 3 Jobs Sat 4 0…" at bounding box center [565, 181] width 1131 height 985
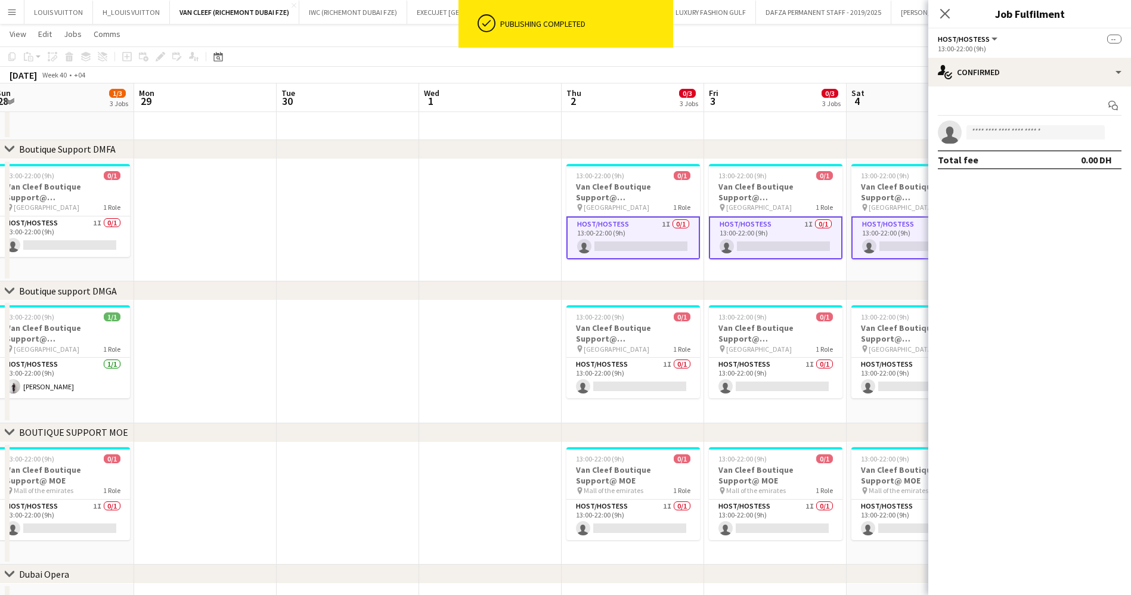
drag, startPoint x: 442, startPoint y: 245, endPoint x: 748, endPoint y: 247, distance: 305.8
click at [747, 247] on app-calendar-viewport "Fri 26 1/3 3 Jobs Sat 27 1/3 3 Jobs Sun 28 1/3 3 Jobs Mon 29 Tue 30 Wed 1 Thu 2…" at bounding box center [565, 181] width 1131 height 985
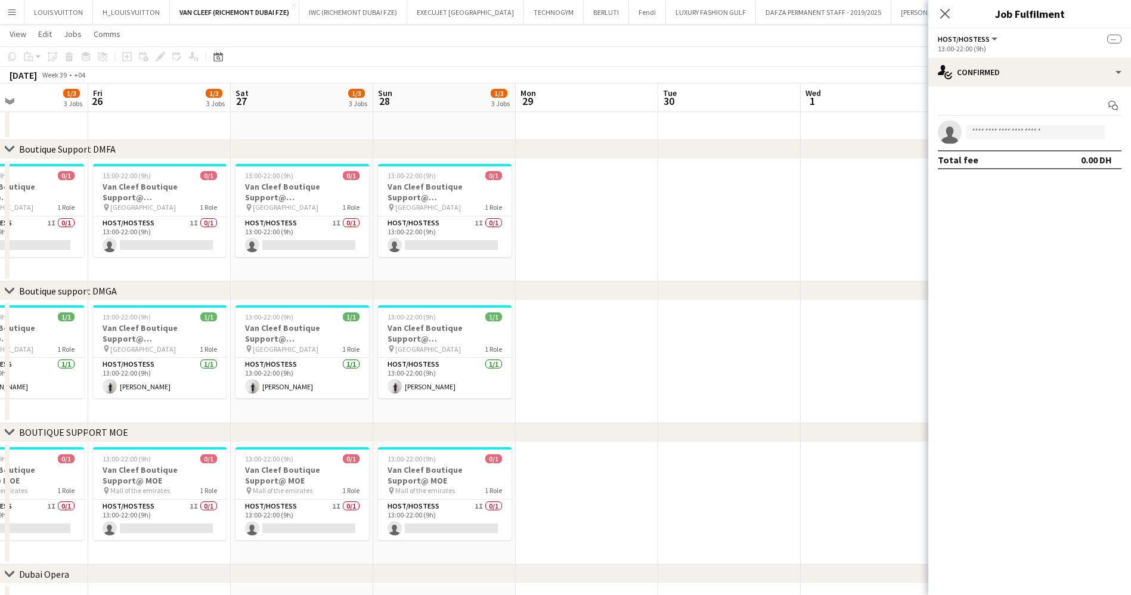
click at [820, 238] on app-calendar-viewport "Tue 23 Wed 24 Thu 25 1/3 3 Jobs Fri 26 1/3 3 Jobs Sat 27 1/3 3 Jobs Sun 28 1/3 …" at bounding box center [565, 181] width 1131 height 985
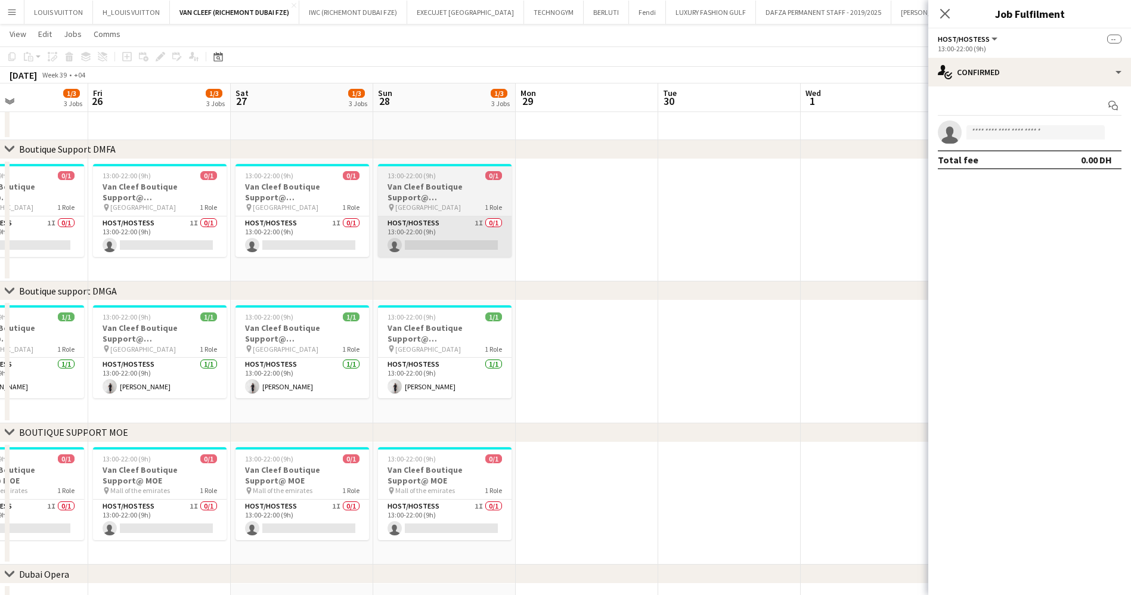
scroll to position [0, 331]
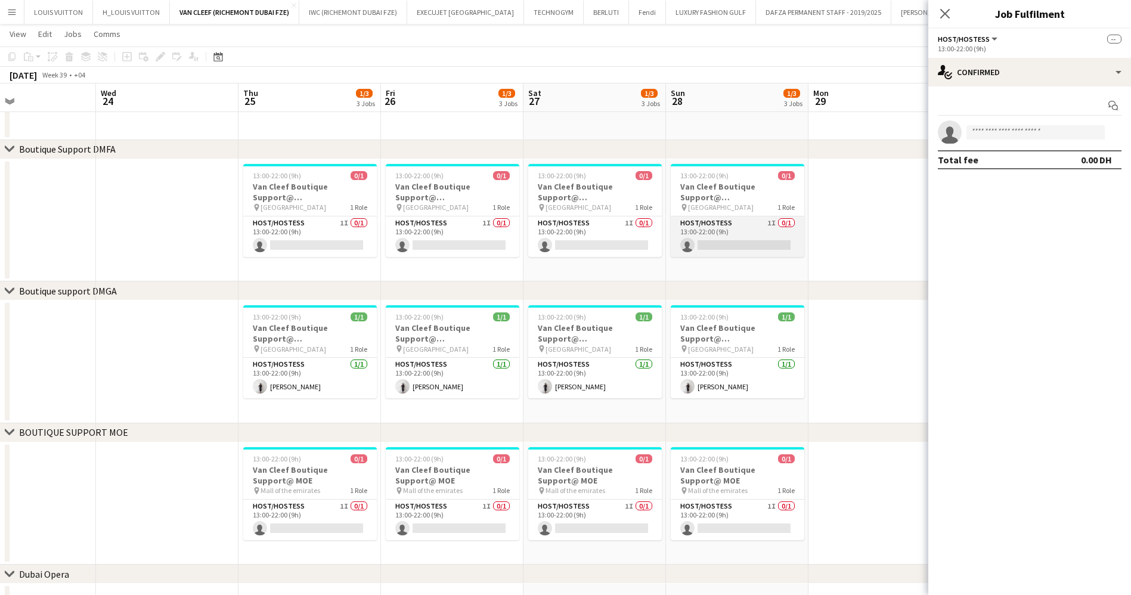
click at [691, 236] on app-card-role "Host/Hostess 1I 0/1 13:00-22:00 (9h) single-neutral-actions" at bounding box center [738, 236] width 134 height 41
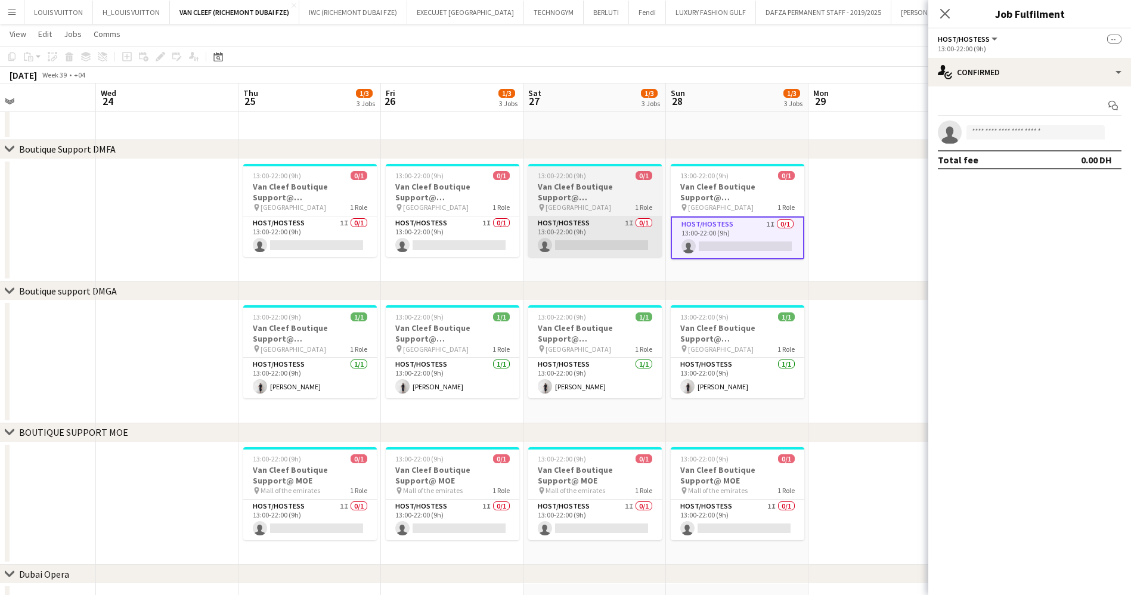
click at [589, 237] on app-card-role "Host/Hostess 1I 0/1 13:00-22:00 (9h) single-neutral-actions" at bounding box center [595, 236] width 134 height 41
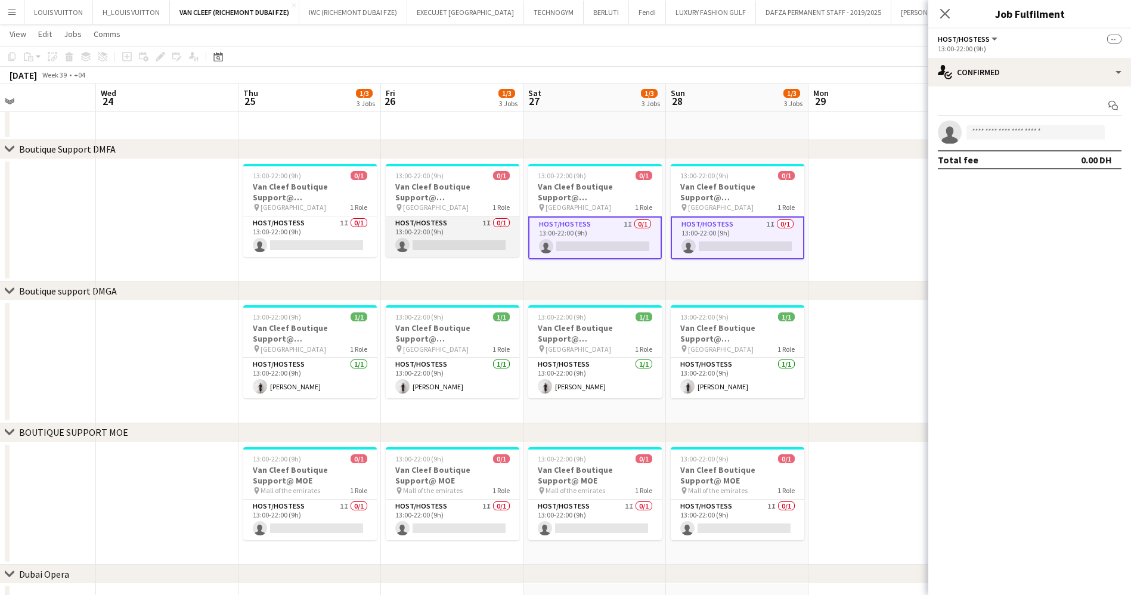
click at [420, 250] on app-card-role "Host/Hostess 1I 0/1 13:00-22:00 (9h) single-neutral-actions" at bounding box center [453, 236] width 134 height 41
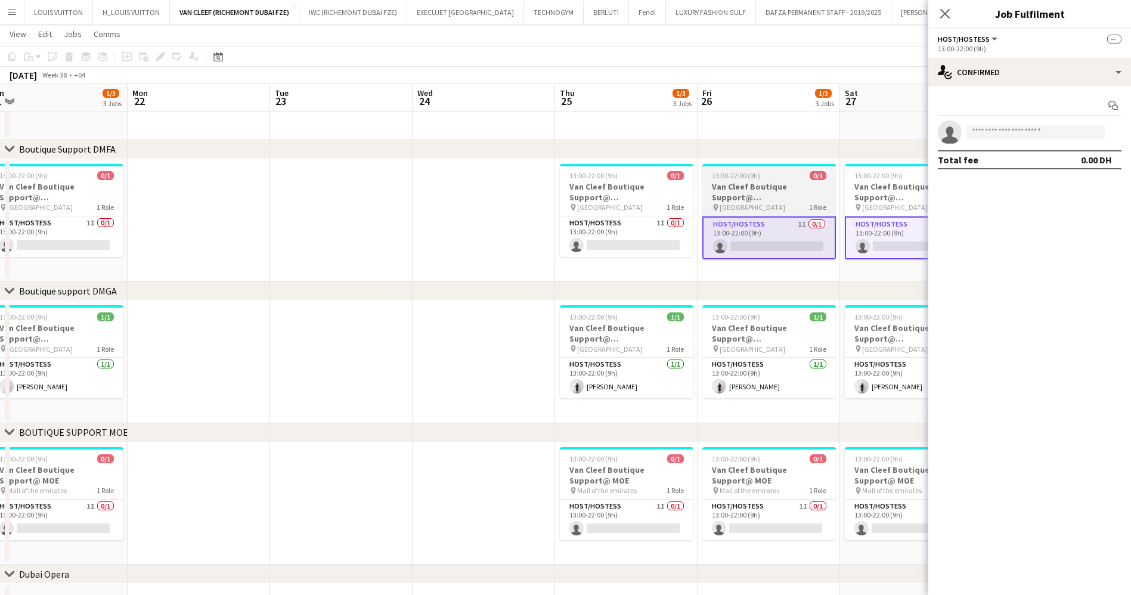
click at [764, 231] on app-calendar-viewport "Fri 19 1/3 3 Jobs Sat 20 1/3 3 Jobs Sun 21 1/3 3 Jobs Mon 22 Tue 23 Wed 24 Thu …" at bounding box center [565, 181] width 1131 height 985
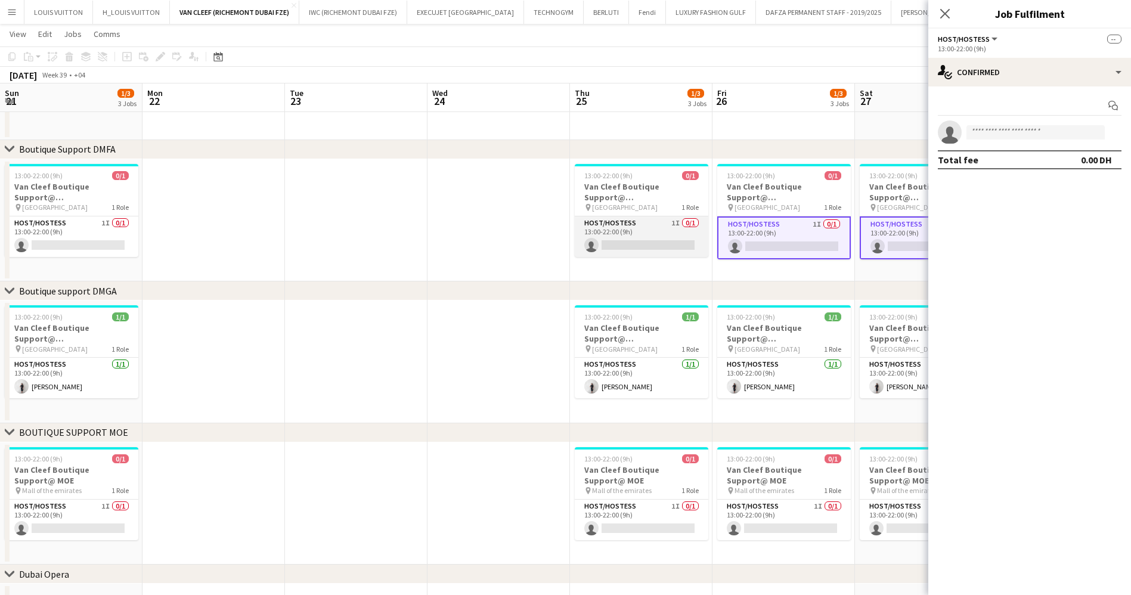
click at [610, 243] on app-card-role "Host/Hostess 1I 0/1 13:00-22:00 (9h) single-neutral-actions" at bounding box center [642, 236] width 134 height 41
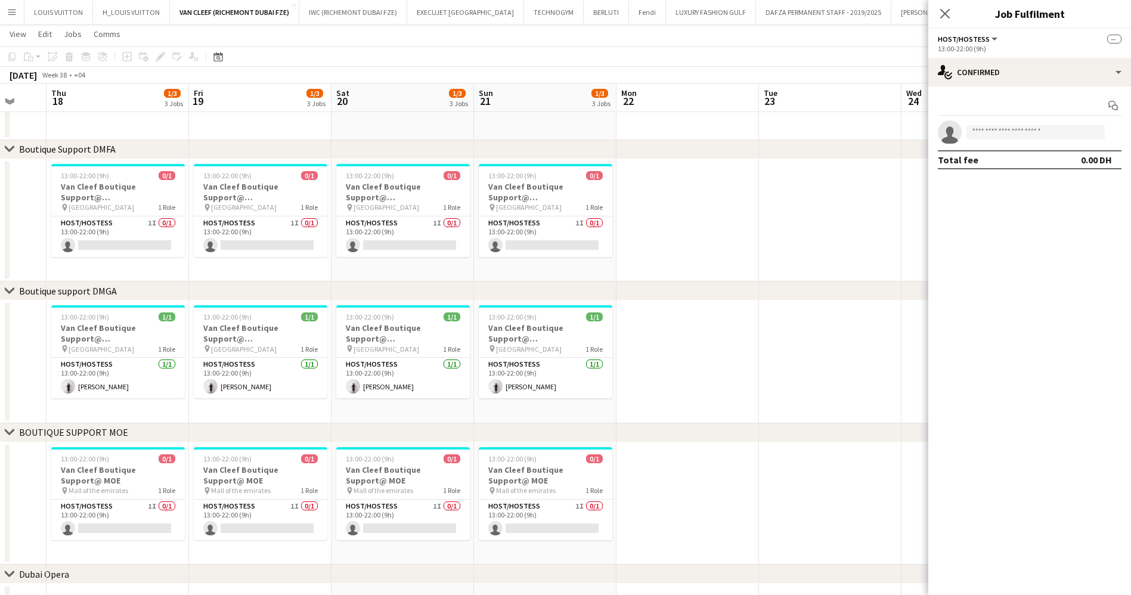
click at [843, 216] on app-calendar-viewport "Tue 16 Wed 17 Thu 18 1/3 3 Jobs Fri 19 1/3 3 Jobs Sat 20 1/3 3 Jobs Sun 21 1/3 …" at bounding box center [565, 181] width 1131 height 985
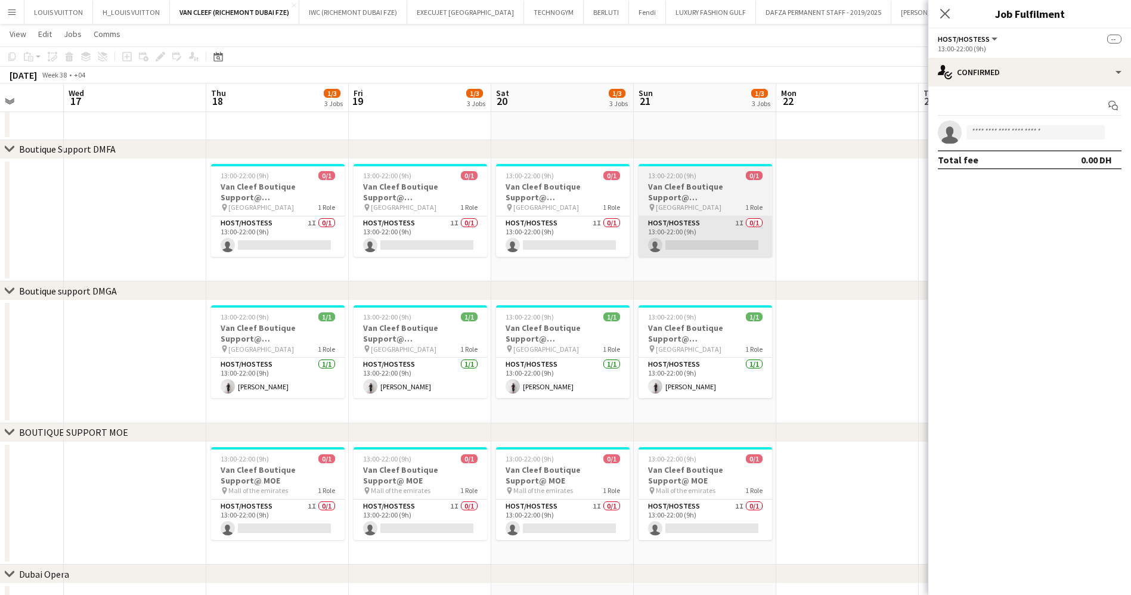
click at [798, 225] on app-calendar-viewport "Sun 14 0/3 3 Jobs Mon 15 Tue 16 Wed 17 Thu 18 1/3 3 Jobs Fri 19 1/3 3 Jobs Sat …" at bounding box center [565, 181] width 1131 height 985
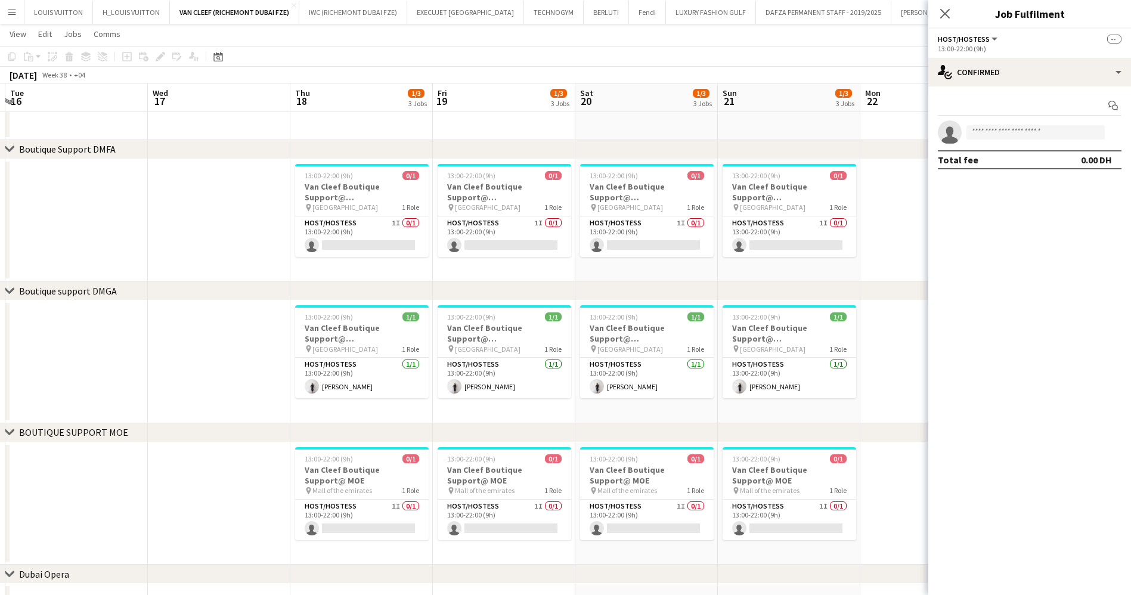
click at [795, 232] on app-calendar-viewport "Sun 14 0/3 3 Jobs Mon 15 Tue 16 Wed 17 Thu 18 1/3 3 Jobs Fri 19 1/3 3 Jobs Sat …" at bounding box center [565, 181] width 1131 height 985
click at [660, 234] on app-card-role "Host/Hostess 1I 0/1 13:00-22:00 (9h) single-neutral-actions" at bounding box center [646, 236] width 134 height 41
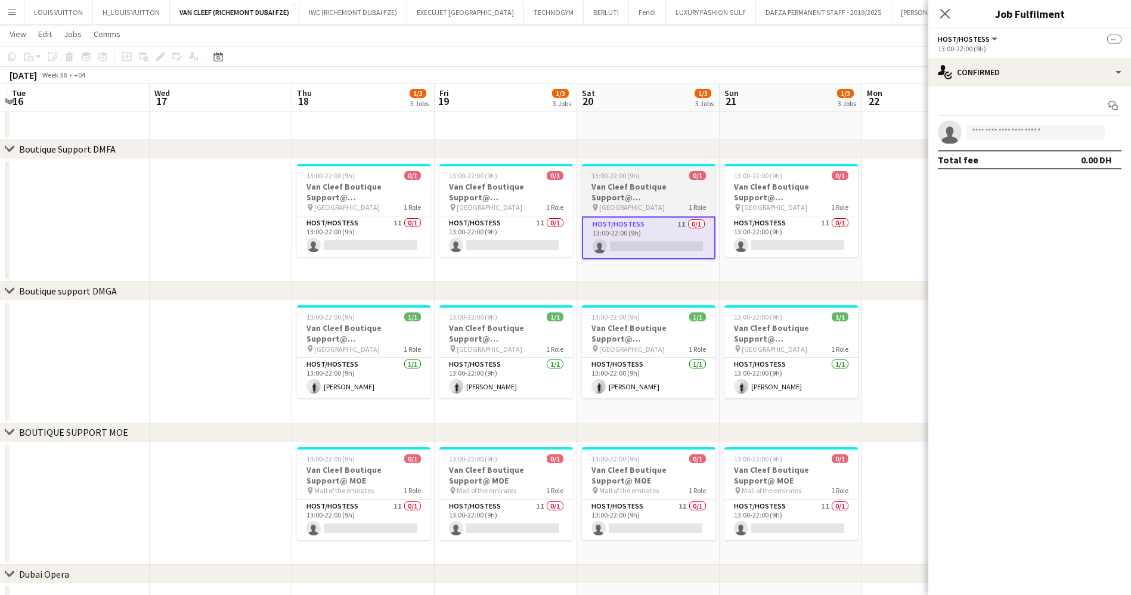
click at [769, 231] on app-card-role "Host/Hostess 1I 0/1 13:00-22:00 (9h) single-neutral-actions" at bounding box center [791, 236] width 134 height 41
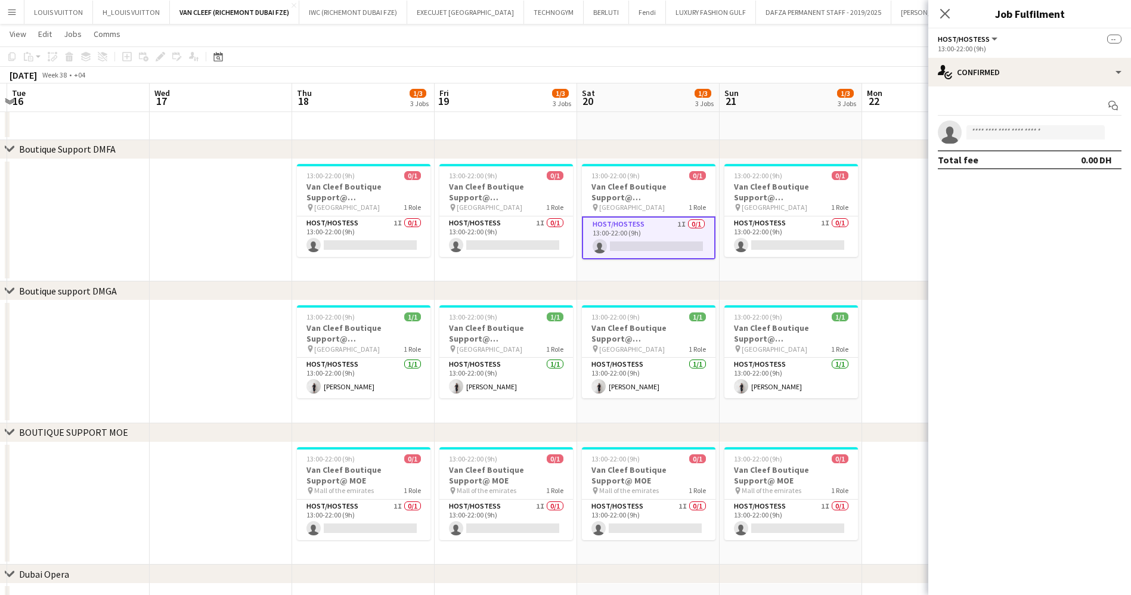
scroll to position [0, 277]
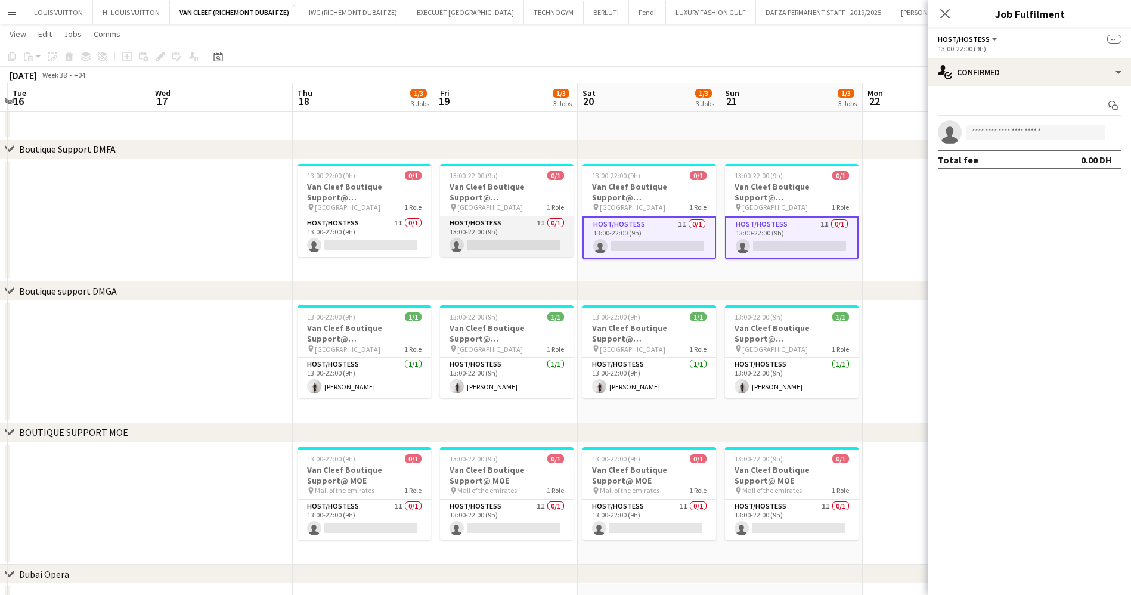
click at [500, 252] on app-card-role "Host/Hostess 1I 0/1 13:00-22:00 (9h) single-neutral-actions" at bounding box center [507, 236] width 134 height 41
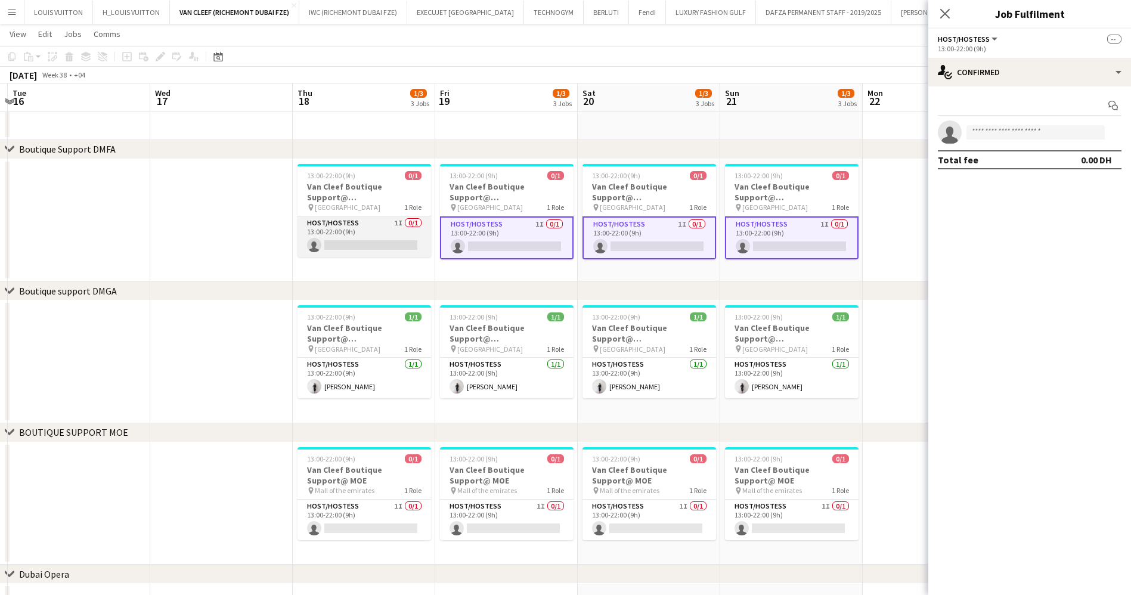
click at [386, 244] on app-card-role "Host/Hostess 1I 0/1 13:00-22:00 (9h) single-neutral-actions" at bounding box center [364, 236] width 134 height 41
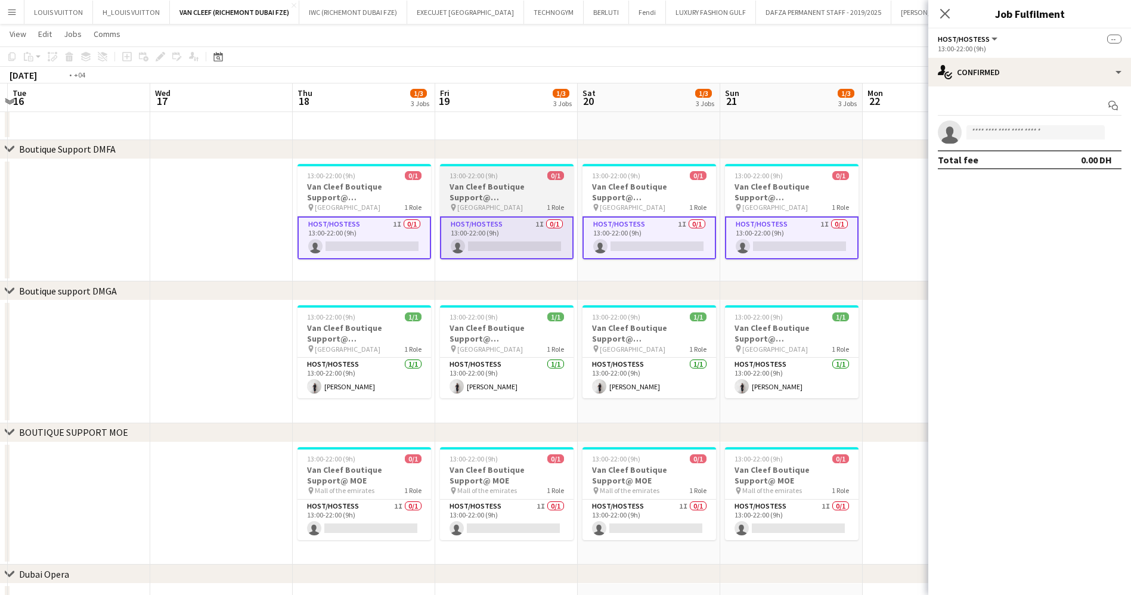
click at [827, 238] on app-calendar-viewport "Sun 14 0/3 3 Jobs Mon 15 Tue 16 Wed 17 Thu 18 1/3 3 Jobs Fri 19 1/3 3 Jobs Sat …" at bounding box center [565, 181] width 1131 height 985
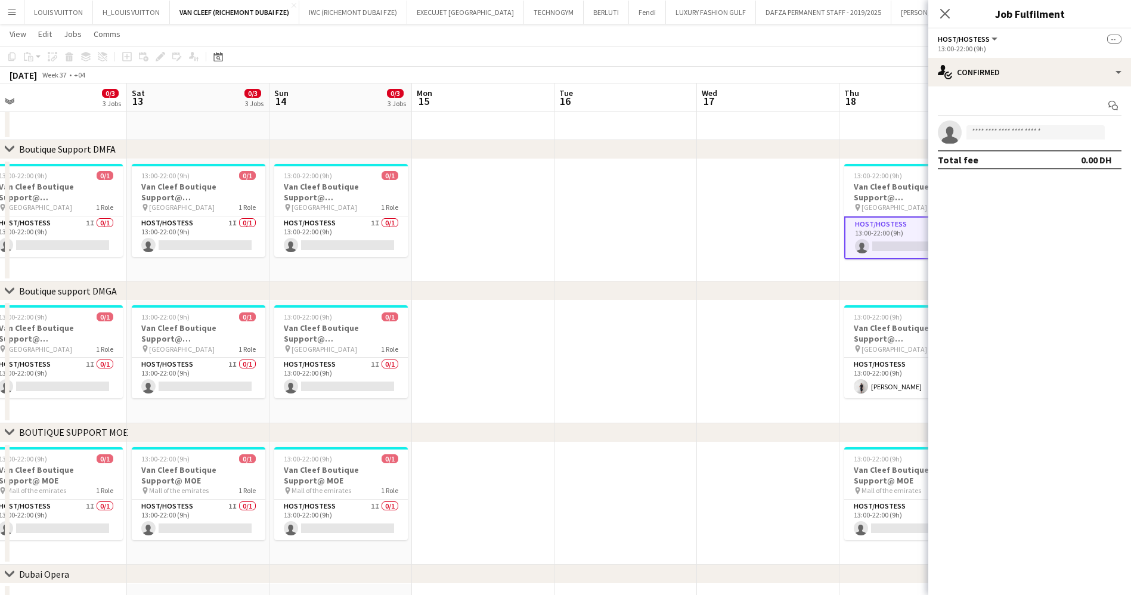
click at [882, 241] on app-calendar-viewport "Wed 10 Thu 11 0/3 3 Jobs Fri 12 0/3 3 Jobs Sat 13 0/3 3 Jobs Sun 14 0/3 3 Jobs …" at bounding box center [565, 181] width 1131 height 985
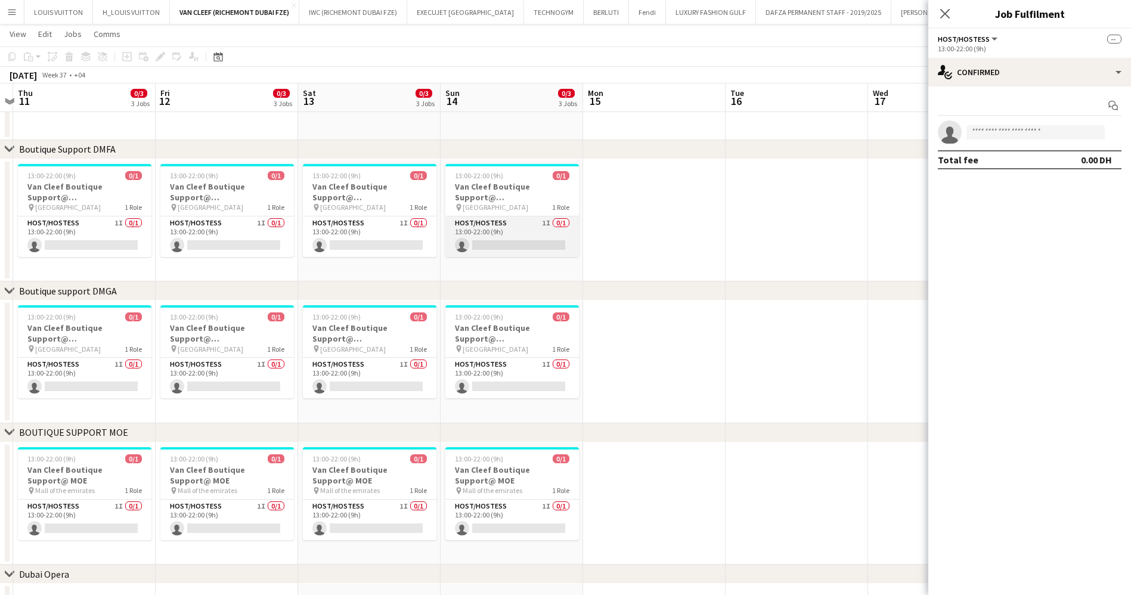
click at [542, 241] on app-calendar-viewport "Tue 9 Wed 10 Thu 11 0/3 3 Jobs Fri 12 0/3 3 Jobs Sat 13 0/3 3 Jobs Sun 14 0/3 3…" at bounding box center [565, 181] width 1131 height 985
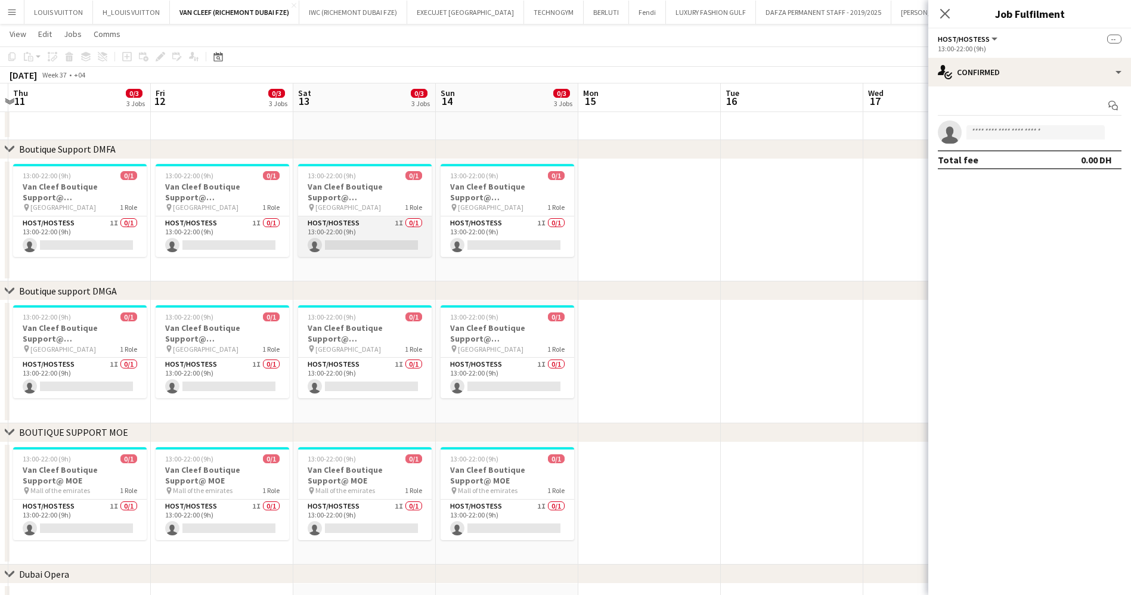
click at [398, 228] on app-card-role "Host/Hostess 1I 0/1 13:00-22:00 (9h) single-neutral-actions" at bounding box center [365, 236] width 134 height 41
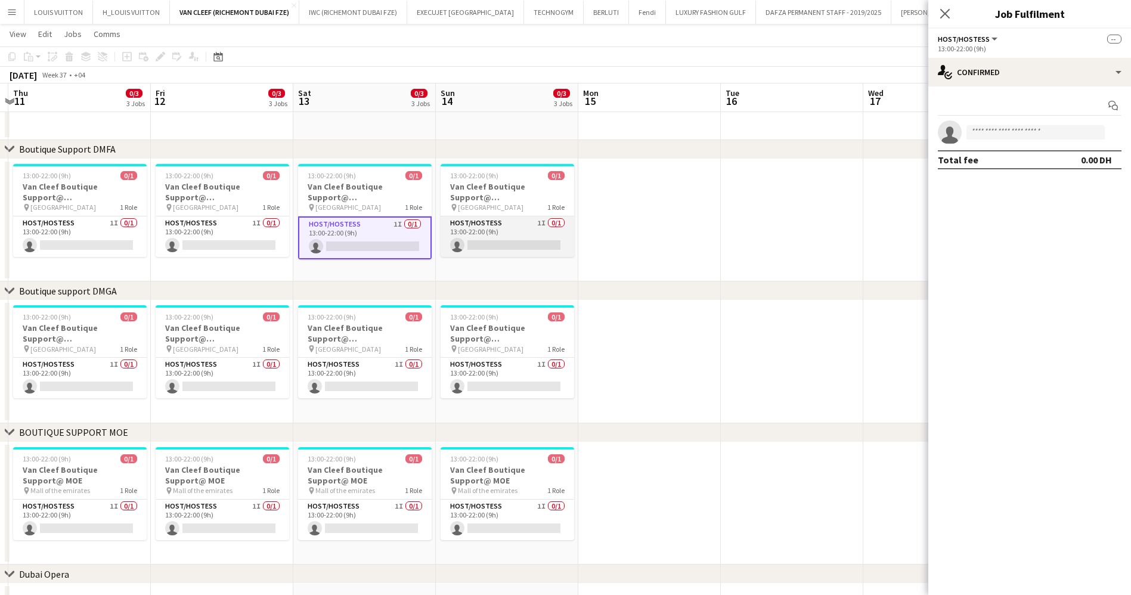
click at [524, 228] on app-card-role "Host/Hostess 1I 0/1 13:00-22:00 (9h) single-neutral-actions" at bounding box center [508, 236] width 134 height 41
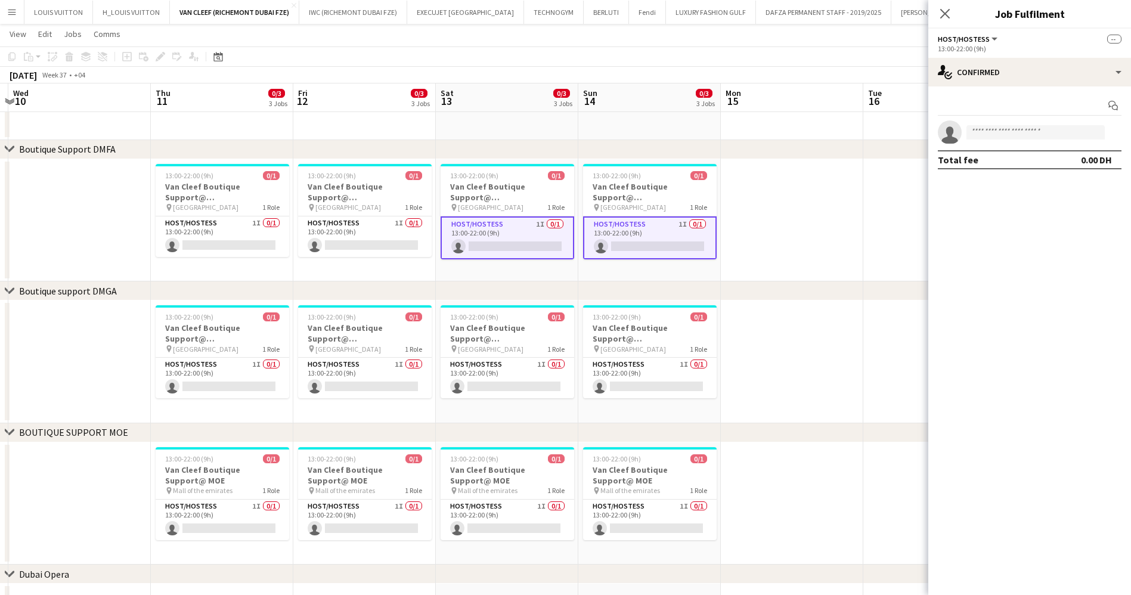
click at [817, 231] on app-calendar-viewport "Mon 8 Tue 9 Wed 10 Thu 11 0/3 3 Jobs Fri 12 0/3 3 Jobs Sat 13 0/3 3 Jobs Sun 14…" at bounding box center [565, 181] width 1131 height 985
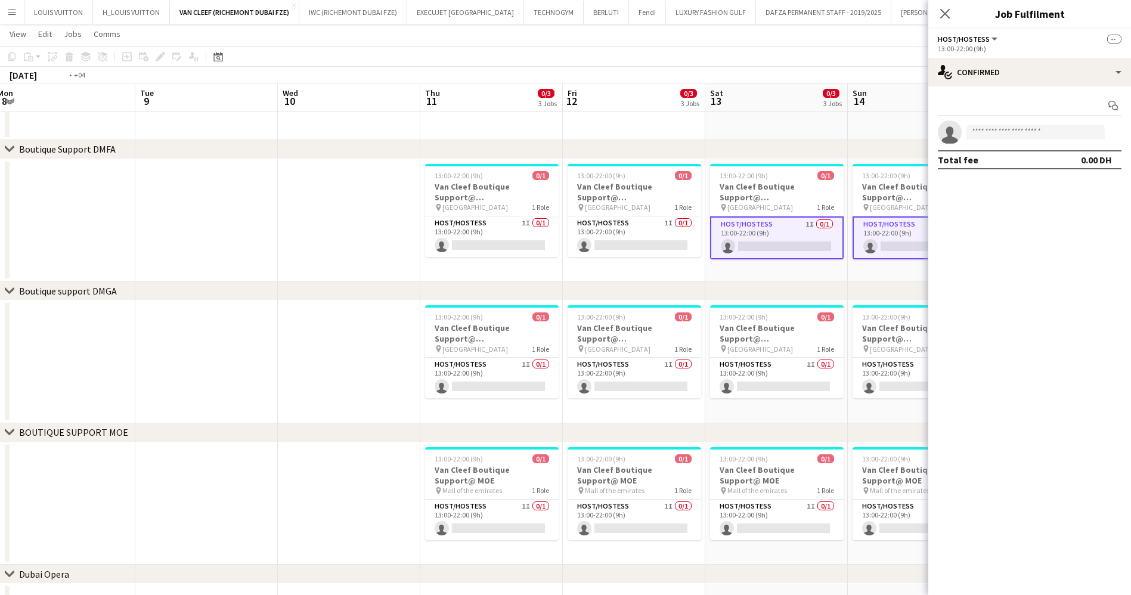
click at [889, 227] on app-calendar-viewport "Sat 6 0/3 3 Jobs Sun 7 0/3 3 Jobs Mon 8 Tue 9 Wed 10 Thu 11 0/3 3 Jobs Fri 12 0…" at bounding box center [565, 181] width 1131 height 985
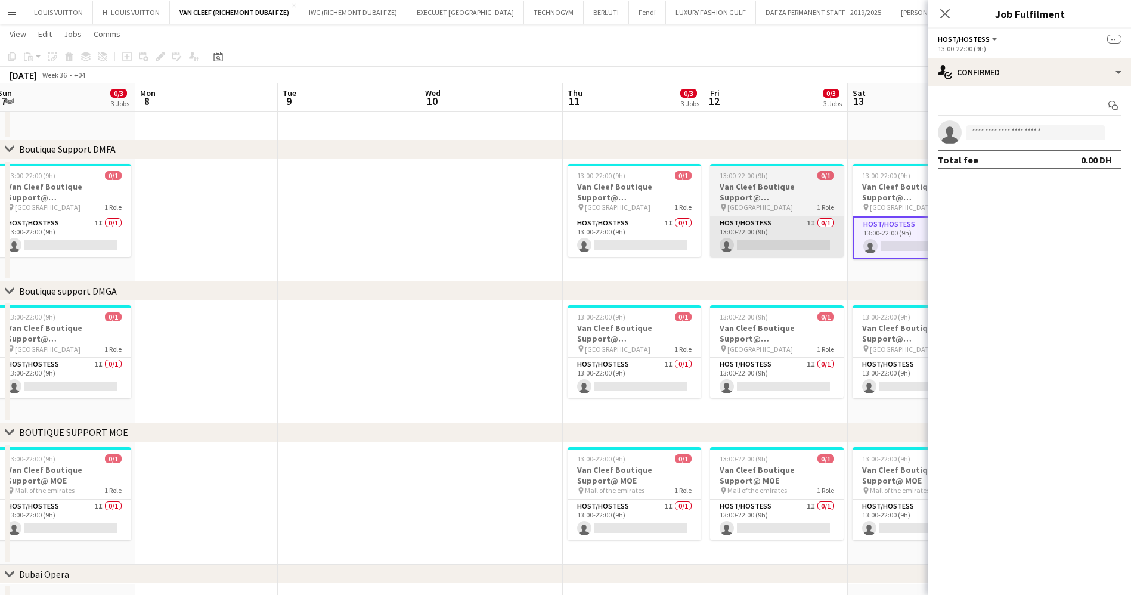
scroll to position [0, 287]
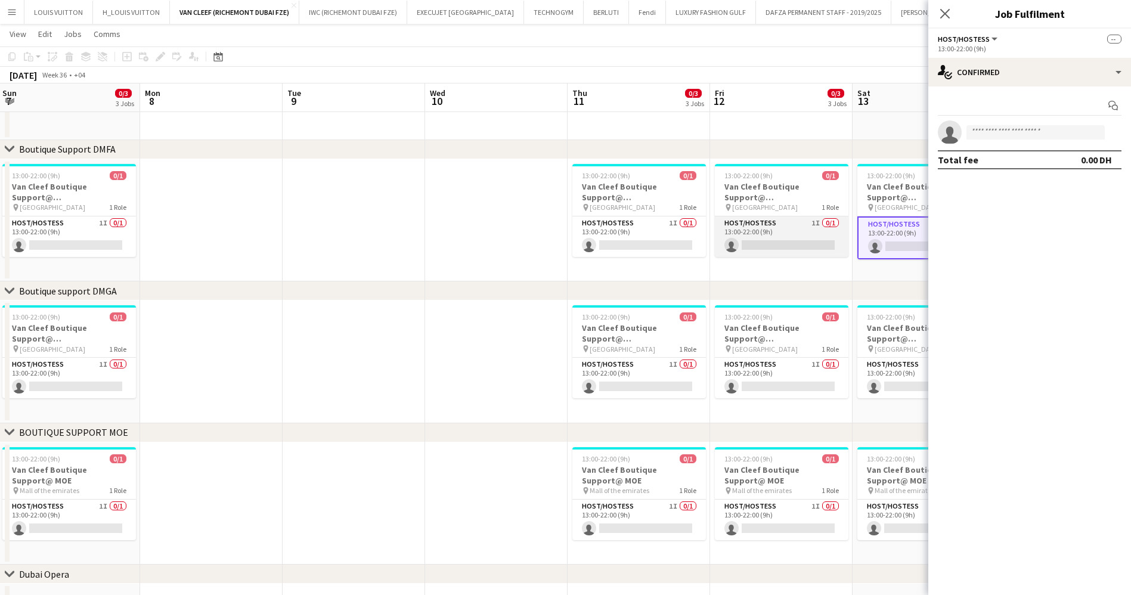
click at [774, 221] on app-card-role "Host/Hostess 1I 0/1 13:00-22:00 (9h) single-neutral-actions" at bounding box center [782, 236] width 134 height 41
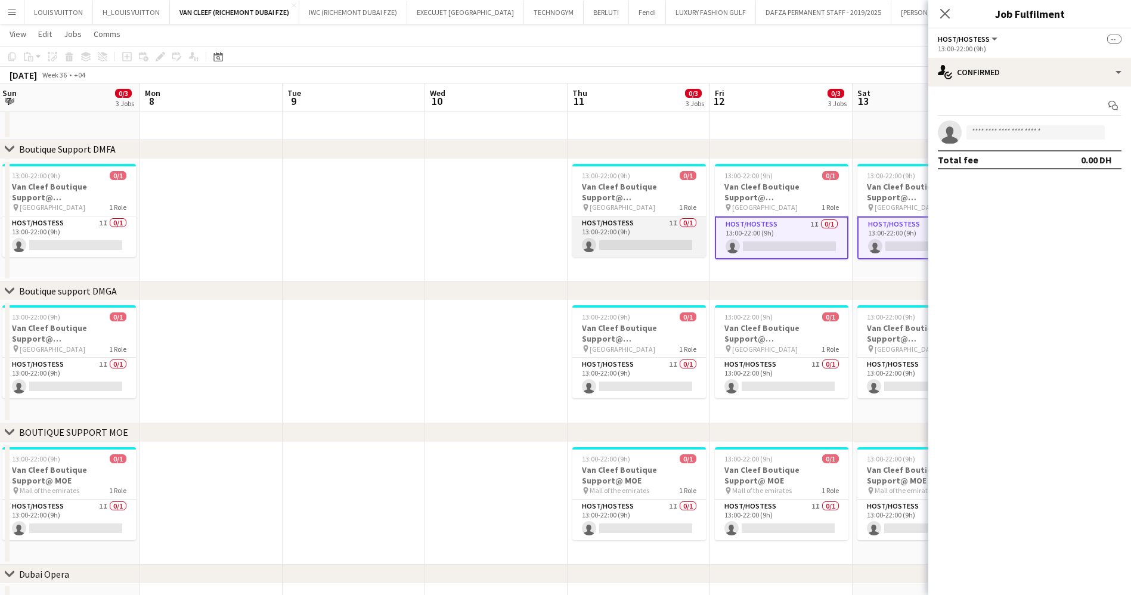
click at [607, 237] on app-card-role "Host/Hostess 1I 0/1 13:00-22:00 (9h) single-neutral-actions" at bounding box center [639, 236] width 134 height 41
click at [886, 227] on app-calendar-viewport "Fri 5 0/3 3 Jobs Sat 6 0/3 3 Jobs Sun 7 0/3 3 Jobs Mon 8 Tue 9 Wed 10 Thu 11 0/…" at bounding box center [565, 181] width 1131 height 985
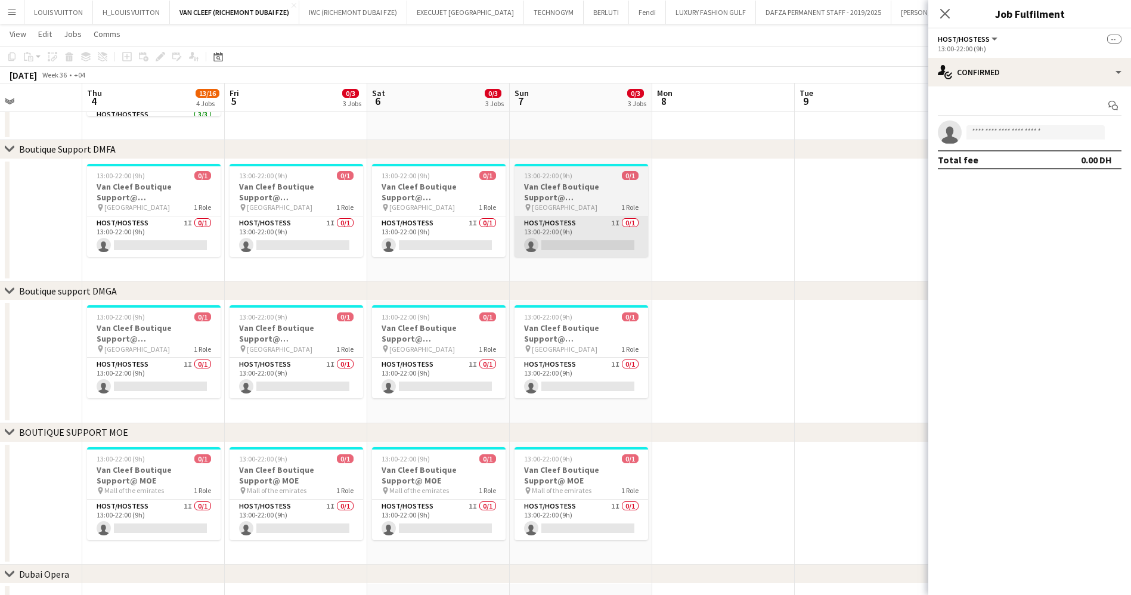
click at [820, 228] on app-calendar-viewport "Mon 1 Tue 2 Wed 3 Thu 4 13/16 4 Jobs Fri 5 0/3 3 Jobs Sat 6 0/3 3 Jobs Sun 7 0/…" at bounding box center [565, 181] width 1131 height 985
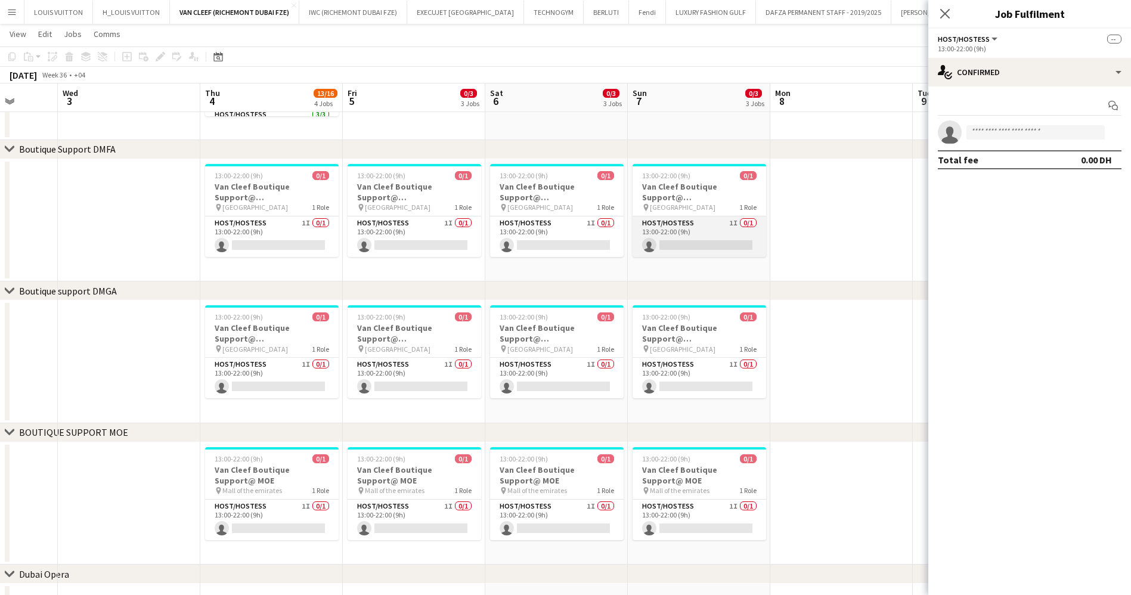
click at [693, 238] on app-card-role "Host/Hostess 1I 0/1 13:00-22:00 (9h) single-neutral-actions" at bounding box center [699, 236] width 134 height 41
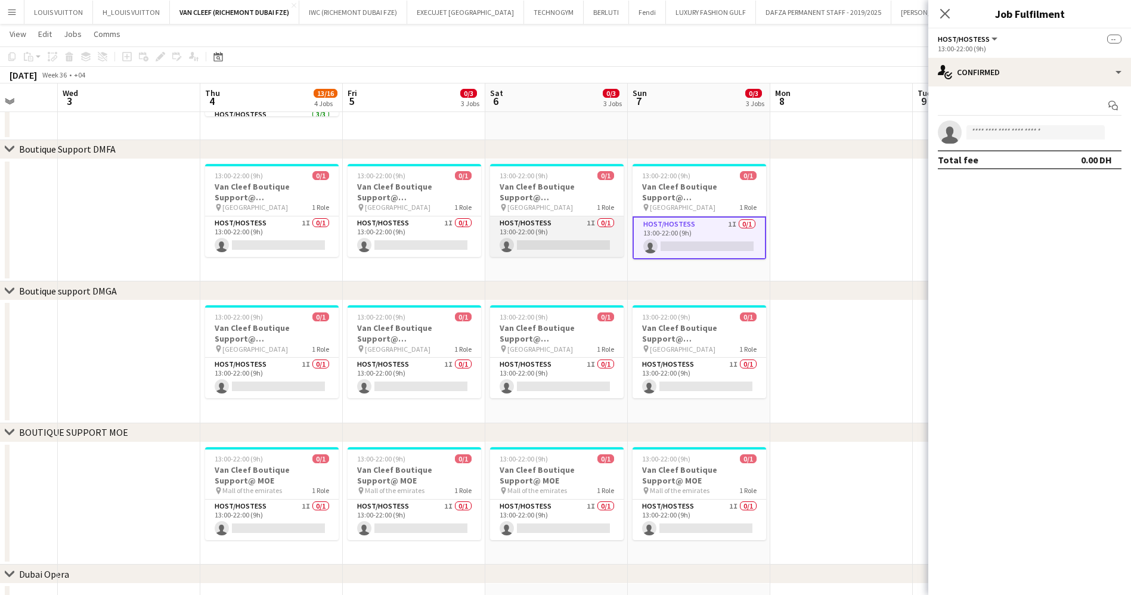
click at [540, 248] on app-card-role "Host/Hostess 1I 0/1 13:00-22:00 (9h) single-neutral-actions" at bounding box center [557, 236] width 134 height 41
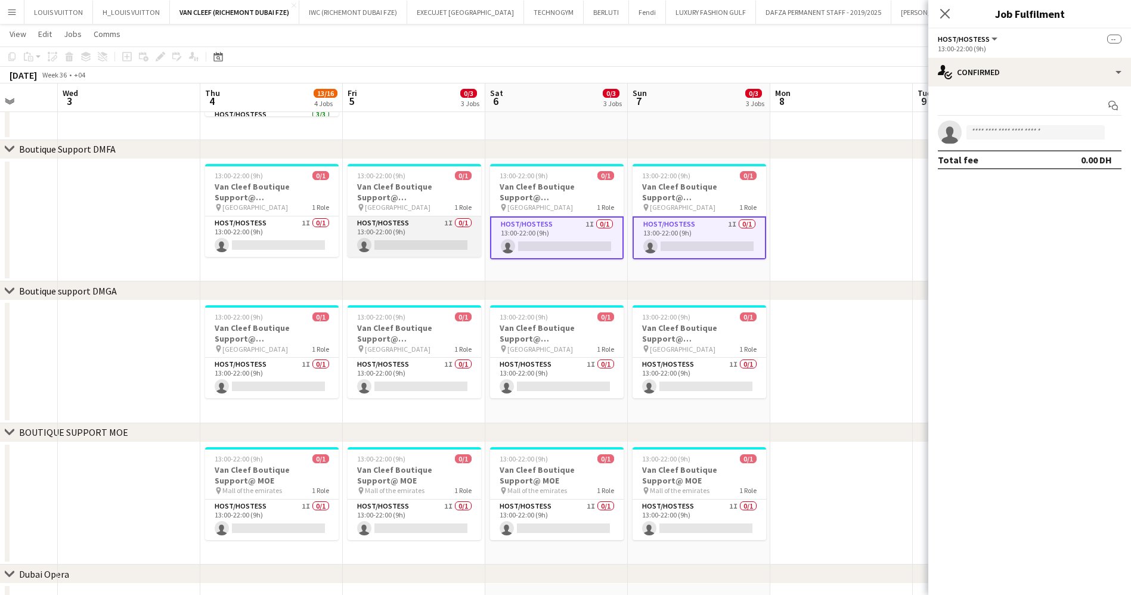
click at [423, 231] on app-card-role "Host/Hostess 1I 0/1 13:00-22:00 (9h) single-neutral-actions" at bounding box center [415, 236] width 134 height 41
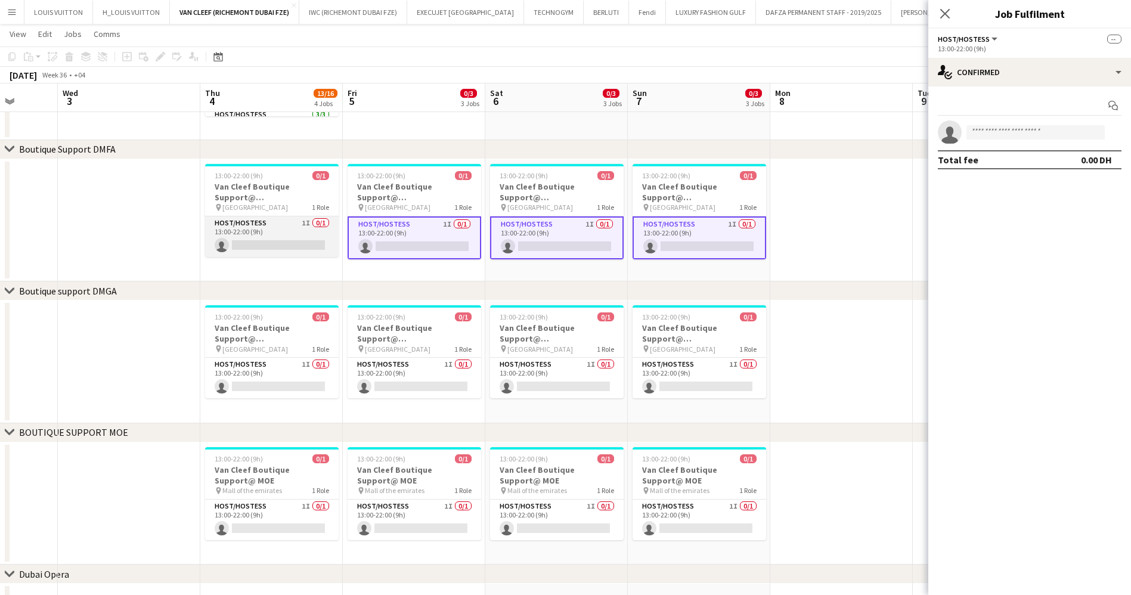
click at [267, 238] on app-card-role "Host/Hostess 1I 0/1 13:00-22:00 (9h) single-neutral-actions" at bounding box center [272, 236] width 134 height 41
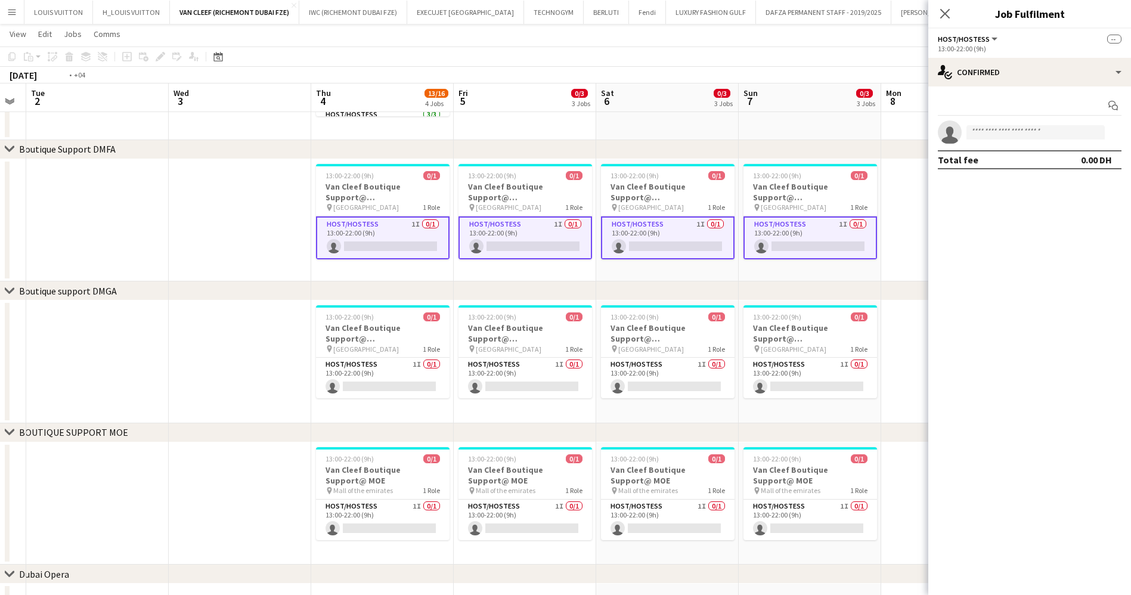
scroll to position [0, 341]
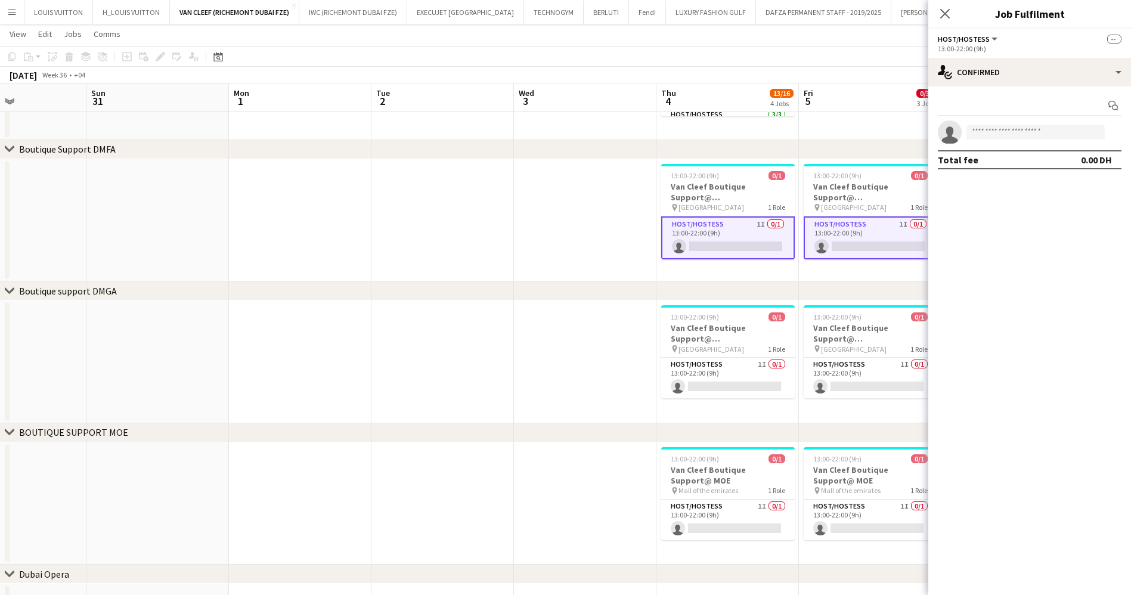
click at [807, 223] on app-calendar-viewport "Thu 28 Fri 29 Sat 30 Sun 31 Mon 1 Tue 2 Wed 3 Thu 4 13/16 4 Jobs Fri 5 0/3 3 Jo…" at bounding box center [565, 181] width 1131 height 985
click at [964, 83] on div "single-neutral-actions-check-2 Confirmed" at bounding box center [1029, 72] width 203 height 29
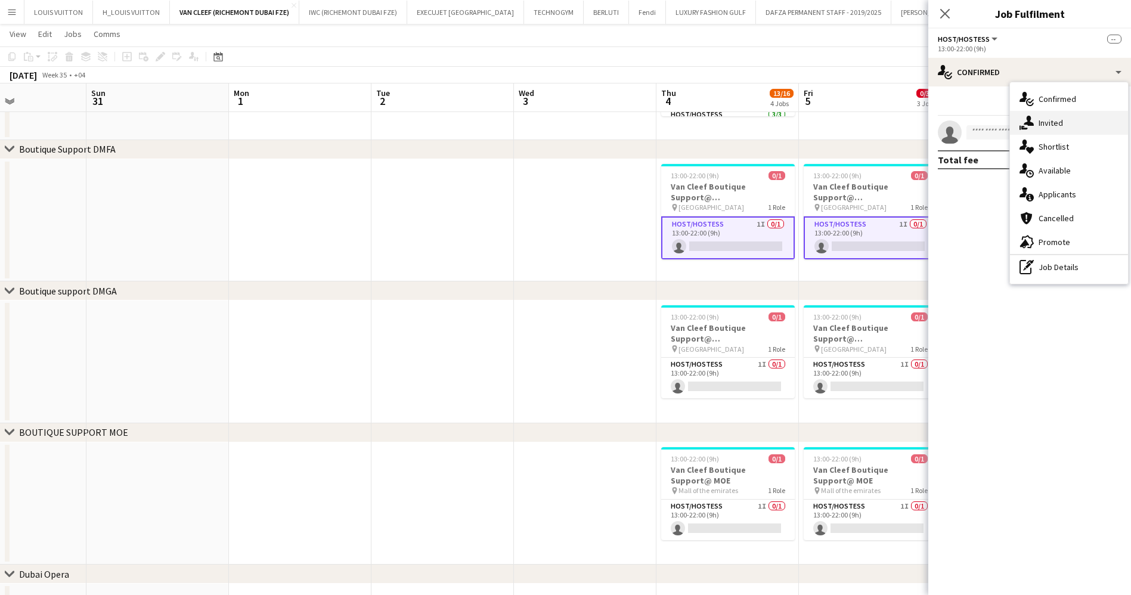
click at [1059, 121] on div "single-neutral-actions-share-1 Invited" at bounding box center [1069, 123] width 118 height 24
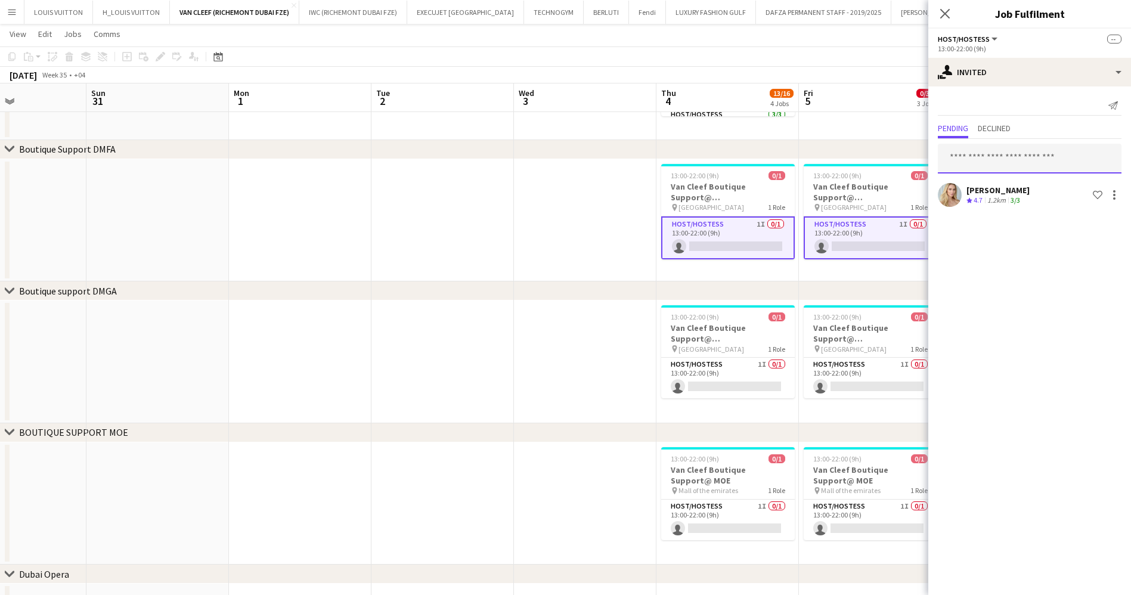
click at [995, 161] on input "text" at bounding box center [1030, 159] width 184 height 30
type input "******"
click at [980, 200] on span "[EMAIL_ADDRESS][DOMAIN_NAME]" at bounding box center [1029, 198] width 165 height 10
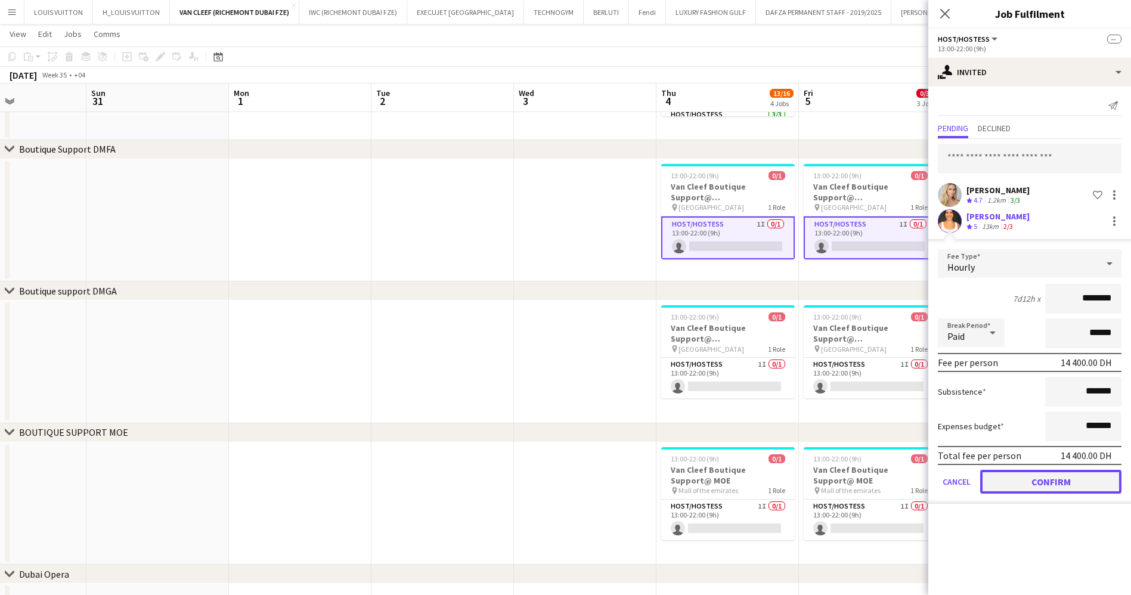
click at [1048, 492] on button "Confirm" at bounding box center [1050, 482] width 141 height 24
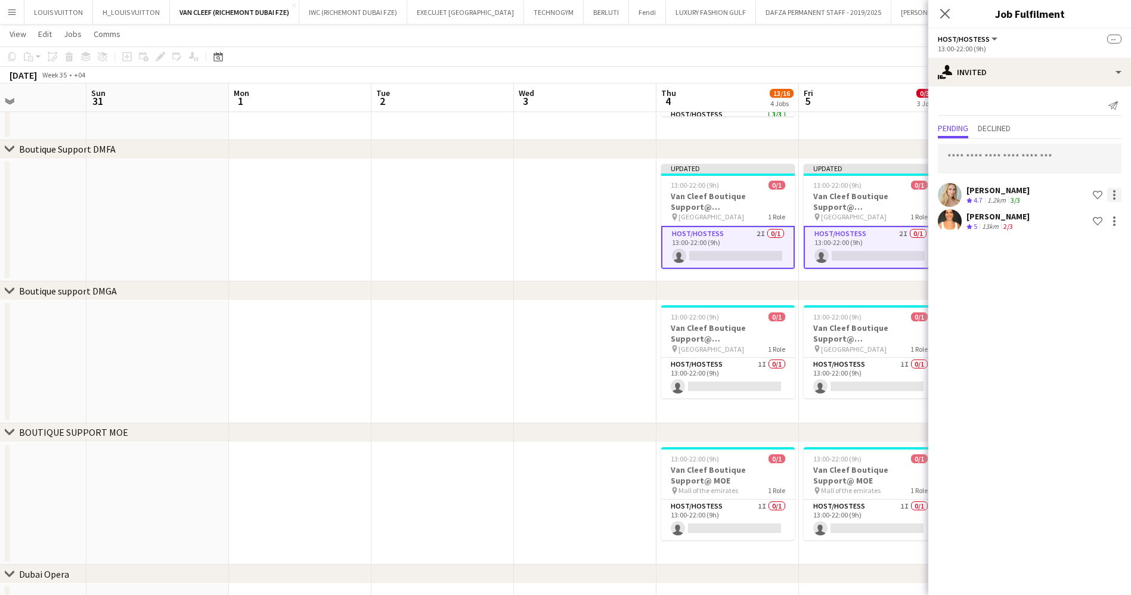
click at [1113, 197] on div at bounding box center [1114, 198] width 2 height 2
click at [1086, 308] on span "Cancel invitation" at bounding box center [1076, 302] width 70 height 11
click at [877, 61] on app-toolbar "Copy Paste Paste Ctrl+V Paste with crew Ctrl+Shift+V Paste linked Job [GEOGRAPH…" at bounding box center [565, 56] width 1131 height 20
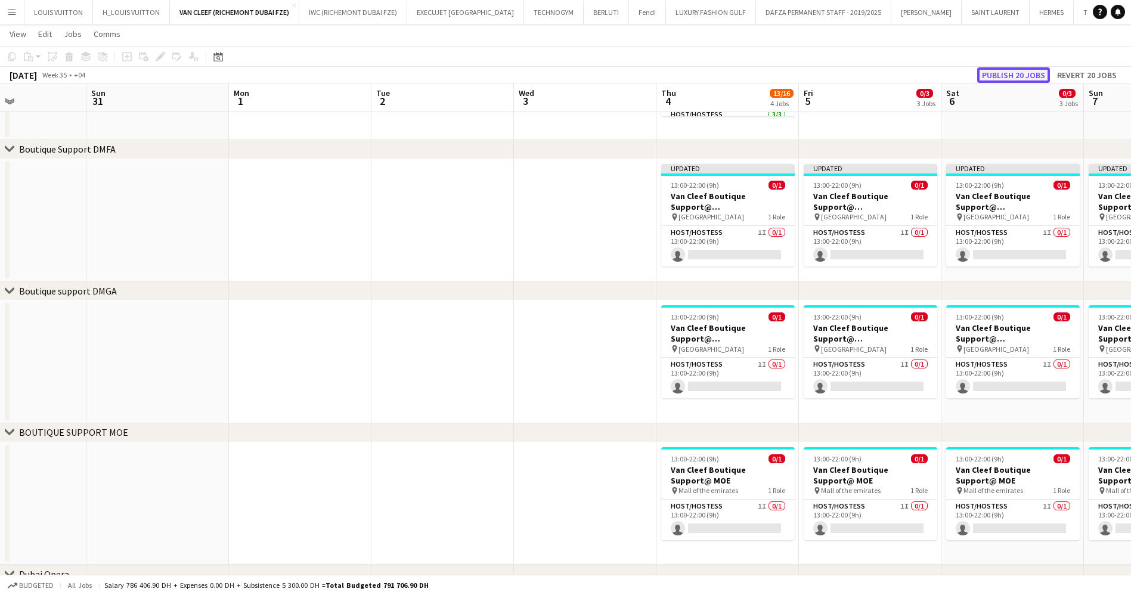
click at [1020, 69] on button "Publish 20 jobs" at bounding box center [1013, 74] width 73 height 15
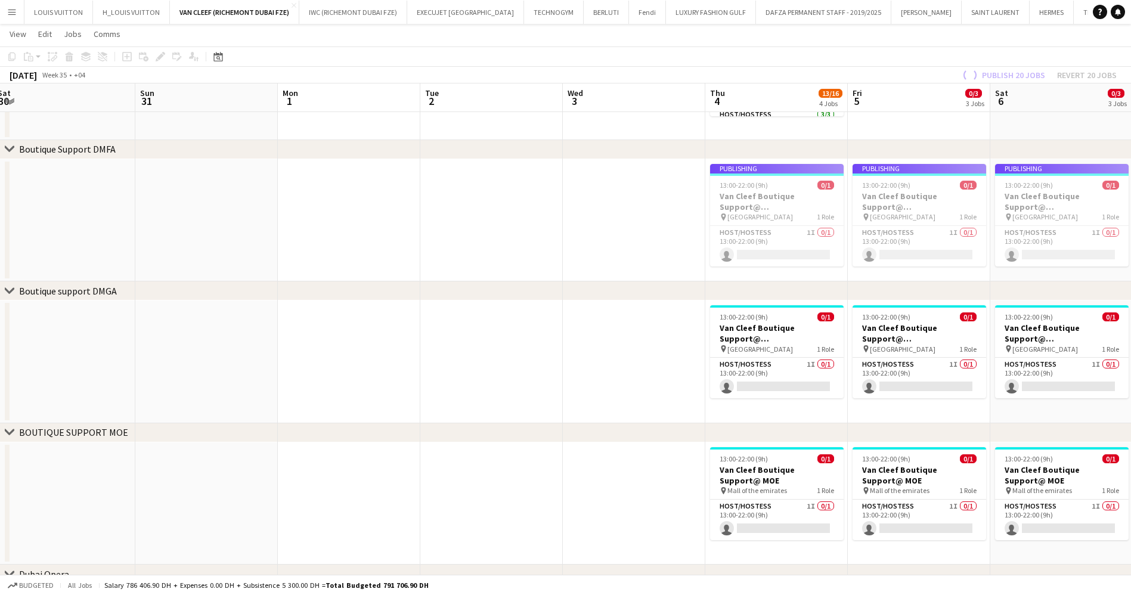
click at [724, 337] on app-calendar-viewport "Thu 28 Fri 29 Sat 30 Sun 31 Mon 1 Tue 2 Wed 3 Thu 4 13/16 4 Jobs Fri 5 0/3 3 Jo…" at bounding box center [565, 181] width 1131 height 985
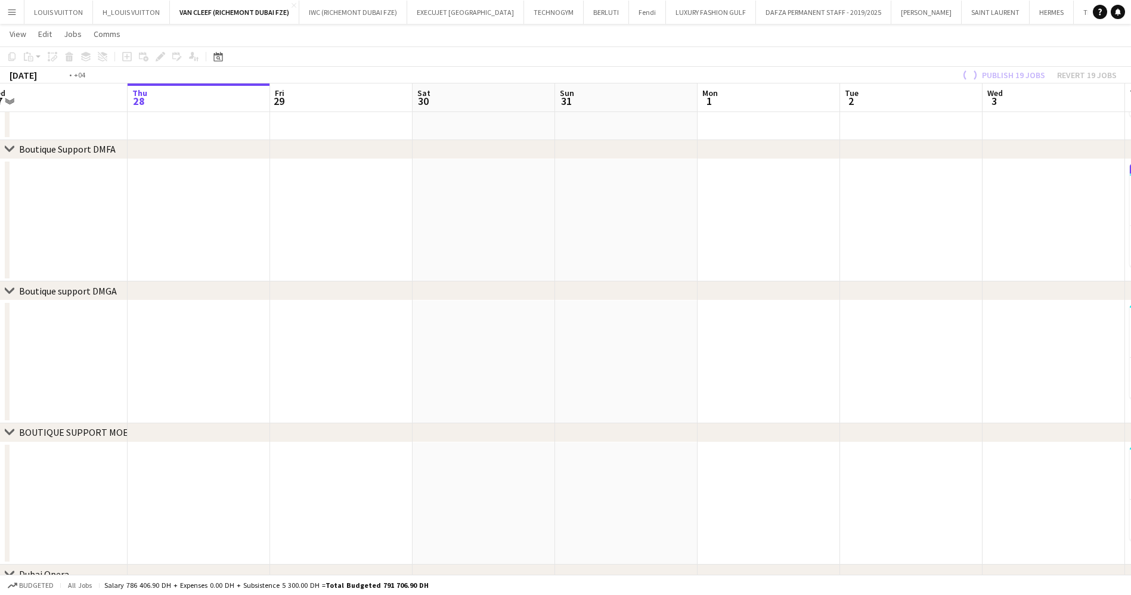
click at [835, 343] on app-calendar-viewport "Mon 25 Tue 26 Wed 27 Thu 28 Fri 29 Sat 30 Sun 31 Mon 1 Tue 2 Wed 3 Thu 4 13/16 …" at bounding box center [565, 181] width 1131 height 985
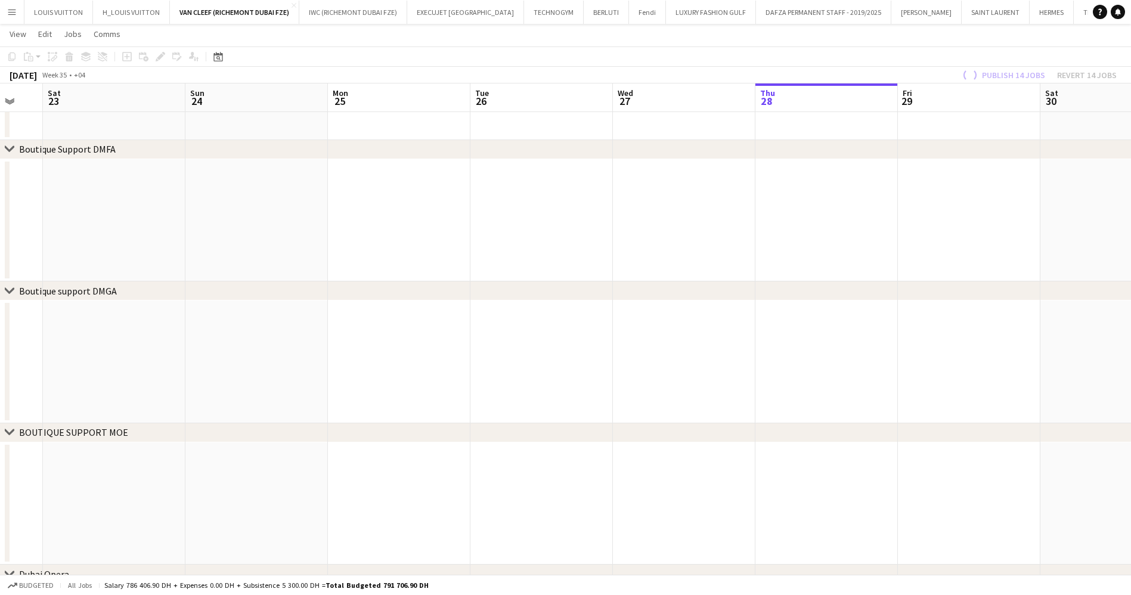
click at [800, 364] on app-calendar-viewport "Thu 21 Fri 22 Sat 23 Sun 24 Mon 25 Tue 26 Wed 27 Thu 28 Fri 29 Sat 30 Sun 31 Mo…" at bounding box center [565, 181] width 1131 height 985
click at [932, 345] on app-calendar-viewport "Sun 17 Mon 18 Tue 19 Wed 20 Thu 21 Fri 22 Sat 23 Sun 24 Mon 25 Tue 26 Wed 27 Th…" at bounding box center [565, 181] width 1131 height 985
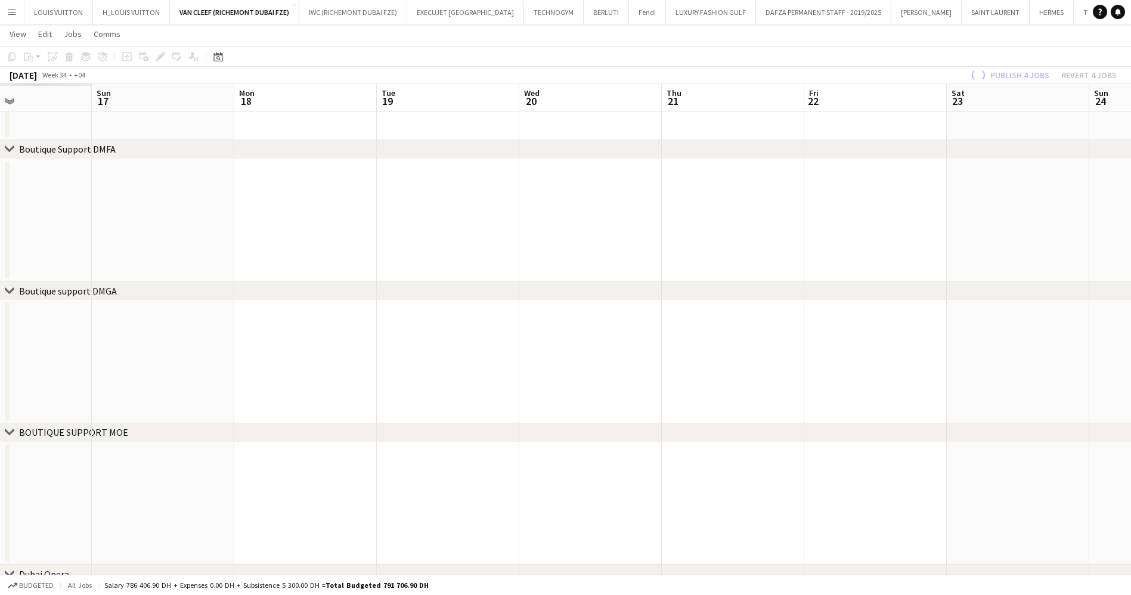
click at [804, 375] on app-calendar-viewport "Thu 14 Fri 15 Sat 16 Sun 17 Mon 18 Tue 19 Wed 20 Thu 21 Fri 22 Sat 23 Sun 24 Mo…" at bounding box center [565, 181] width 1131 height 985
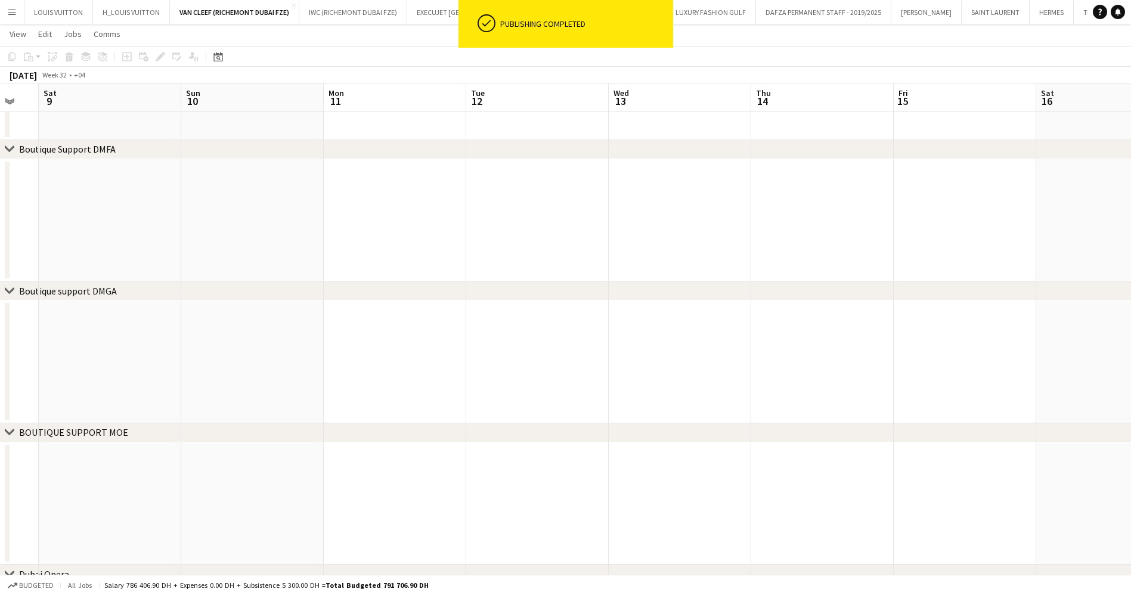
click at [693, 362] on app-calendar-viewport "Thu 7 Fri 8 Sat 9 Sun 10 Mon 11 Tue 12 Wed 13 Thu 14 Fri 15 Sat 16 Sun 17 Mon 1…" at bounding box center [565, 181] width 1131 height 985
click at [657, 375] on app-calendar-viewport "Wed 6 Thu 7 Fri 8 Sat 9 Sun 10 Mon 11 Tue 12 Wed 13 Thu 14 Fri 15 Sat 16 Sun 17…" at bounding box center [565, 181] width 1131 height 985
click at [582, 339] on app-calendar-viewport "Sun 3 Mon 4 Tue 5 Wed 6 Thu 7 Fri 8 Sat 9 Sun 10 Mon 11 Tue 12 Wed 13 Thu 14 Fr…" at bounding box center [565, 181] width 1131 height 985
click at [676, 322] on app-calendar-viewport "Mon 28 Tue 29 Wed 30 Thu 31 Fri 1 Sat 2 Sun 3 Mon 4 Tue 5 Wed 6 Thu 7 Fri 8 Sat…" at bounding box center [565, 181] width 1131 height 985
click at [695, 336] on app-calendar-viewport "Sun 27 Mon 28 Tue 29 Wed 30 Thu 31 Fri 1 Sat 2 Sun 3 Mon 4 Tue 5 Wed 6 Thu 7 Fr…" at bounding box center [565, 181] width 1131 height 985
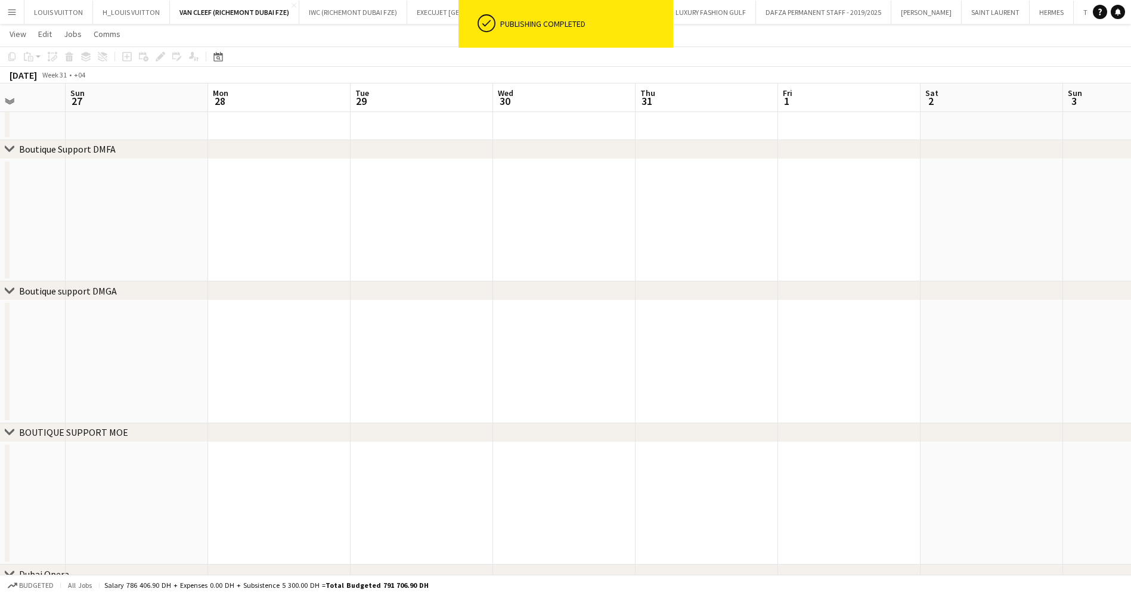
click at [607, 336] on app-calendar-viewport "Thu 24 11/11 1 Job Fri 25 Sat 26 Sun 27 Mon 28 Tue 29 Wed 30 Thu 31 Fri 1 Sat 2…" at bounding box center [565, 181] width 1131 height 985
click at [642, 356] on div "chevron-right ACTIVATIONS/ VIP EVENTS chevron-right Boutique Support DMFA chevr…" at bounding box center [565, 181] width 1131 height 985
click at [520, 358] on div "chevron-right ACTIVATIONS/ VIP EVENTS chevron-right Boutique Support DMFA chevr…" at bounding box center [565, 181] width 1131 height 985
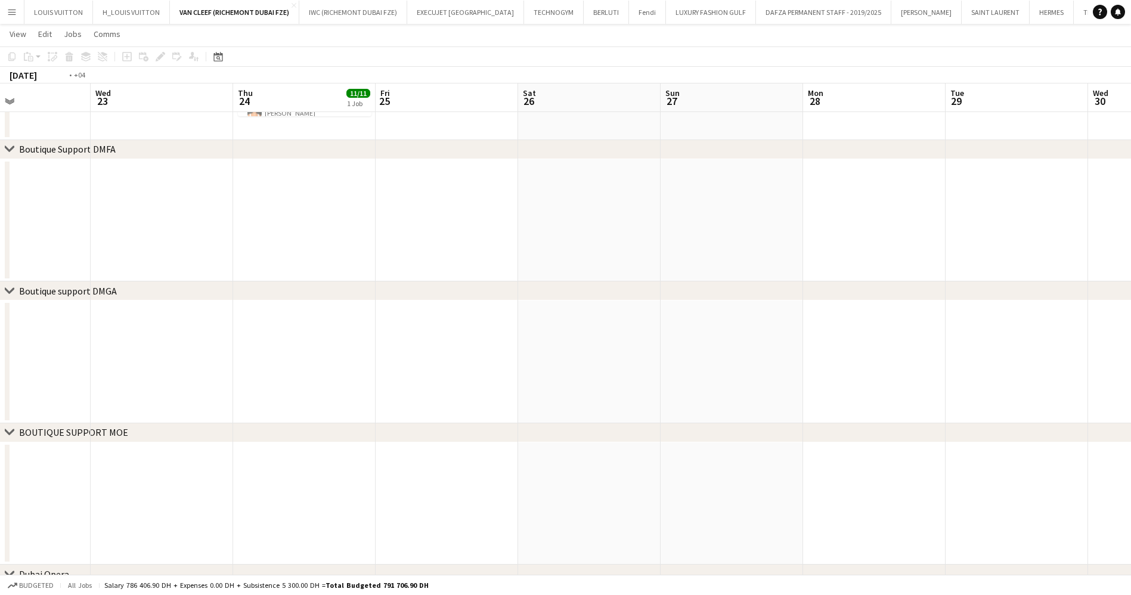
click at [573, 281] on div "chevron-right ACTIVATIONS/ VIP EVENTS chevron-right Boutique Support DMFA chevr…" at bounding box center [565, 181] width 1131 height 985
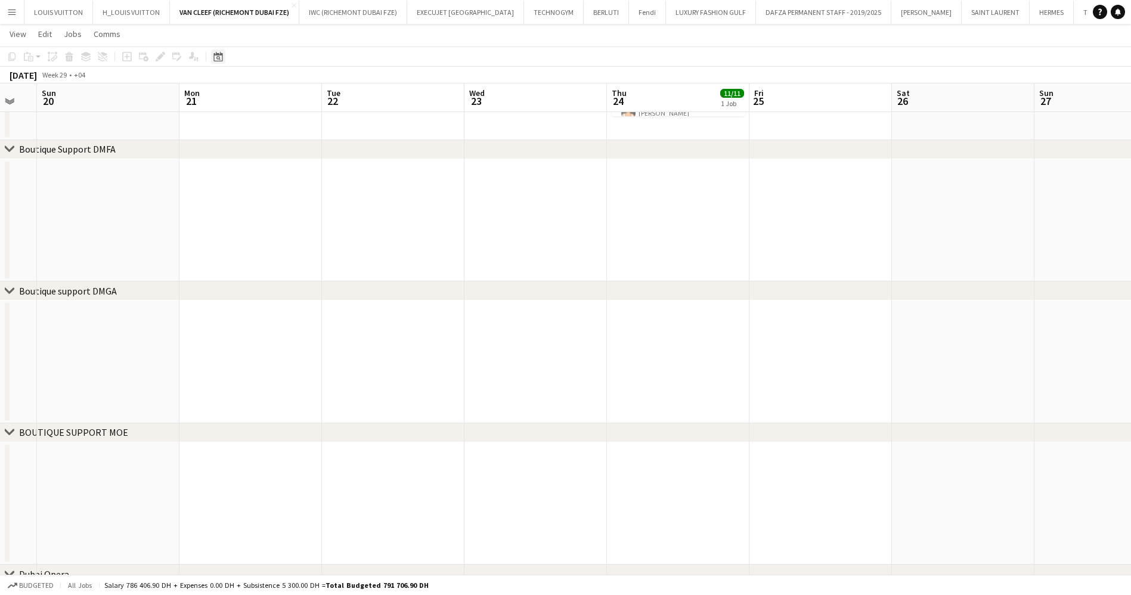
click at [219, 60] on icon "Date picker" at bounding box center [218, 57] width 10 height 10
click at [286, 95] on span "Previous month" at bounding box center [291, 98] width 24 height 24
click at [283, 99] on span "Previous month" at bounding box center [291, 98] width 24 height 24
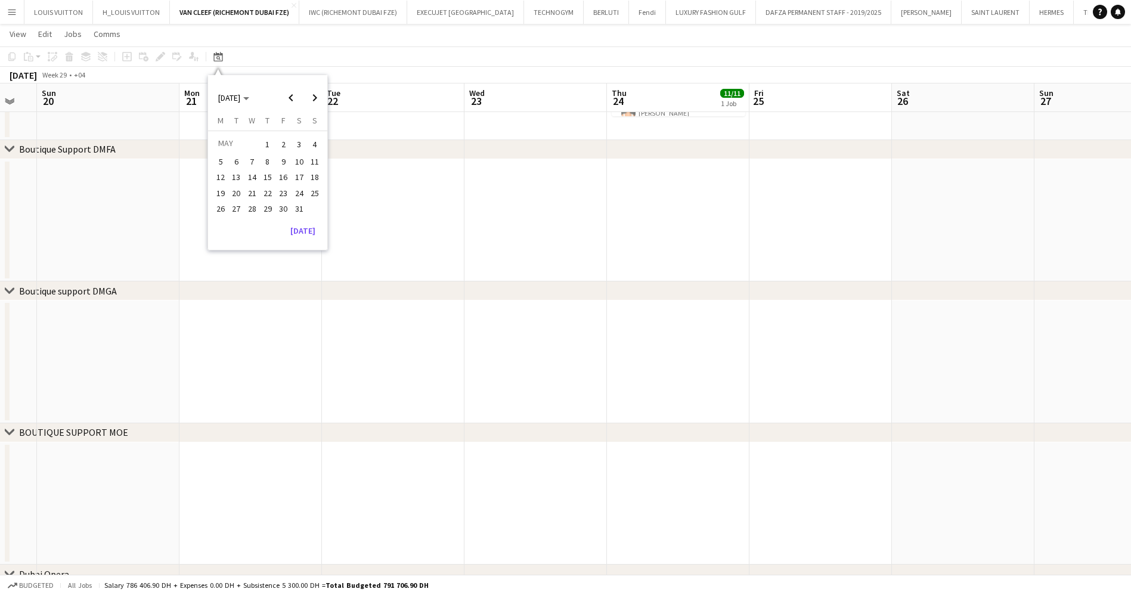
click at [262, 138] on span "1" at bounding box center [267, 144] width 14 height 17
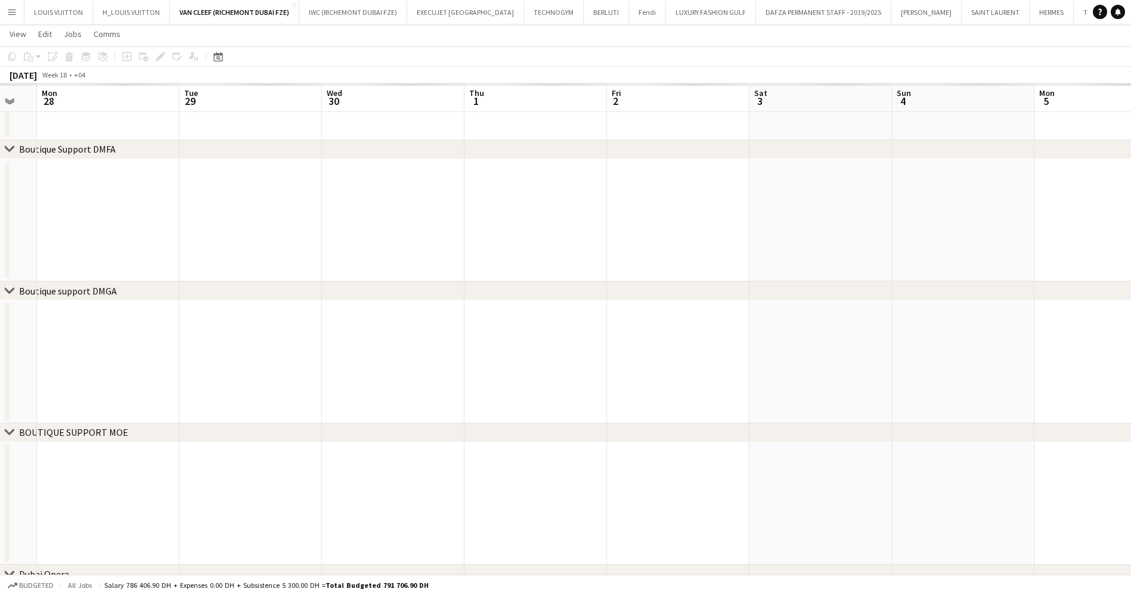
scroll to position [0, 410]
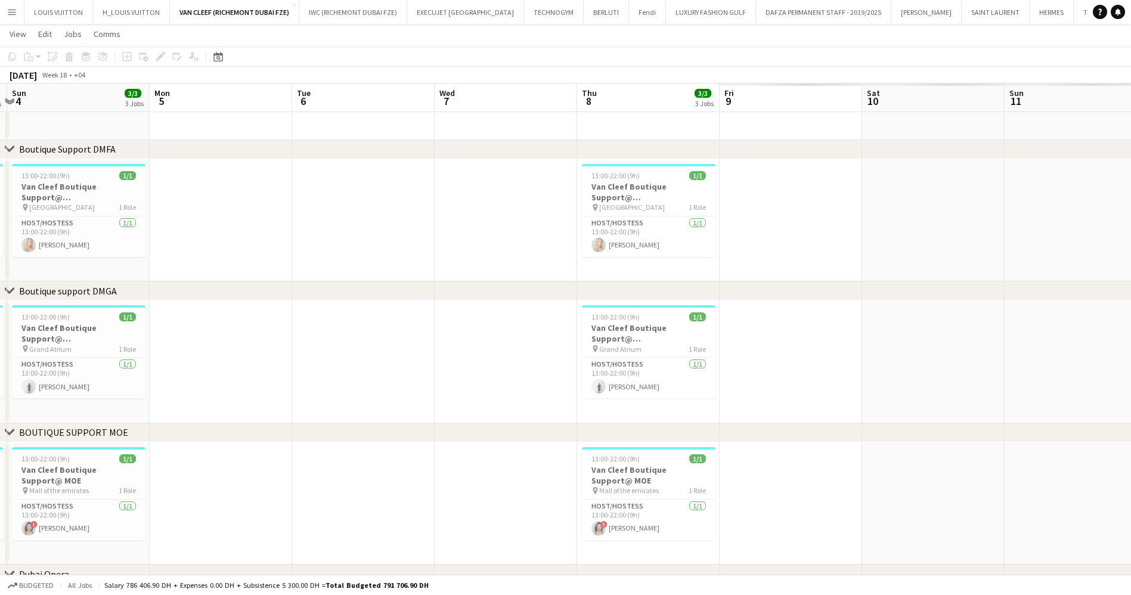
click at [228, 386] on app-calendar-viewport "Thu 1 3/3 3 Jobs Fri 2 3/3 3 Jobs Sat 3 3/3 3 Jobs Sun 4 3/3 3 Jobs Mon 5 Tue 6…" at bounding box center [565, 181] width 1131 height 985
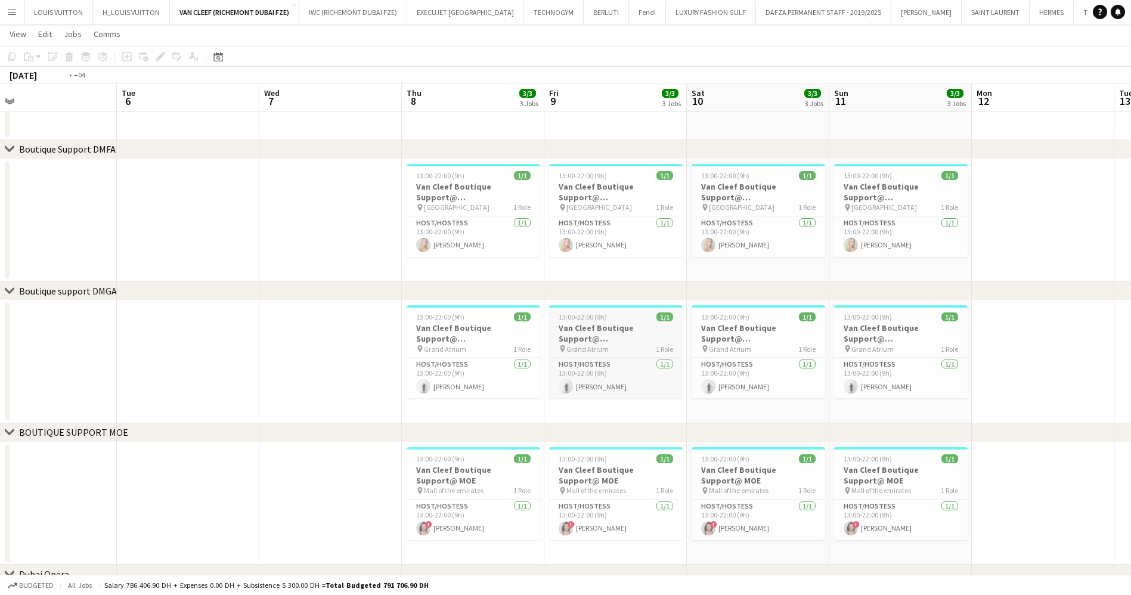
click at [351, 356] on app-calendar-viewport "Fri 2 3/3 3 Jobs Sat 3 3/3 3 Jobs Sun 4 3/3 3 Jobs Mon 5 Tue 6 Wed 7 Thu 8 3/3 …" at bounding box center [565, 181] width 1131 height 985
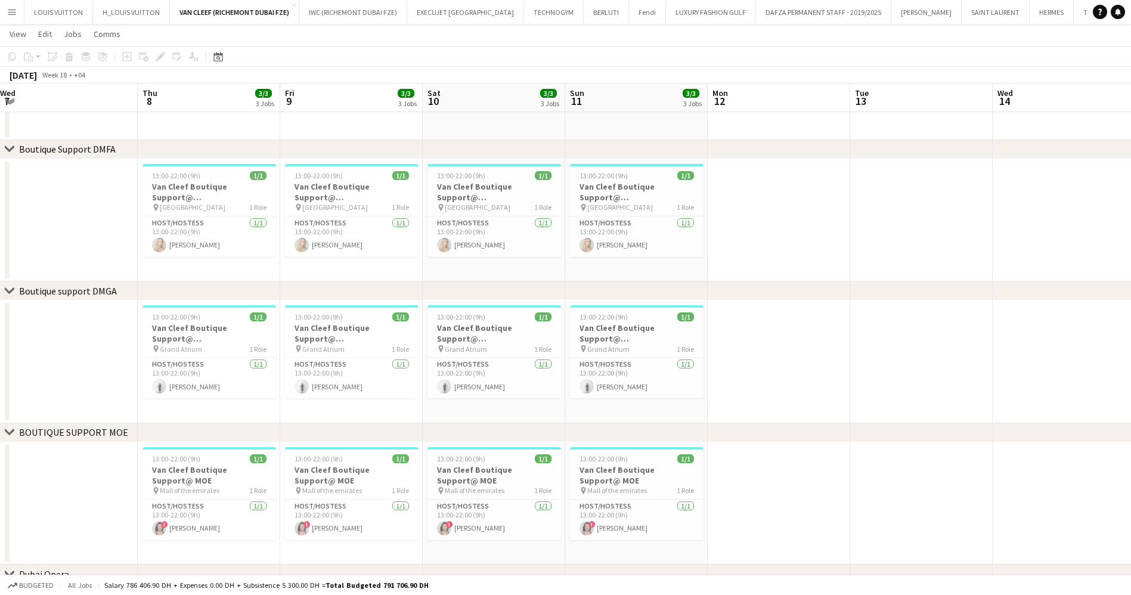
click at [339, 360] on app-calendar-viewport "Sun 4 3/3 3 Jobs Mon 5 Tue 6 Wed 7 Thu 8 3/3 3 Jobs Fri 9 3/3 3 Jobs Sat 10 3/3…" at bounding box center [565, 181] width 1131 height 985
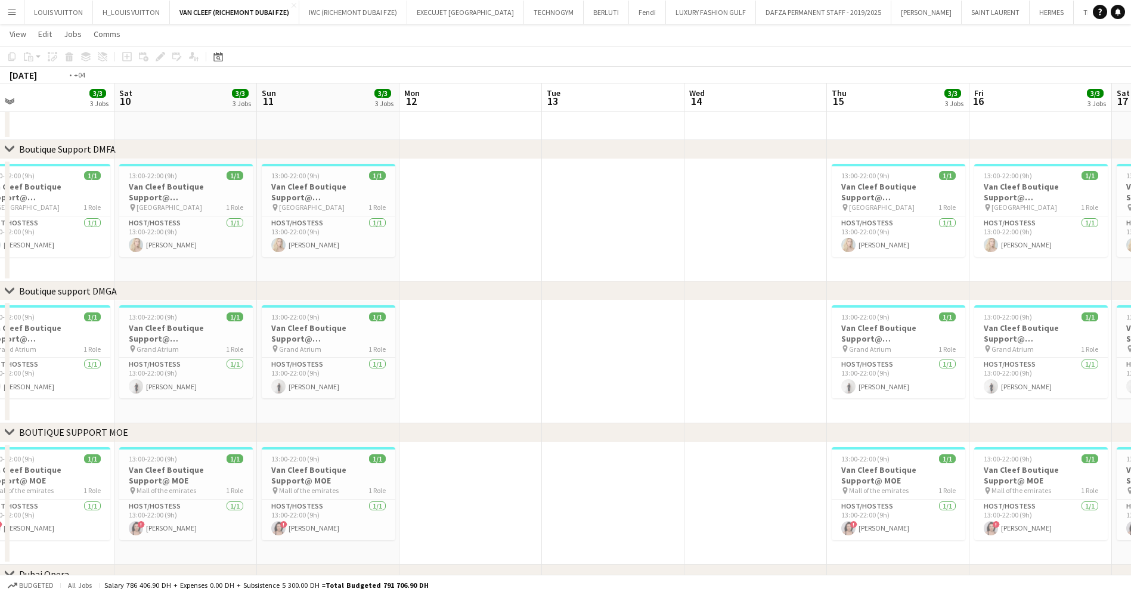
click at [122, 390] on app-calendar-viewport "Tue 6 Wed 7 Thu 8 3/3 3 Jobs Fri 9 3/3 3 Jobs Sat 10 3/3 3 Jobs Sun 11 3/3 3 Jo…" at bounding box center [565, 181] width 1131 height 985
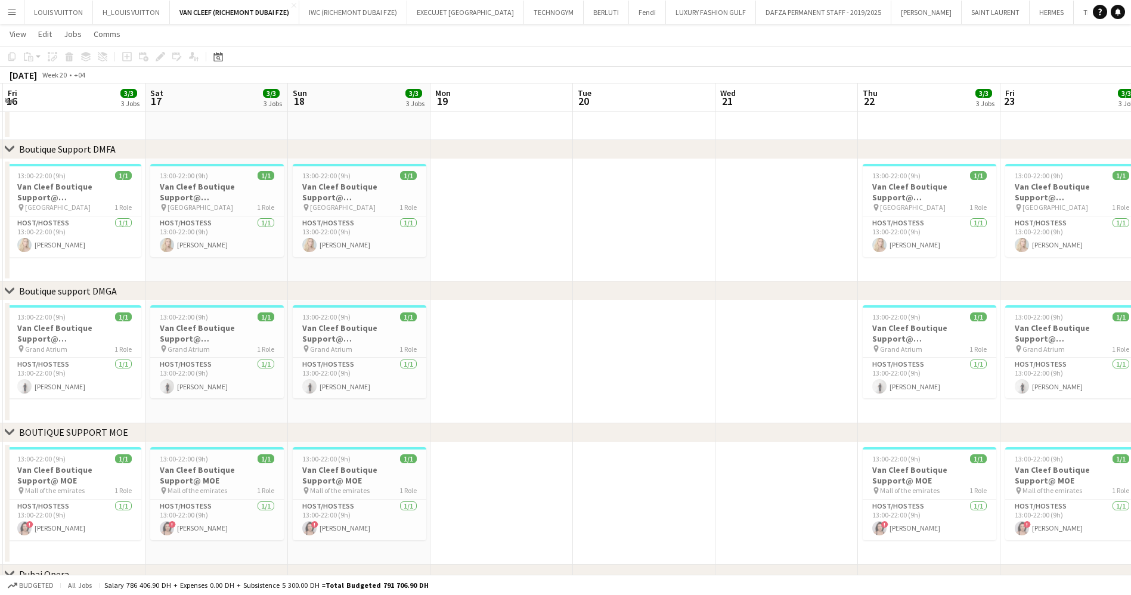
click at [253, 377] on app-calendar-viewport "Tue 13 Wed 14 Thu 15 3/3 3 Jobs Fri 16 3/3 3 Jobs Sat 17 3/3 3 Jobs Sun 18 3/3 …" at bounding box center [565, 181] width 1131 height 985
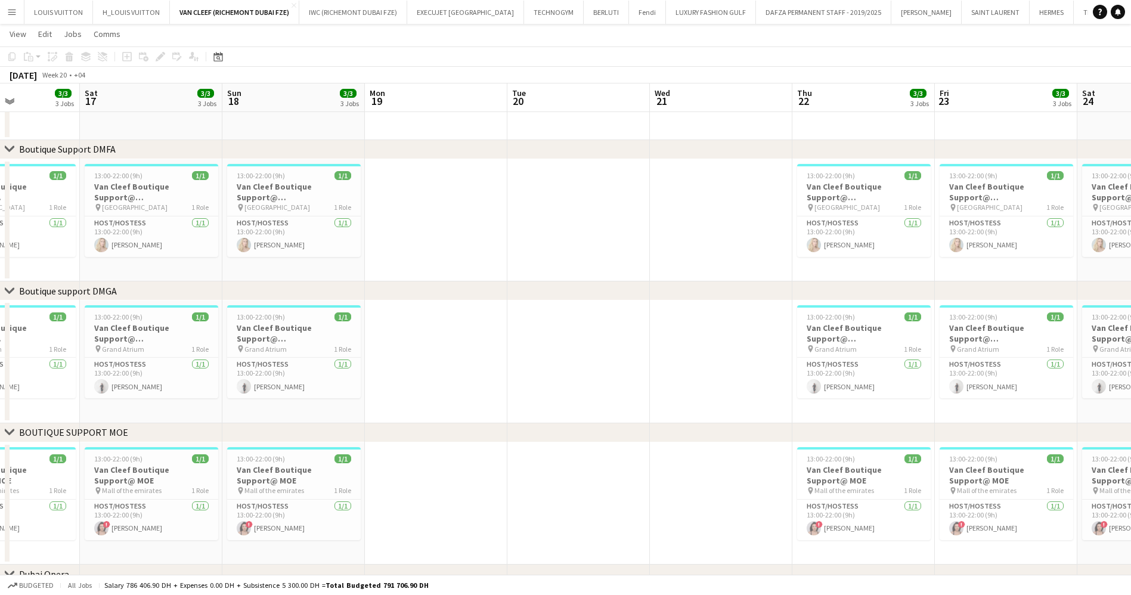
click at [235, 362] on app-calendar-viewport "Tue 13 Wed 14 Thu 15 3/3 3 Jobs Fri 16 3/3 3 Jobs Sat 17 3/3 3 Jobs Sun 18 3/3 …" at bounding box center [565, 181] width 1131 height 985
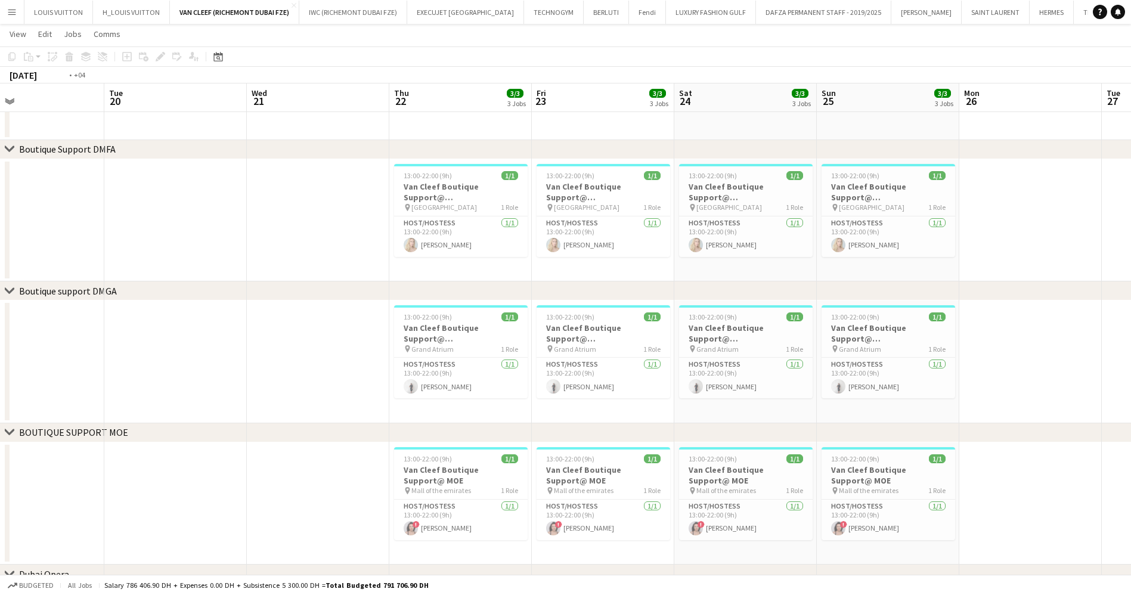
click at [231, 377] on app-calendar-viewport "Fri 16 3/3 3 Jobs Sat 17 3/3 3 Jobs Sun 18 3/3 3 Jobs Mon 19 Tue 20 Wed 21 Thu …" at bounding box center [565, 181] width 1131 height 985
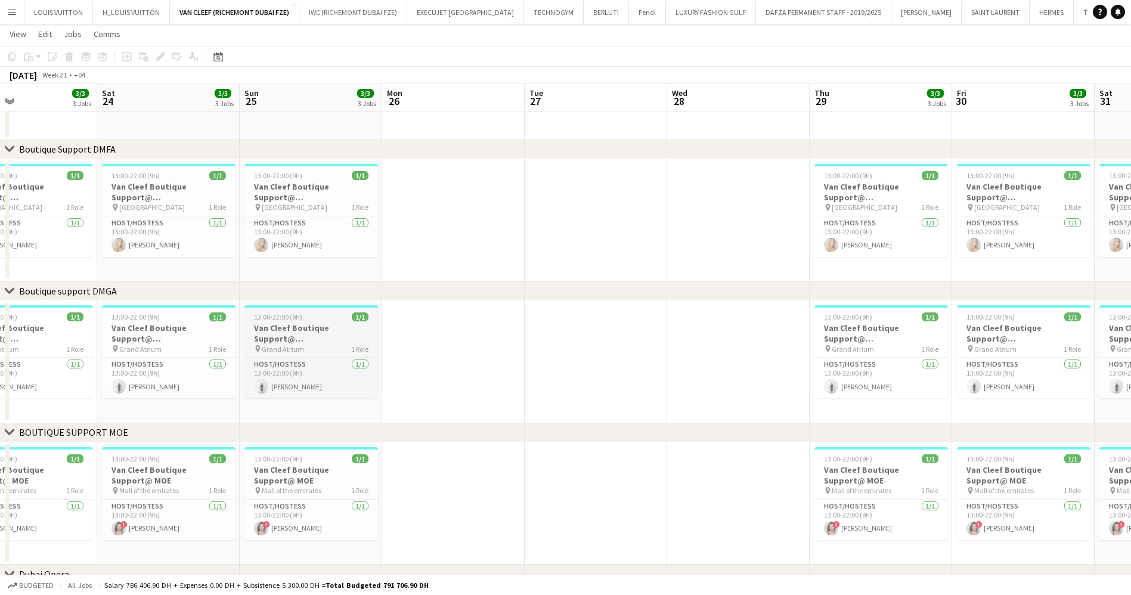
click at [283, 367] on app-calendar-viewport "Tue 20 Wed 21 Thu 22 3/3 3 Jobs Fri 23 3/3 3 Jobs Sat 24 3/3 3 Jobs Sun 25 3/3 …" at bounding box center [565, 181] width 1131 height 985
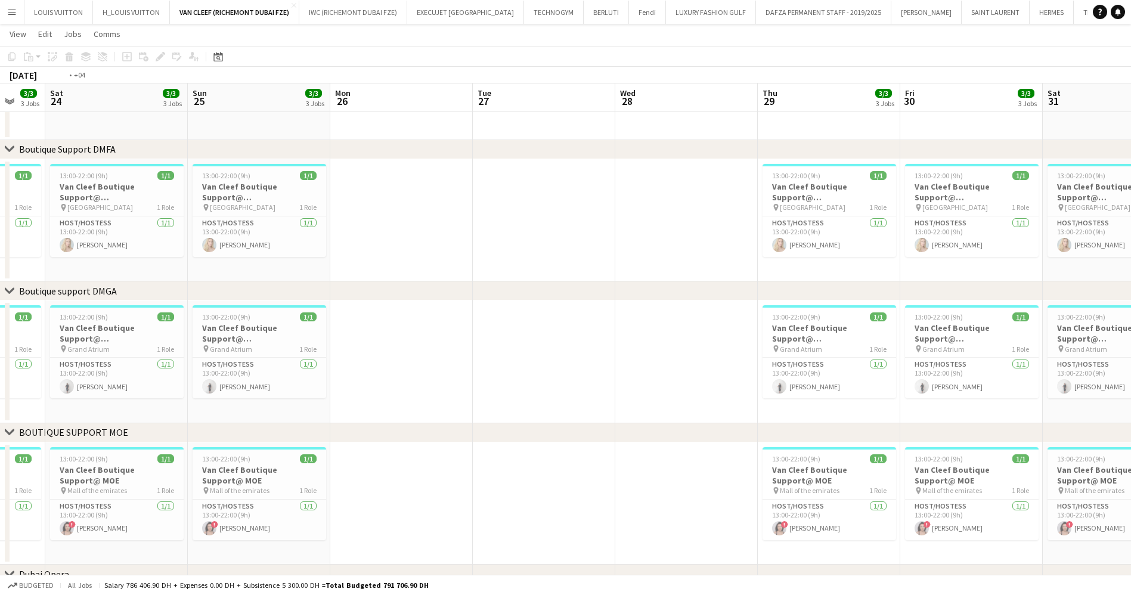
click at [246, 386] on app-calendar-viewport "Wed 21 Thu 22 3/3 3 Jobs Fri 23 3/3 3 Jobs Sat 24 3/3 3 Jobs Sun 25 3/3 3 Jobs …" at bounding box center [565, 181] width 1131 height 985
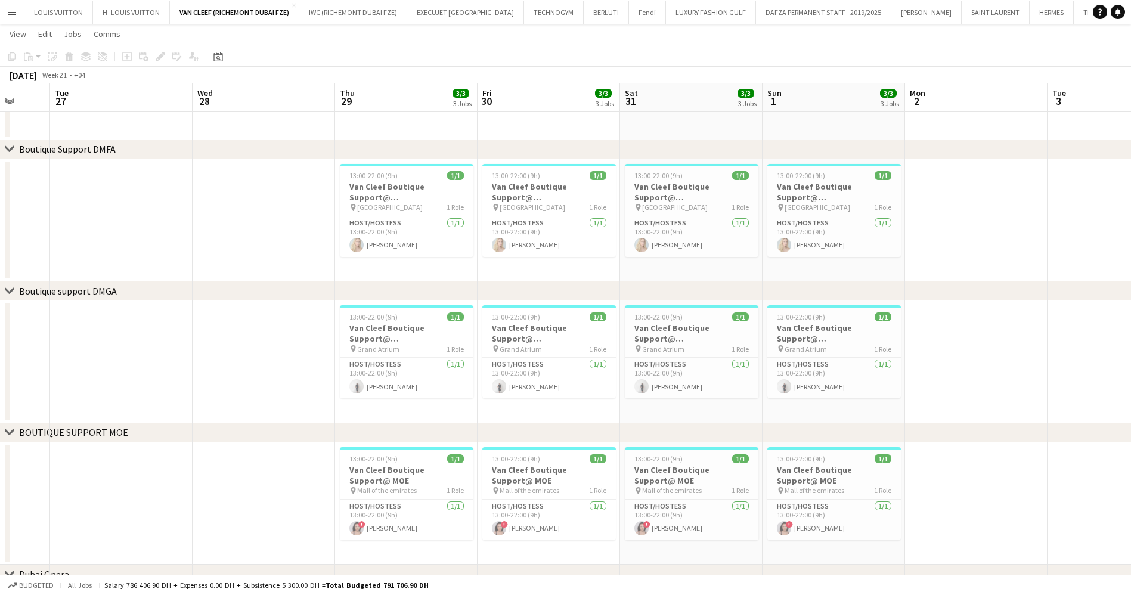
click at [184, 389] on app-calendar-viewport "Fri 23 3/3 3 Jobs Sat 24 3/3 3 Jobs Sun 25 3/3 3 Jobs Mon 26 Tue 27 Wed 28 Thu …" at bounding box center [565, 181] width 1131 height 985
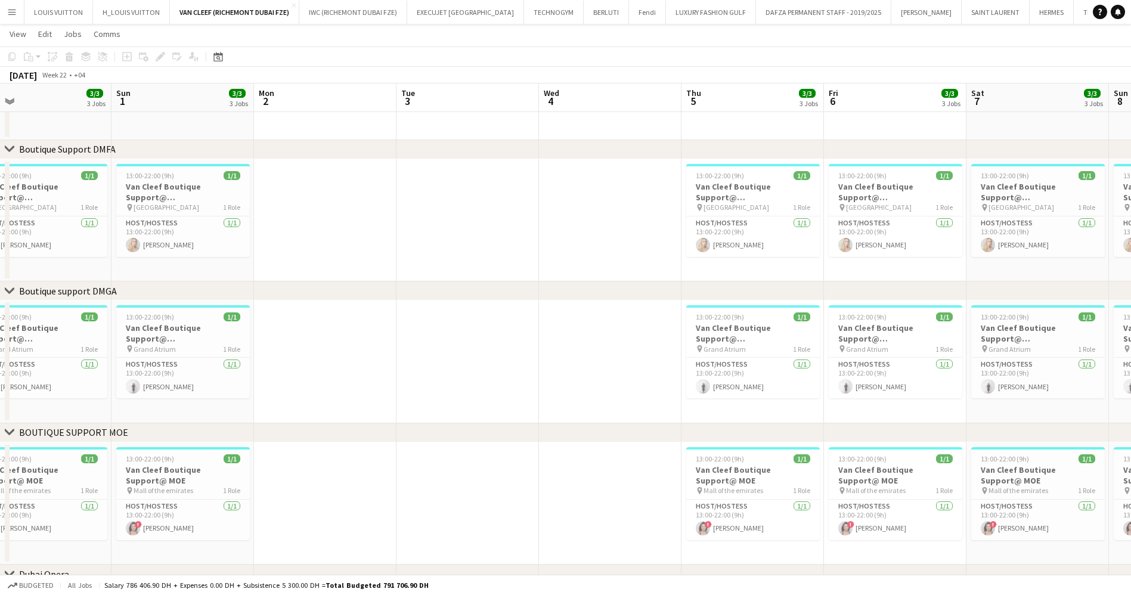
click at [276, 384] on app-calendar-viewport "Wed 28 Thu 29 3/3 3 Jobs Fri 30 3/3 3 Jobs Sat 31 3/3 3 Jobs Sun 1 3/3 3 Jobs M…" at bounding box center [565, 181] width 1131 height 985
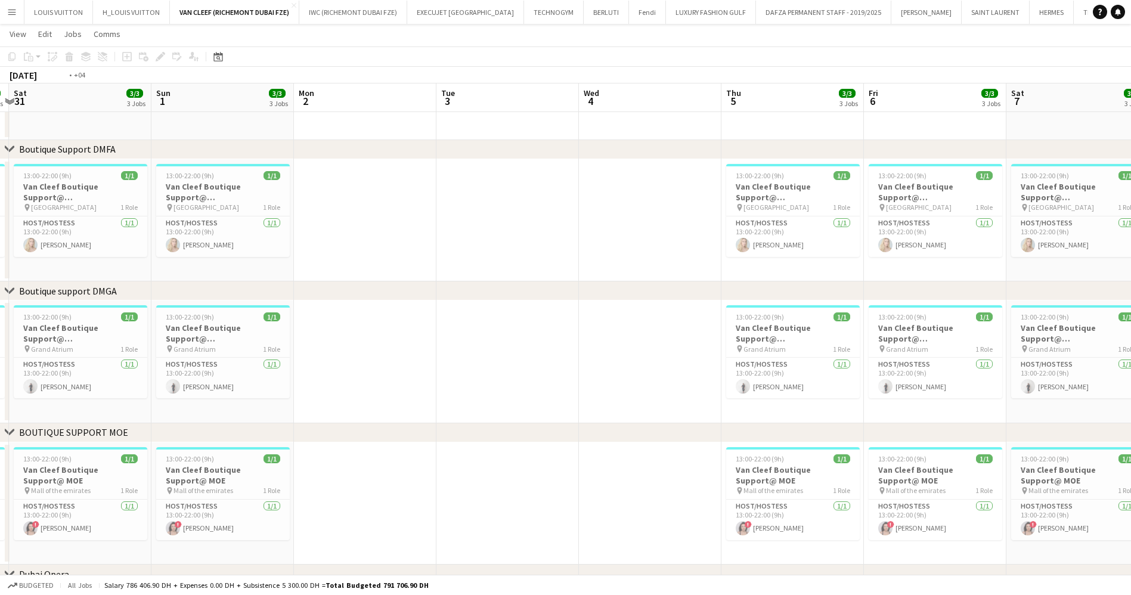
click at [494, 354] on app-calendar-viewport "Wed 28 Thu 29 3/3 3 Jobs Fri 30 3/3 3 Jobs Sat 31 3/3 3 Jobs Sun 1 3/3 3 Jobs M…" at bounding box center [565, 181] width 1131 height 985
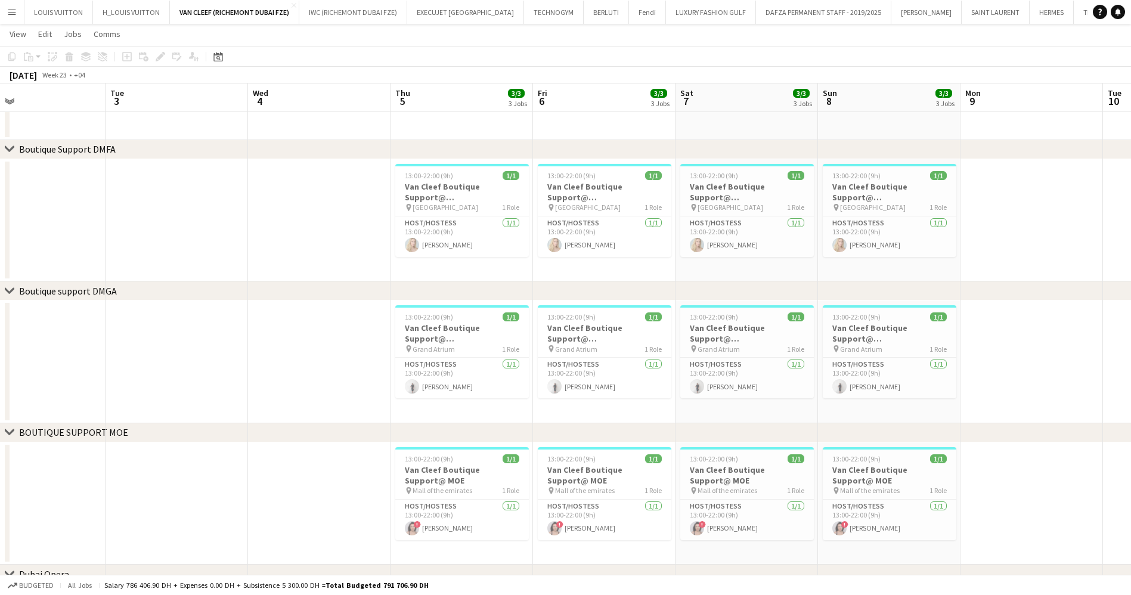
click at [280, 379] on app-calendar-viewport "Fri 30 3/3 3 Jobs Sat 31 3/3 3 Jobs Sun 1 3/3 3 Jobs Mon 2 Tue 3 Wed 4 Thu 5 3/…" at bounding box center [565, 181] width 1131 height 985
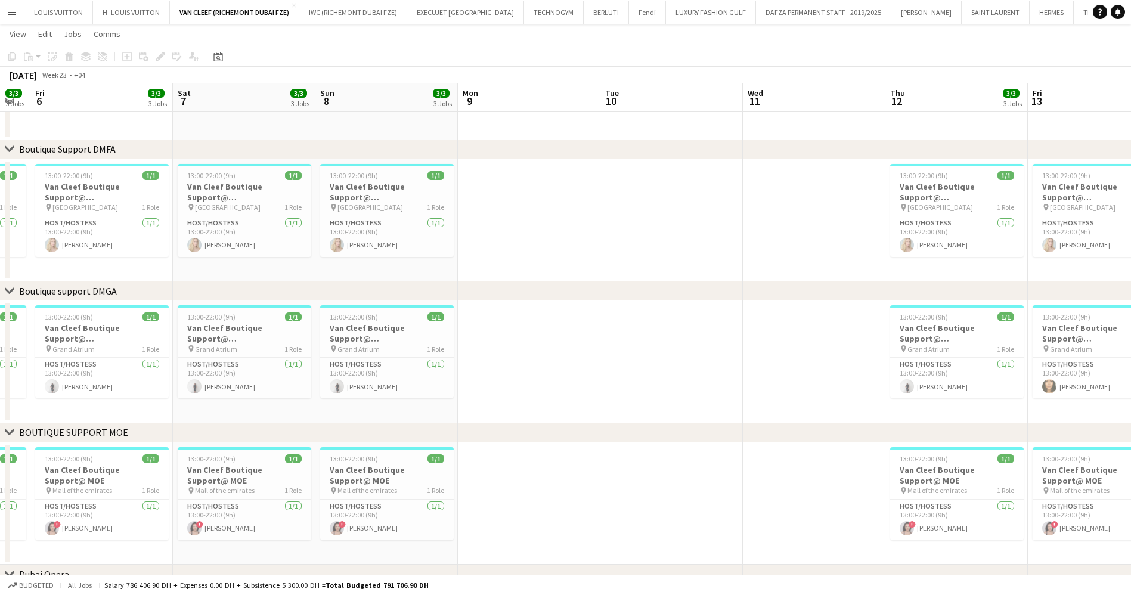
click at [329, 407] on app-calendar-viewport "Tue 3 Wed 4 Thu 5 3/3 3 Jobs Fri 6 3/3 3 Jobs Sat 7 3/3 3 Jobs Sun 8 3/3 3 Jobs…" at bounding box center [565, 181] width 1131 height 985
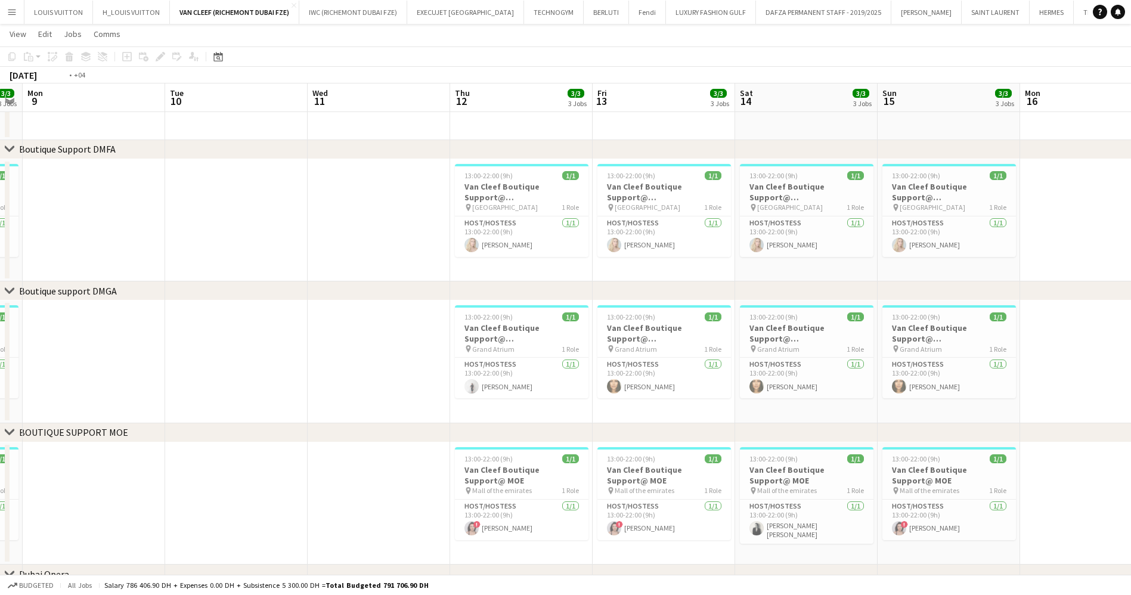
click at [567, 335] on app-calendar-viewport "Fri 6 3/3 3 Jobs Sat 7 3/3 3 Jobs Sun 8 3/3 3 Jobs Mon 9 Tue 10 Wed 11 Thu 12 3…" at bounding box center [565, 181] width 1131 height 985
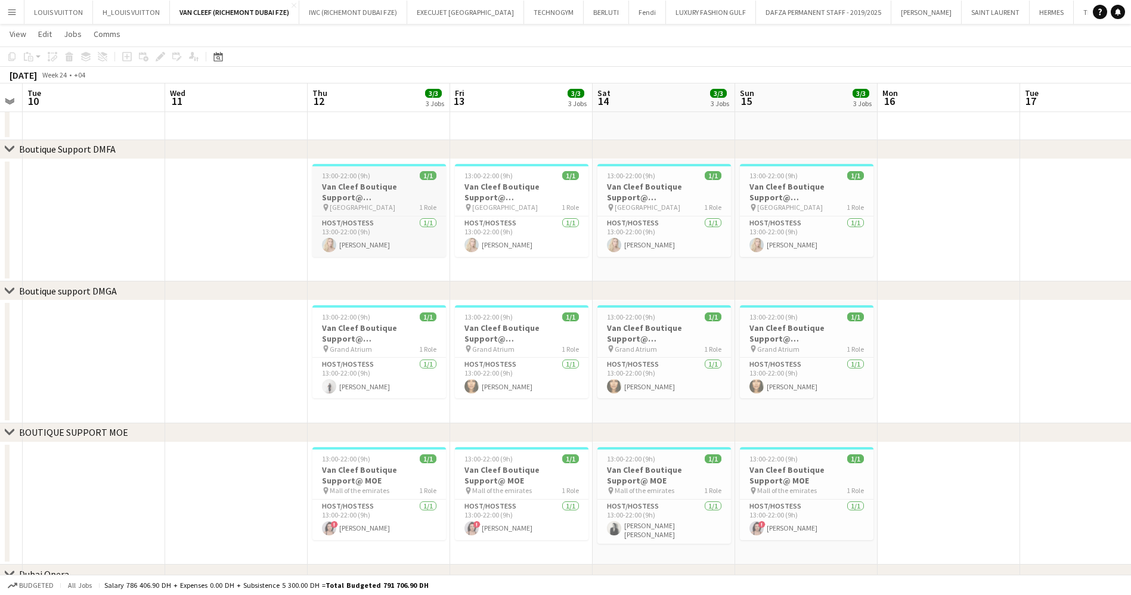
scroll to position [0, 449]
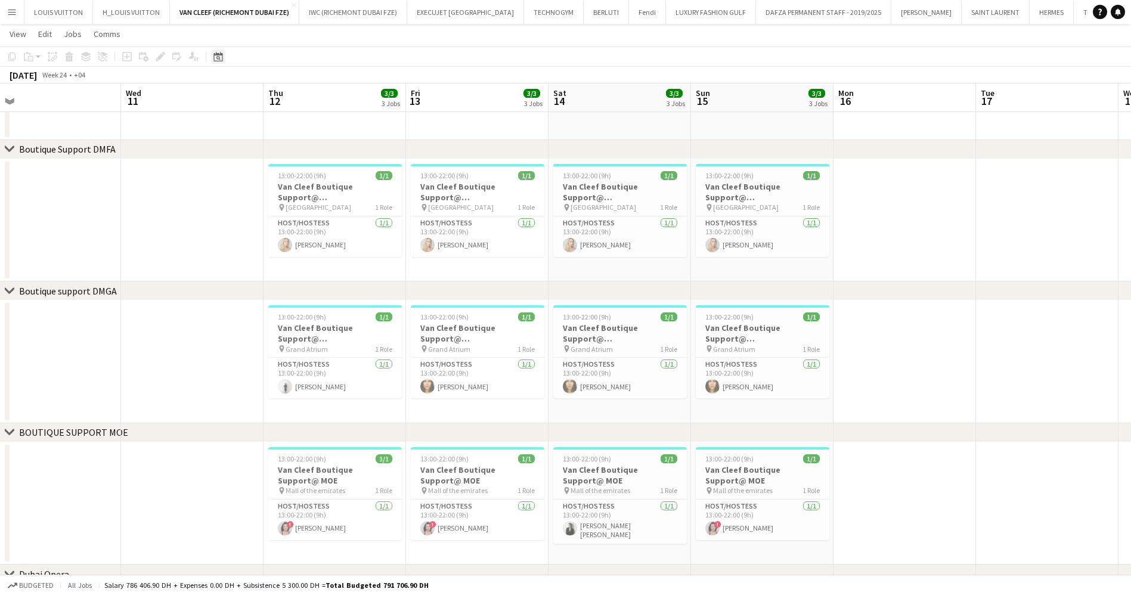
click at [218, 54] on icon at bounding box center [217, 57] width 9 height 10
click at [318, 97] on span "Next month" at bounding box center [315, 98] width 24 height 24
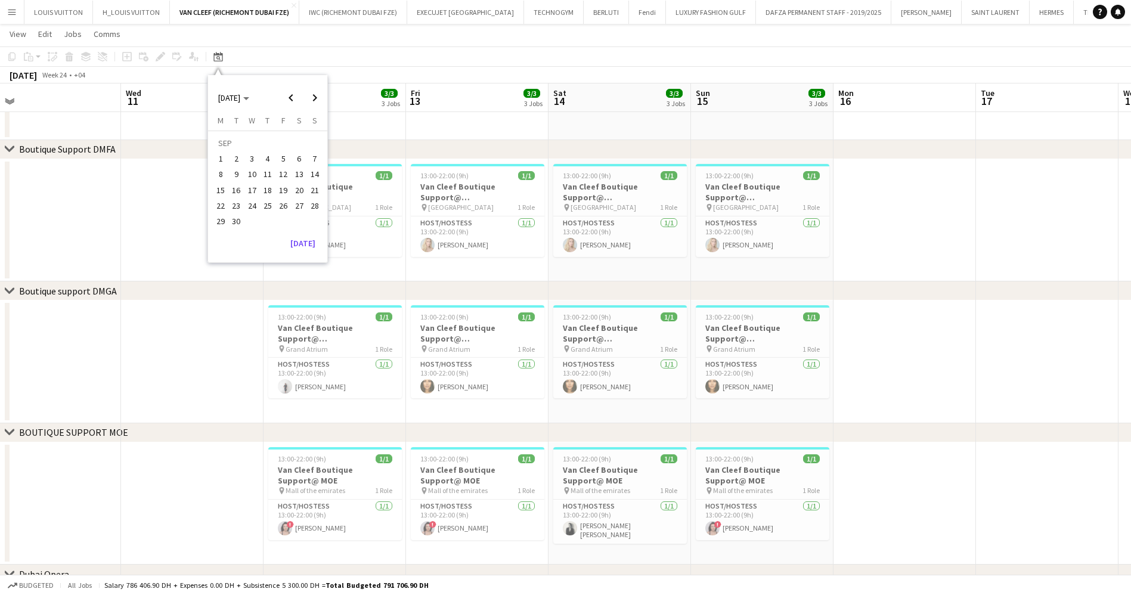
click at [227, 157] on button "1" at bounding box center [220, 158] width 15 height 15
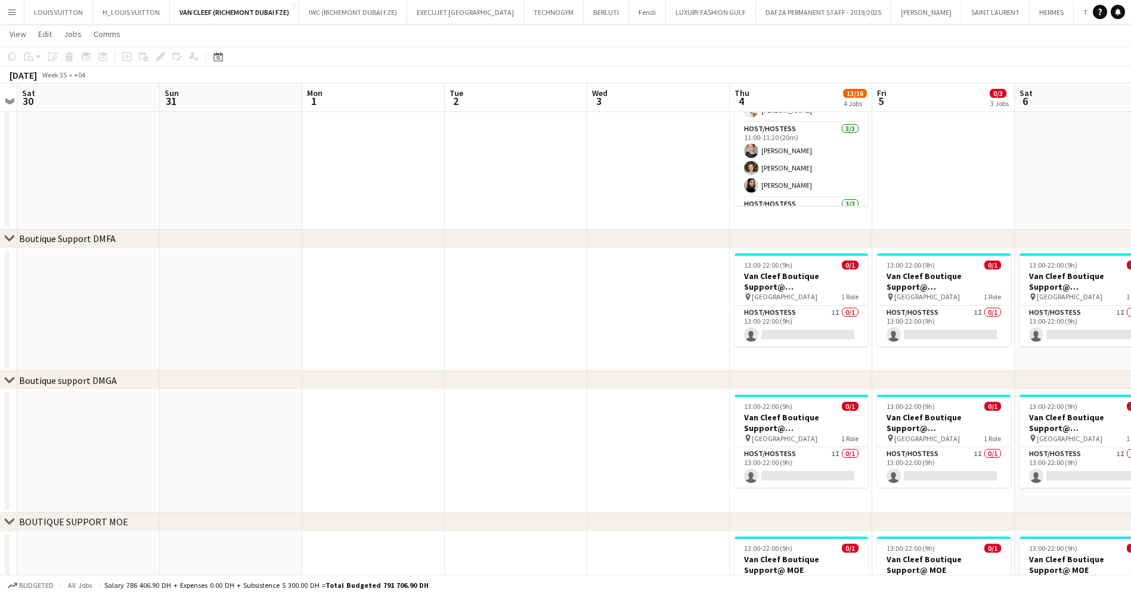
scroll to position [0, 481]
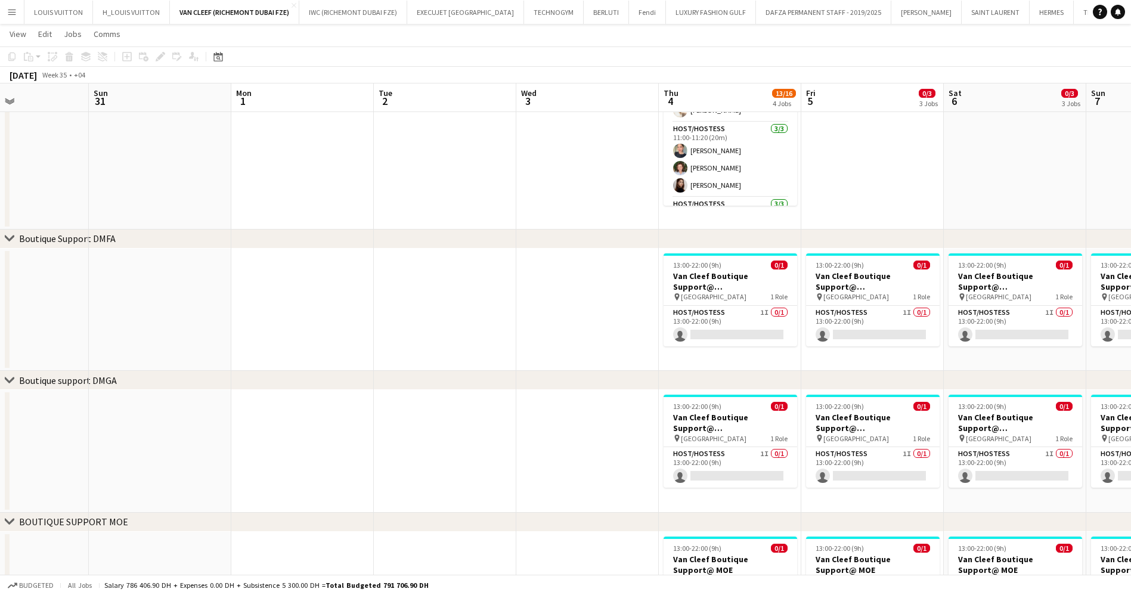
click at [507, 376] on div "chevron-right ACTIVATIONS/ VIP EVENTS chevron-right Boutique Support DMFA chevr…" at bounding box center [565, 270] width 1131 height 985
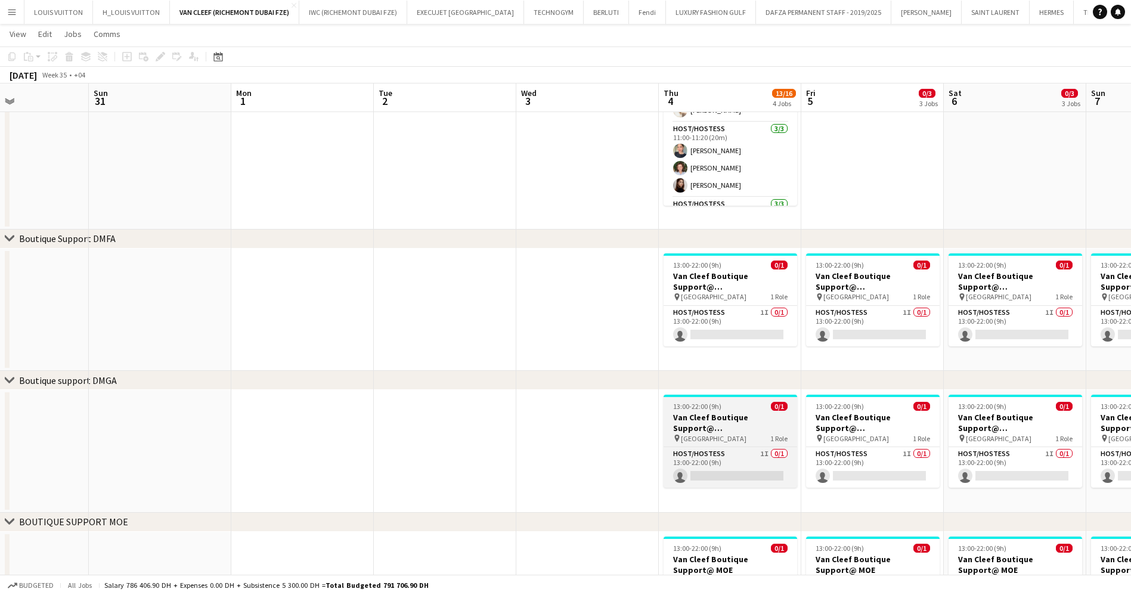
click at [713, 444] on app-job-card "13:00-22:00 (9h) 0/1 Van Cleef Boutique Support@ [GEOGRAPHIC_DATA] pin [GEOGRAP…" at bounding box center [730, 441] width 134 height 93
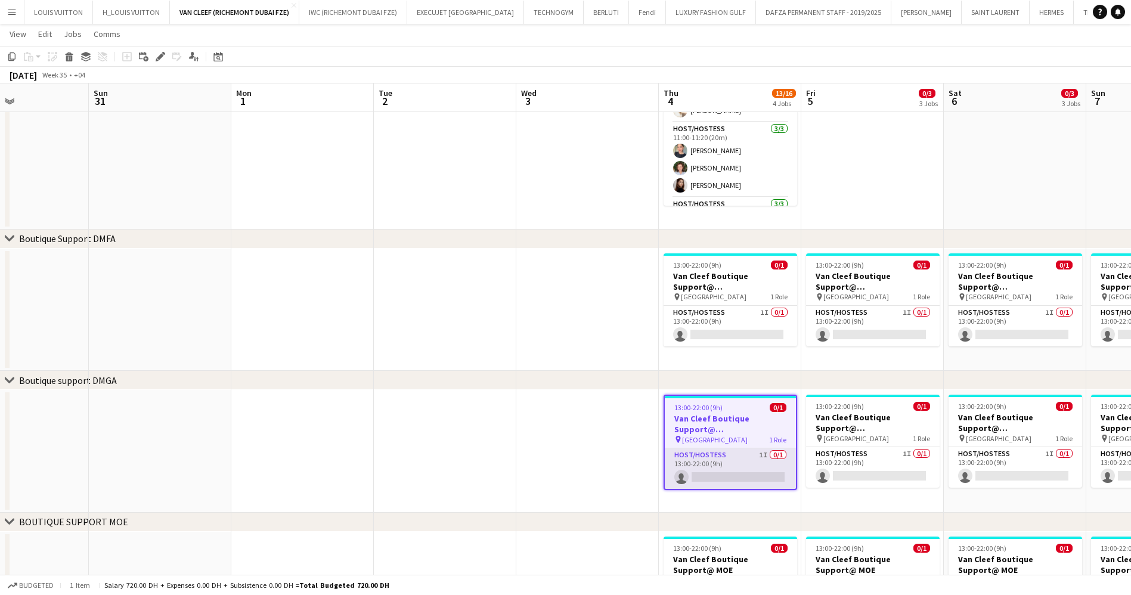
click at [717, 464] on app-card-role "Host/Hostess 1I 0/1 13:00-22:00 (9h) single-neutral-actions" at bounding box center [730, 468] width 131 height 41
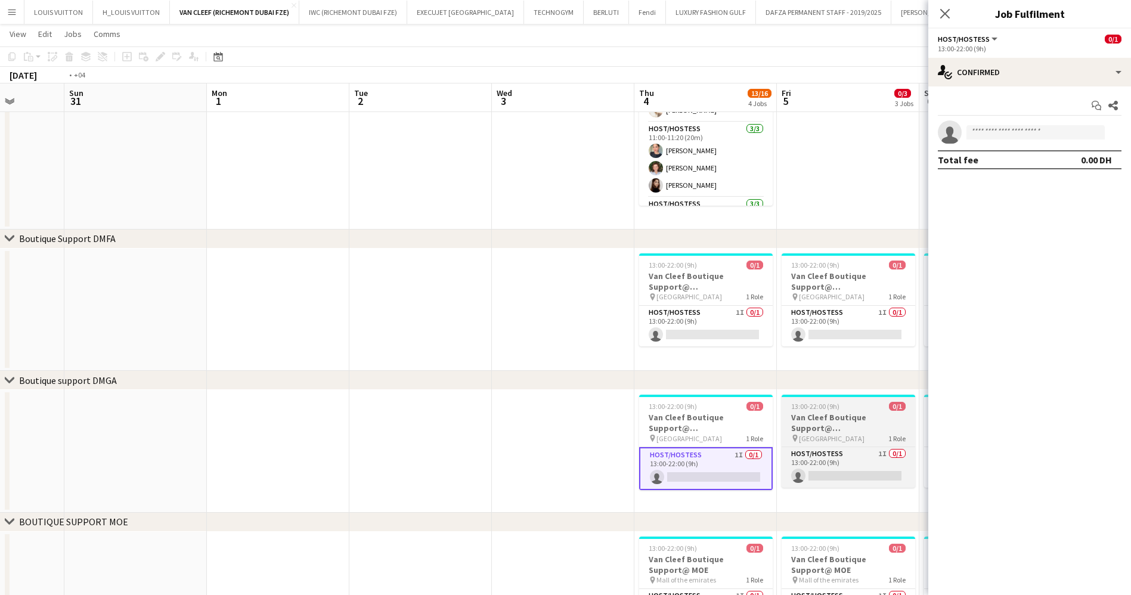
click at [519, 456] on app-calendar-viewport "Thu 28 Fri 29 Sat 30 Sun 31 Mon 1 Tue 2 Wed 3 Thu 4 13/16 4 Jobs Fri 5 0/3 3 Jo…" at bounding box center [565, 270] width 1131 height 985
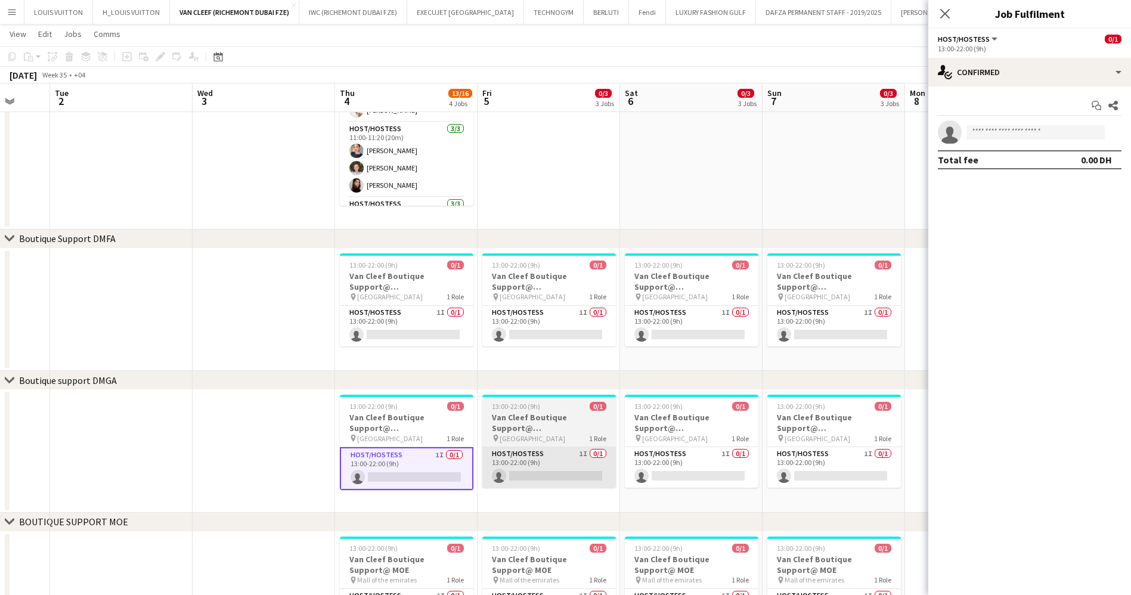
click at [595, 451] on app-card-role "Host/Hostess 1I 0/1 13:00-22:00 (9h) single-neutral-actions" at bounding box center [549, 467] width 134 height 41
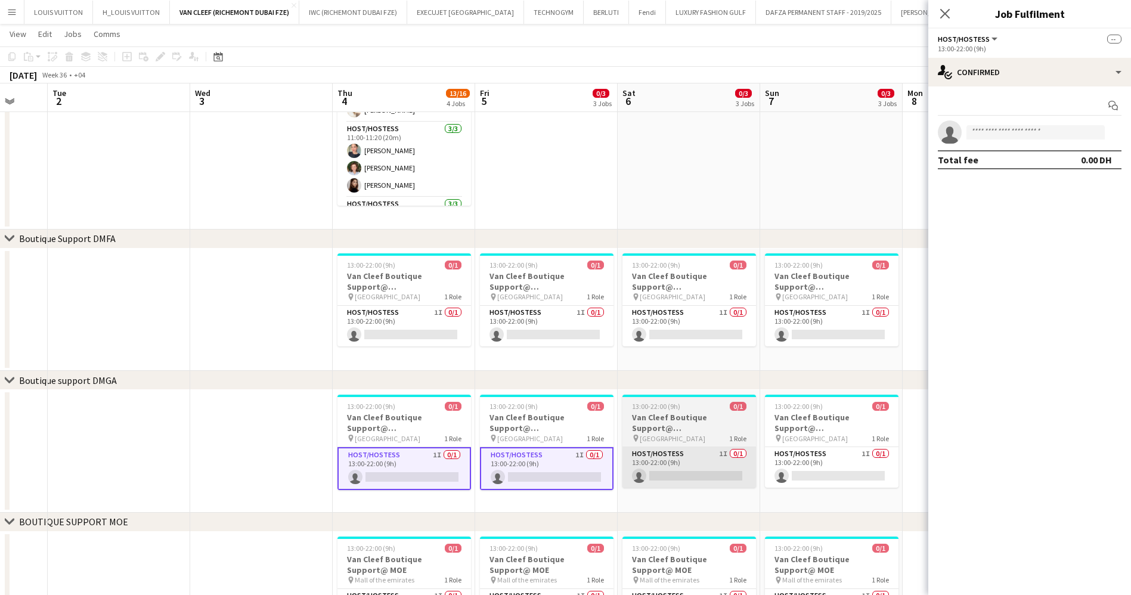
click at [688, 460] on app-card-role "Host/Hostess 1I 0/1 13:00-22:00 (9h) single-neutral-actions" at bounding box center [689, 467] width 134 height 41
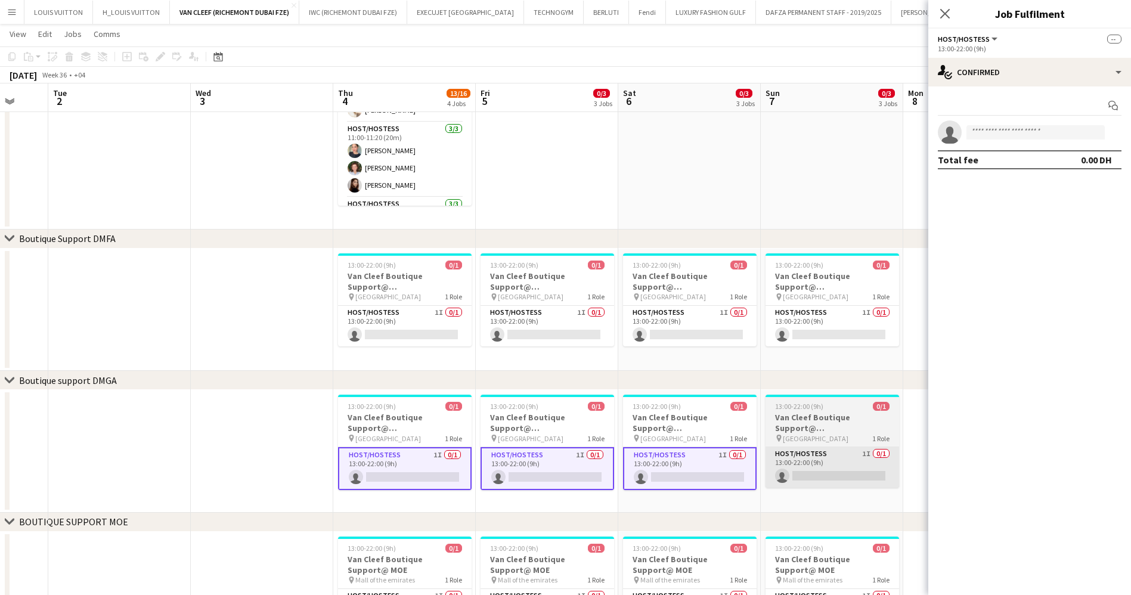
click at [814, 472] on app-card-role "Host/Hostess 1I 0/1 13:00-22:00 (9h) single-neutral-actions" at bounding box center [832, 467] width 134 height 41
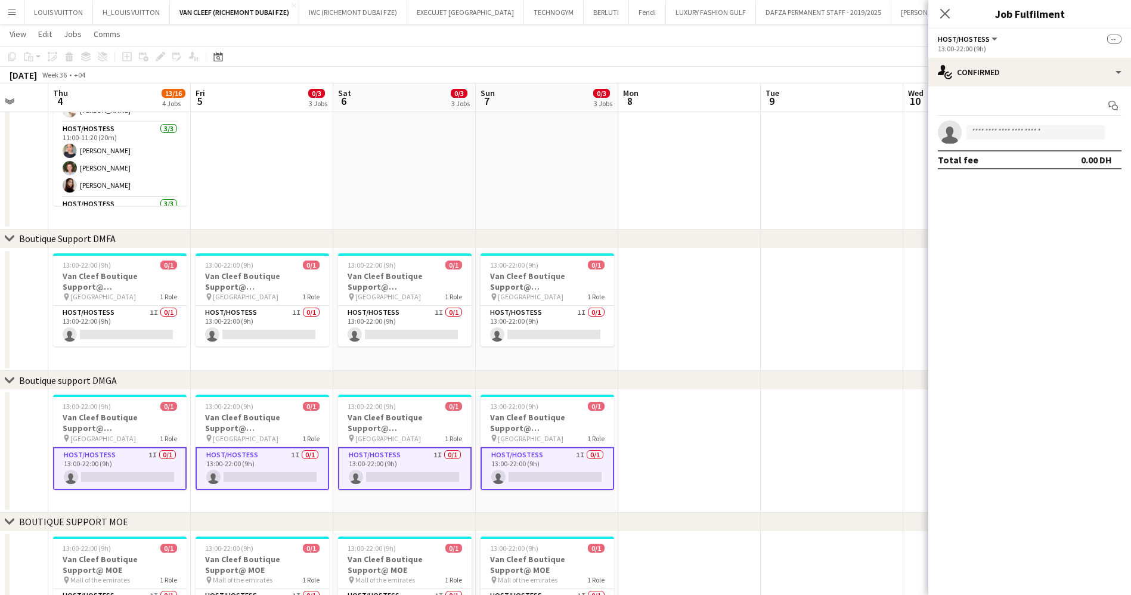
click at [246, 473] on app-calendar-viewport "Mon 1 Tue 2 Wed 3 Thu 4 13/16 4 Jobs Fri 5 0/3 3 Jobs Sat 6 0/3 3 Jobs Sun 7 0/…" at bounding box center [565, 270] width 1131 height 985
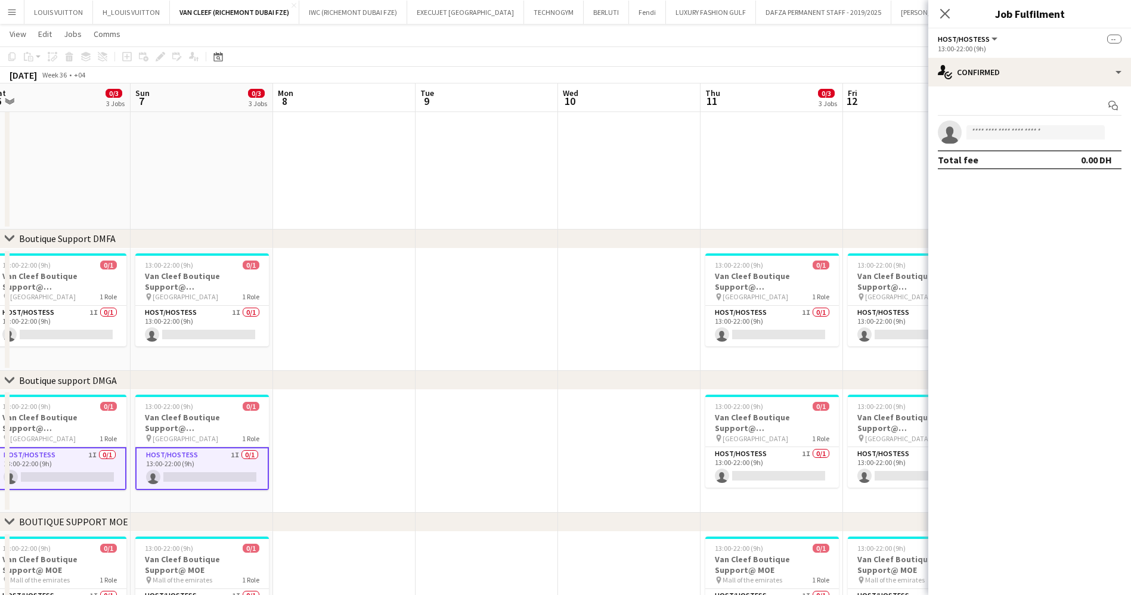
click at [263, 471] on app-calendar-viewport "Wed 3 Thu 4 13/16 4 Jobs Fri 5 0/3 3 Jobs Sat 6 0/3 3 Jobs Sun 7 0/3 3 Jobs Mon…" at bounding box center [565, 270] width 1131 height 985
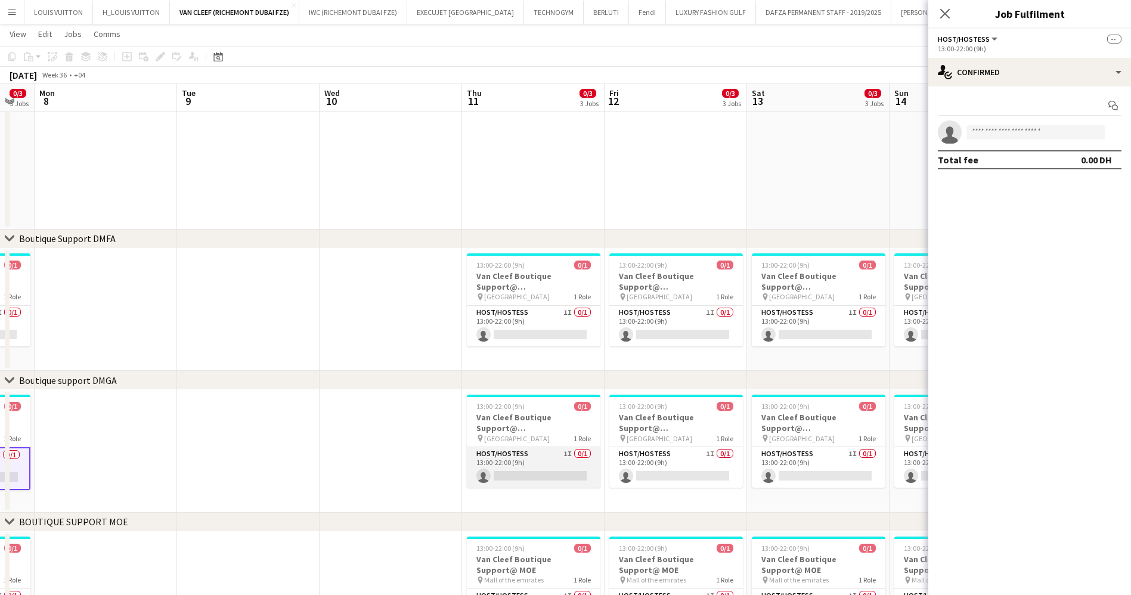
click at [477, 486] on app-card-role "Host/Hostess 1I 0/1 13:00-22:00 (9h) single-neutral-actions" at bounding box center [534, 467] width 134 height 41
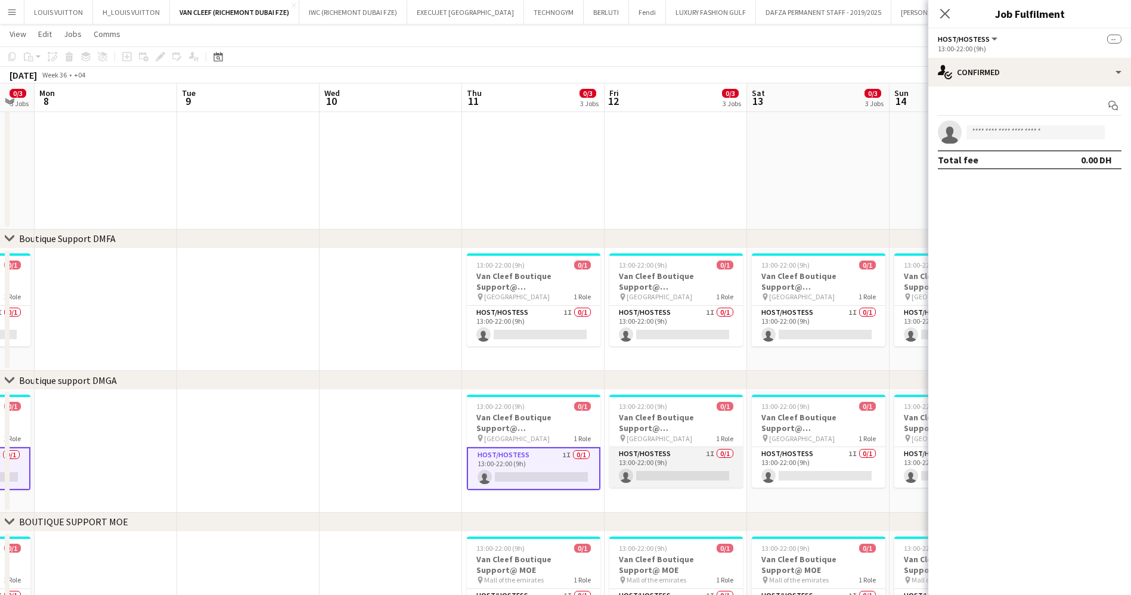
click at [624, 478] on app-card-role "Host/Hostess 1I 0/1 13:00-22:00 (9h) single-neutral-actions" at bounding box center [676, 467] width 134 height 41
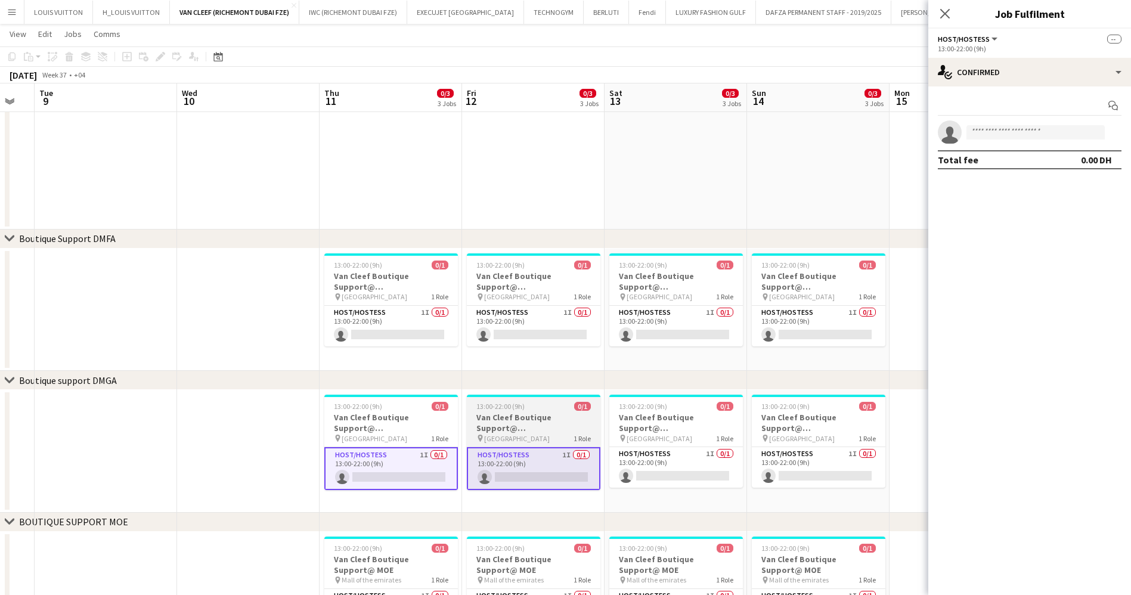
click at [383, 480] on app-calendar-viewport "Sat 6 0/3 3 Jobs Sun 7 0/3 3 Jobs Mon 8 Tue 9 Wed 10 Thu 11 0/3 3 Jobs Fri 12 0…" at bounding box center [565, 270] width 1131 height 985
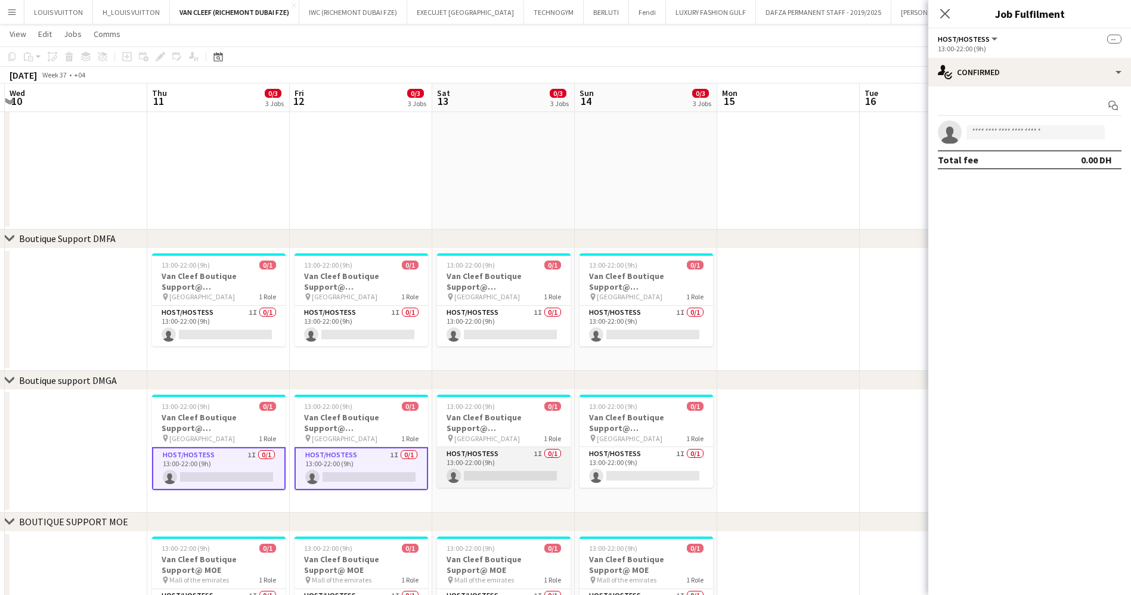
click at [506, 469] on app-card-role "Host/Hostess 1I 0/1 13:00-22:00 (9h) single-neutral-actions" at bounding box center [504, 467] width 134 height 41
click at [629, 462] on app-calendar-viewport "Sun 7 0/3 3 Jobs Mon 8 Tue 9 Wed 10 Thu 11 0/3 3 Jobs Fri 12 0/3 3 Jobs Sat 13 …" at bounding box center [565, 270] width 1131 height 985
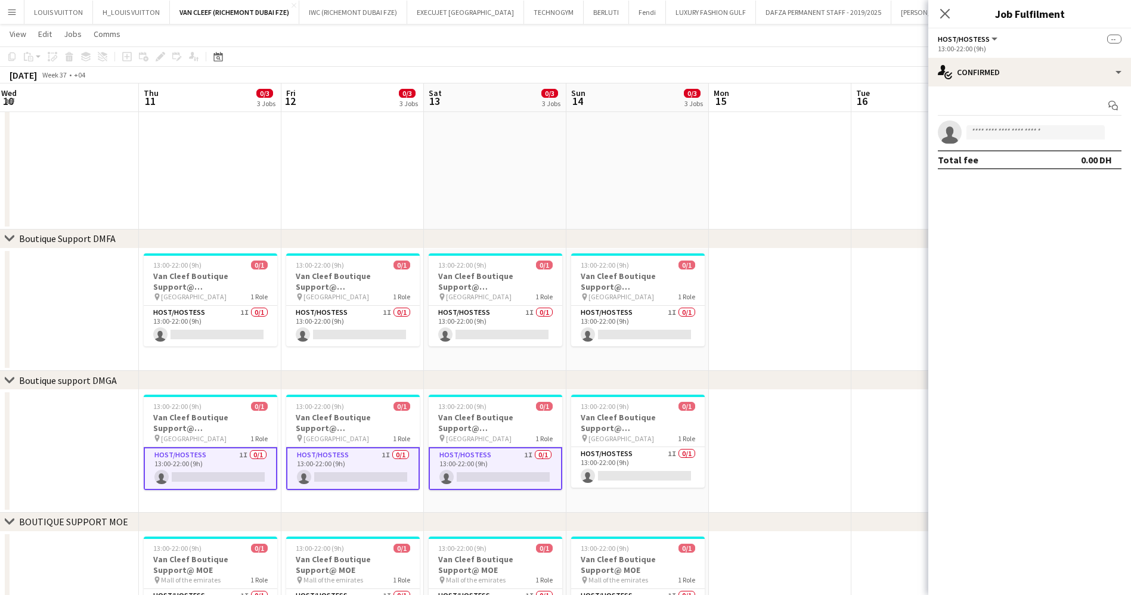
click at [266, 466] on app-calendar-viewport "Sun 7 0/3 3 Jobs Mon 8 Tue 9 Wed 10 Thu 11 0/3 3 Jobs Fri 12 0/3 3 Jobs Sat 13 …" at bounding box center [565, 270] width 1131 height 985
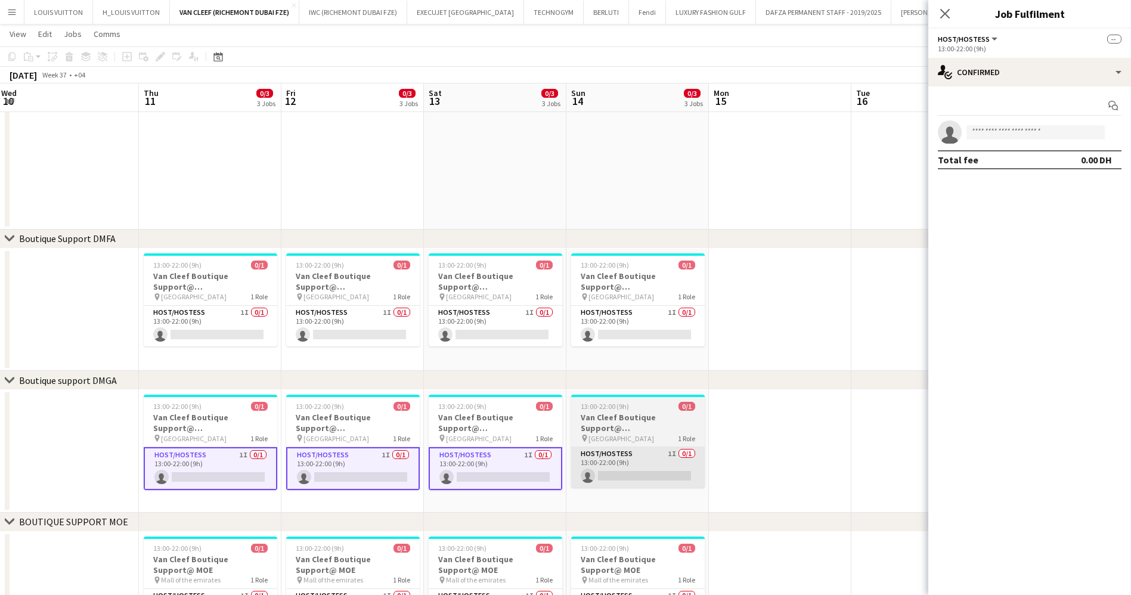
scroll to position [0, 364]
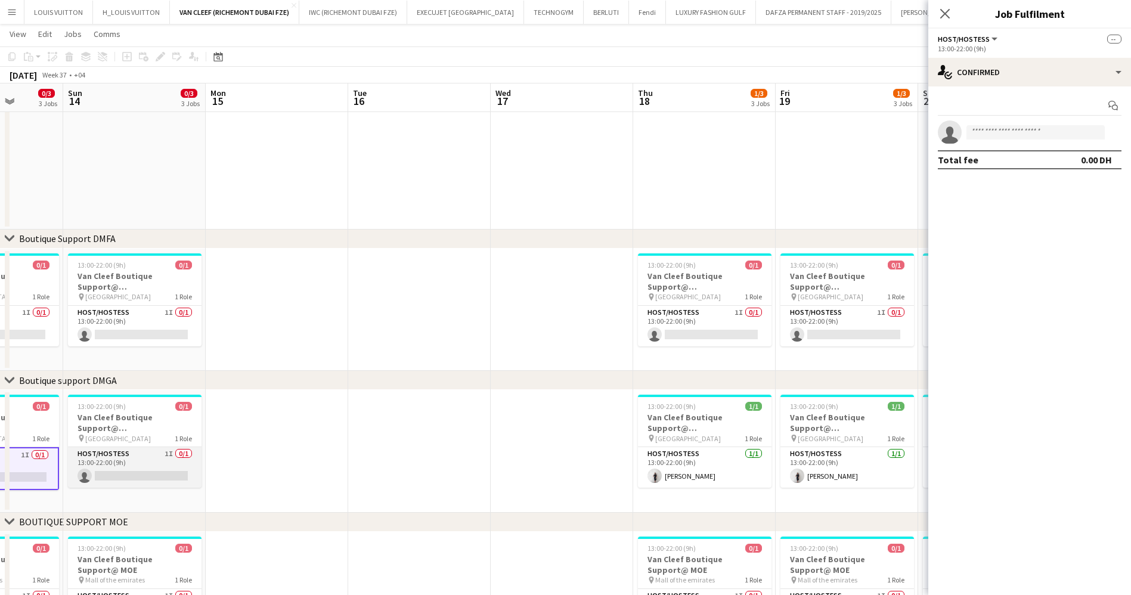
click at [126, 451] on app-card-role "Host/Hostess 1I 0/1 13:00-22:00 (9h) single-neutral-actions" at bounding box center [135, 467] width 134 height 41
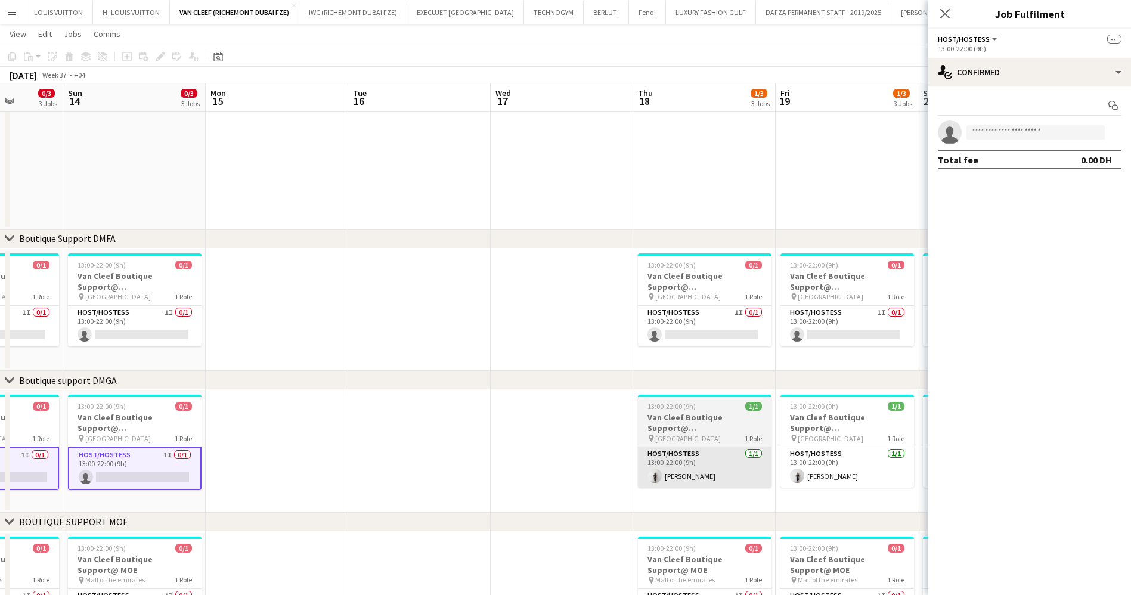
click at [659, 450] on app-card-role "Host/Hostess [DATE] 13:00-22:00 (9h) [PERSON_NAME]" at bounding box center [705, 467] width 134 height 41
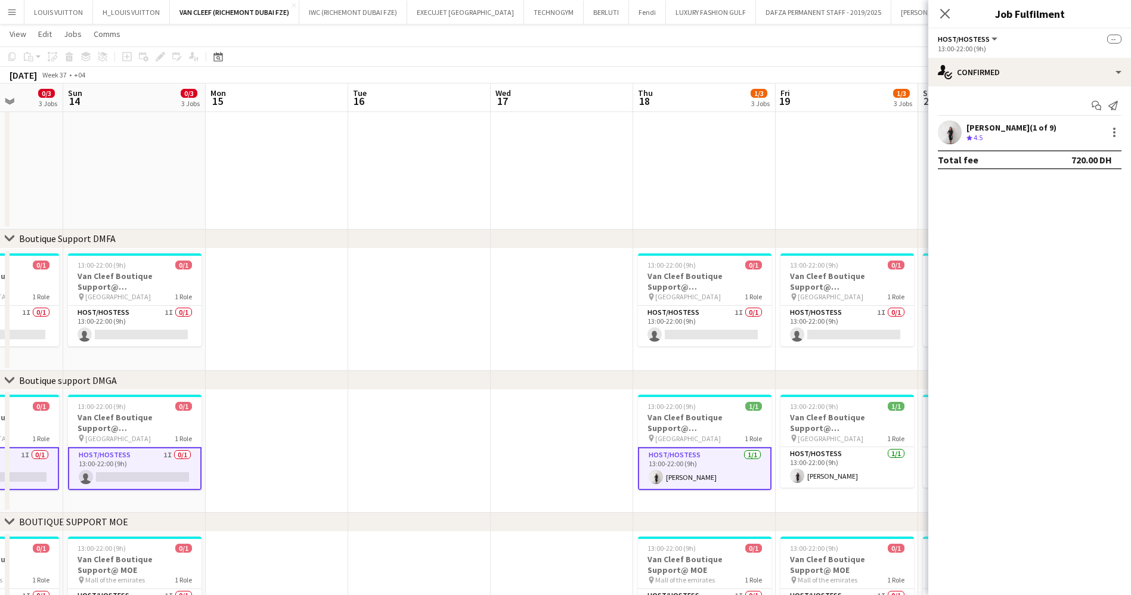
scroll to position [0, 362]
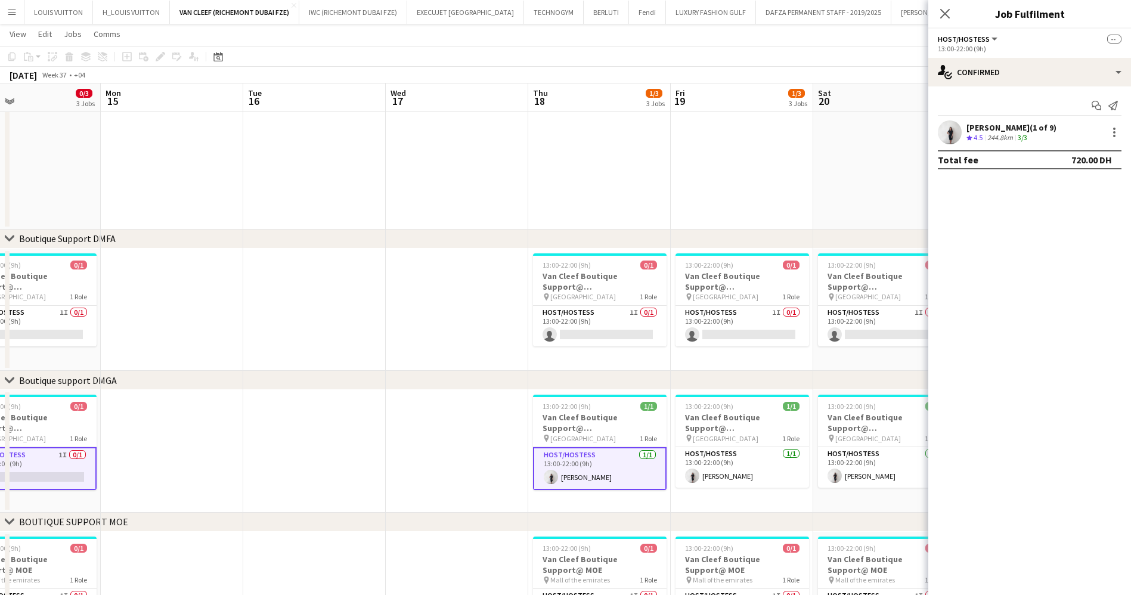
click at [503, 457] on app-calendar-viewport "Thu 11 0/3 3 Jobs Fri 12 0/3 3 Jobs Sat 13 0/3 3 Jobs Sun 14 0/3 3 Jobs Mon 15 …" at bounding box center [565, 270] width 1131 height 985
click at [609, 464] on app-card-role "Host/Hostess [DATE] 13:00-22:00 (9h) [PERSON_NAME]" at bounding box center [599, 468] width 134 height 43
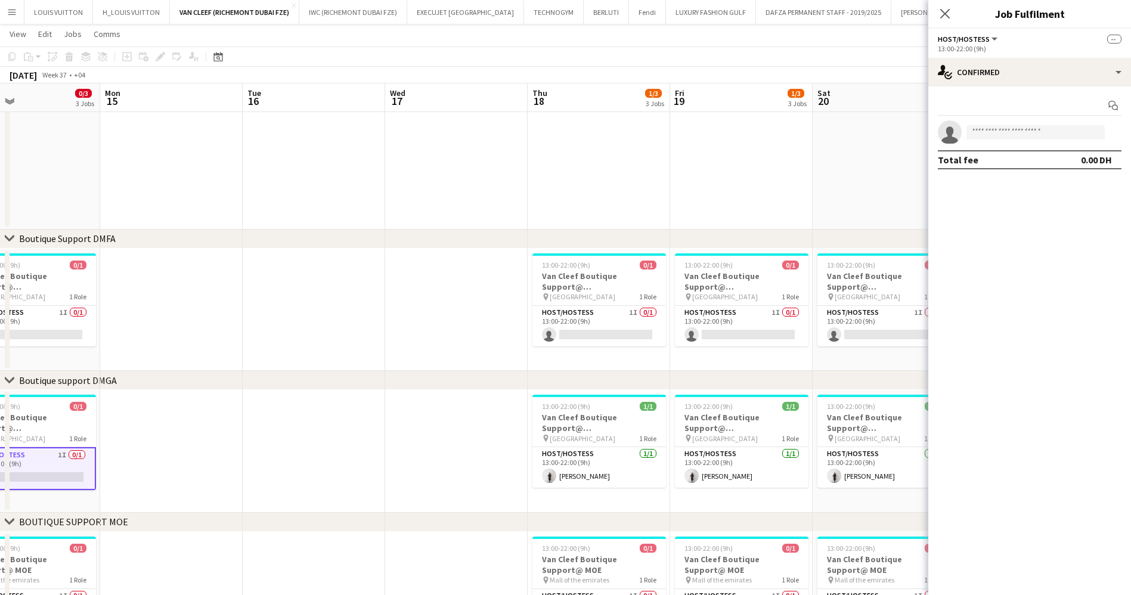
click at [1069, 86] on div "Start chat single-neutral-actions Total fee 0.00 DH" at bounding box center [1029, 132] width 203 height 92
click at [1054, 76] on div "single-neutral-actions-check-2 Confirmed" at bounding box center [1029, 72] width 203 height 29
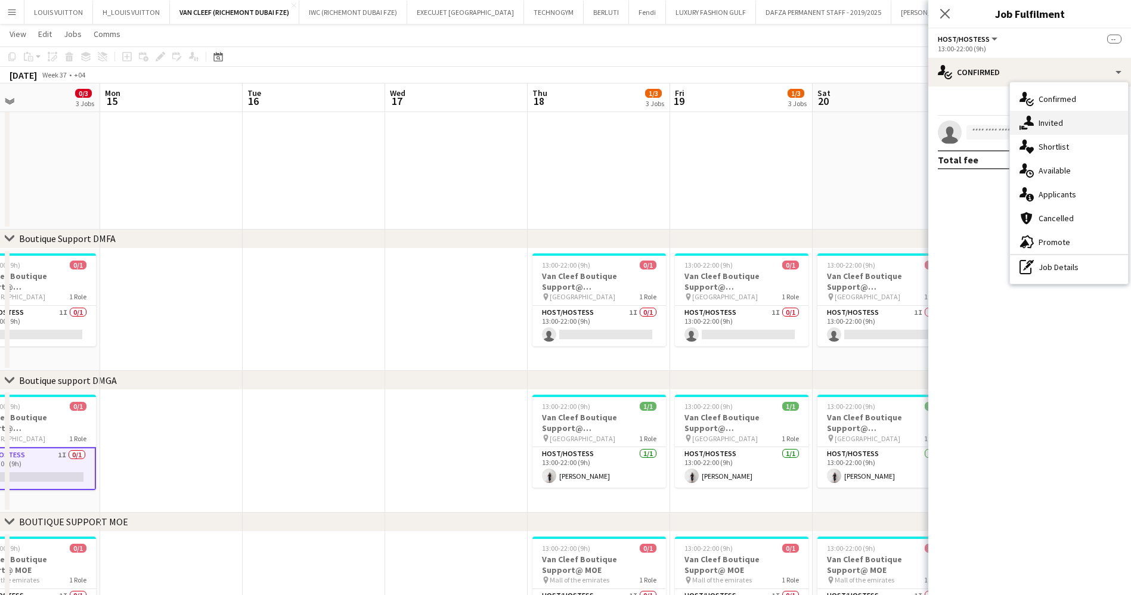
click at [1068, 125] on div "single-neutral-actions-share-1 Invited" at bounding box center [1069, 123] width 118 height 24
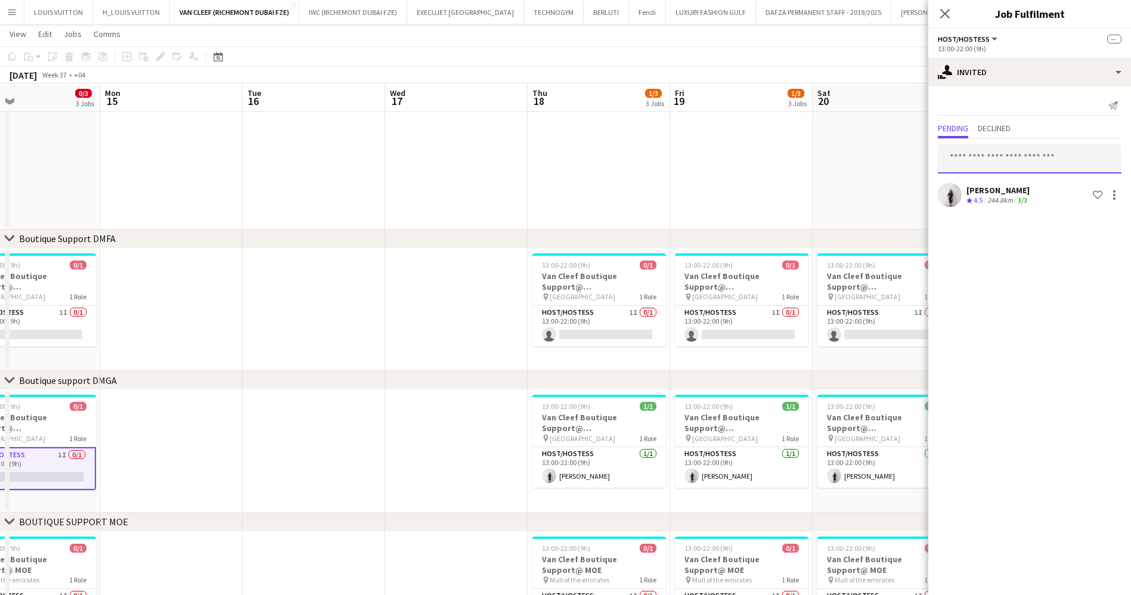
click at [995, 155] on input "text" at bounding box center [1030, 159] width 184 height 30
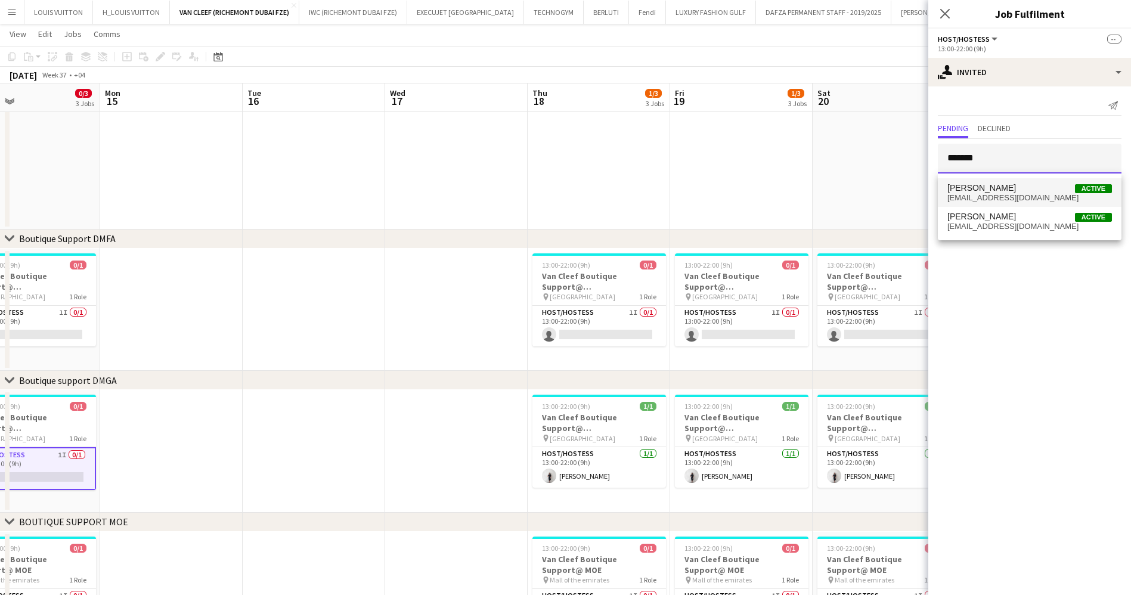
type input "*******"
click at [985, 193] on span "[EMAIL_ADDRESS][DOMAIN_NAME]" at bounding box center [1029, 198] width 165 height 10
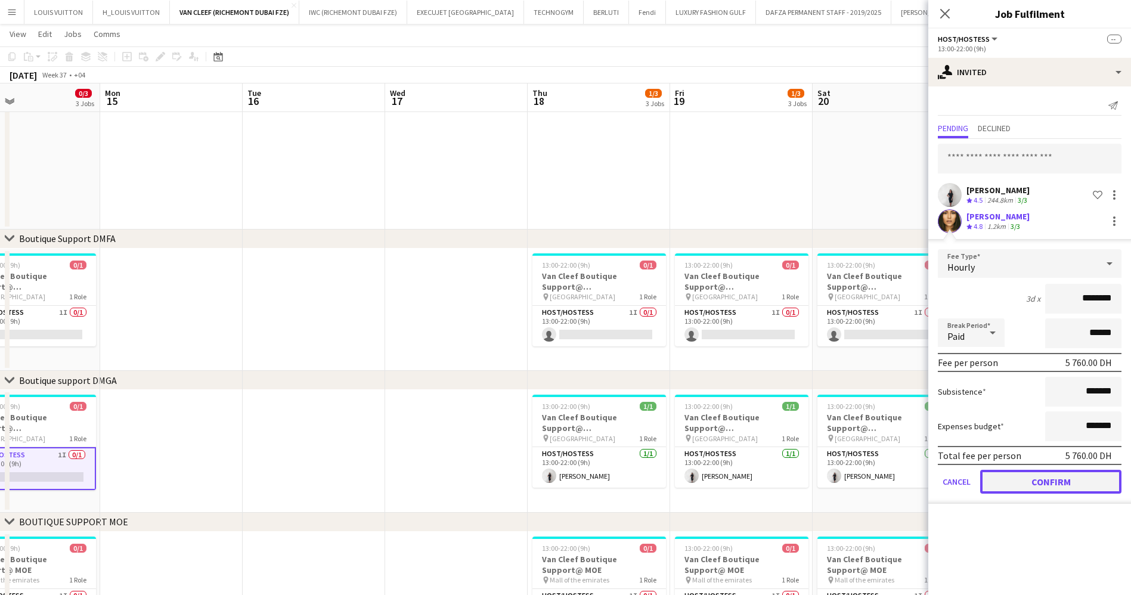
click at [1053, 483] on button "Confirm" at bounding box center [1050, 482] width 141 height 24
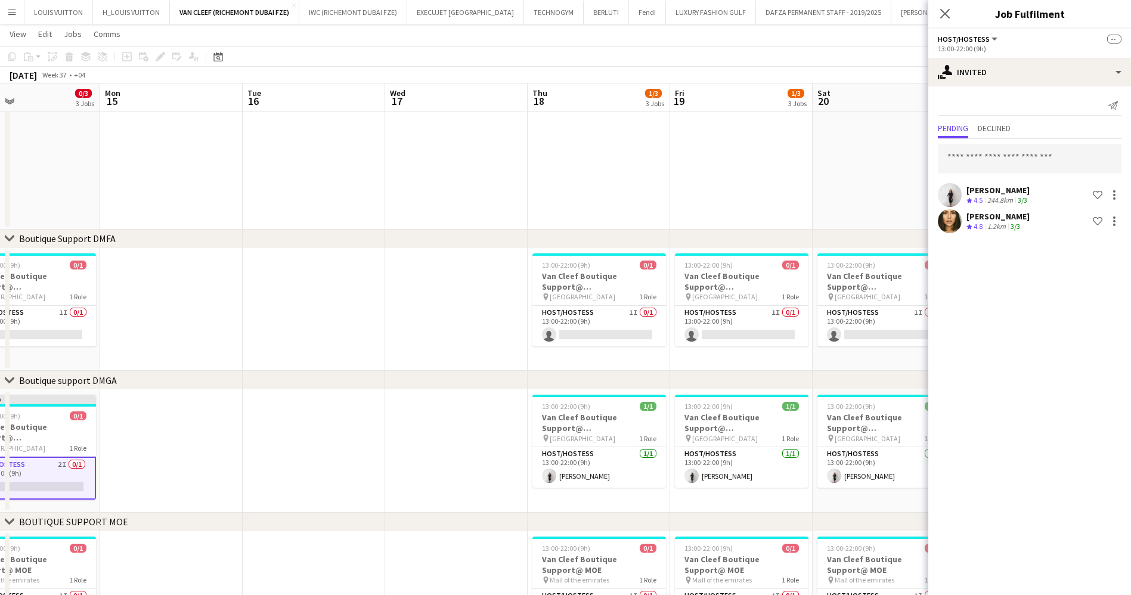
click at [815, 51] on app-toolbar "Copy Paste Paste Ctrl+V Paste with crew Ctrl+Shift+V Paste linked Job [GEOGRAPH…" at bounding box center [565, 56] width 1131 height 20
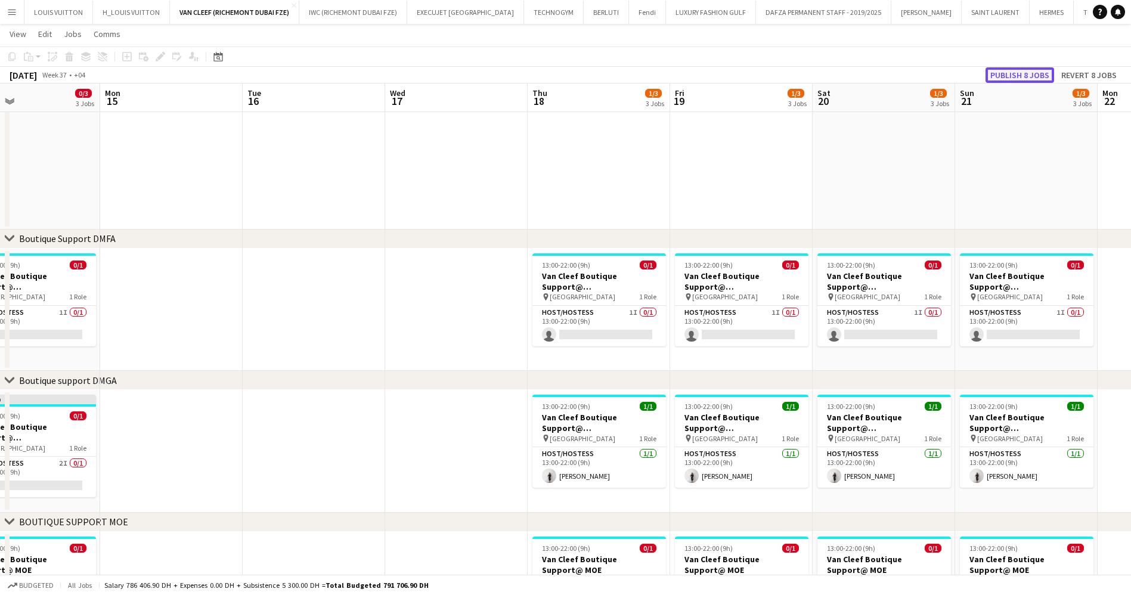
click at [1013, 69] on button "Publish 8 jobs" at bounding box center [1019, 74] width 69 height 15
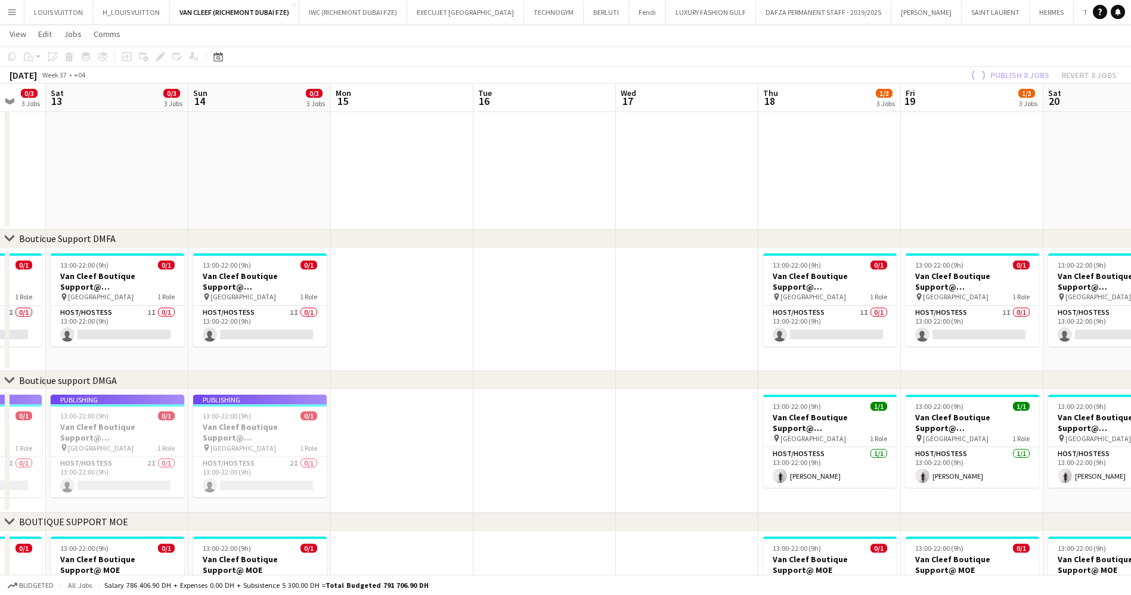
click at [813, 393] on app-calendar-viewport "Thu 11 0/3 3 Jobs Fri 12 0/3 3 Jobs Sat 13 0/3 3 Jobs Sun 14 0/3 3 Jobs Mon 15 …" at bounding box center [565, 270] width 1131 height 985
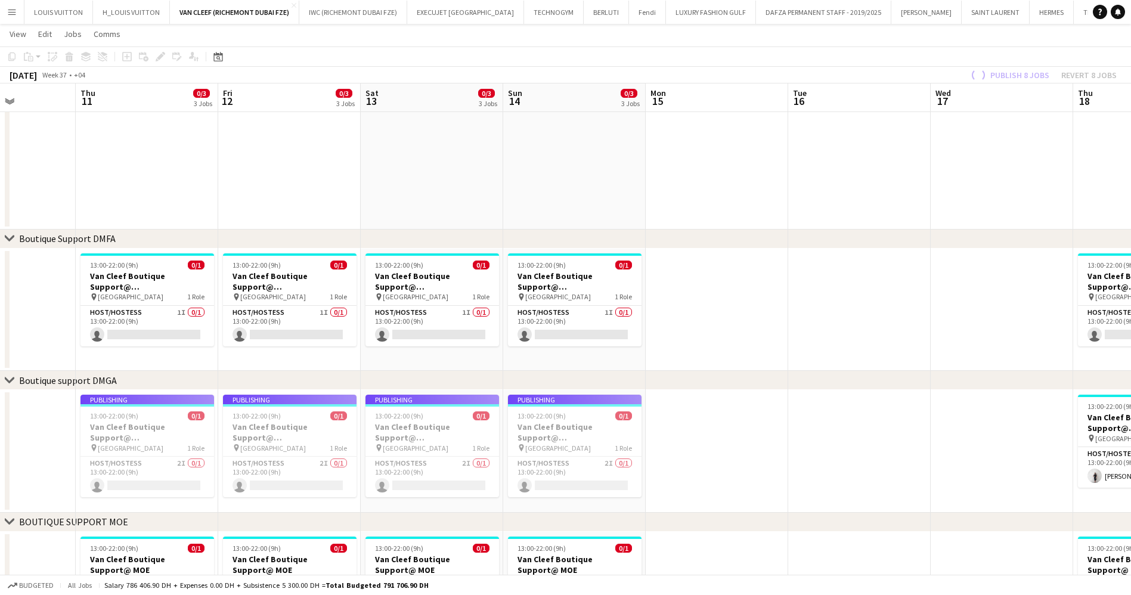
click at [727, 461] on app-calendar-viewport "Mon 8 Tue 9 Wed 10 Thu 11 0/3 3 Jobs Fri 12 0/3 3 Jobs Sat 13 0/3 3 Jobs Sun 14…" at bounding box center [565, 270] width 1131 height 985
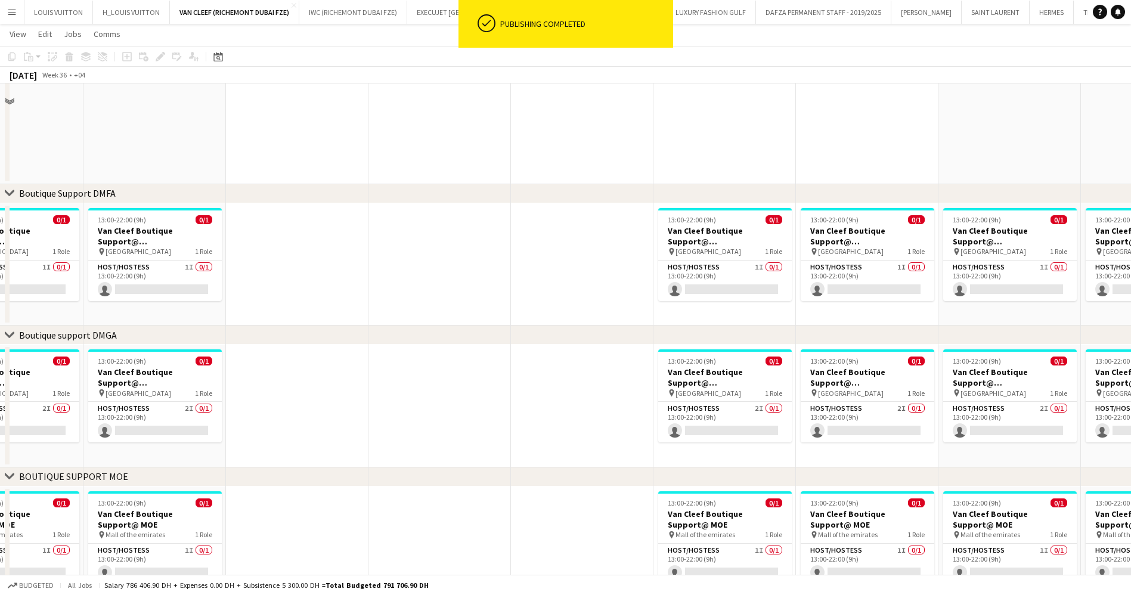
scroll to position [189, 0]
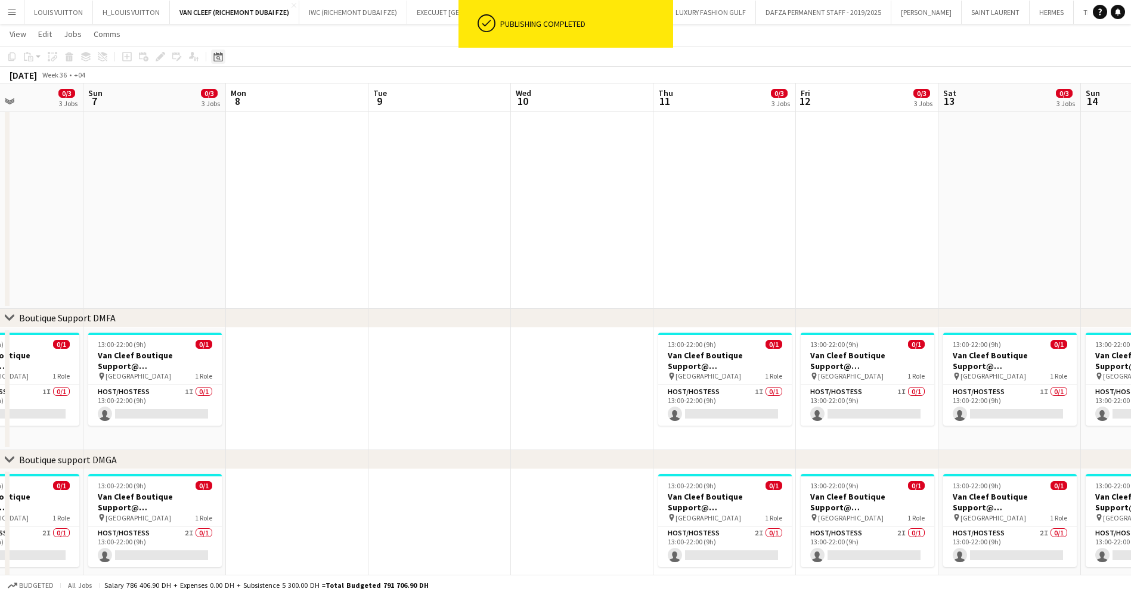
click at [216, 58] on icon "Date picker" at bounding box center [218, 57] width 10 height 10
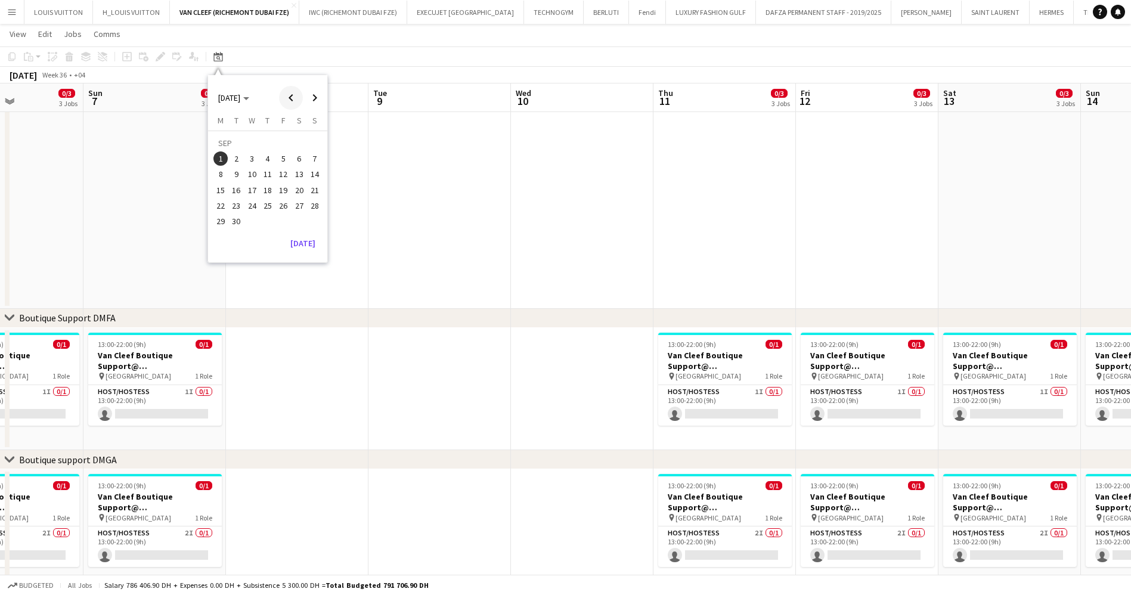
click at [289, 98] on span "Previous month" at bounding box center [291, 98] width 24 height 24
click at [266, 140] on span "1" at bounding box center [267, 144] width 14 height 17
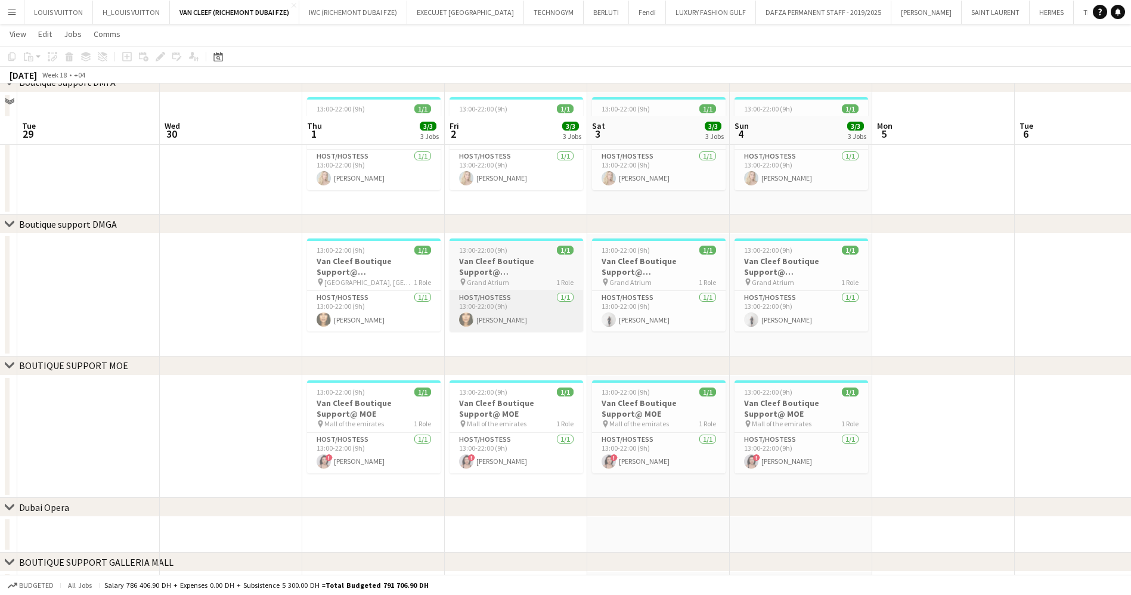
scroll to position [457, 0]
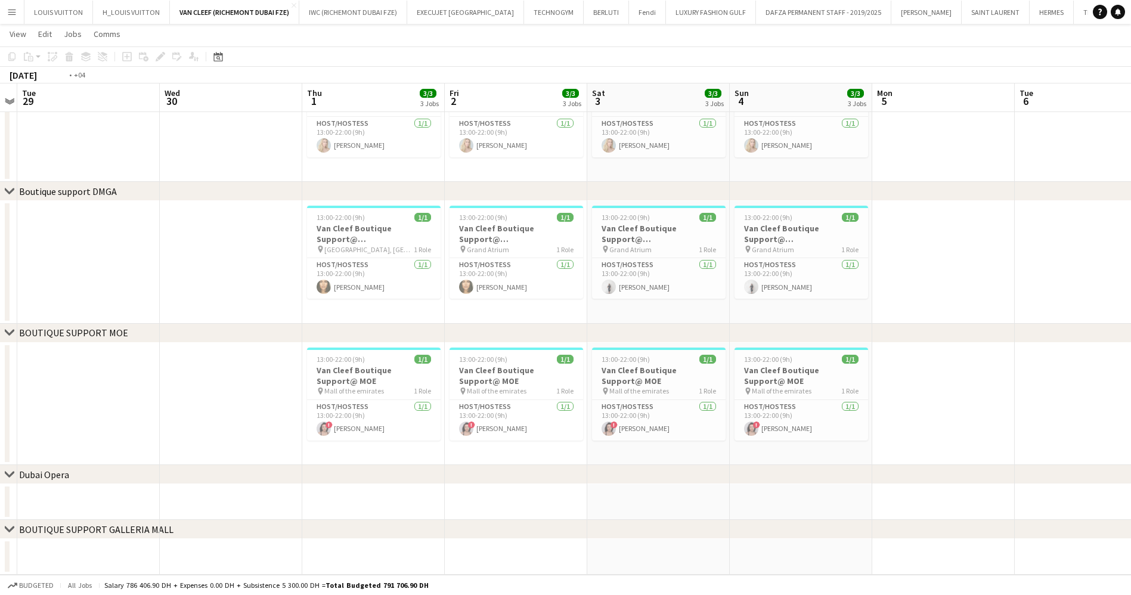
click at [836, 376] on app-calendar-viewport "Sat 26 3/3 3 Jobs Sun 27 3/3 3 Jobs Mon 28 Tue 29 Wed 30 Thu 1 3/3 3 Jobs Fri 2…" at bounding box center [565, 81] width 1131 height 985
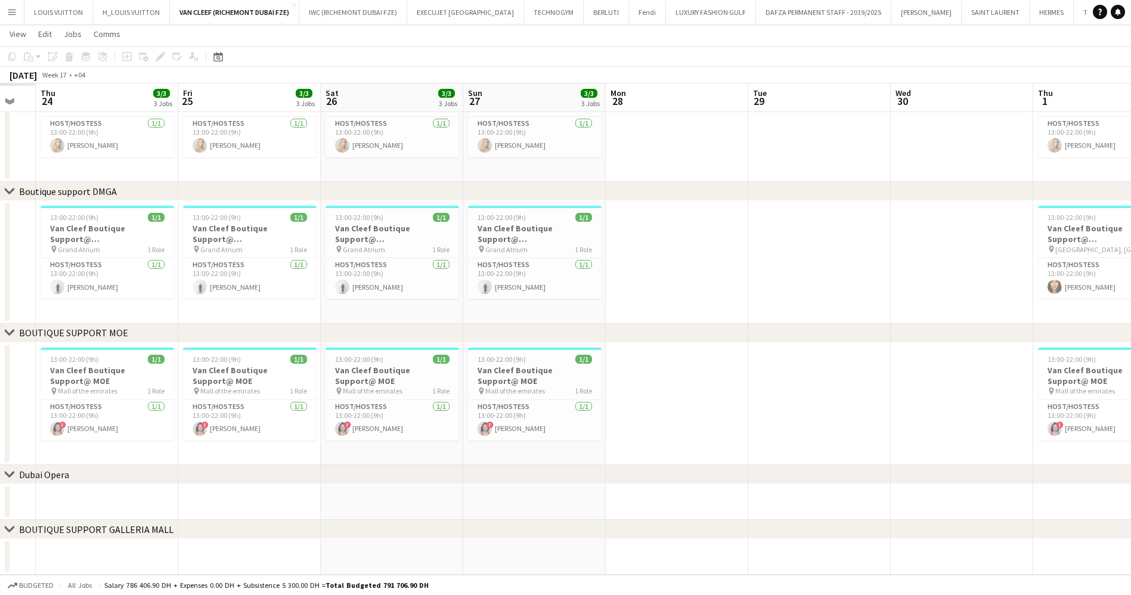
click at [734, 386] on app-calendar-viewport "Tue 22 Wed 23 Thu 24 3/3 3 Jobs Fri 25 3/3 3 Jobs Sat 26 3/3 3 Jobs Sun 27 3/3 …" at bounding box center [565, 81] width 1131 height 985
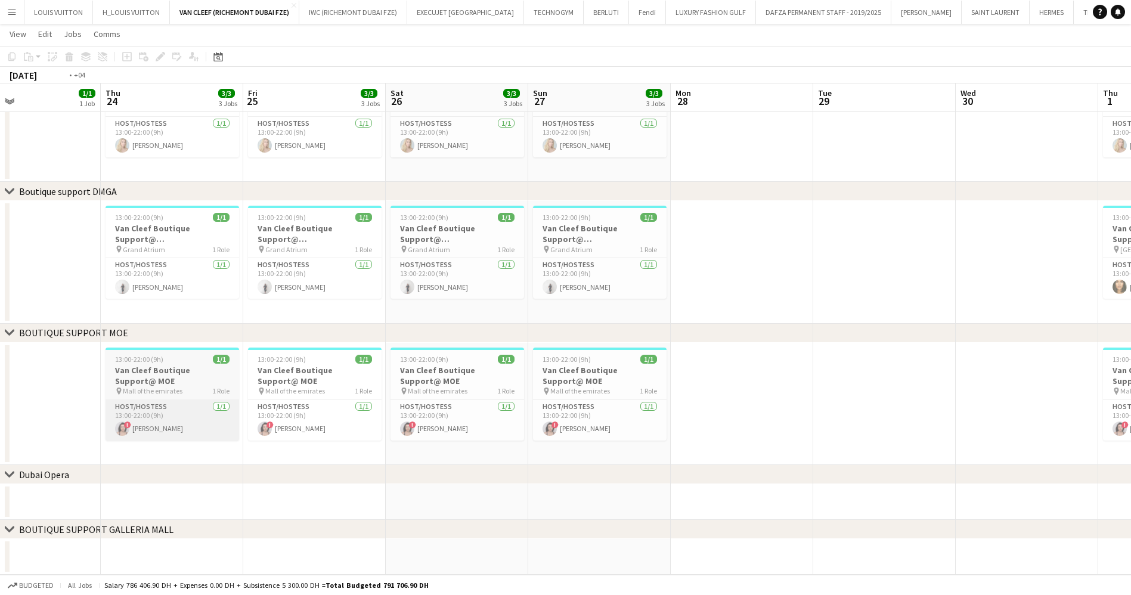
click at [649, 401] on app-calendar-viewport "Mon 21 Tue 22 Wed 23 1/1 1 Job Thu 24 3/3 3 Jobs Fri 25 3/3 3 Jobs Sat 26 3/3 3…" at bounding box center [565, 81] width 1131 height 985
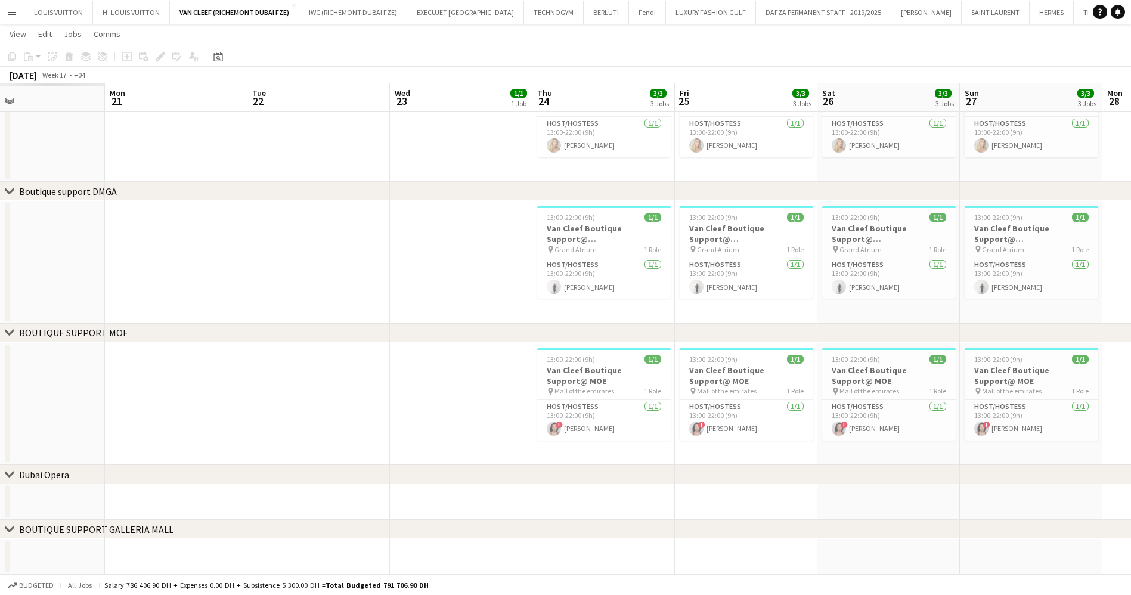
click at [713, 417] on app-calendar-viewport "Fri 18 Sat 19 Sun 20 Mon 21 Tue 22 Wed 23 1/1 1 Job Thu 24 3/3 3 Jobs Fri 25 3/…" at bounding box center [565, 81] width 1131 height 985
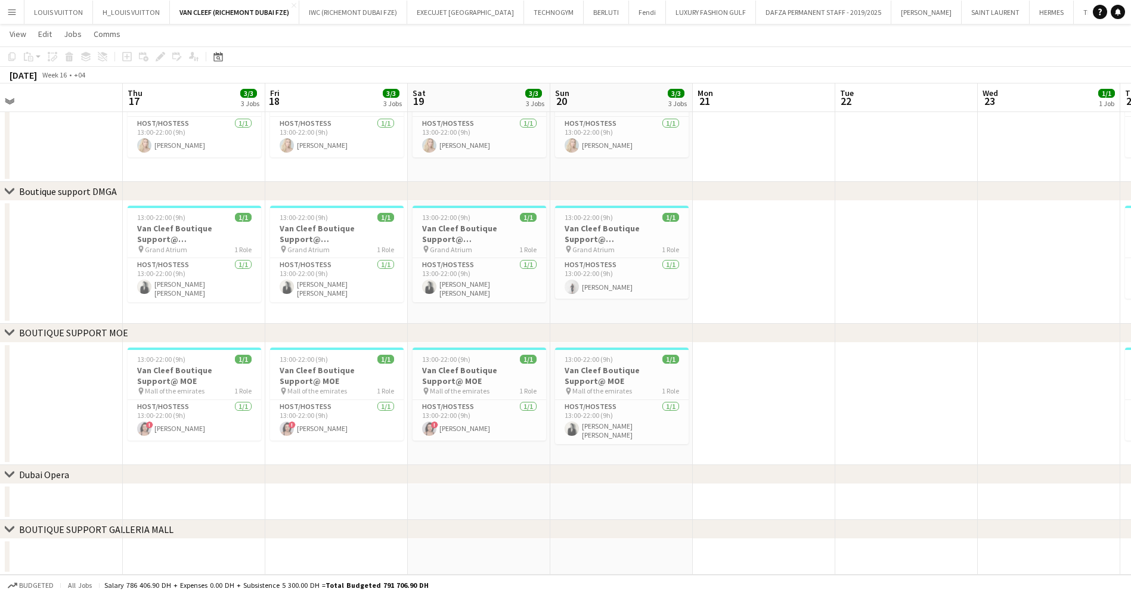
click at [690, 436] on app-calendar-viewport "Mon 14 Tue 15 Wed 16 Thu 17 3/3 3 Jobs Fri 18 3/3 3 Jobs Sat 19 3/3 3 Jobs Sun …" at bounding box center [565, 81] width 1131 height 985
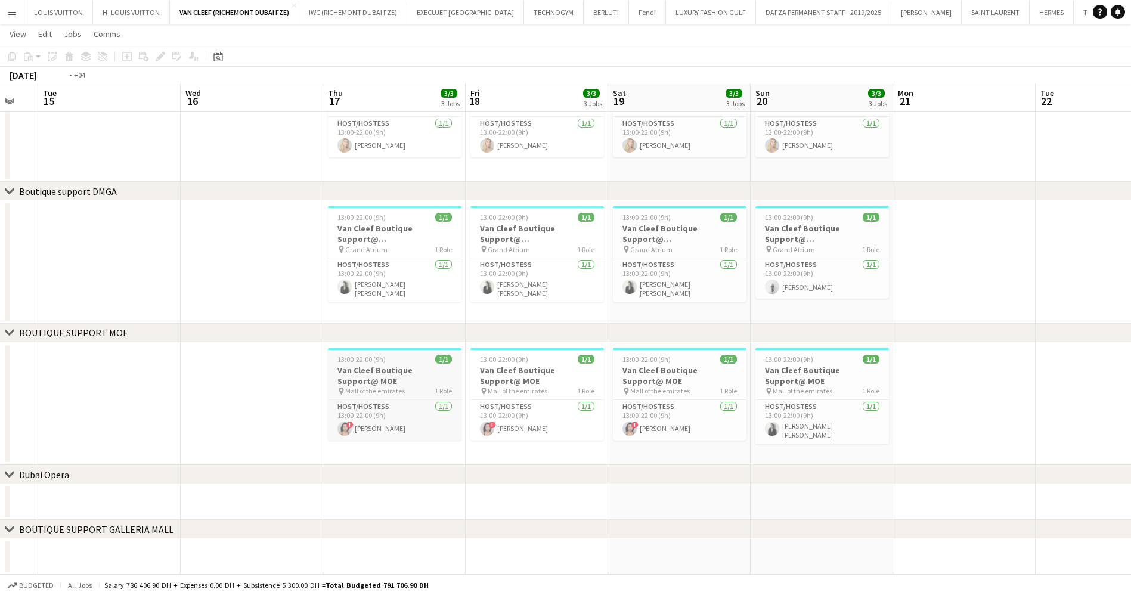
click at [760, 384] on app-calendar-viewport "Sun 13 3/3 3 Jobs Mon 14 Tue 15 Wed 16 Thu 17 3/3 3 Jobs Fri 18 3/3 3 Jobs Sat …" at bounding box center [565, 81] width 1131 height 985
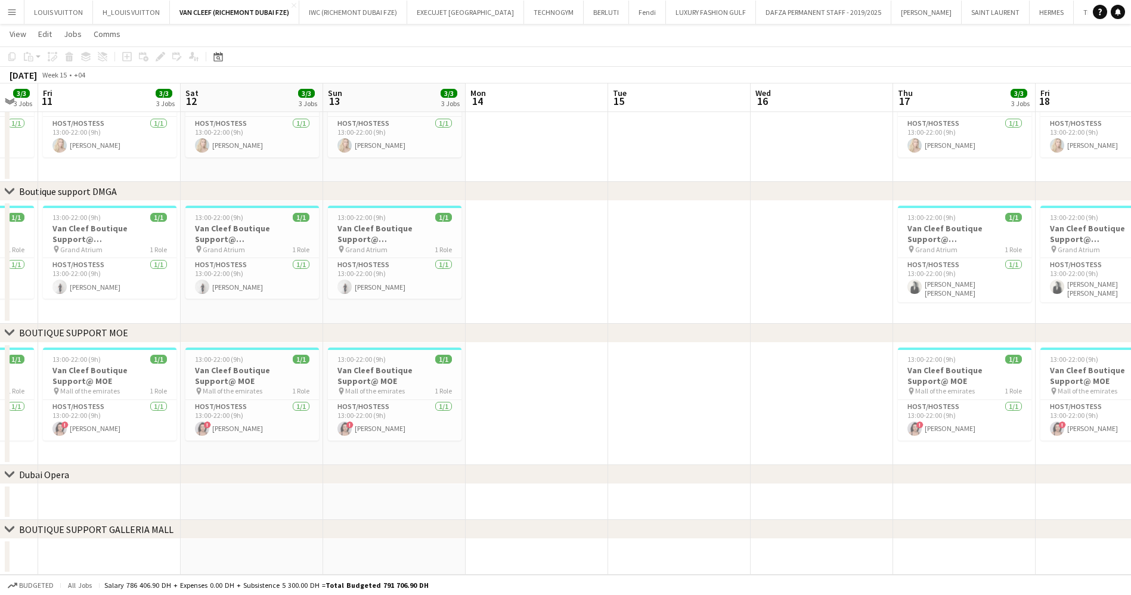
drag, startPoint x: 346, startPoint y: 411, endPoint x: 708, endPoint y: 415, distance: 362.4
click at [711, 411] on app-calendar-viewport "Wed 9 Thu 10 3/3 3 Jobs Fri 11 3/3 3 Jobs Sat 12 3/3 3 Jobs Sun 13 3/3 3 Jobs M…" at bounding box center [565, 81] width 1131 height 985
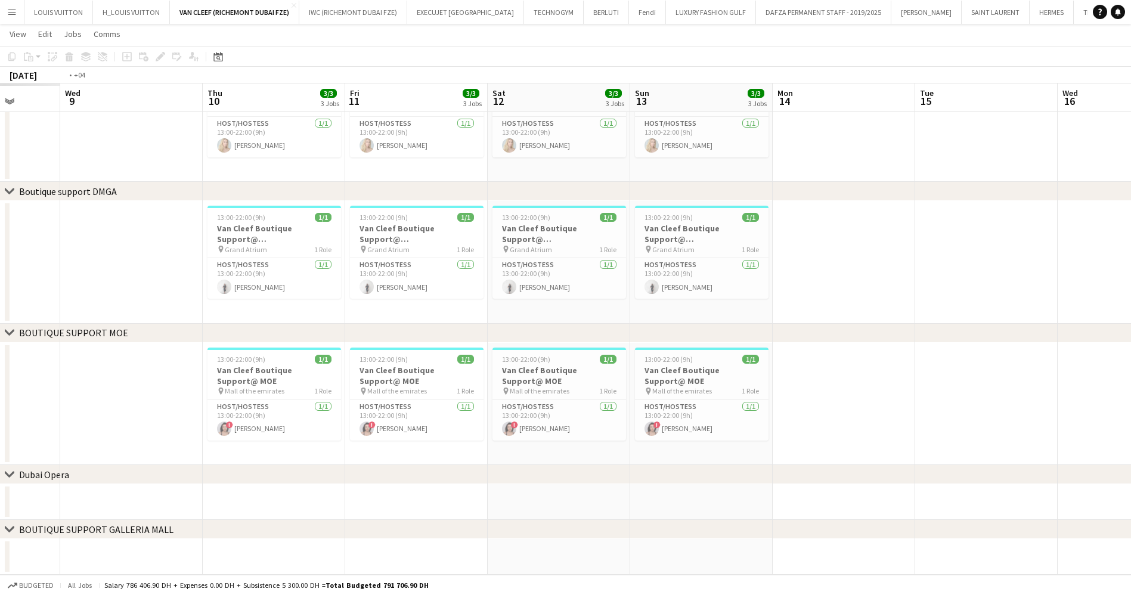
drag, startPoint x: 369, startPoint y: 420, endPoint x: 748, endPoint y: 382, distance: 380.4
click at [744, 382] on app-calendar-viewport "Sun 6 Mon 7 Tue 8 Wed 9 Thu 10 3/3 3 Jobs Fri 11 3/3 3 Jobs Sat 12 3/3 3 Jobs S…" at bounding box center [565, 81] width 1131 height 985
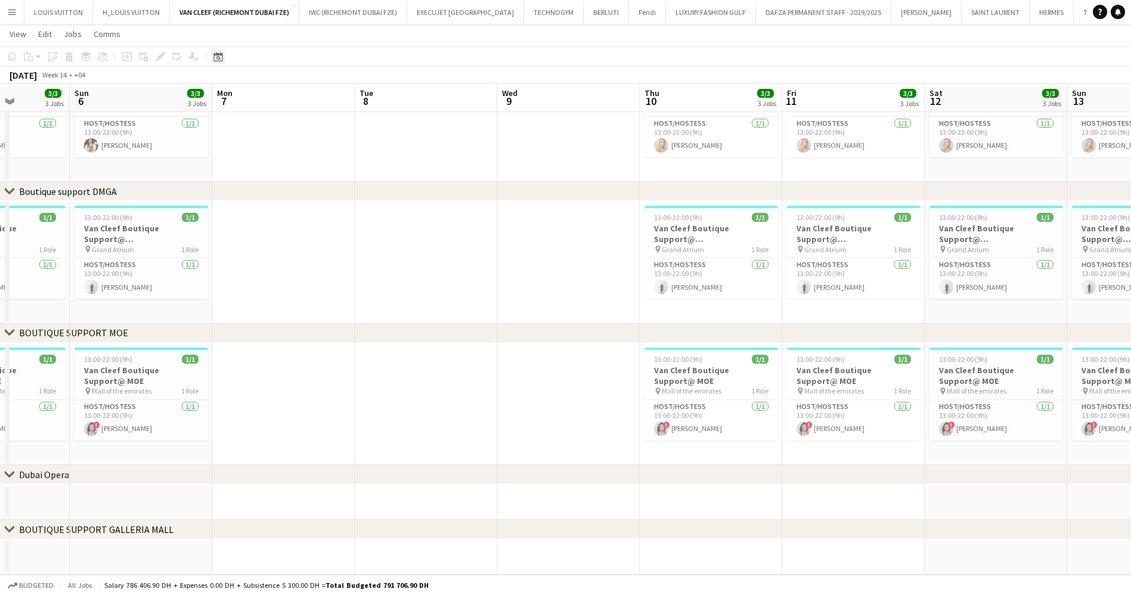
click at [216, 61] on icon at bounding box center [217, 57] width 9 height 10
click at [320, 89] on span "Next month" at bounding box center [315, 98] width 24 height 24
click at [319, 89] on span "Next month" at bounding box center [315, 98] width 24 height 24
drag, startPoint x: 312, startPoint y: 98, endPoint x: 308, endPoint y: 105, distance: 8.3
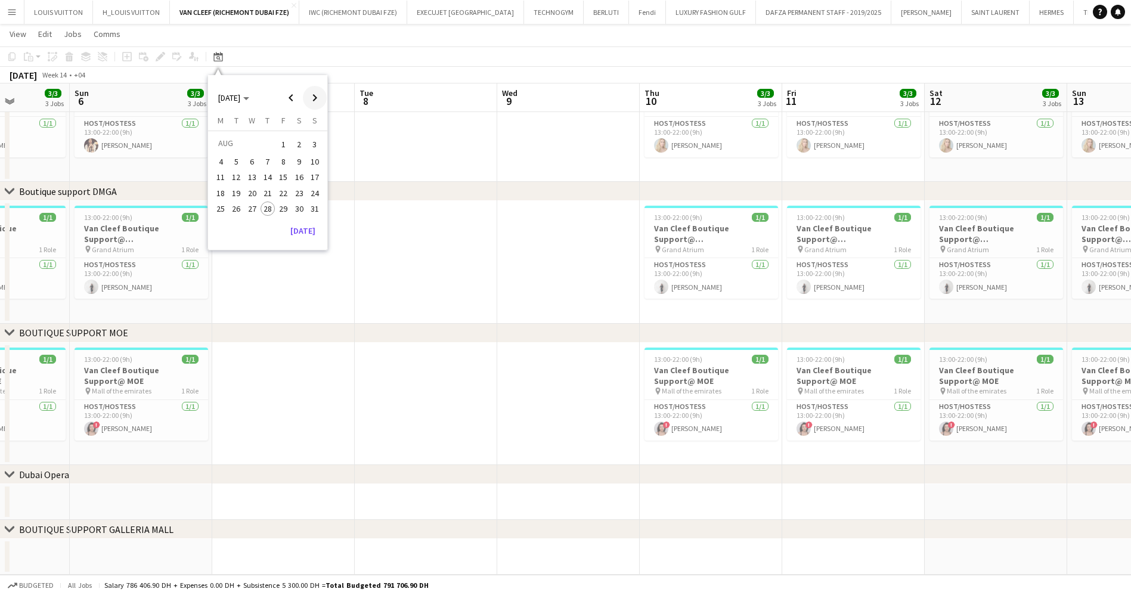
click at [314, 97] on span "Next month" at bounding box center [315, 98] width 24 height 24
click at [219, 151] on span "1" at bounding box center [220, 158] width 14 height 14
